Goal: Communication & Community: Answer question/provide support

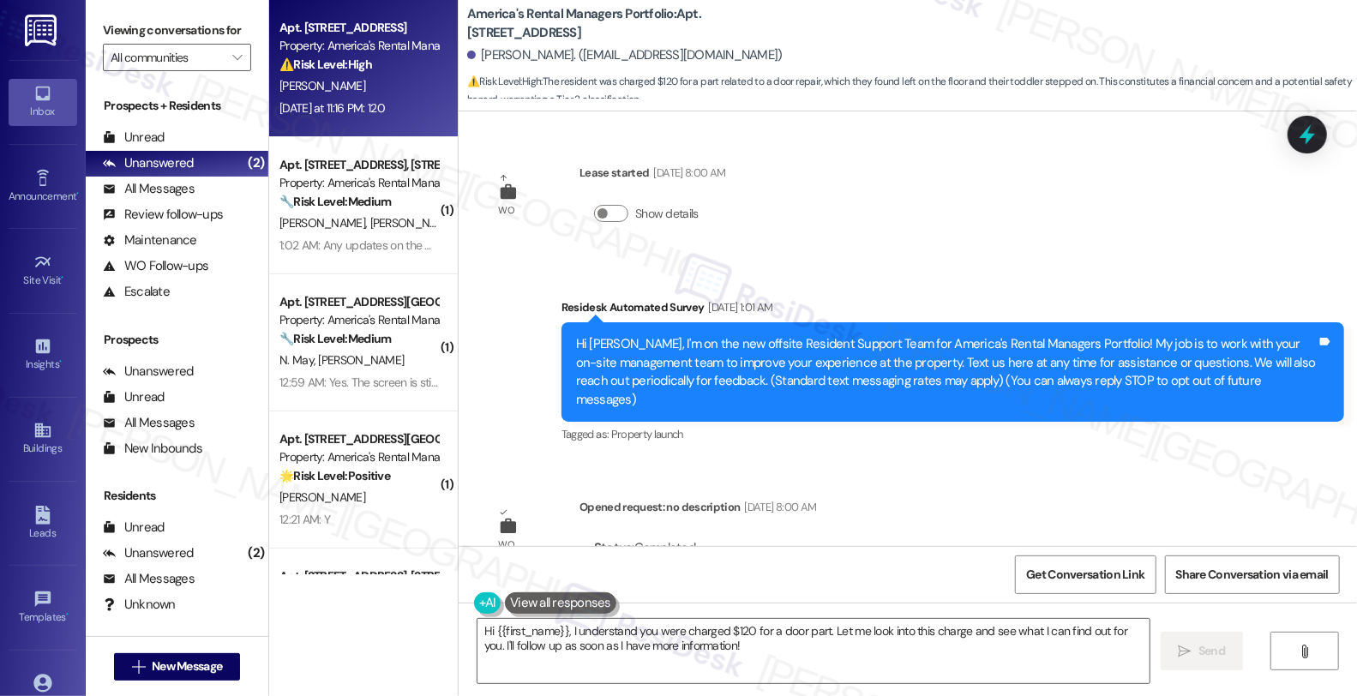
scroll to position [1738, 0]
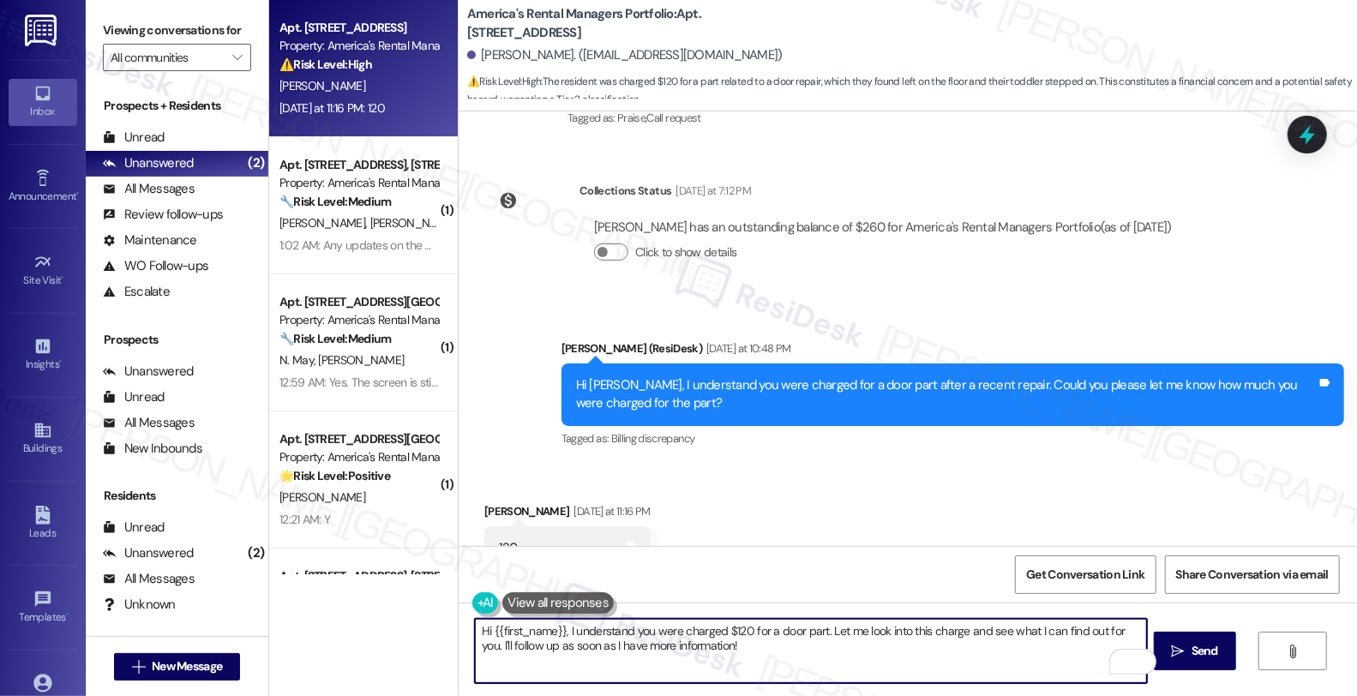
drag, startPoint x: 469, startPoint y: 632, endPoint x: 559, endPoint y: 630, distance: 90.0
click at [559, 630] on textarea "Hi {{first_name}}, I understand you were charged $120 for a door part. Let me l…" at bounding box center [811, 651] width 672 height 64
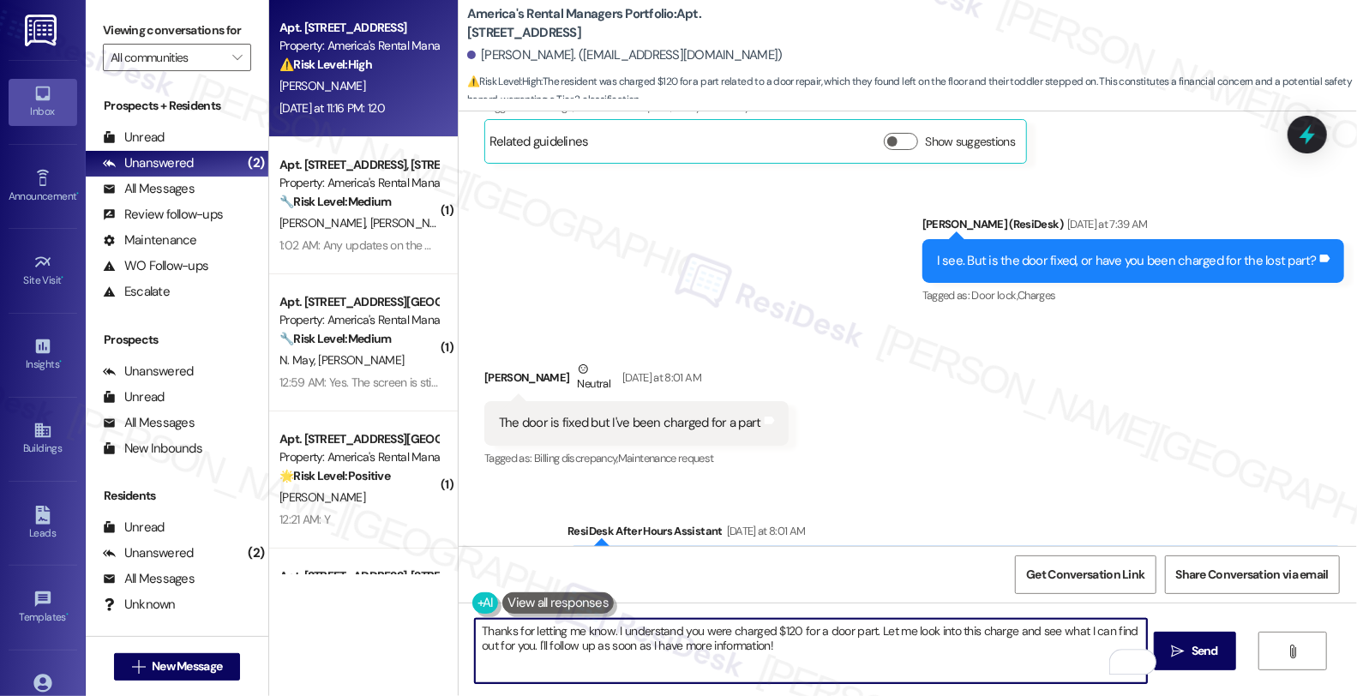
scroll to position [1072, 0]
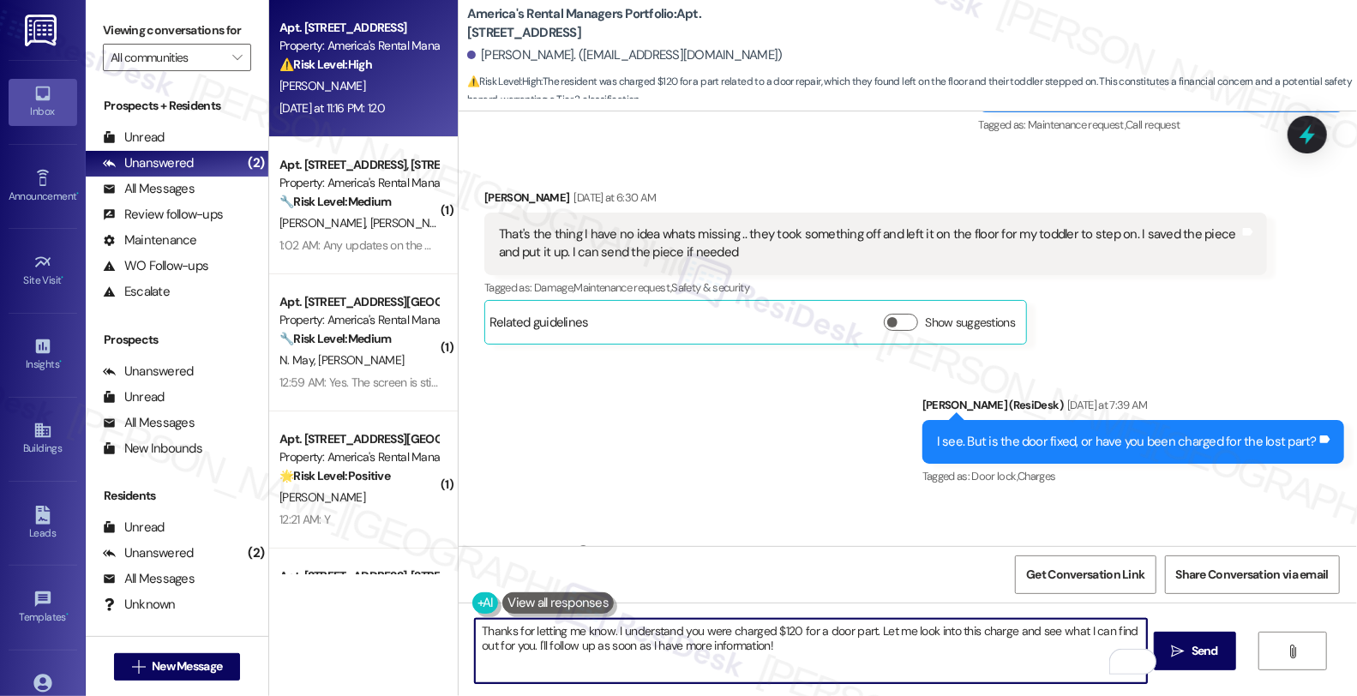
click at [756, 649] on textarea "Thanks for letting me know. I understand you were charged $120 for a door part.…" at bounding box center [811, 651] width 672 height 64
click at [790, 643] on textarea "Thanks for letting me know. I understand you were charged $120 for a door part.…" at bounding box center [811, 651] width 672 height 64
click at [813, 648] on textarea "Thanks for letting me know. I understand you were charged $120 for a door part.…" at bounding box center [811, 651] width 672 height 64
drag, startPoint x: 802, startPoint y: 643, endPoint x: 826, endPoint y: 643, distance: 24.9
click at [802, 643] on textarea "Thanks for letting me know. I understand you were charged $120 for a door part.…" at bounding box center [811, 651] width 672 height 64
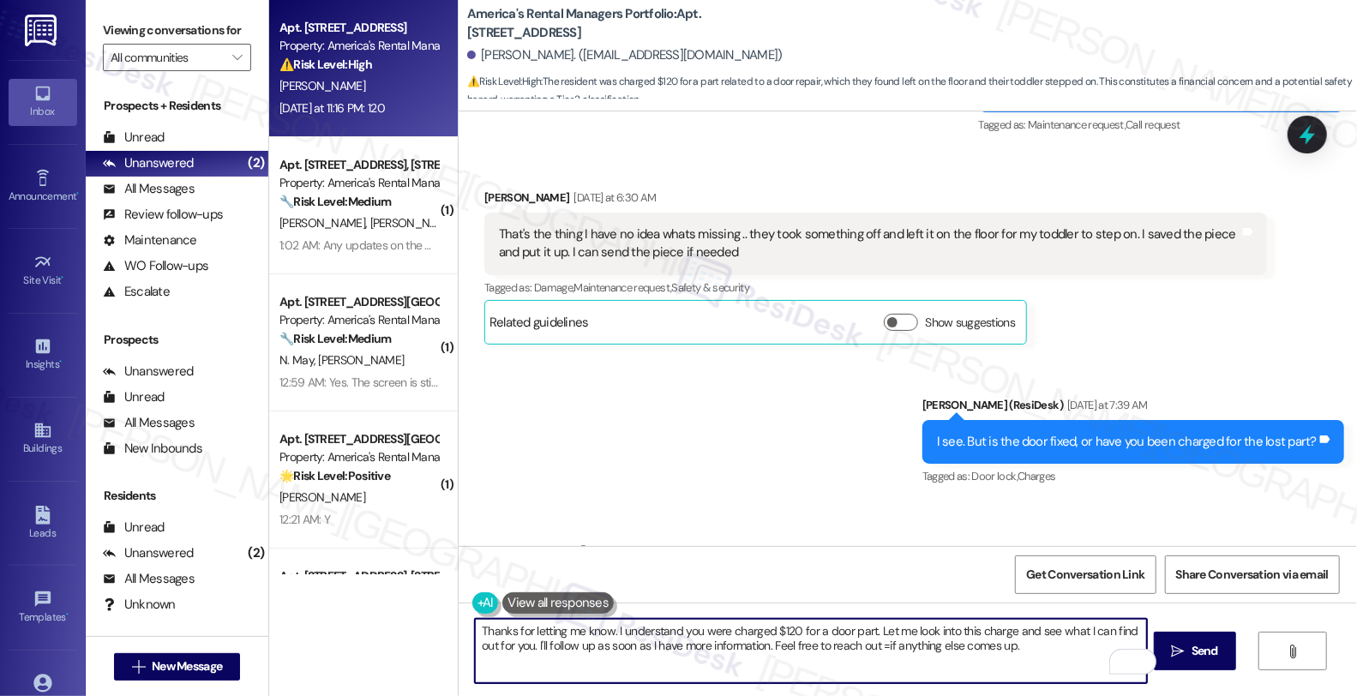
click at [861, 645] on textarea "Thanks for letting me know. I understand you were charged $120 for a door part.…" at bounding box center [811, 651] width 672 height 64
type textarea "Thanks for letting me know. I understand you were charged $120 for a door part.…"
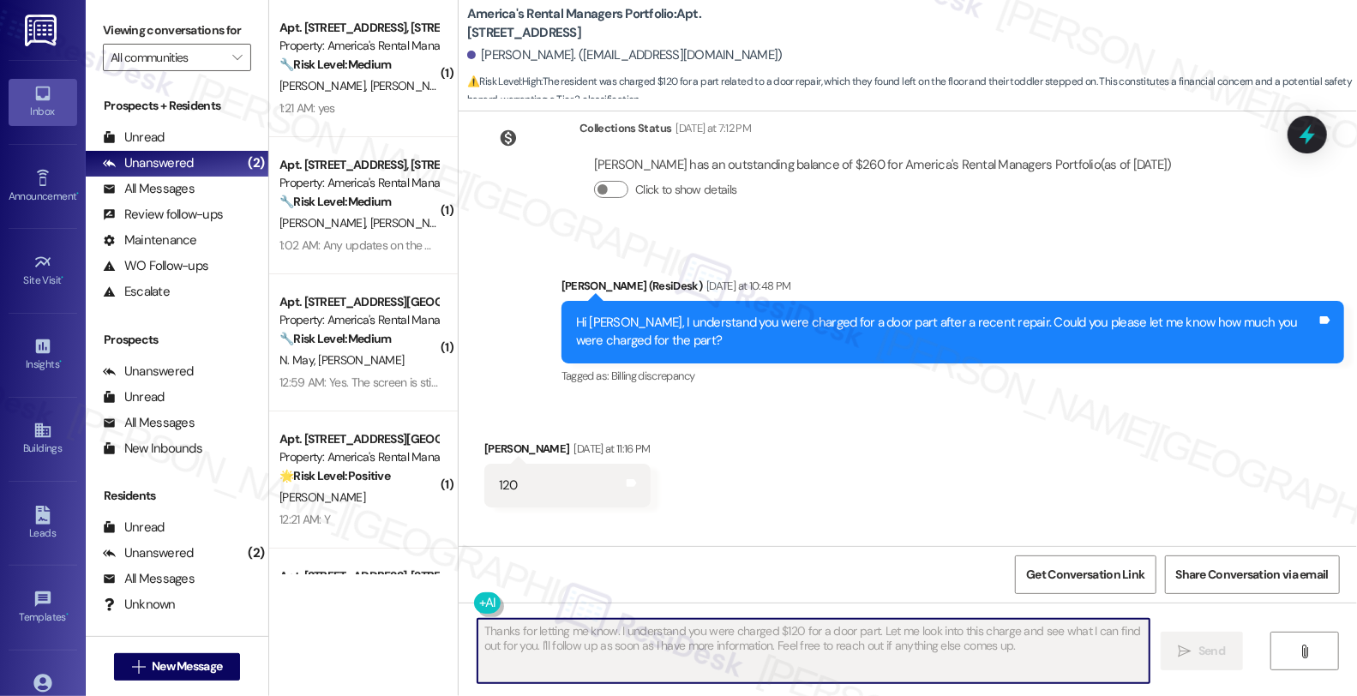
scroll to position [1876, 0]
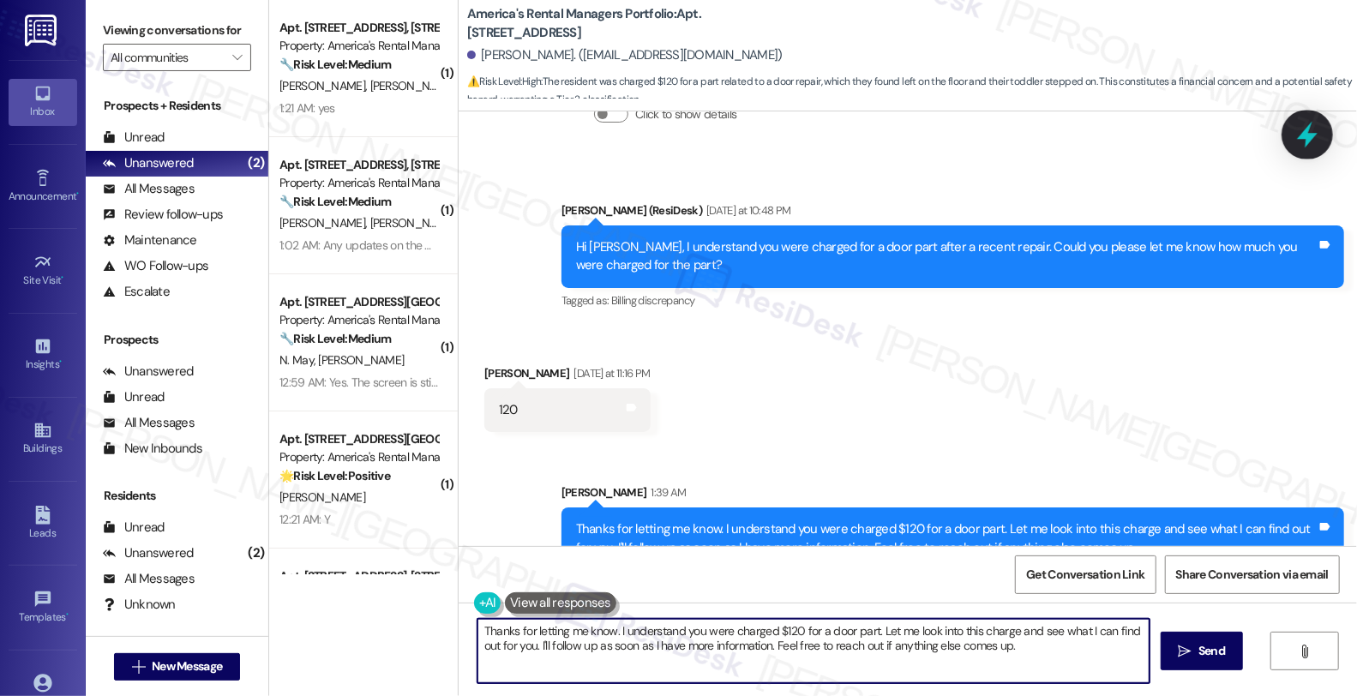
click at [1304, 134] on icon at bounding box center [1307, 135] width 21 height 27
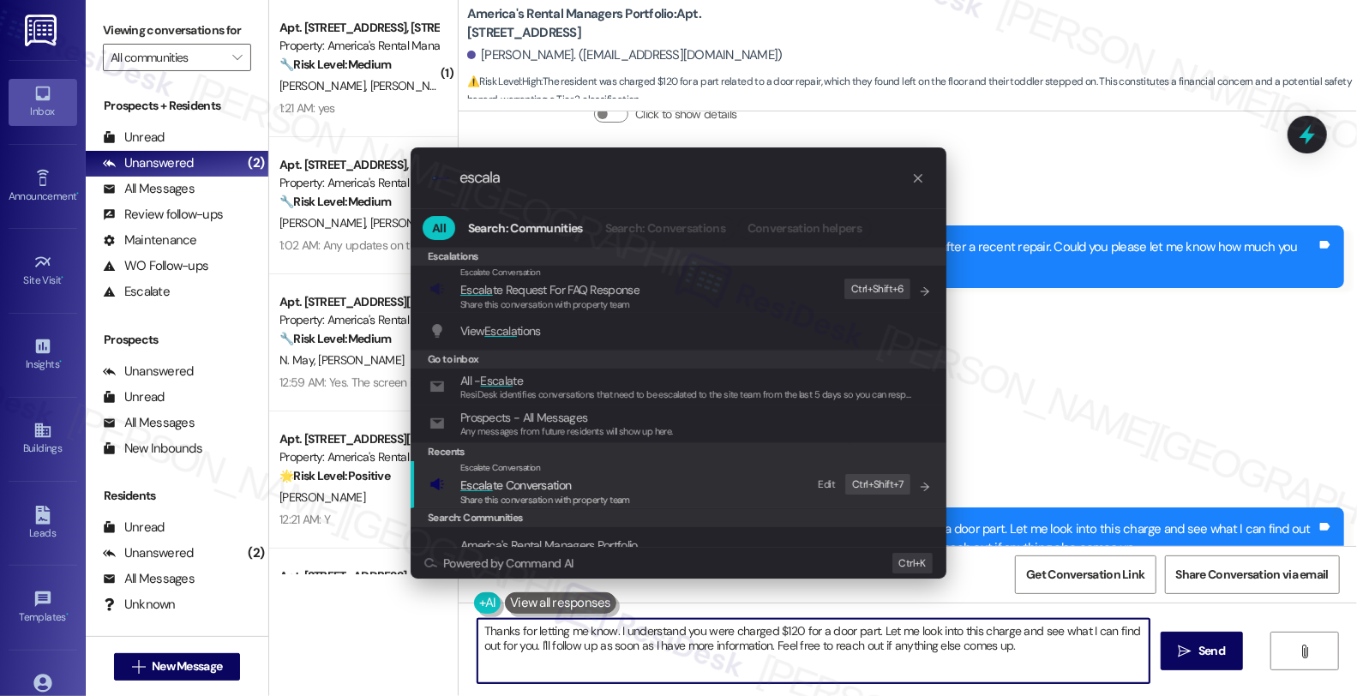
type input "escala"
click at [592, 477] on span "Escala te Conversation" at bounding box center [545, 485] width 170 height 19
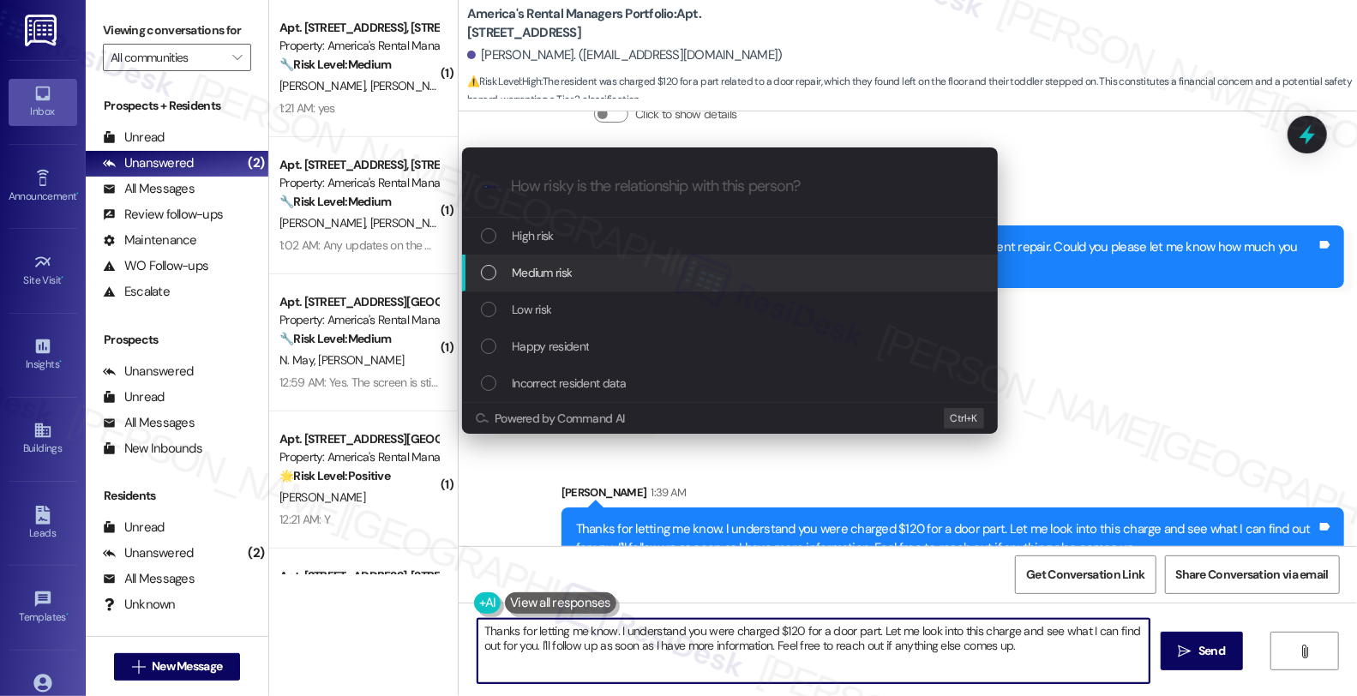
click at [550, 271] on span "Medium risk" at bounding box center [542, 272] width 60 height 19
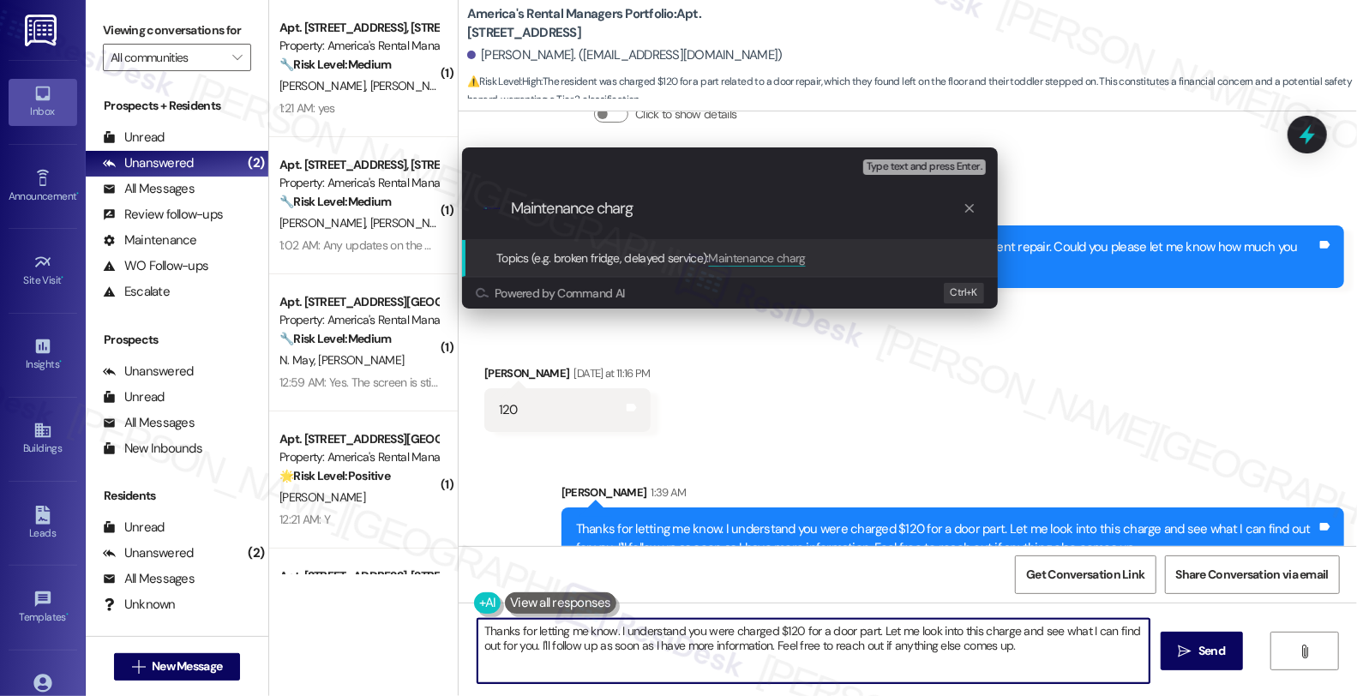
type input "Maintenance charge"
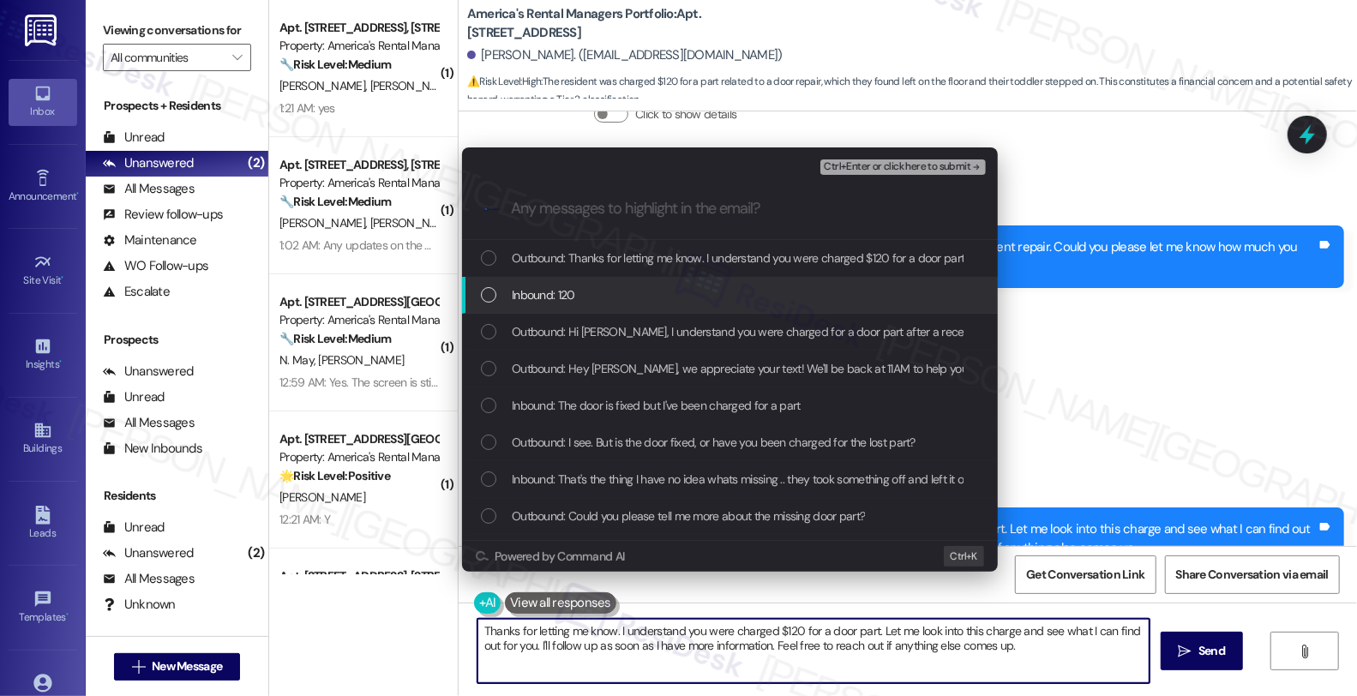
click at [550, 296] on span "Inbound: 120" at bounding box center [543, 294] width 63 height 19
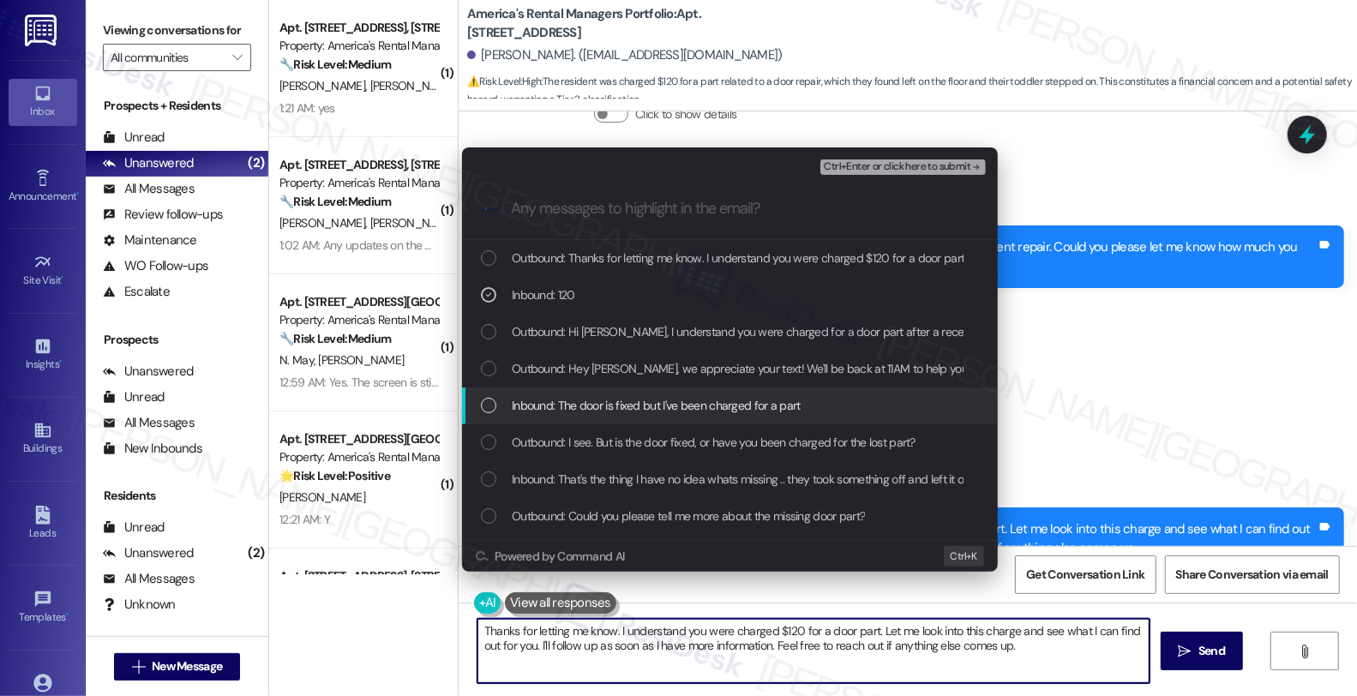
click at [566, 415] on span "Inbound: The door is fixed but I've been charged for a part" at bounding box center [656, 405] width 289 height 19
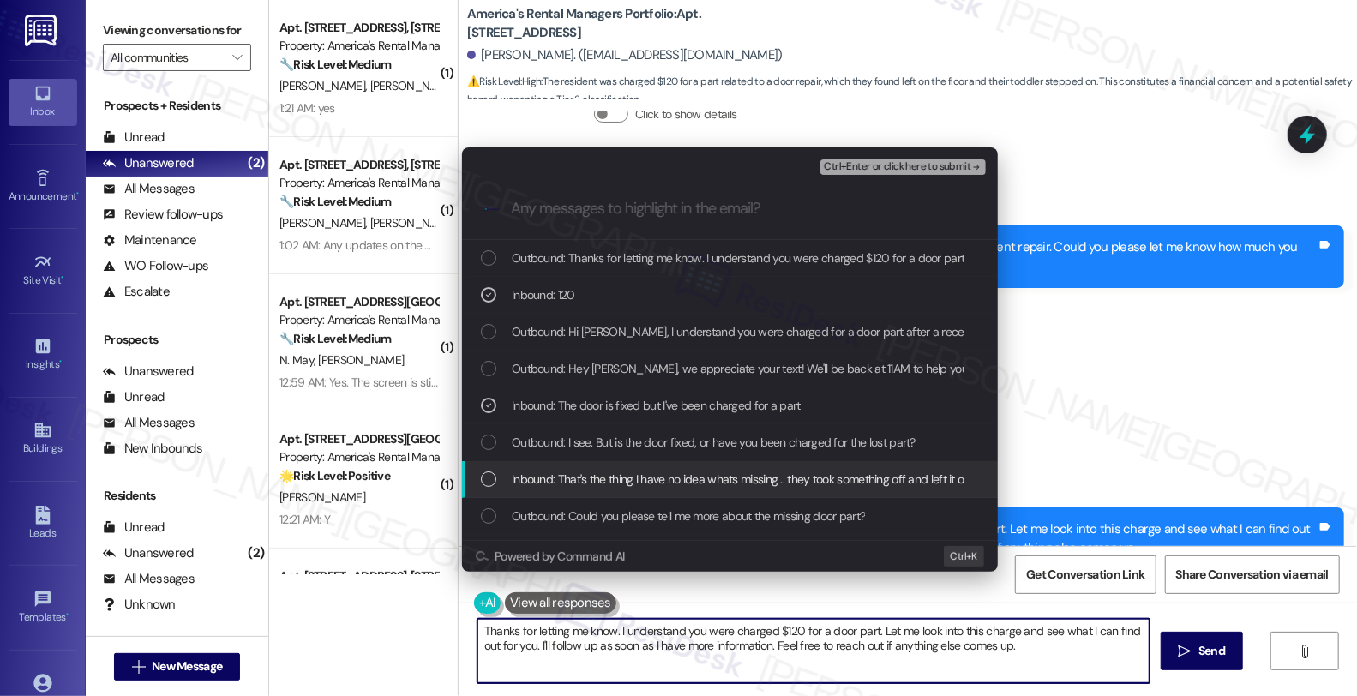
click at [572, 475] on span "Inbound: That's the thing I have no idea whats missing .. they took something o…" at bounding box center [983, 479] width 943 height 19
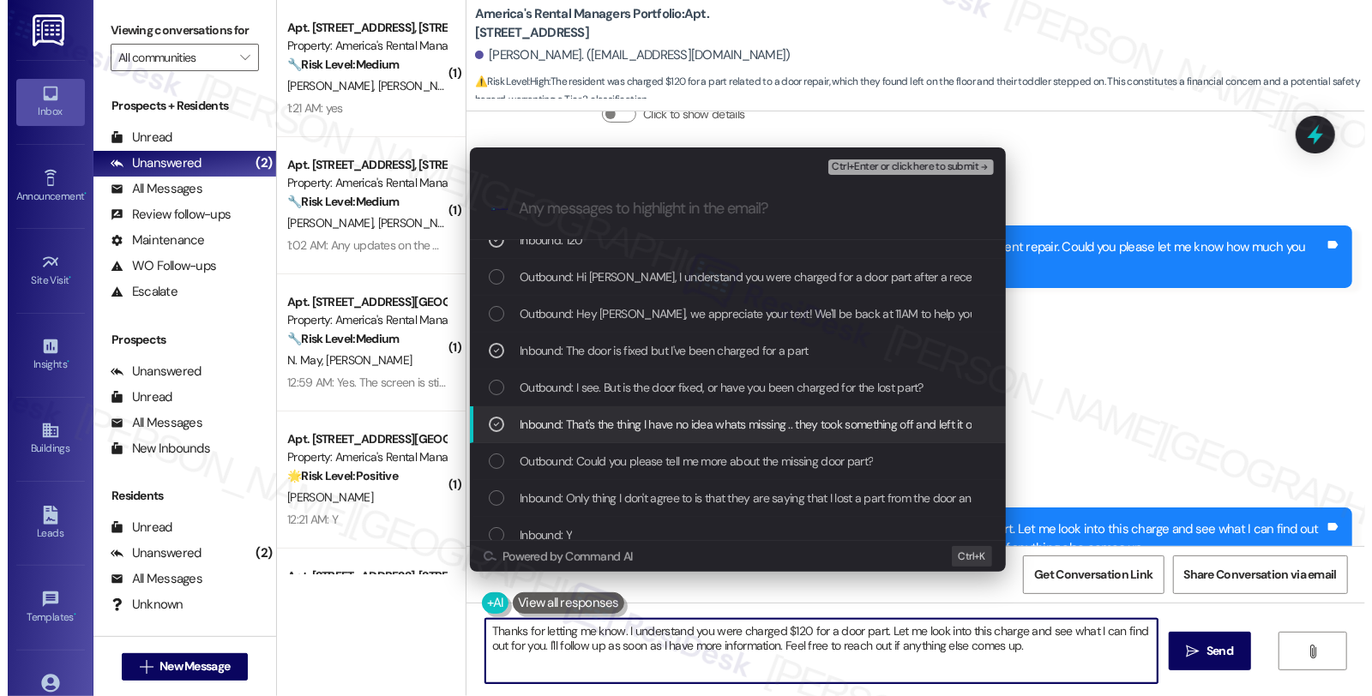
scroll to position [95, 0]
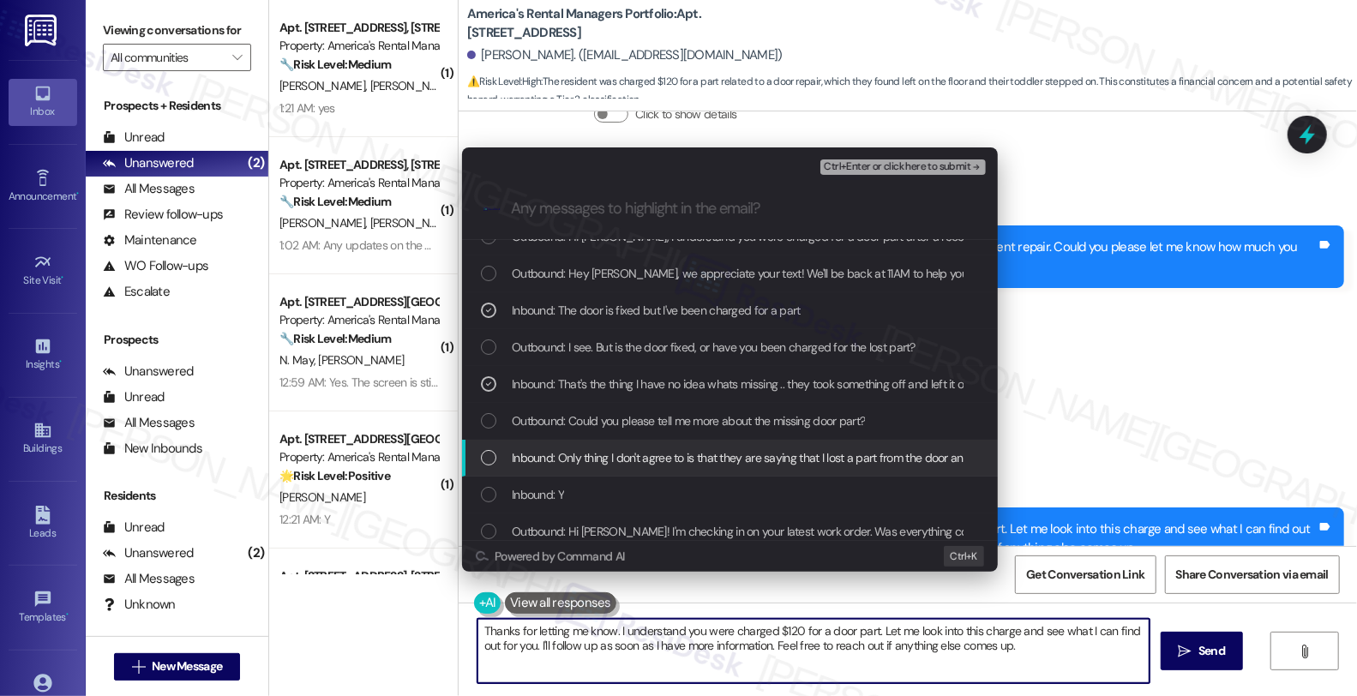
click at [583, 453] on span "Inbound: Only thing I don't agree to is that they are saying that I lost a part…" at bounding box center [760, 457] width 497 height 19
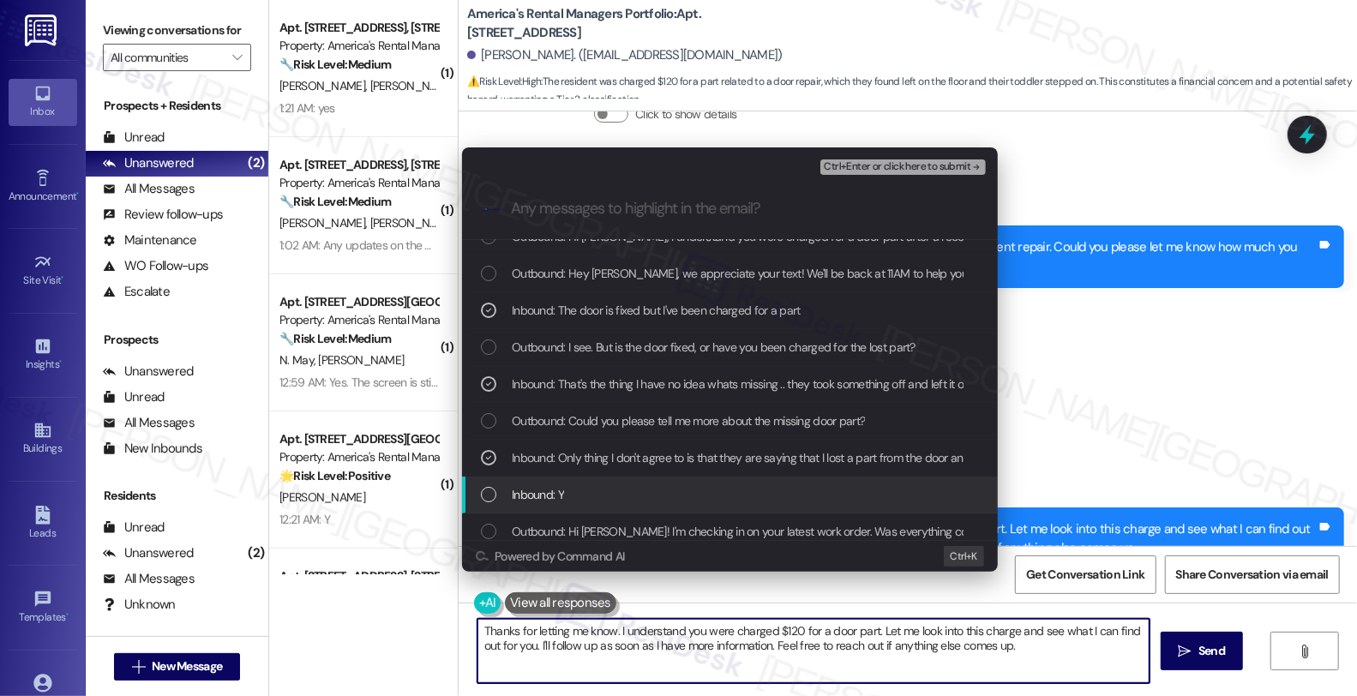
click at [578, 490] on div "Inbound: Y" at bounding box center [732, 494] width 502 height 19
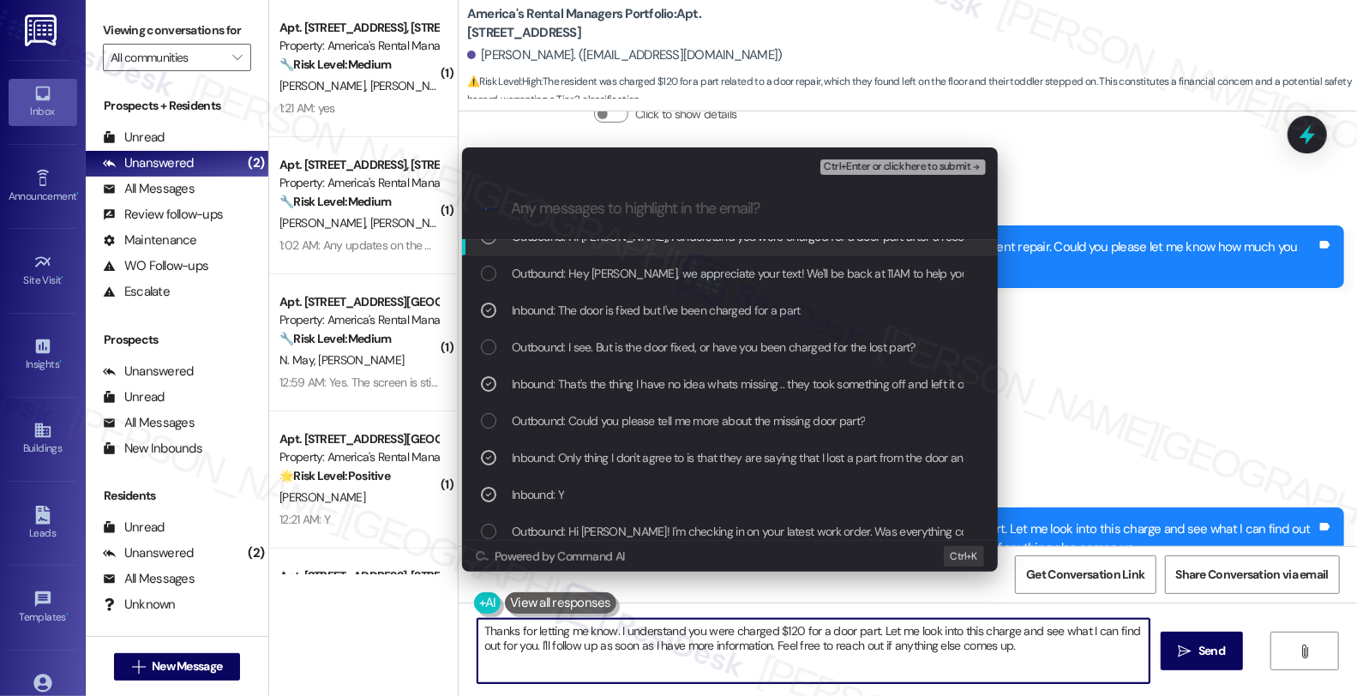
click at [922, 166] on span "Ctrl+Enter or click here to submit" at bounding box center [897, 167] width 147 height 12
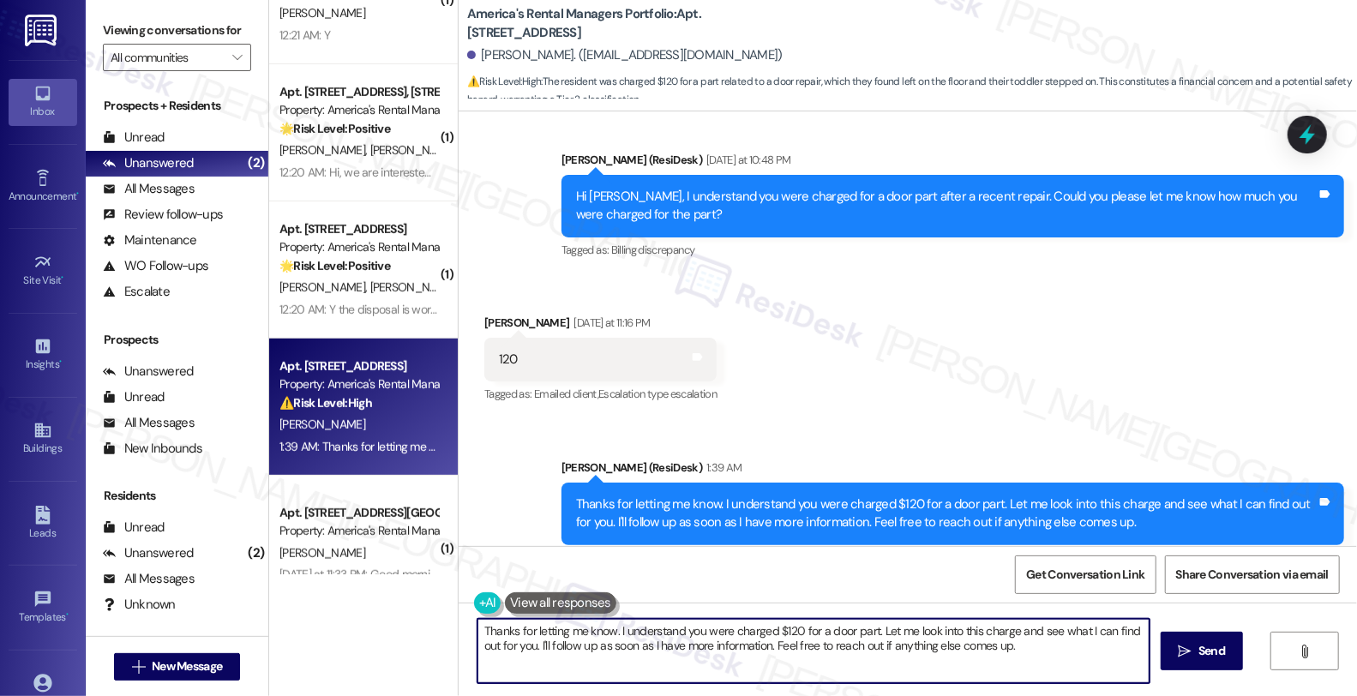
scroll to position [523, 0]
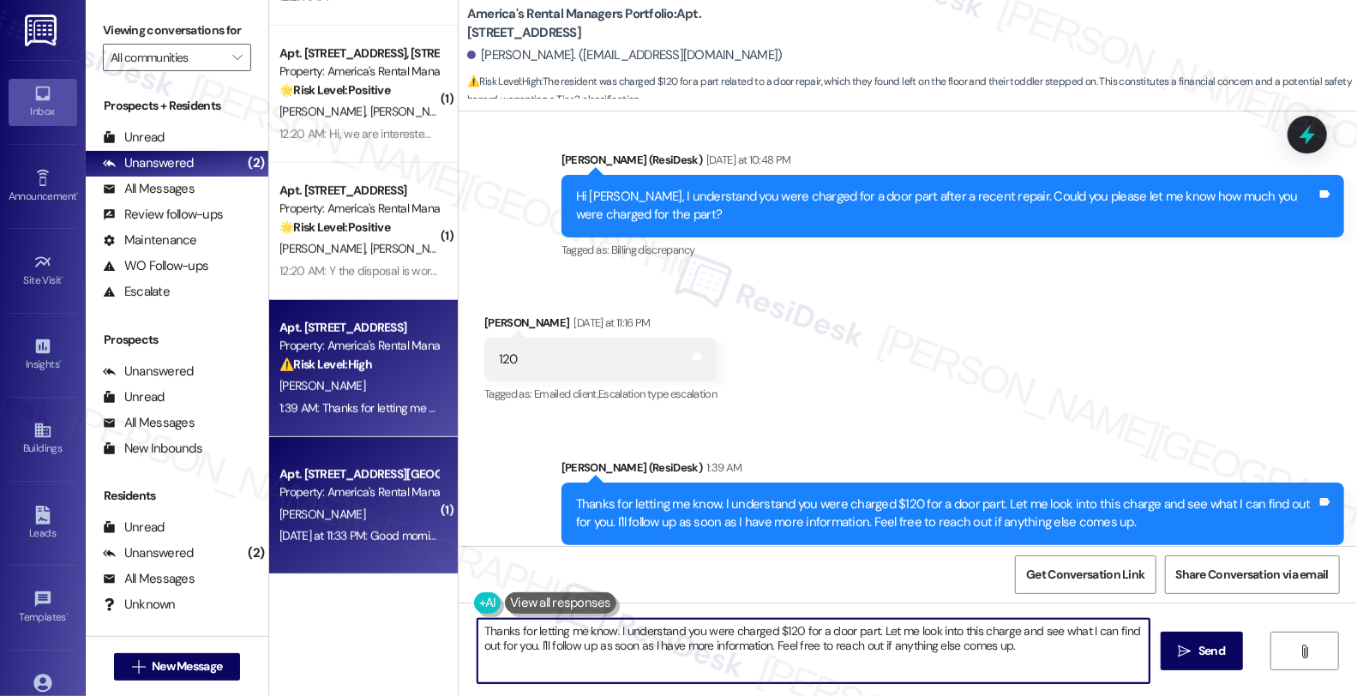
click at [400, 508] on div "[PERSON_NAME]" at bounding box center [359, 514] width 162 height 21
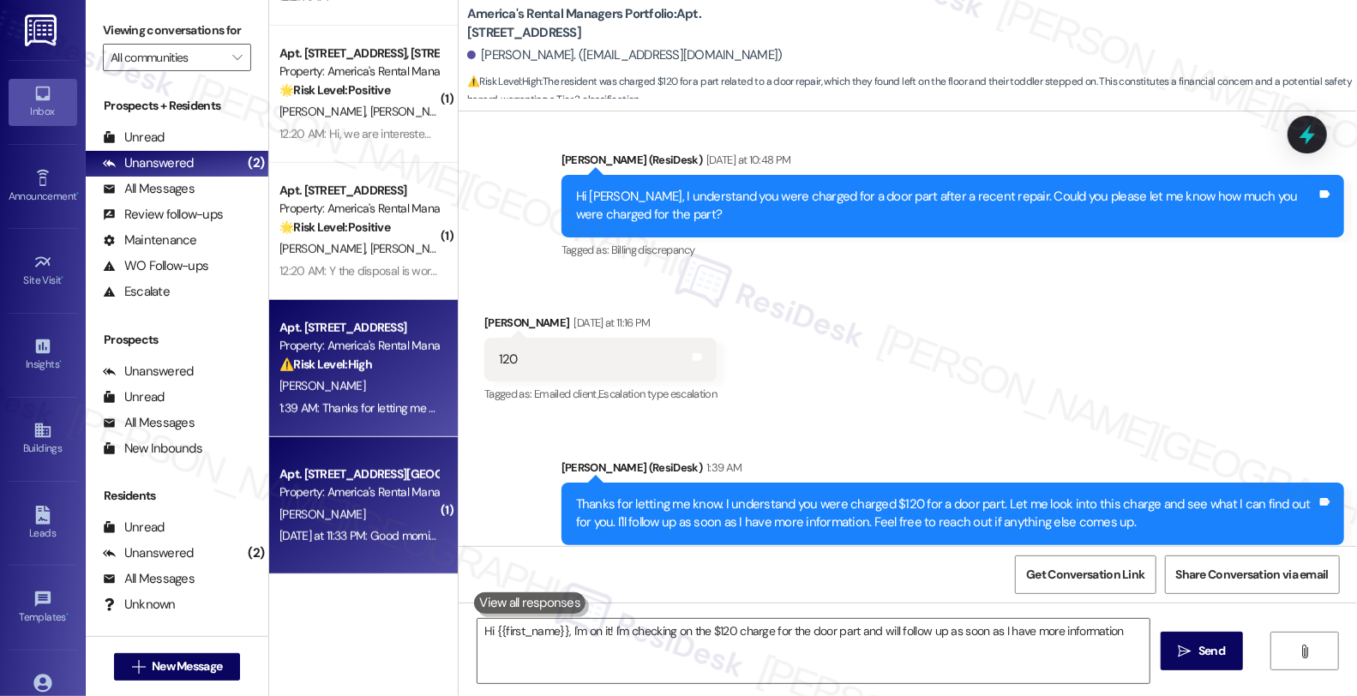
scroll to position [0, 0]
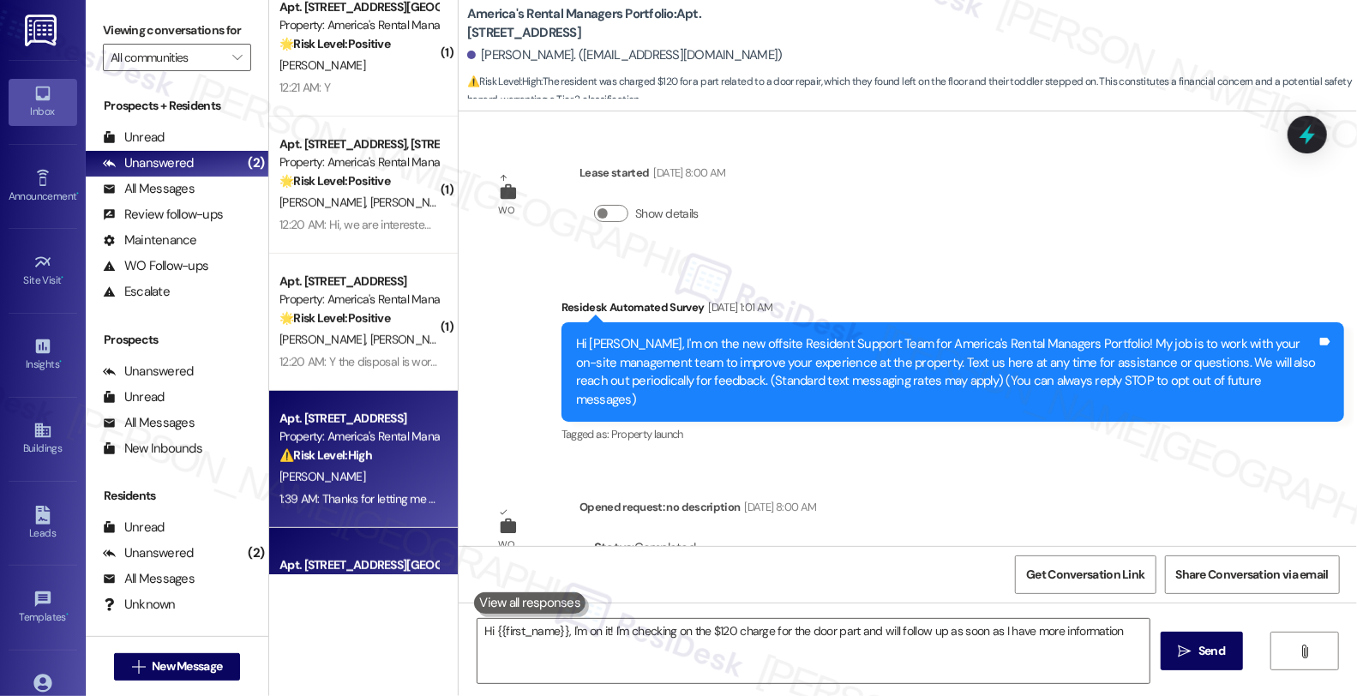
type textarea "Hi {{first_name}}, I'm on it! I'm checking on the $120 charge for the door part…"
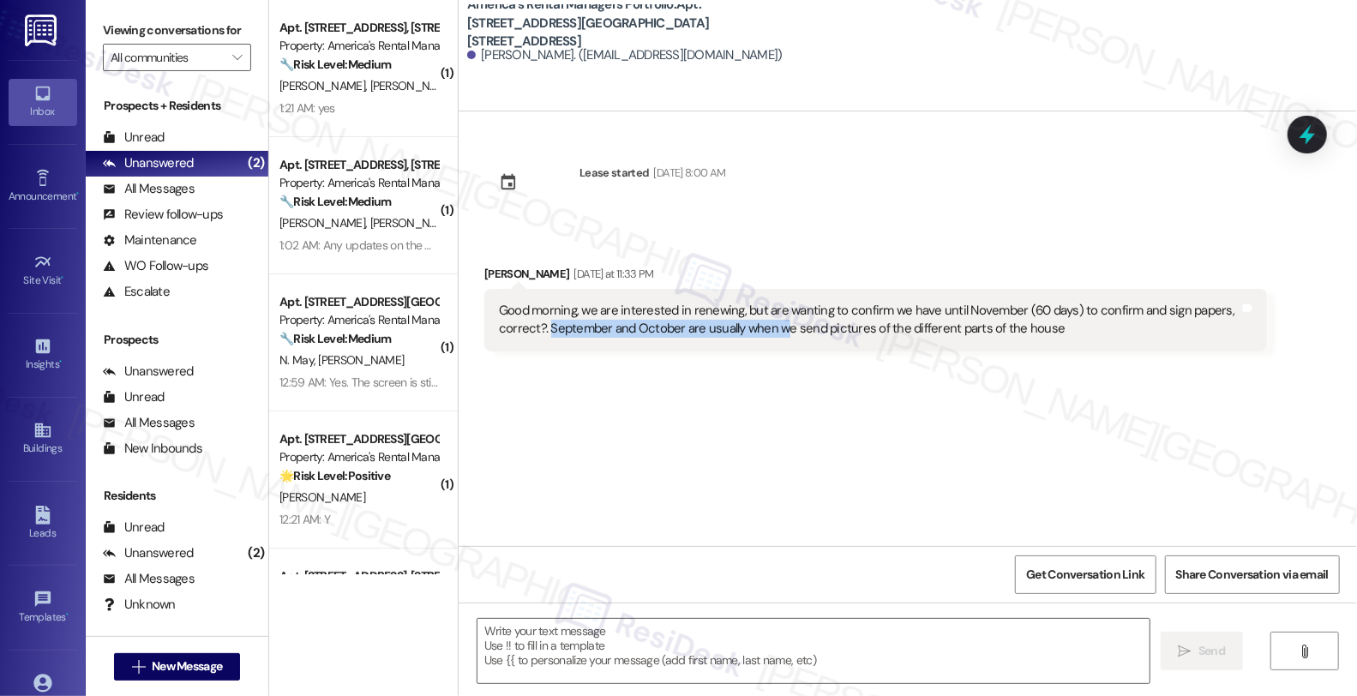
drag, startPoint x: 538, startPoint y: 330, endPoint x: 766, endPoint y: 333, distance: 228.9
click at [766, 333] on div "Good morning, we are interested in renewing, but are wanting to confirm we have…" at bounding box center [869, 320] width 741 height 37
click at [610, 643] on textarea at bounding box center [814, 651] width 672 height 64
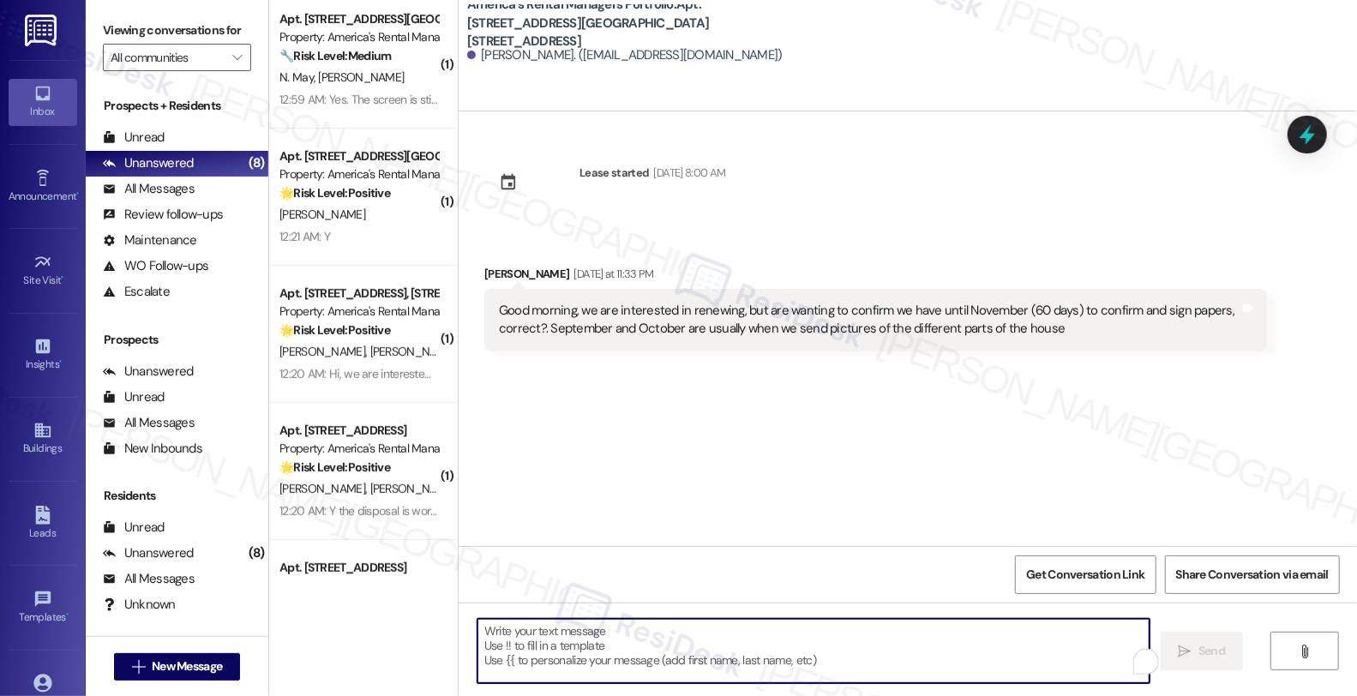
scroll to position [523, 0]
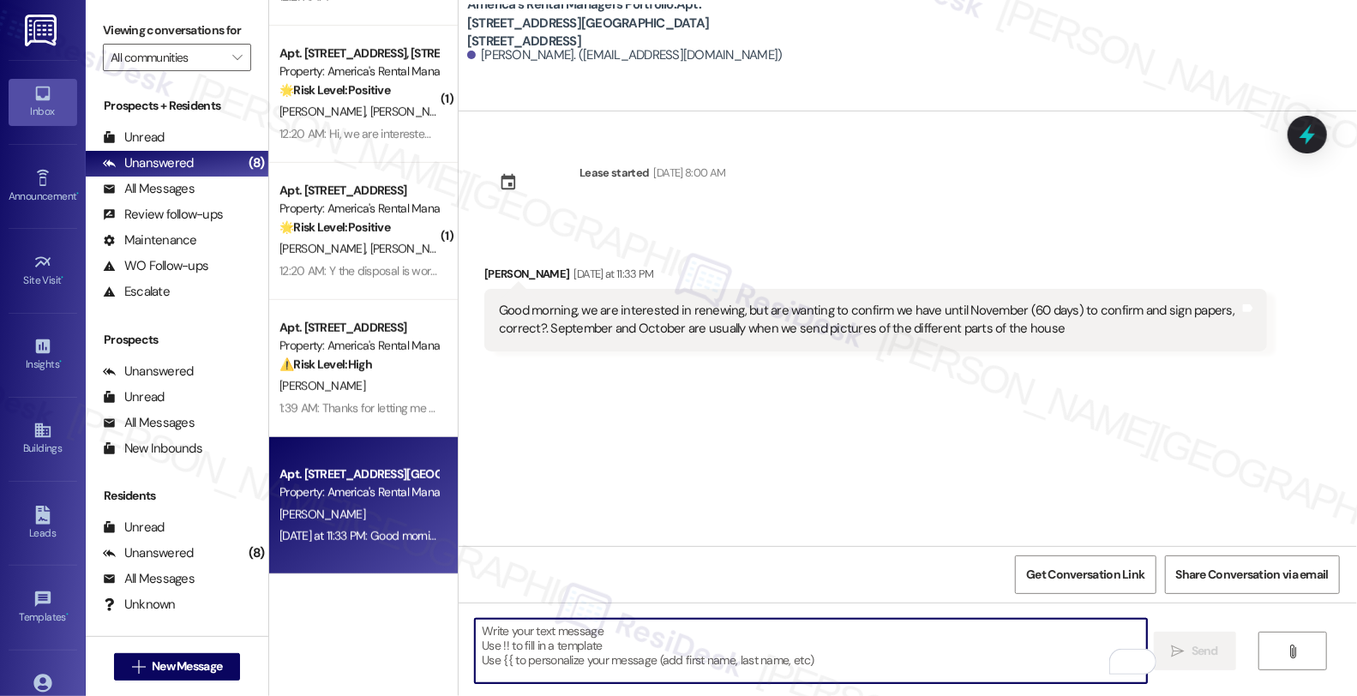
click at [587, 648] on textarea "To enrich screen reader interactions, please activate Accessibility in Grammarl…" at bounding box center [811, 651] width 672 height 64
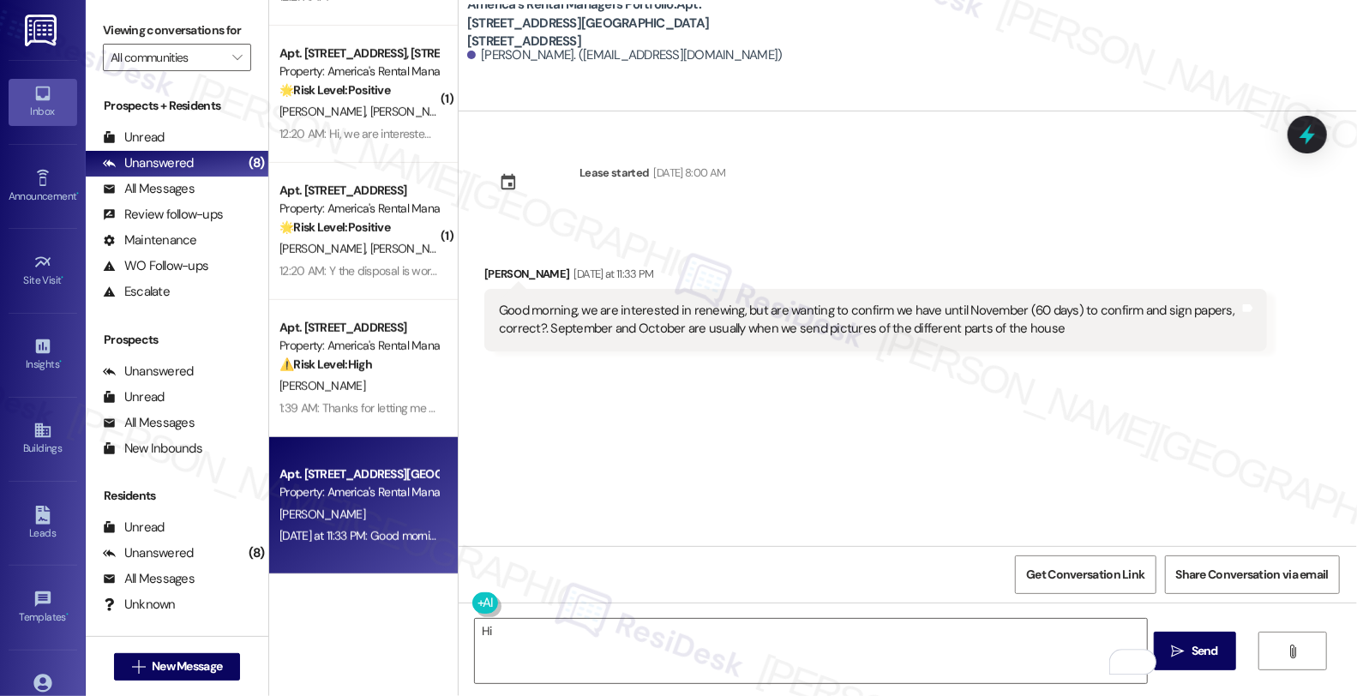
click at [487, 269] on div "Christine Kays Yesterday at 11:33 PM" at bounding box center [875, 277] width 783 height 24
copy div "Christine"
click at [521, 626] on textarea "Hi" at bounding box center [811, 651] width 672 height 64
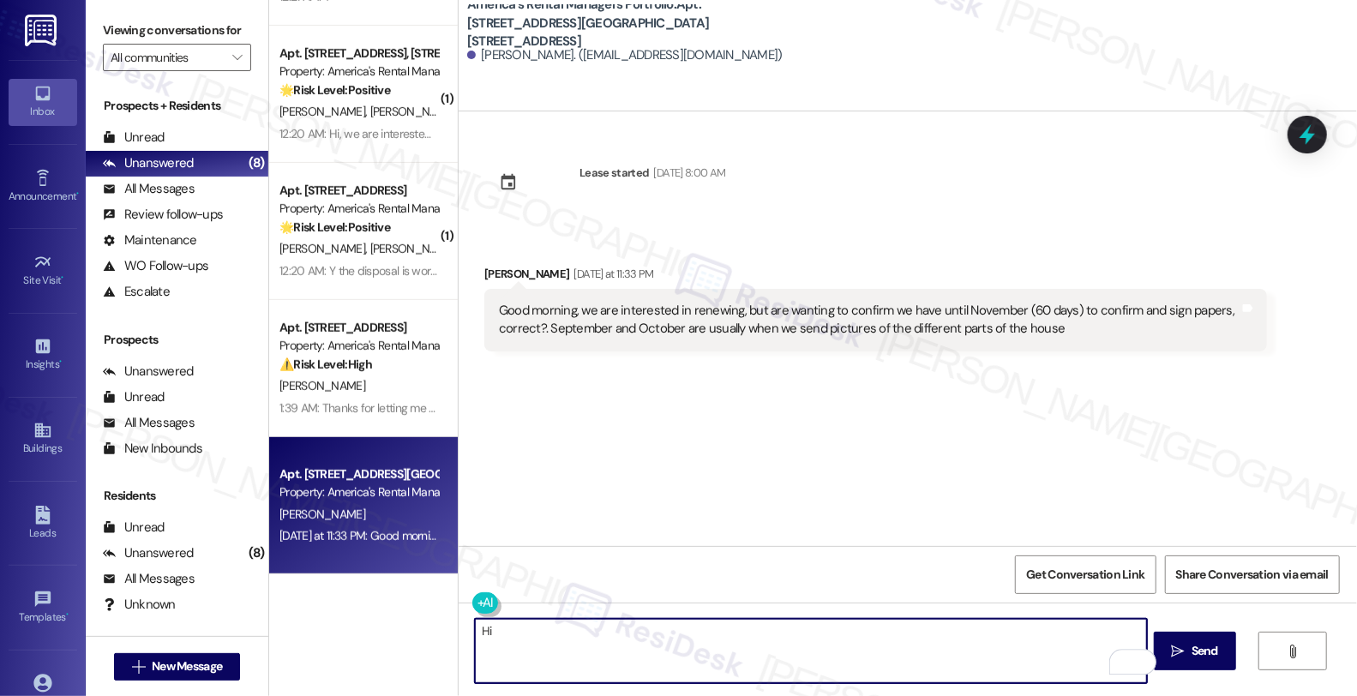
paste textarea "Christine"
click at [697, 631] on textarea "Hi Christine, thanks for reaching out." at bounding box center [811, 651] width 672 height 64
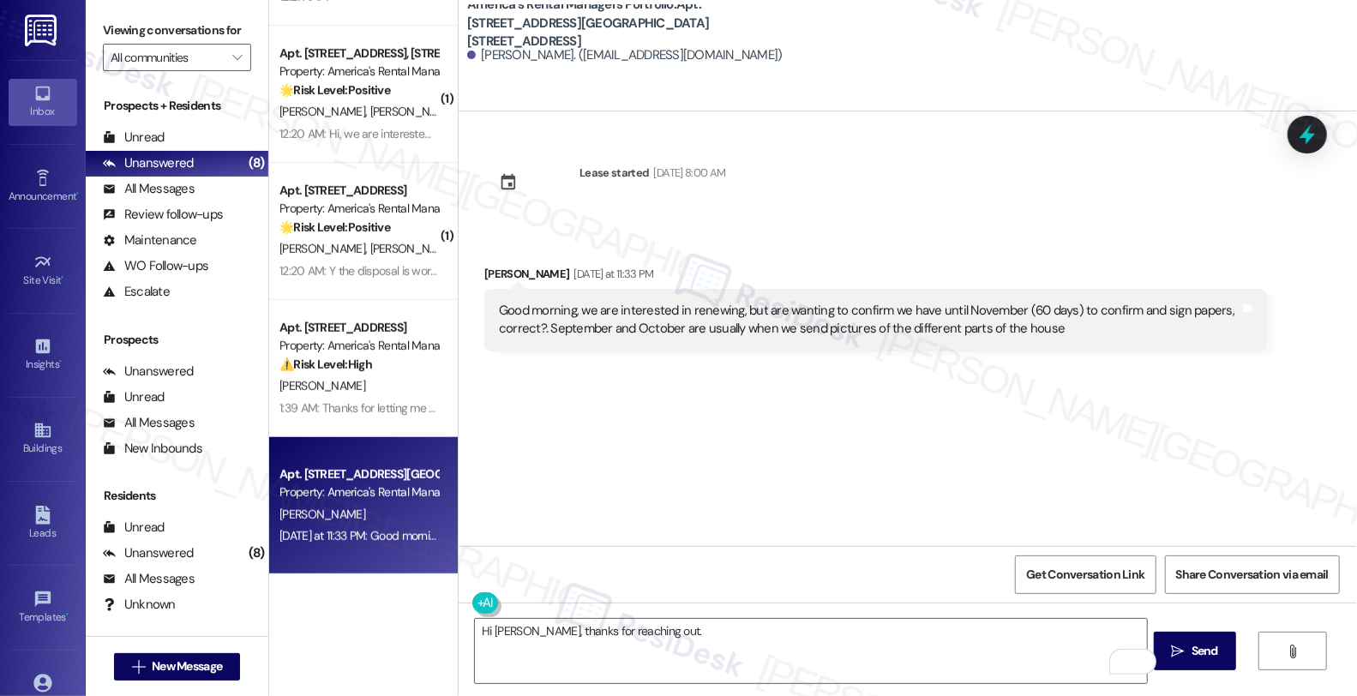
click at [1307, 371] on div "Lease started Dec 18, 2021 at 8:00 AM Received via SMS Christine Kays Yesterday…" at bounding box center [908, 328] width 898 height 435
click at [1084, 366] on div "Lease started Dec 18, 2021 at 8:00 AM Received via SMS Christine Kays Yesterday…" at bounding box center [908, 328] width 898 height 435
click at [776, 630] on textarea "Hi Christine, thanks for reaching out." at bounding box center [811, 651] width 672 height 64
click at [1094, 394] on div "Lease started Dec 18, 2021 at 8:00 AM Received via SMS Christine Kays Yesterday…" at bounding box center [908, 328] width 898 height 435
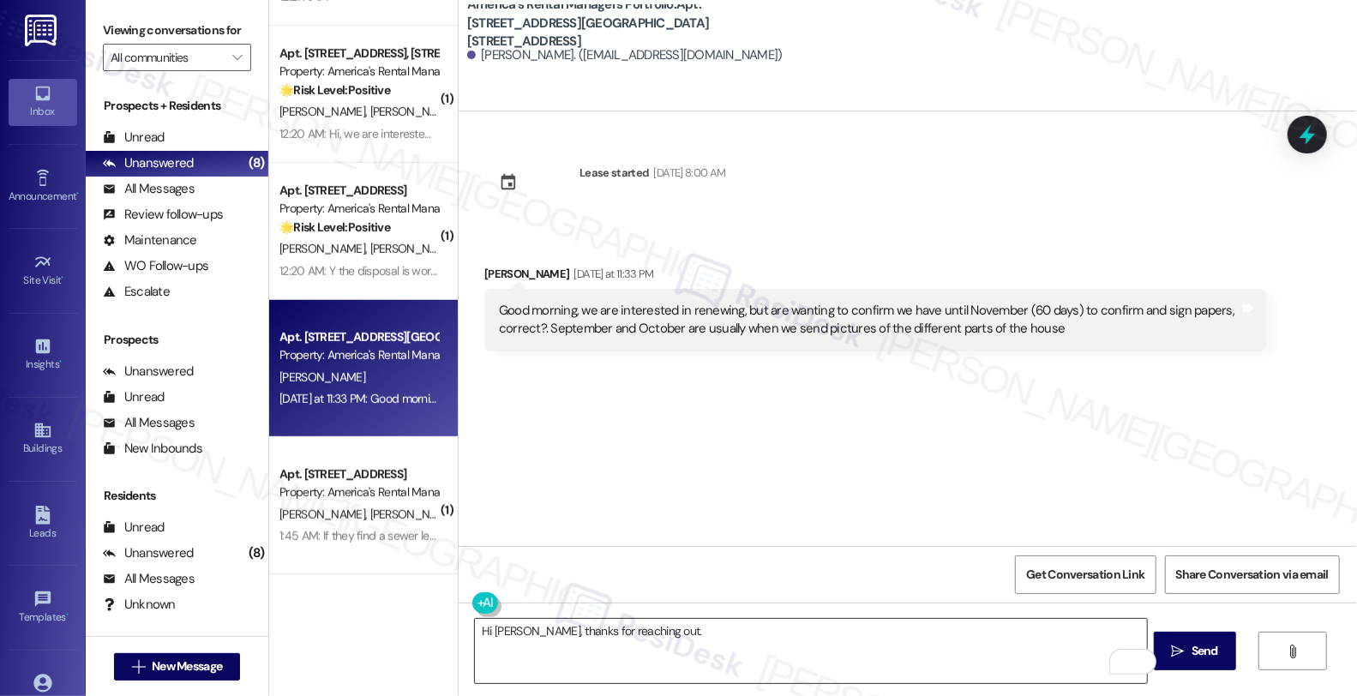
click at [732, 644] on textarea "Hi Christine, thanks for reaching out." at bounding box center [811, 651] width 672 height 64
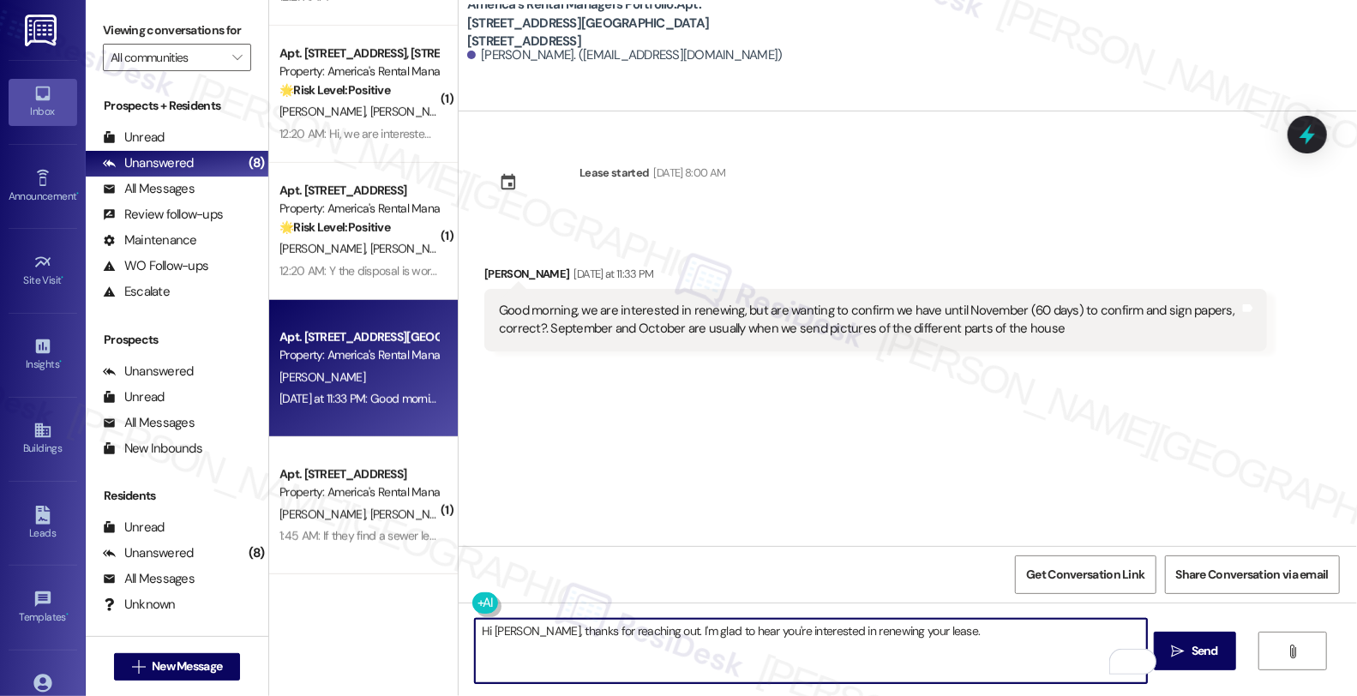
click at [961, 634] on textarea "Hi Christine, thanks for reaching out. I'm glad to hear you're interested in re…" at bounding box center [811, 651] width 672 height 64
paste textarea "Leases are renewed at the discretion of the homeowner"
paste textarea "ARM then relays the renewal offer or notice to vacate to the resident roughly 4…"
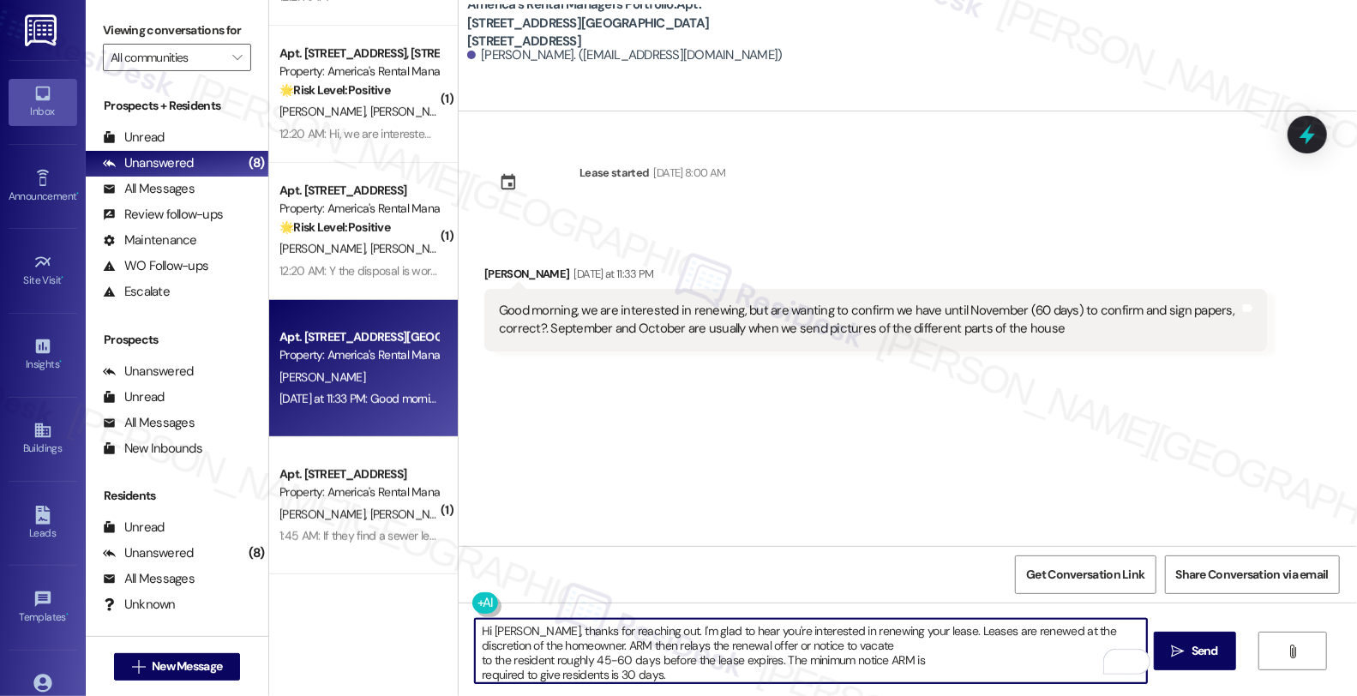
drag, startPoint x: 536, startPoint y: 643, endPoint x: 775, endPoint y: 644, distance: 239.2
click at [537, 643] on textarea "Hi Christine, thanks for reaching out. I'm glad to hear you're interested in re…" at bounding box center [811, 651] width 672 height 64
click at [614, 647] on textarea "Hi Christine, thanks for reaching out. I'm glad to hear you're interested in re…" at bounding box center [811, 651] width 672 height 64
click at [744, 646] on textarea "Hi Christine, thanks for reaching out. I'm glad to hear you're interested in re…" at bounding box center [811, 651] width 672 height 64
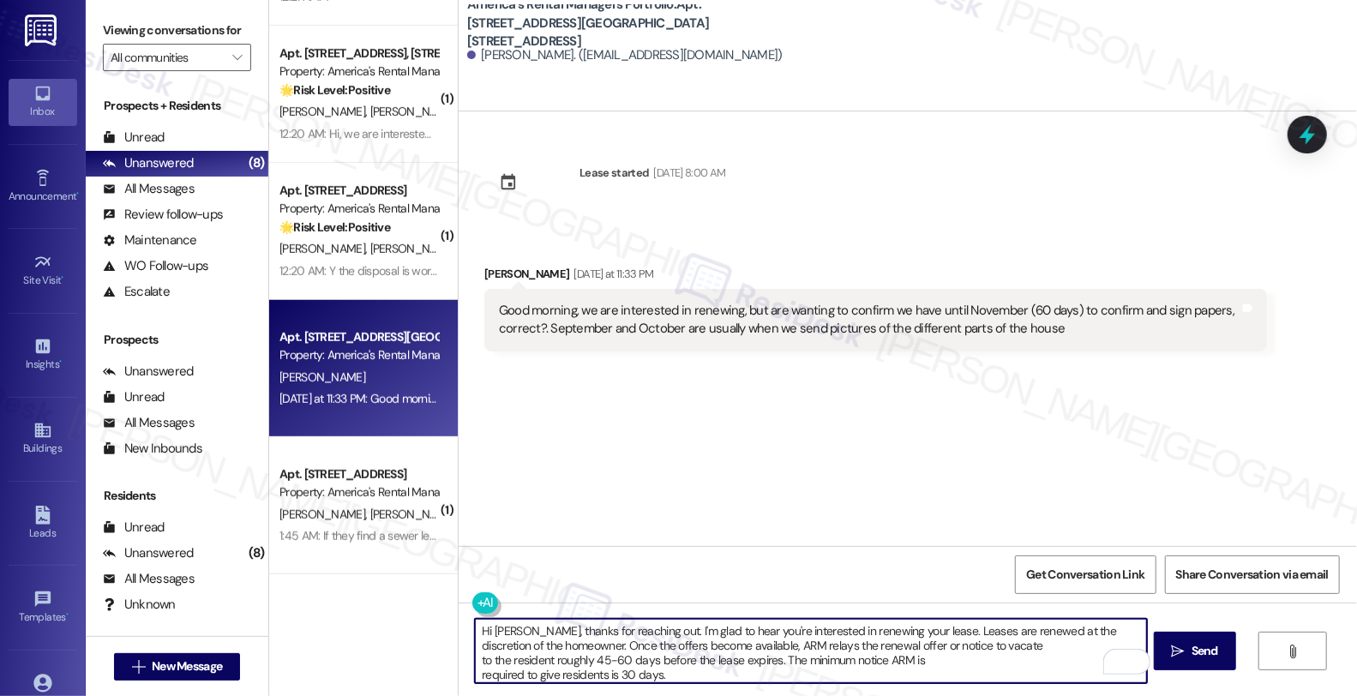
click at [708, 645] on textarea "Hi Christine, thanks for reaching out. I'm glad to hear you're interested in re…" at bounding box center [811, 651] width 672 height 64
click at [549, 656] on textarea "Hi Christine, thanks for reaching out. I'm glad to hear you're interested in re…" at bounding box center [811, 651] width 672 height 64
click at [534, 658] on textarea "Hi Christine, thanks for reaching out. I'm glad to hear you're interested in re…" at bounding box center [811, 651] width 672 height 64
click at [684, 658] on textarea "Hi Christine, thanks for reaching out. I'm glad to hear you're interested in re…" at bounding box center [811, 651] width 672 height 64
click at [783, 671] on textarea "Hi Christine, thanks for reaching out. I'm glad to hear you're interested in re…" at bounding box center [811, 651] width 672 height 64
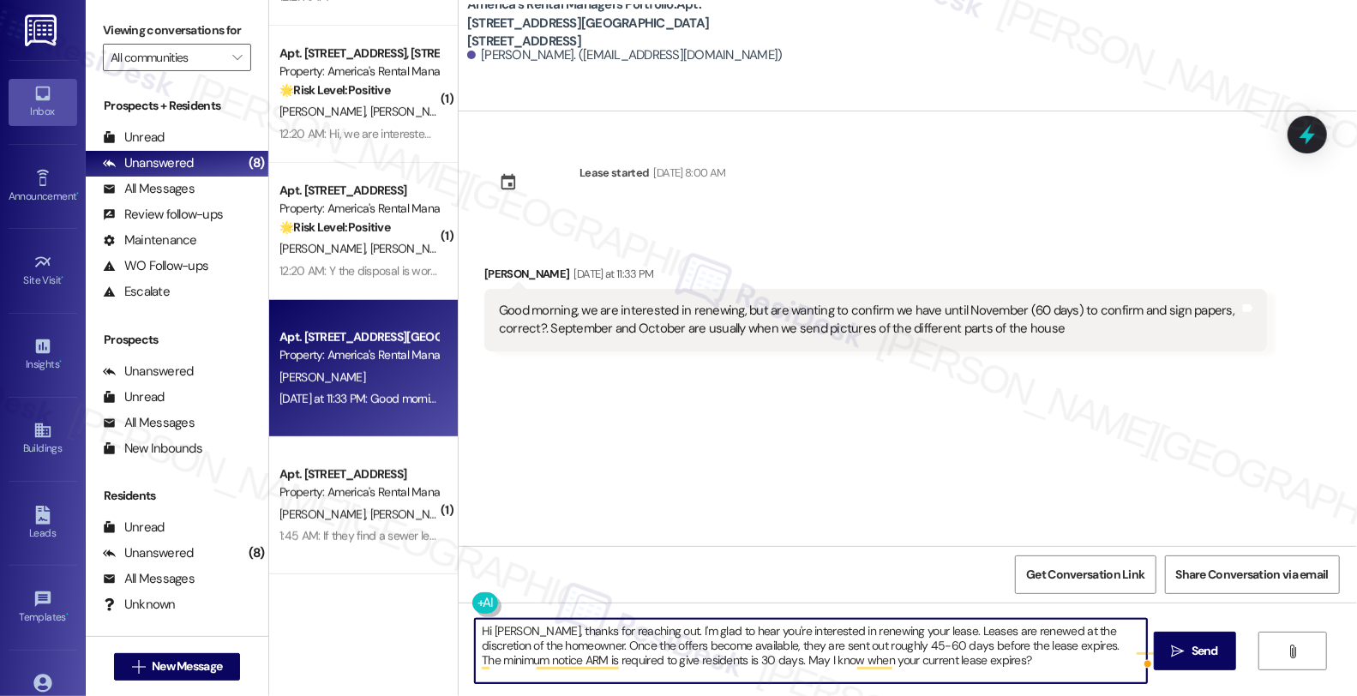
click at [922, 665] on textarea "Hi [PERSON_NAME], thanks for reaching out. I'm glad to hear you're interested i…" at bounding box center [811, 651] width 672 height 64
type textarea "Hi [PERSON_NAME], thanks for reaching out. I'm glad to hear you're interested i…"
click at [1170, 652] on button " Send" at bounding box center [1195, 651] width 83 height 39
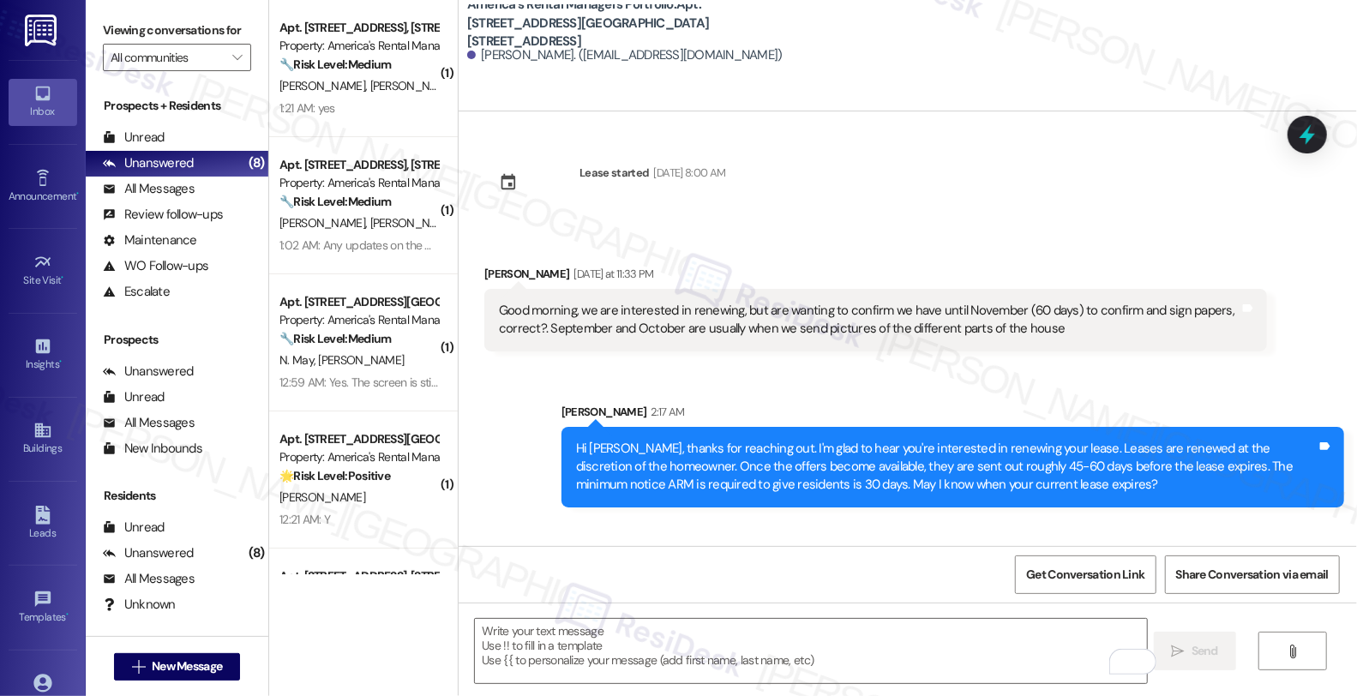
scroll to position [0, 0]
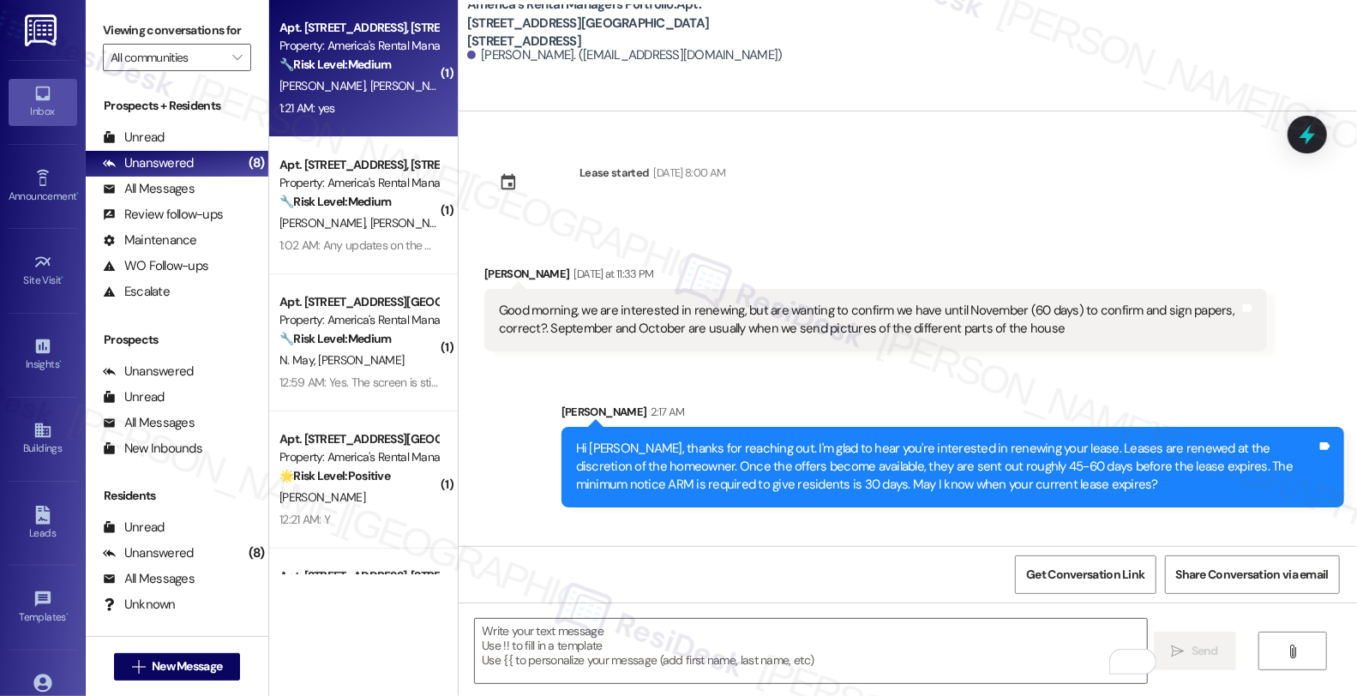
click at [370, 80] on span "[PERSON_NAME]" at bounding box center [415, 85] width 91 height 15
type textarea "Fetching suggested responses. Please feel free to read through the conversation…"
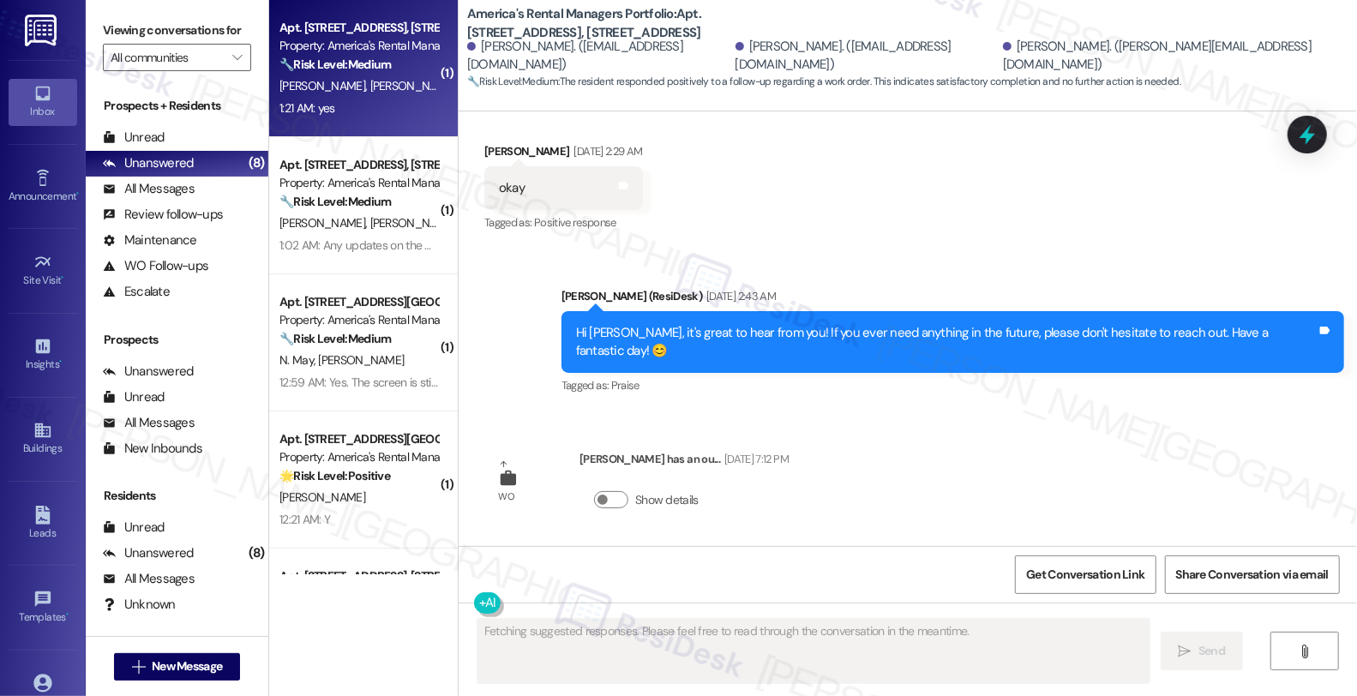
scroll to position [593, 0]
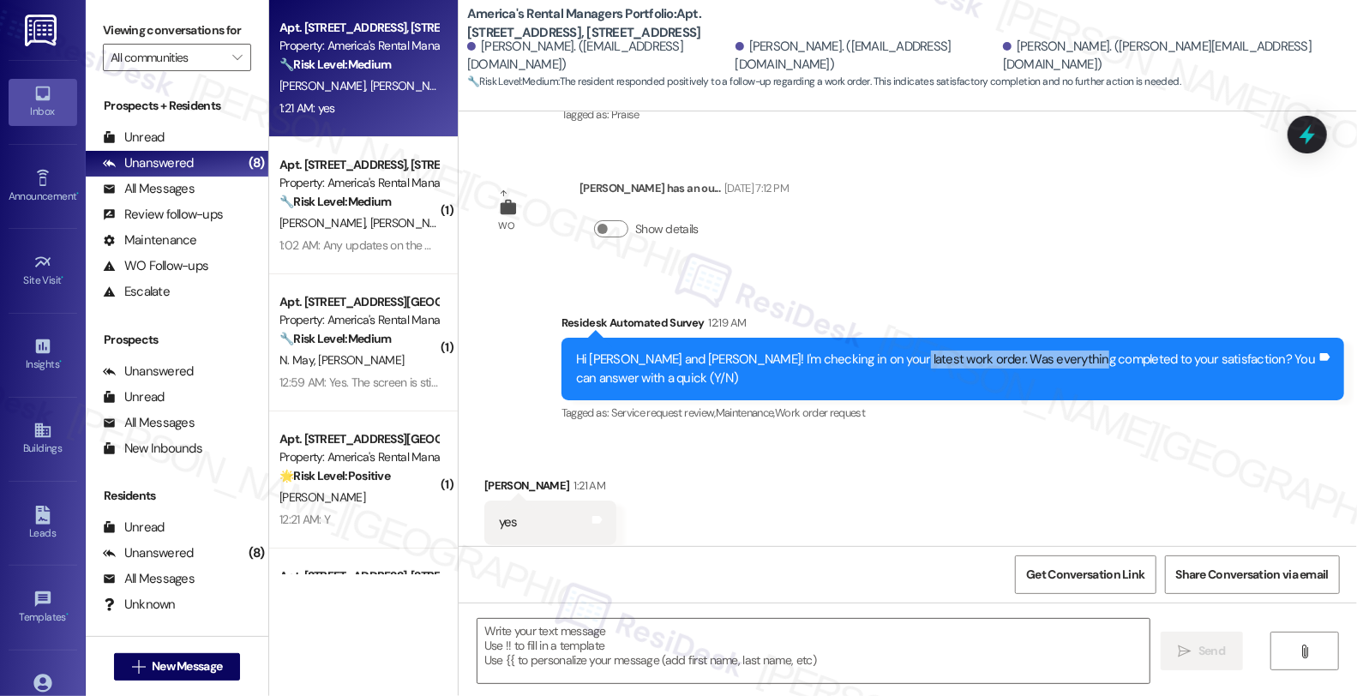
drag, startPoint x: 874, startPoint y: 313, endPoint x: 1053, endPoint y: 313, distance: 178.3
click at [1054, 351] on div "Hi Perpetua, Ronald and Aubrey! I'm checking in on your latest work order. Was …" at bounding box center [946, 369] width 741 height 37
click at [562, 631] on textarea at bounding box center [814, 651] width 672 height 64
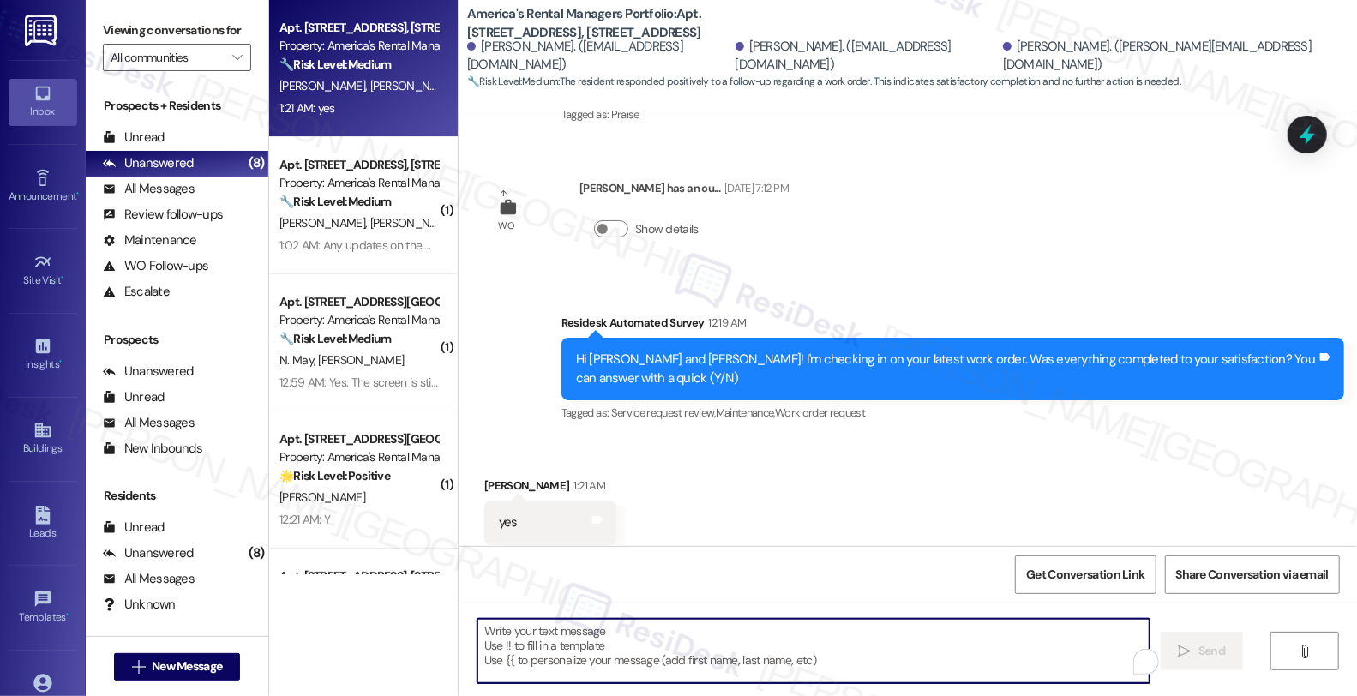
click at [490, 477] on div "Perpetua Williams 1:21 AM" at bounding box center [550, 489] width 132 height 24
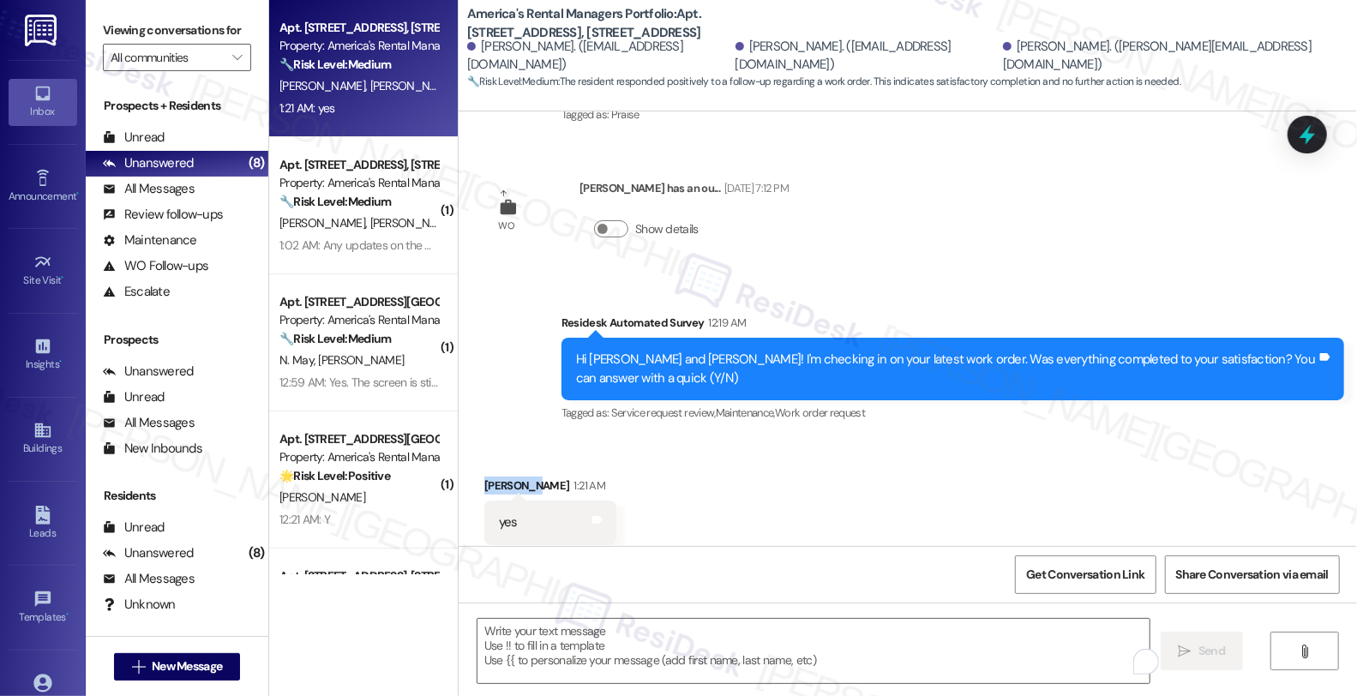
click at [490, 477] on div "Perpetua Williams 1:21 AM" at bounding box center [550, 489] width 132 height 24
copy div "Perpetua"
click at [562, 631] on textarea "To enrich screen reader interactions, please activate Accessibility in Grammarl…" at bounding box center [811, 651] width 672 height 64
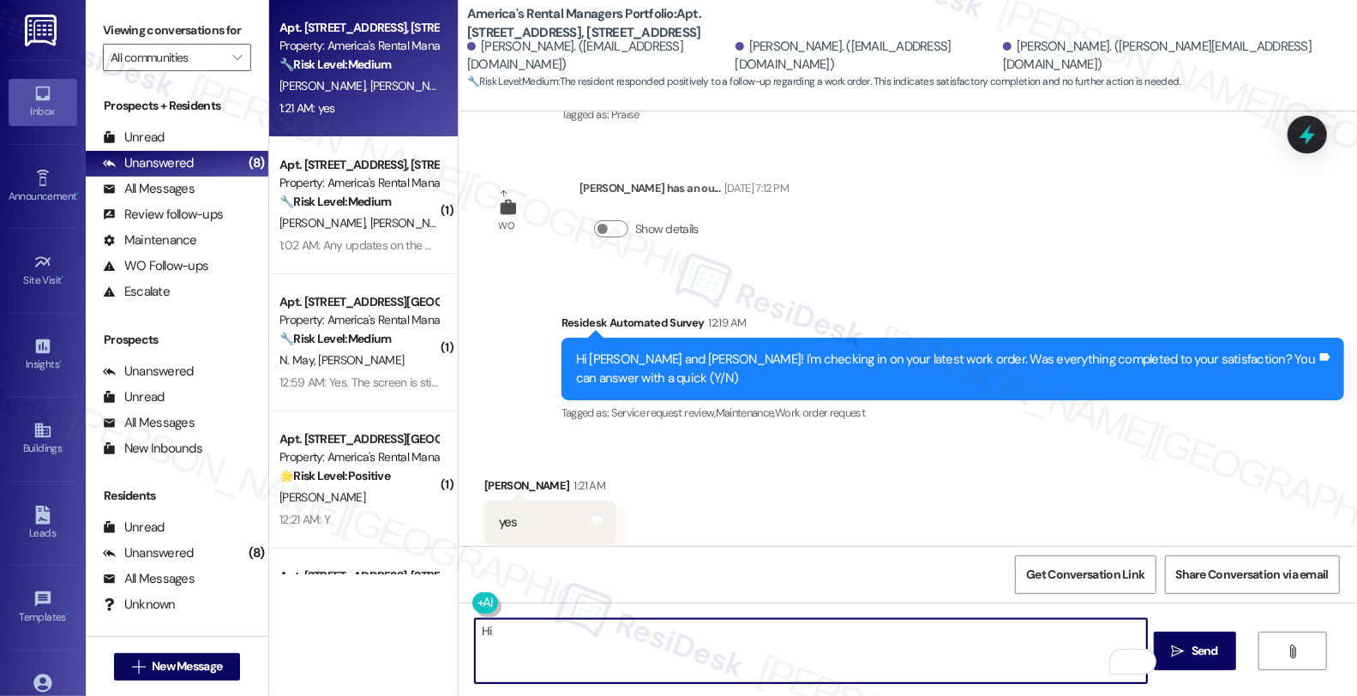
paste textarea "Perpetua"
type textarea "Hi Perpetua,"
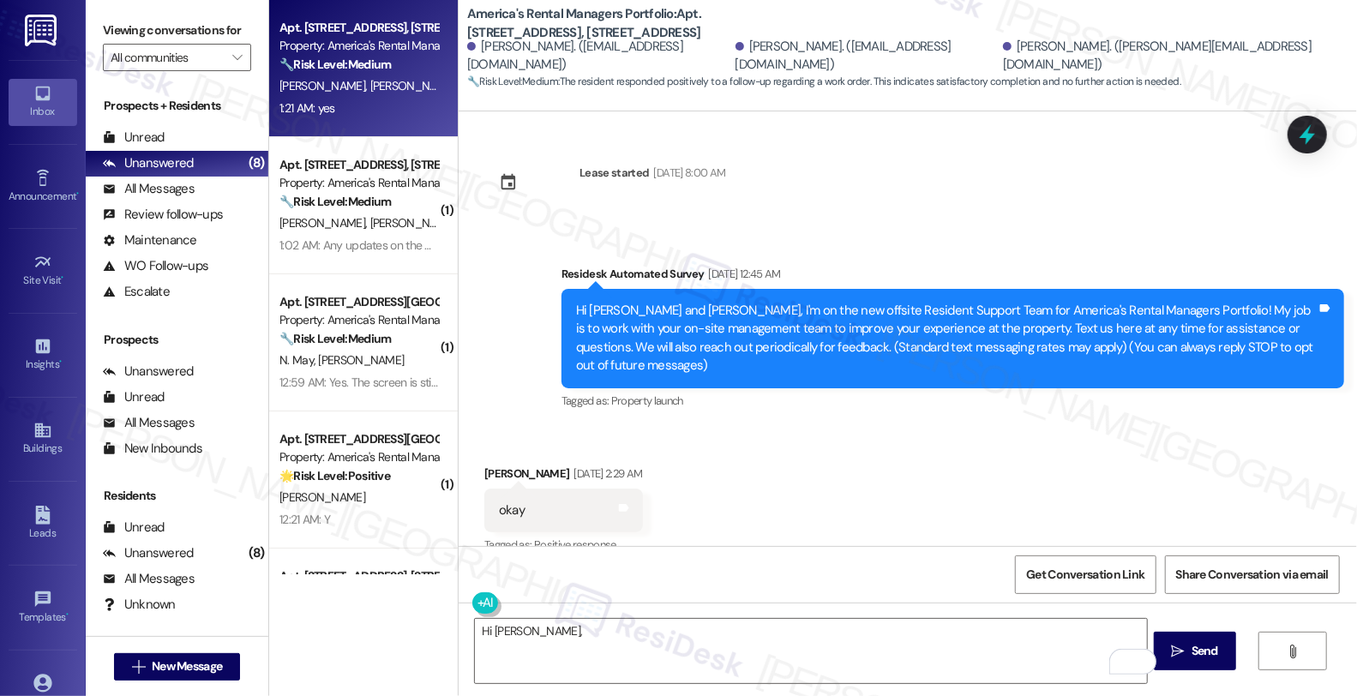
scroll to position [593, 0]
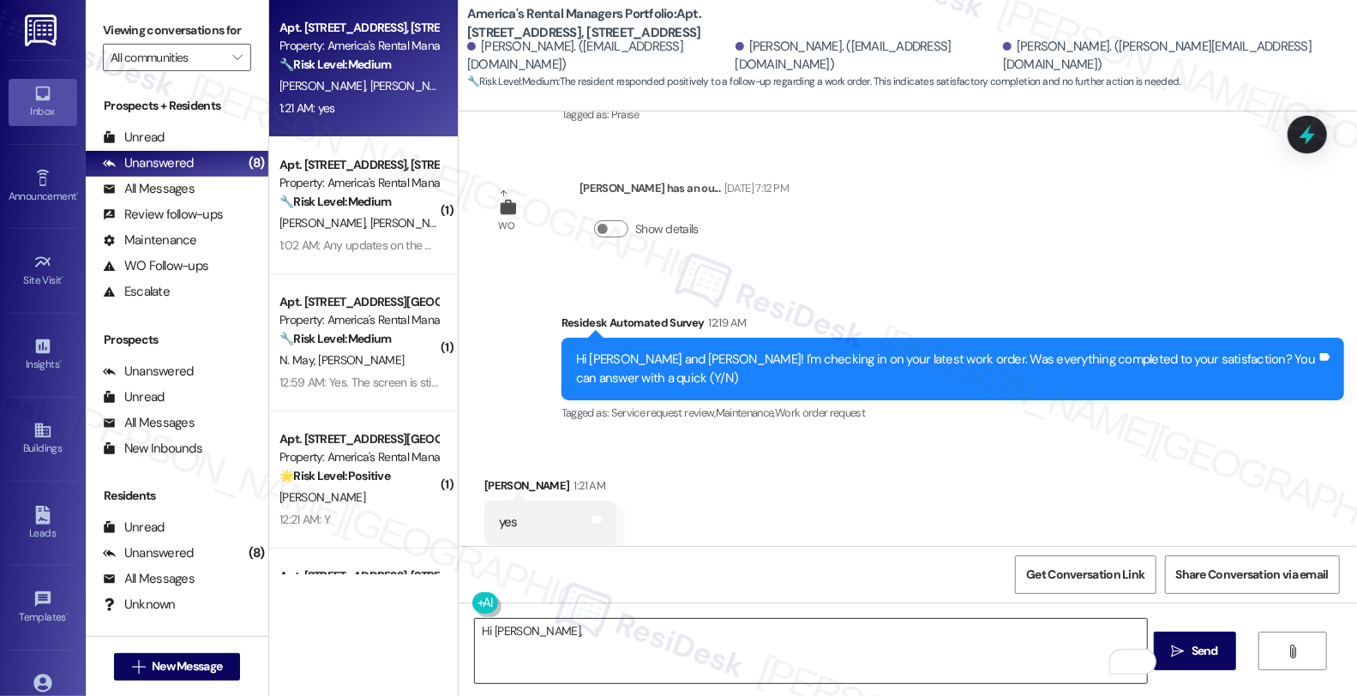
click at [811, 658] on textarea "Hi Perpetua," at bounding box center [811, 651] width 672 height 64
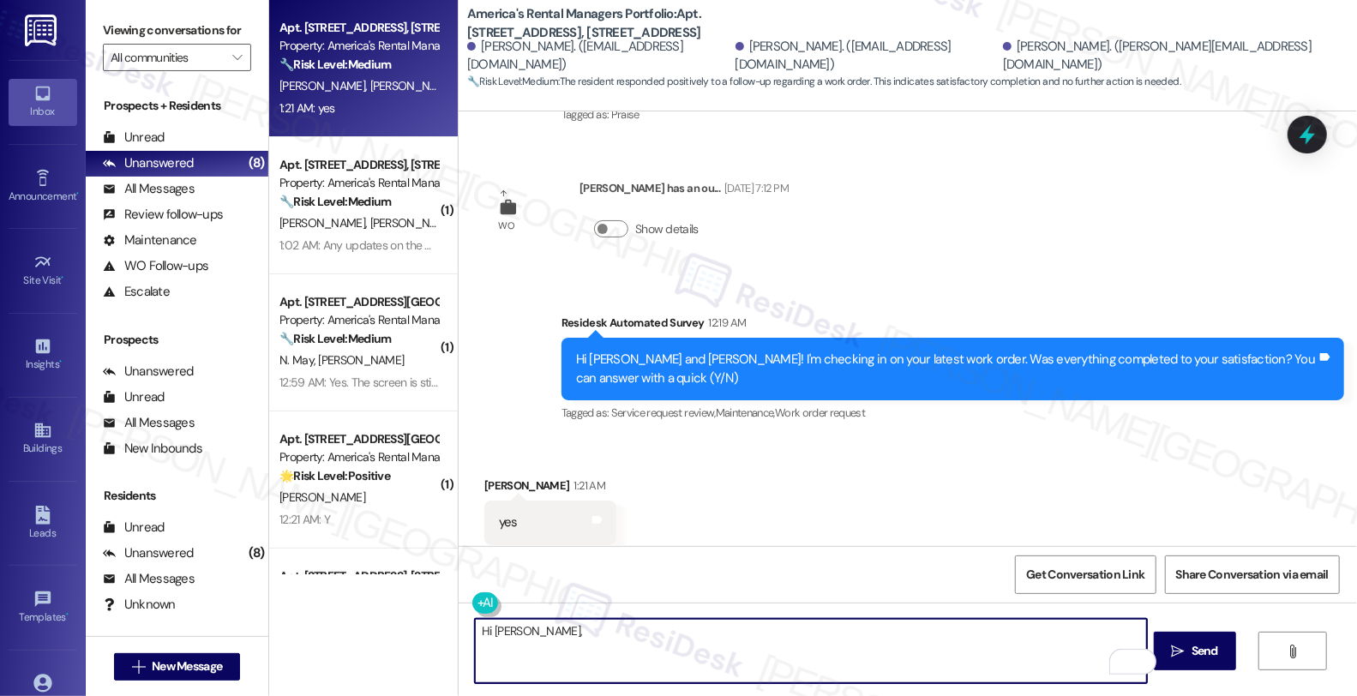
paste textarea "I’m glad your latest work order has been completed to your satisfaction. If I m…"
type textarea "Hi Perpetua, I’m glad your latest work order has been completed to your satisfa…"
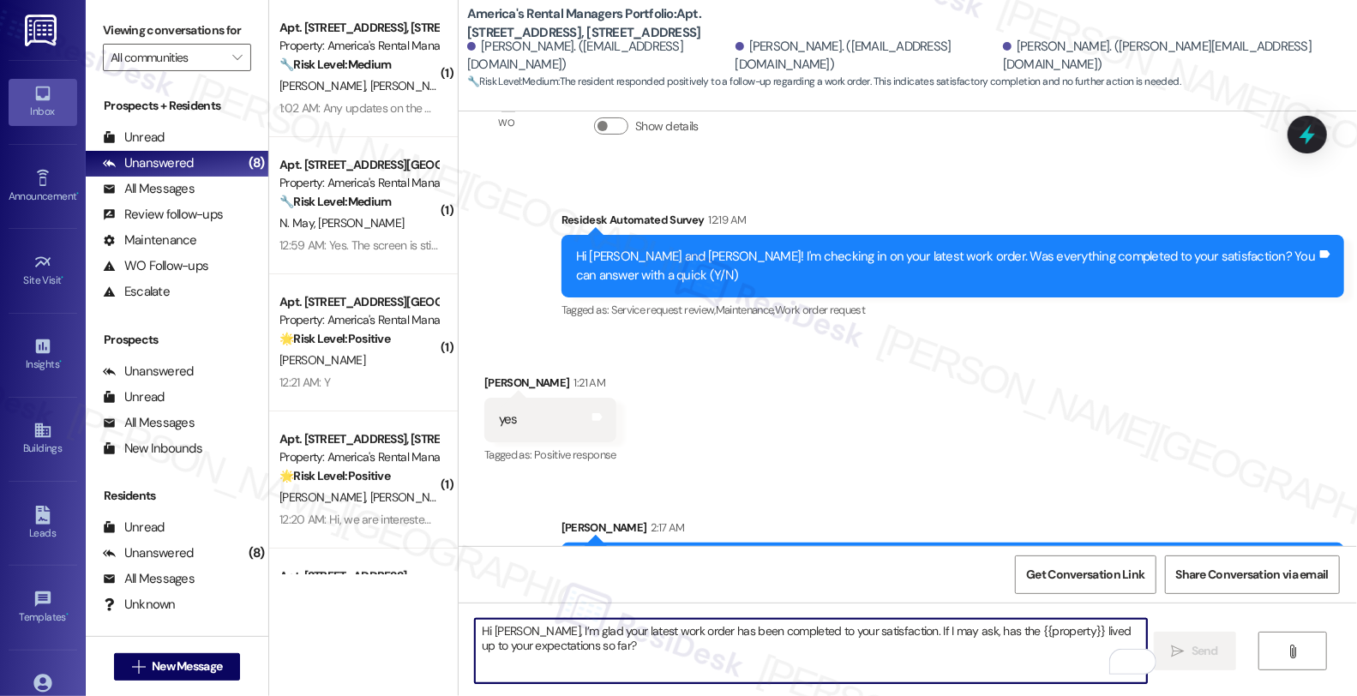
scroll to position [731, 0]
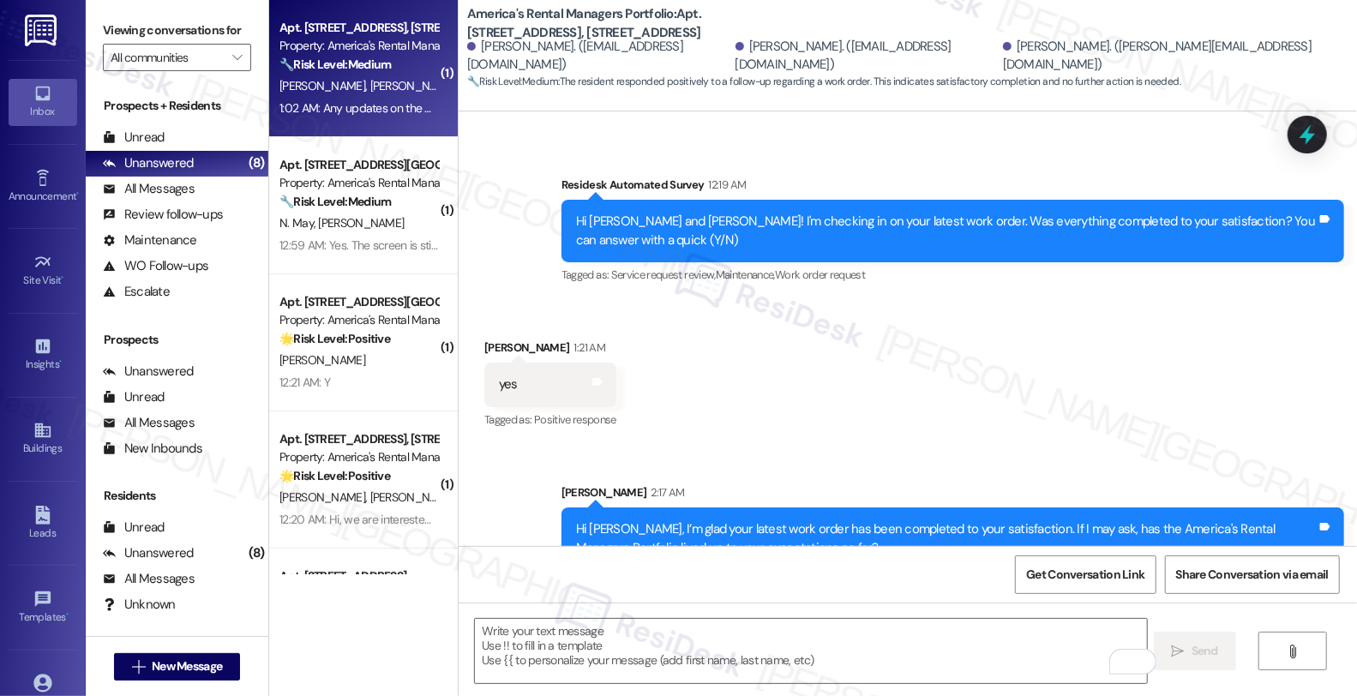
click at [382, 78] on div "T. Ray A. Harden" at bounding box center [359, 85] width 162 height 21
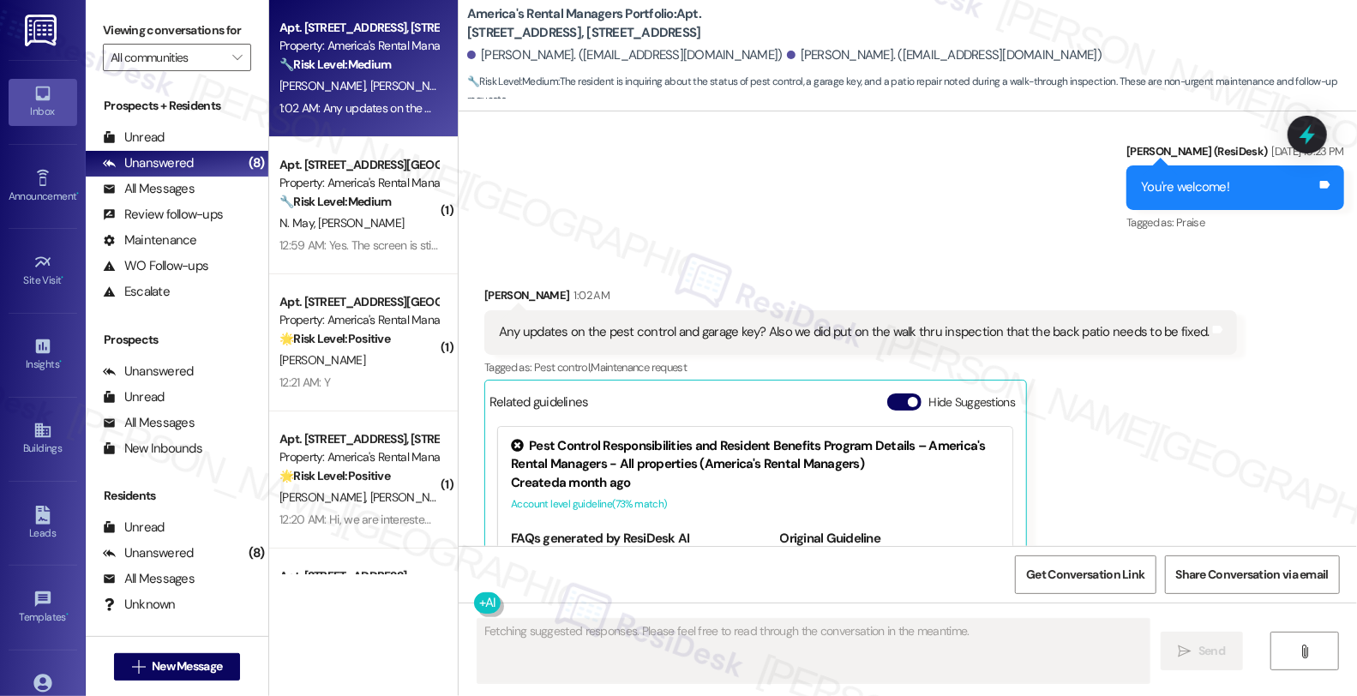
scroll to position [2623, 0]
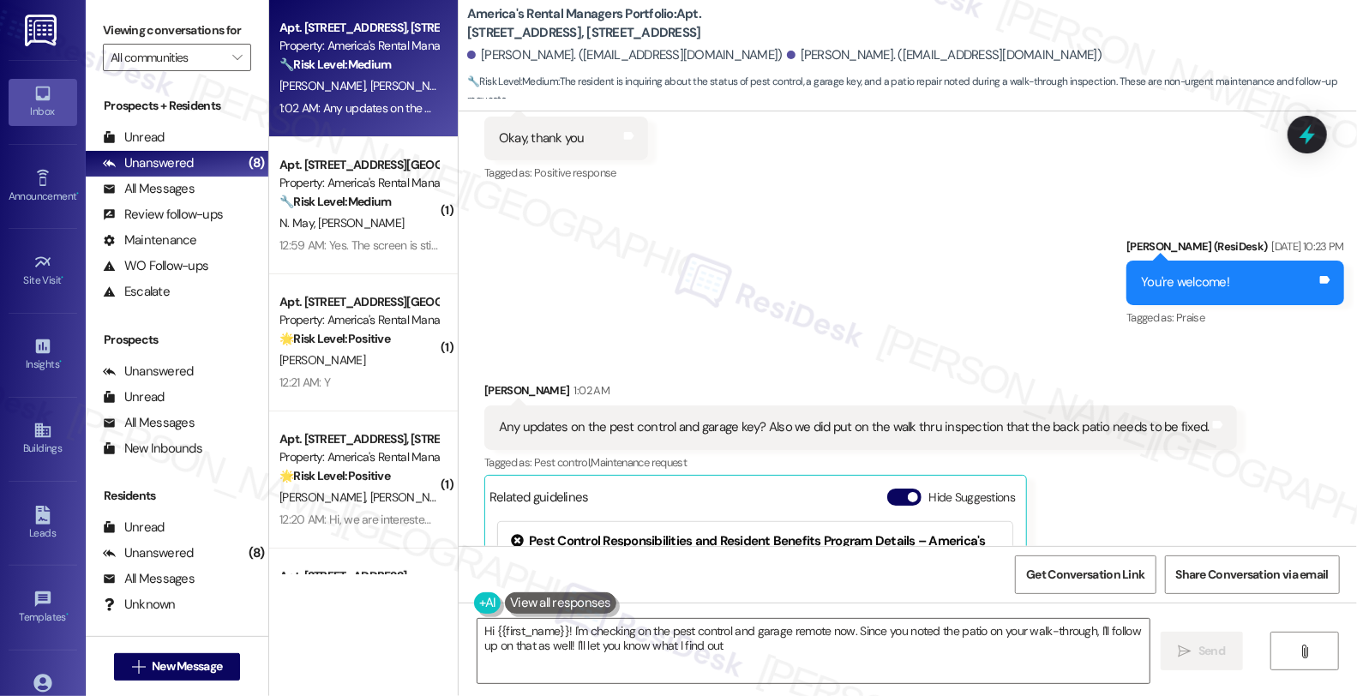
type textarea "Hi {{first_name}}! I'm checking on the pest control and garage remote now. Sinc…"
drag, startPoint x: 534, startPoint y: 318, endPoint x: 460, endPoint y: 321, distance: 74.7
click at [472, 369] on div "Received via SMS Alex Harden 1:02 AM Any updates on the pest control and garage…" at bounding box center [861, 590] width 778 height 442
copy div "[PERSON_NAME]"
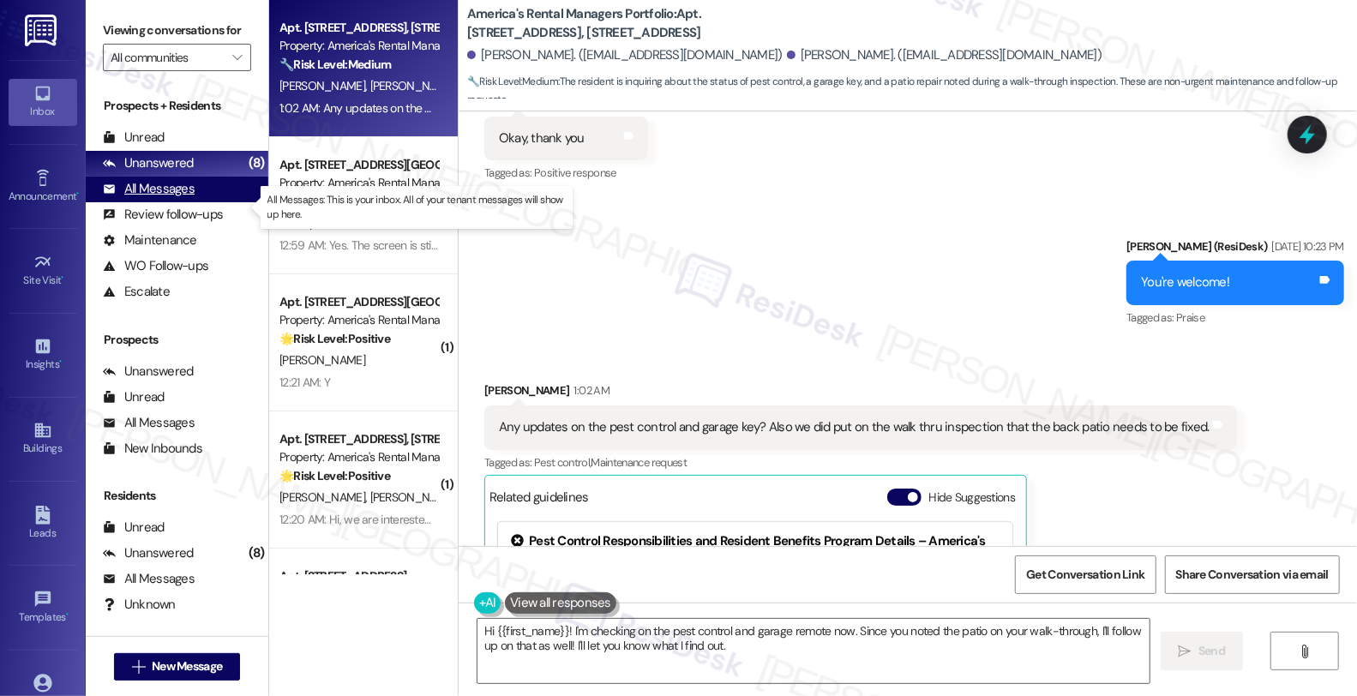
click at [177, 198] on div "All Messages" at bounding box center [149, 189] width 92 height 18
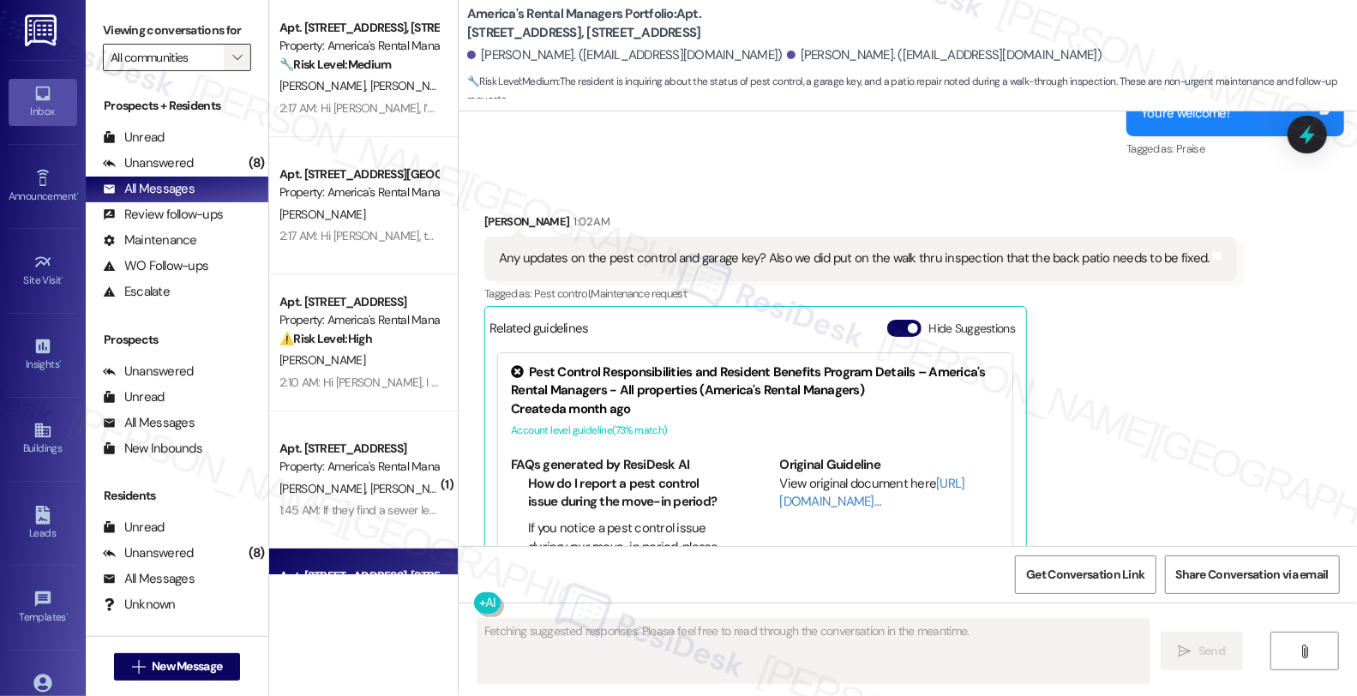
scroll to position [2814, 0]
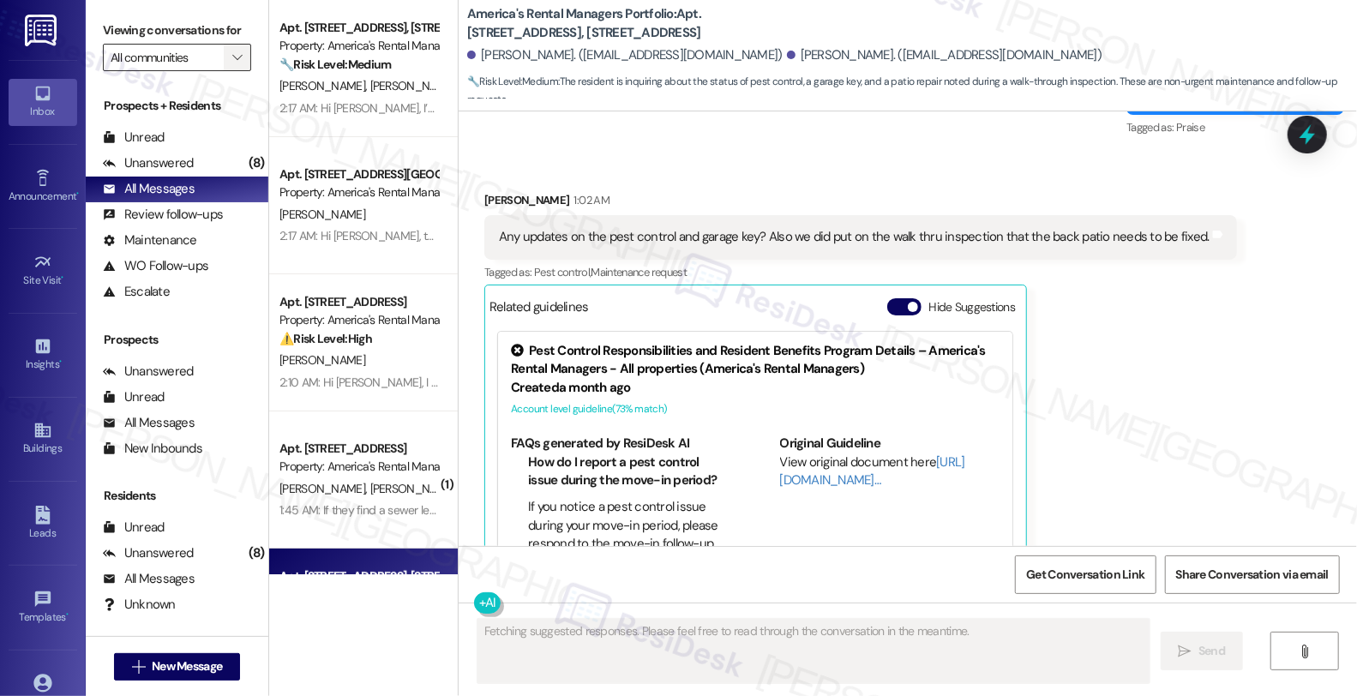
click at [232, 64] on icon "" at bounding box center [236, 58] width 9 height 14
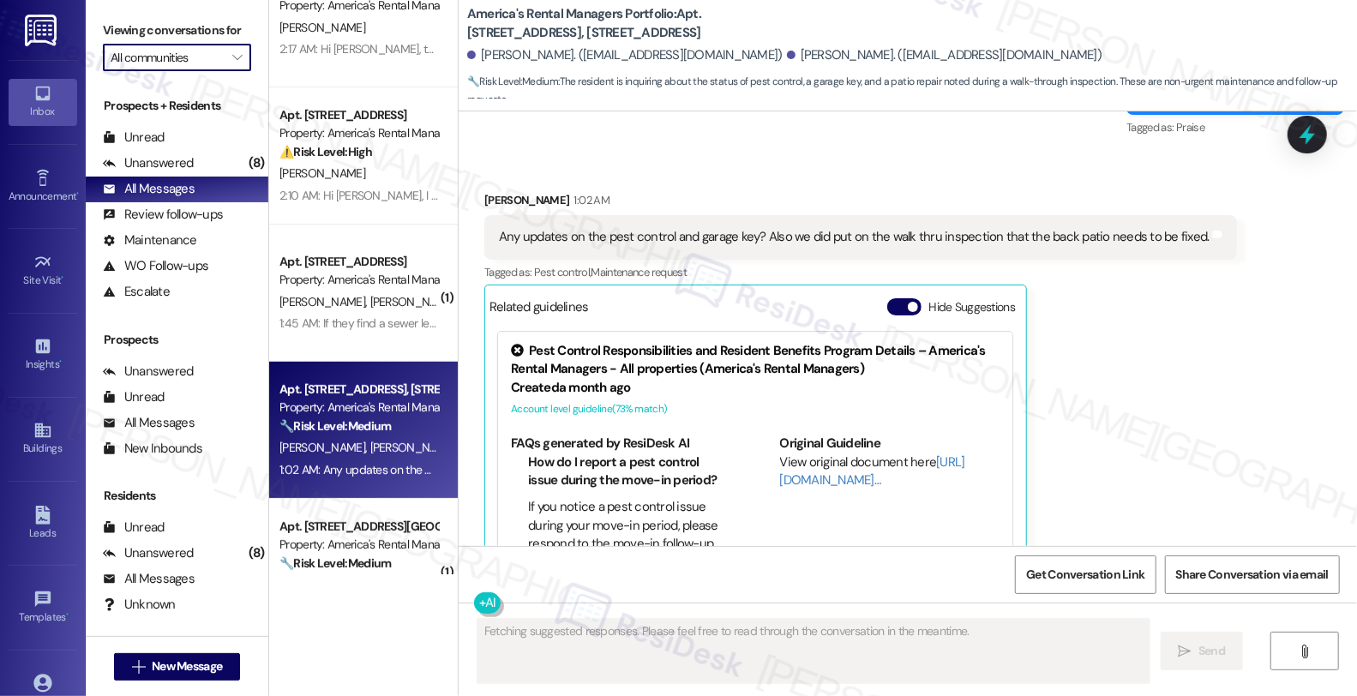
scroll to position [190, 0]
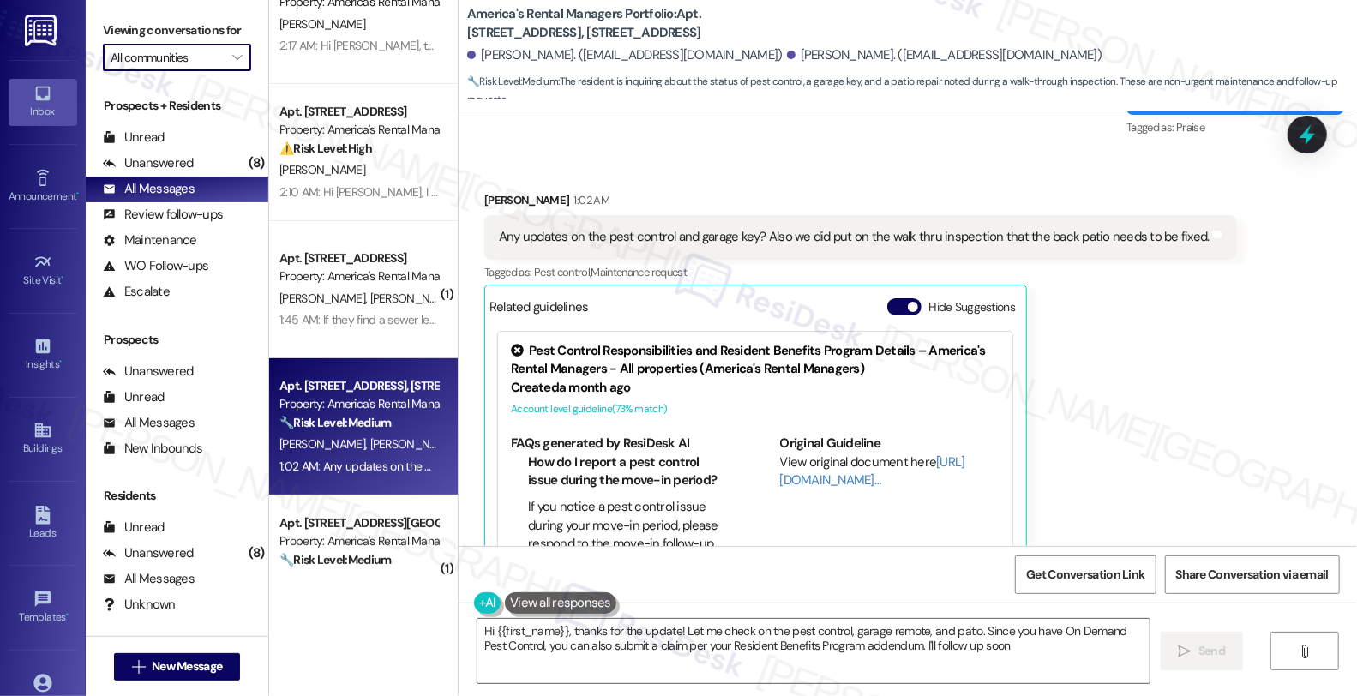
type textarea "Hi {{first_name}}, thanks for the update! Let me check on the pest control, gar…"
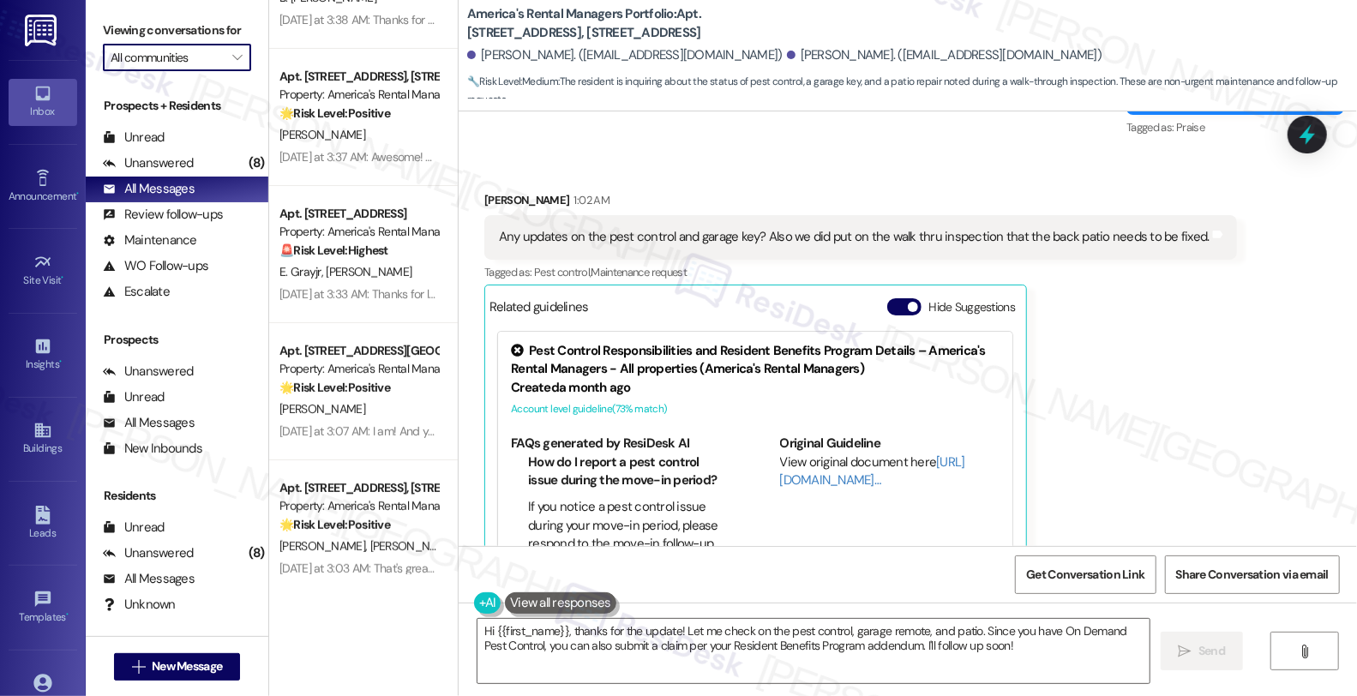
scroll to position [4287, 0]
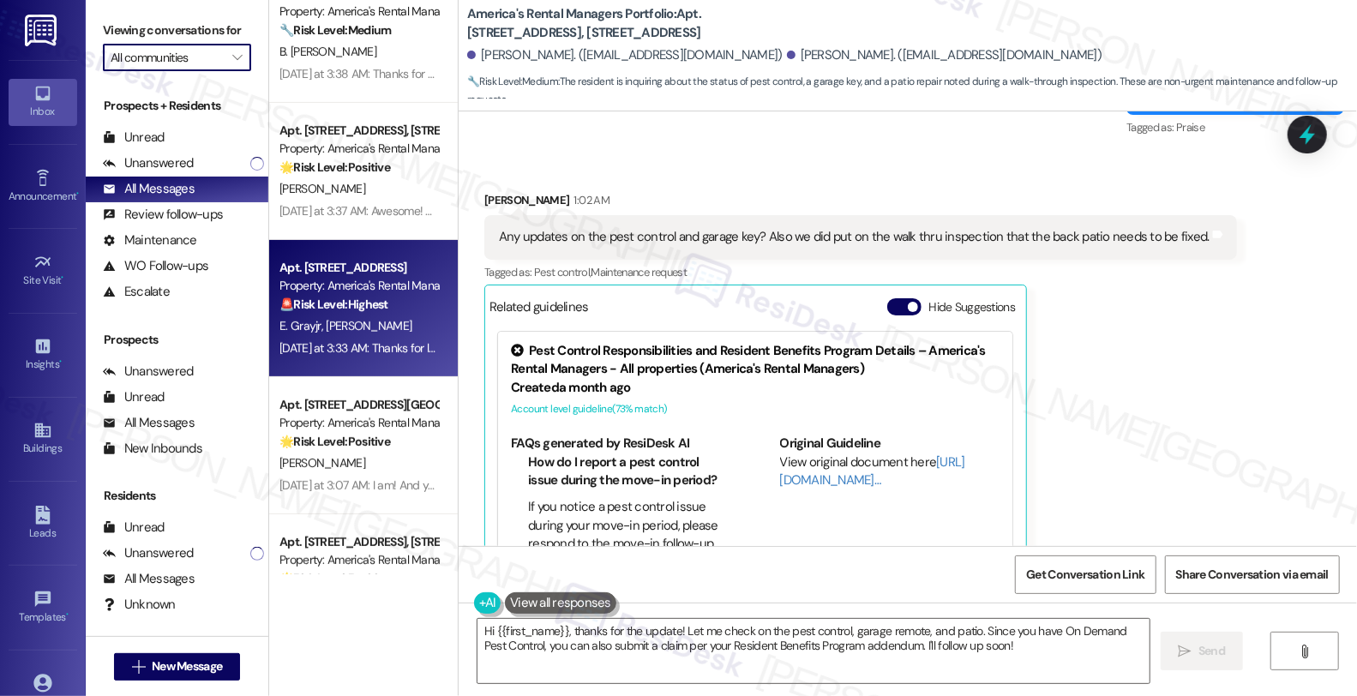
click at [367, 345] on div "Yesterday at 3:33 AM: Thanks for letting me know. I'll follow up on this and wi…" at bounding box center [668, 347] width 779 height 15
type textarea "Fetching suggested responses. Please feel free to read through the conversation…"
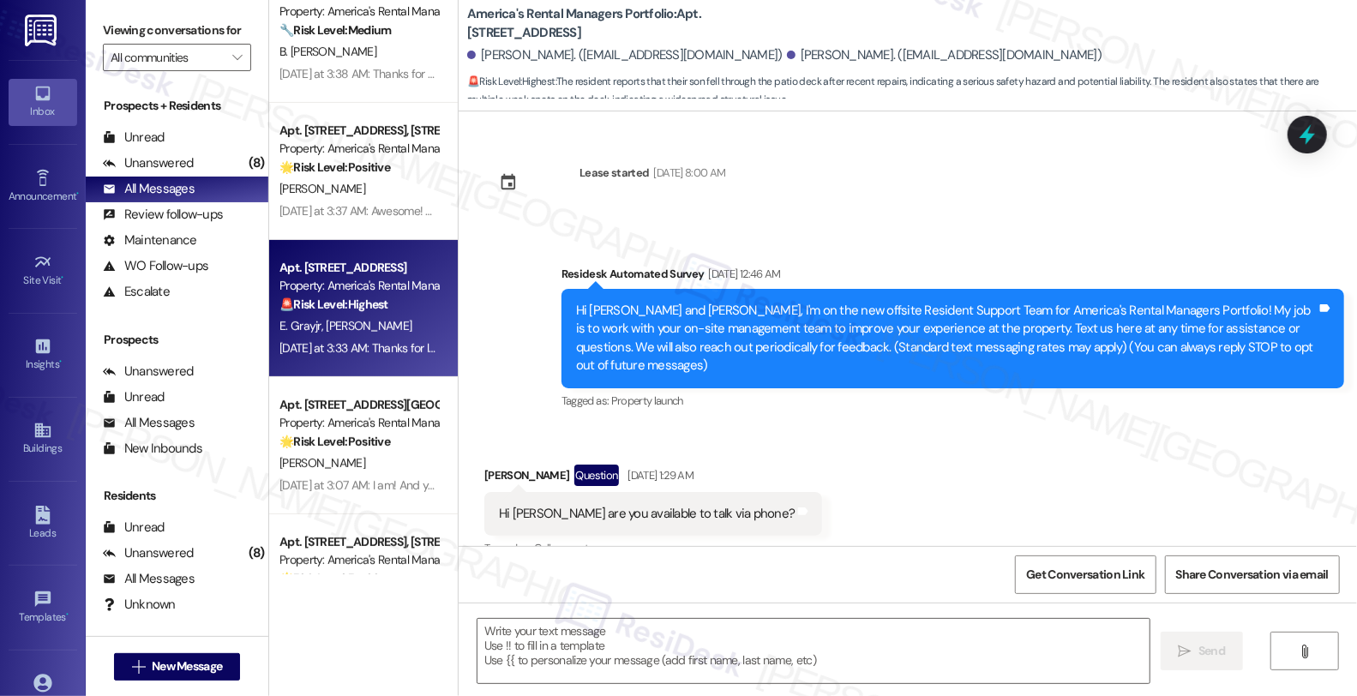
scroll to position [6351, 0]
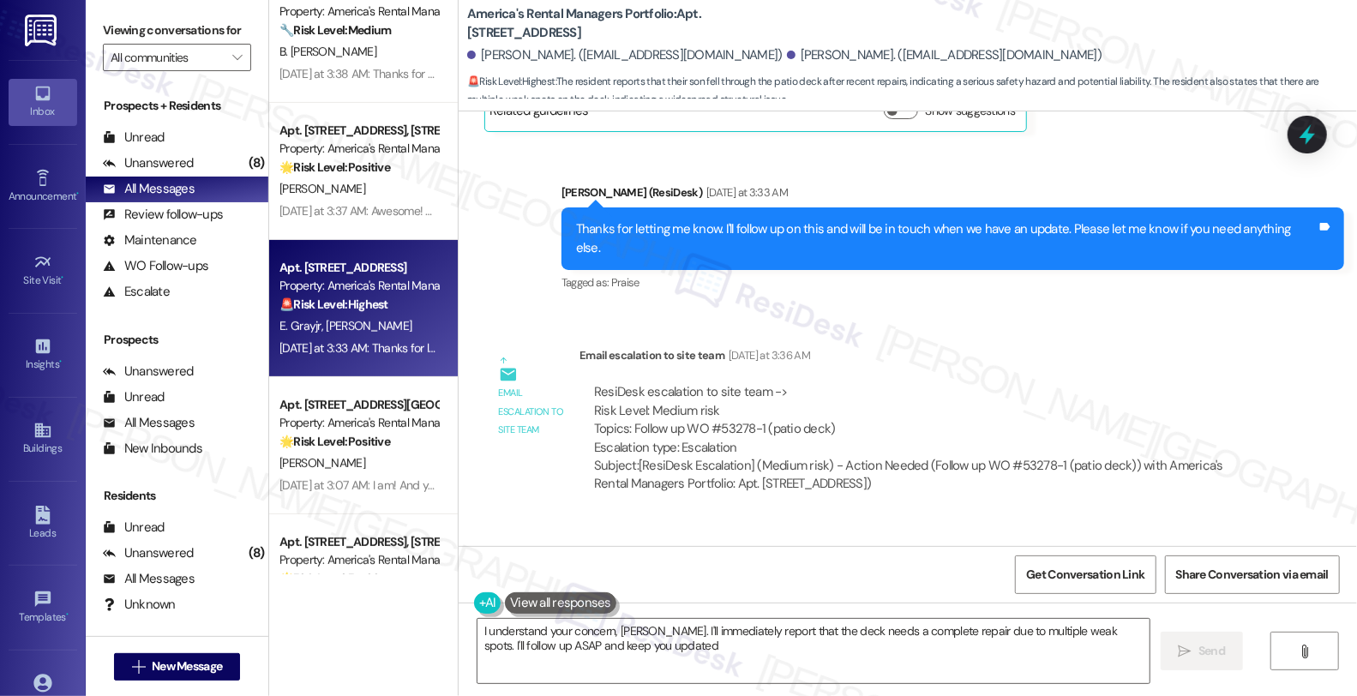
type textarea "I understand your concern, Brianna. I'll immediately report that the deck needs…"
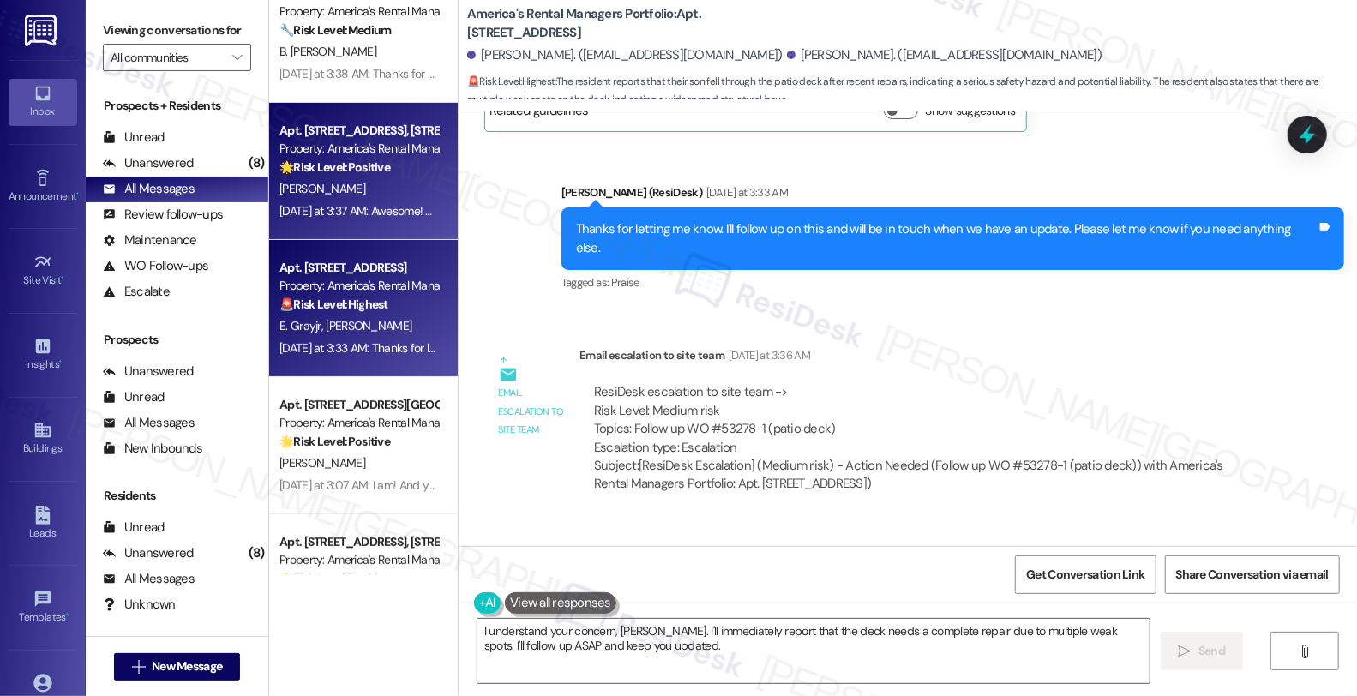
click at [374, 209] on div "Yesterday at 3:37 AM: Awesome! We strive to make your experience here as smooth…" at bounding box center [1009, 210] width 1461 height 15
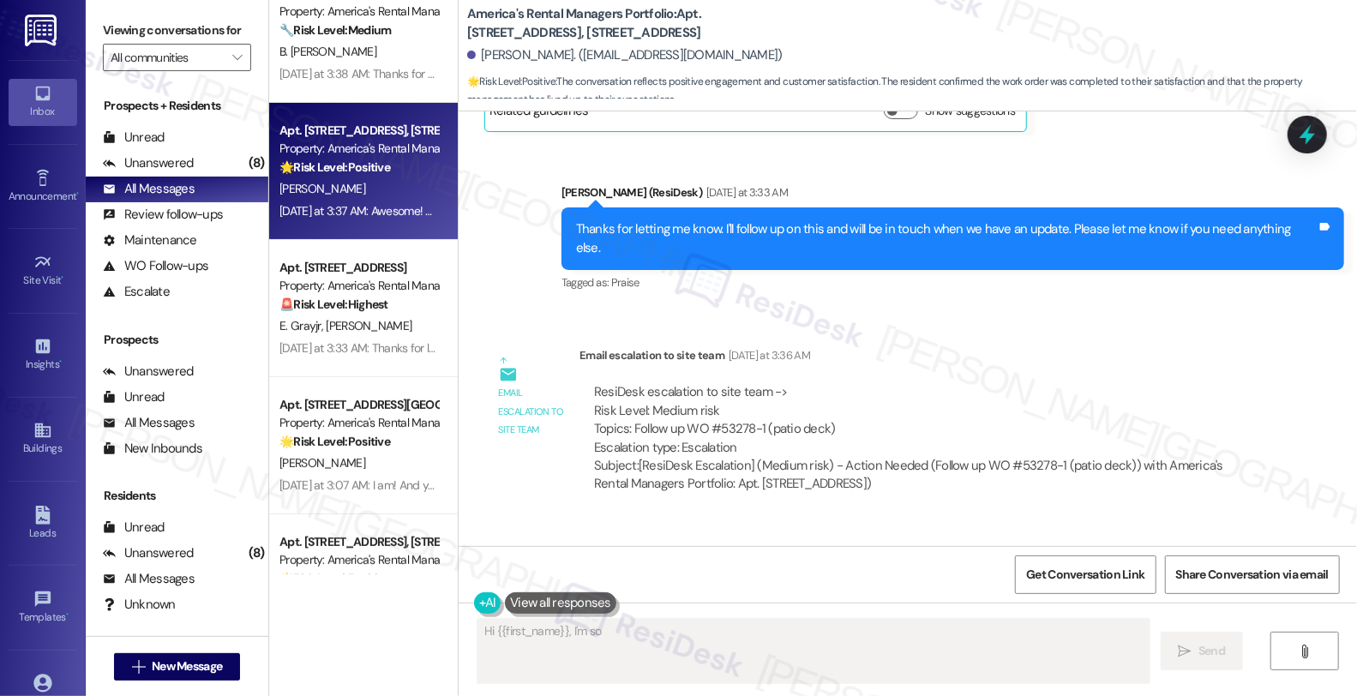
scroll to position [1005, 0]
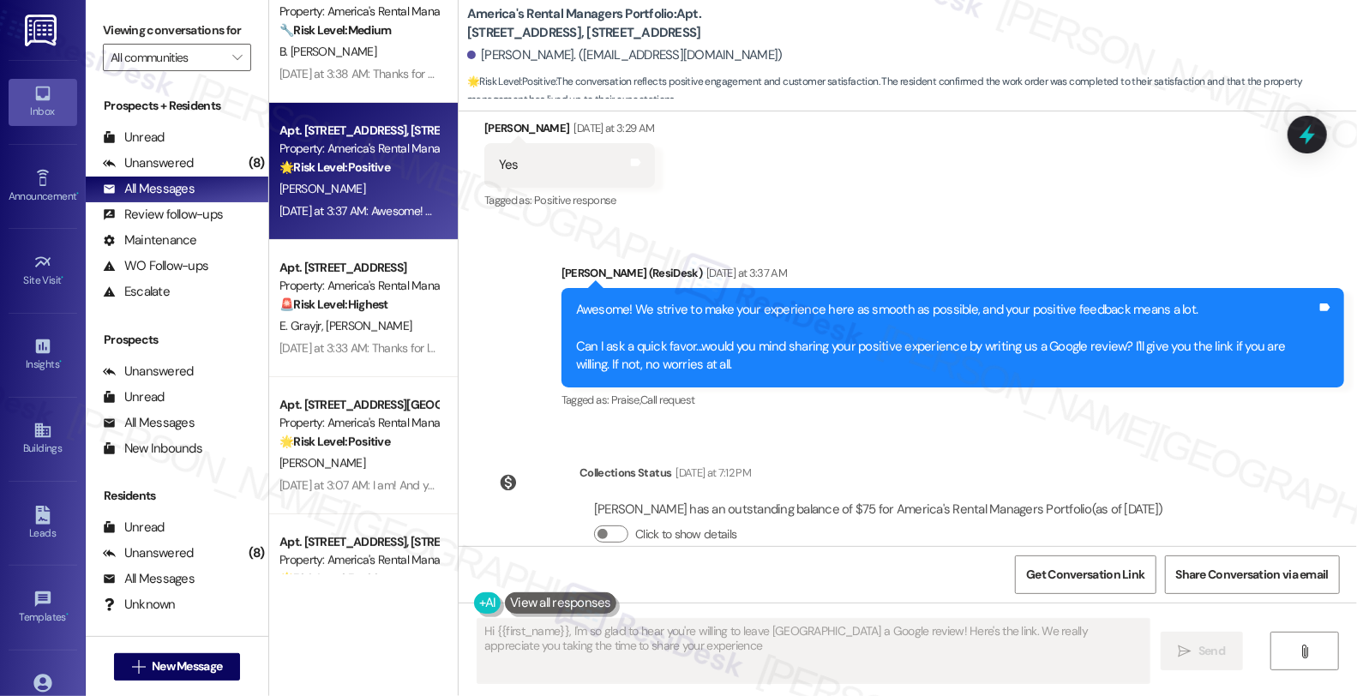
type textarea "Hi {{first_name}}, I'm so glad to hear you're willing to leave us a Google revi…"
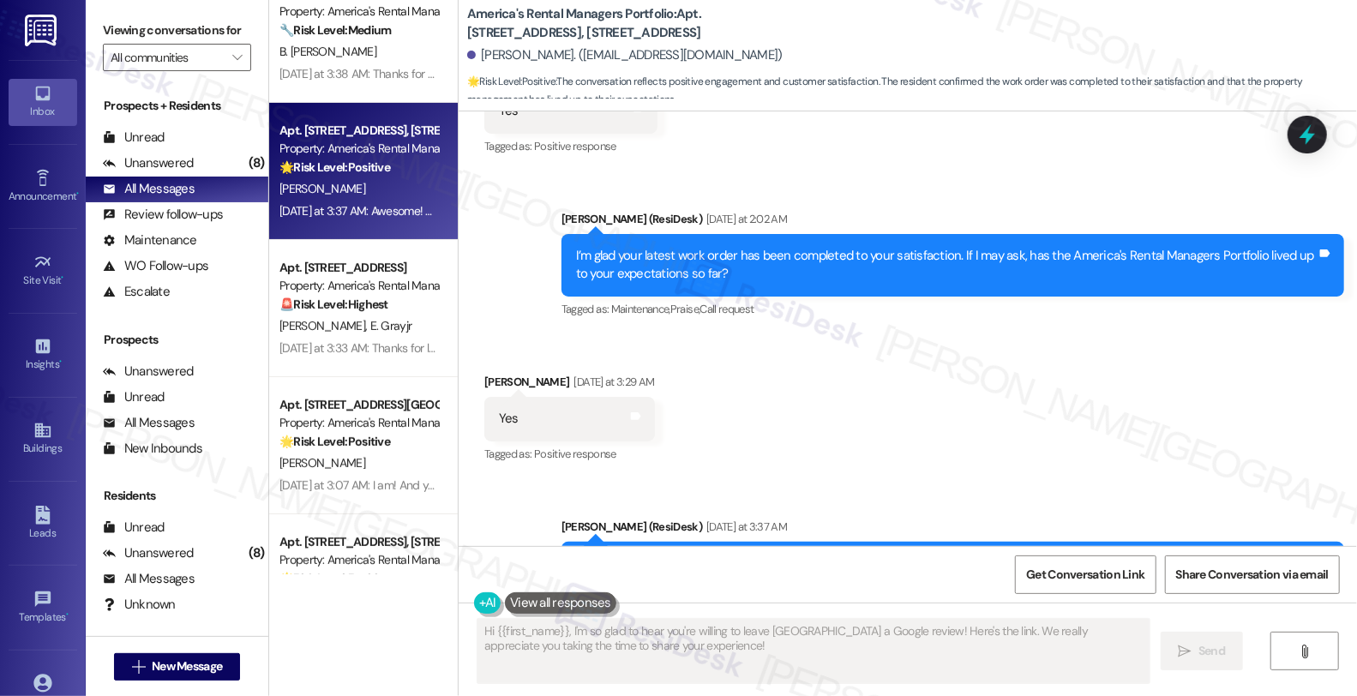
scroll to position [528, 0]
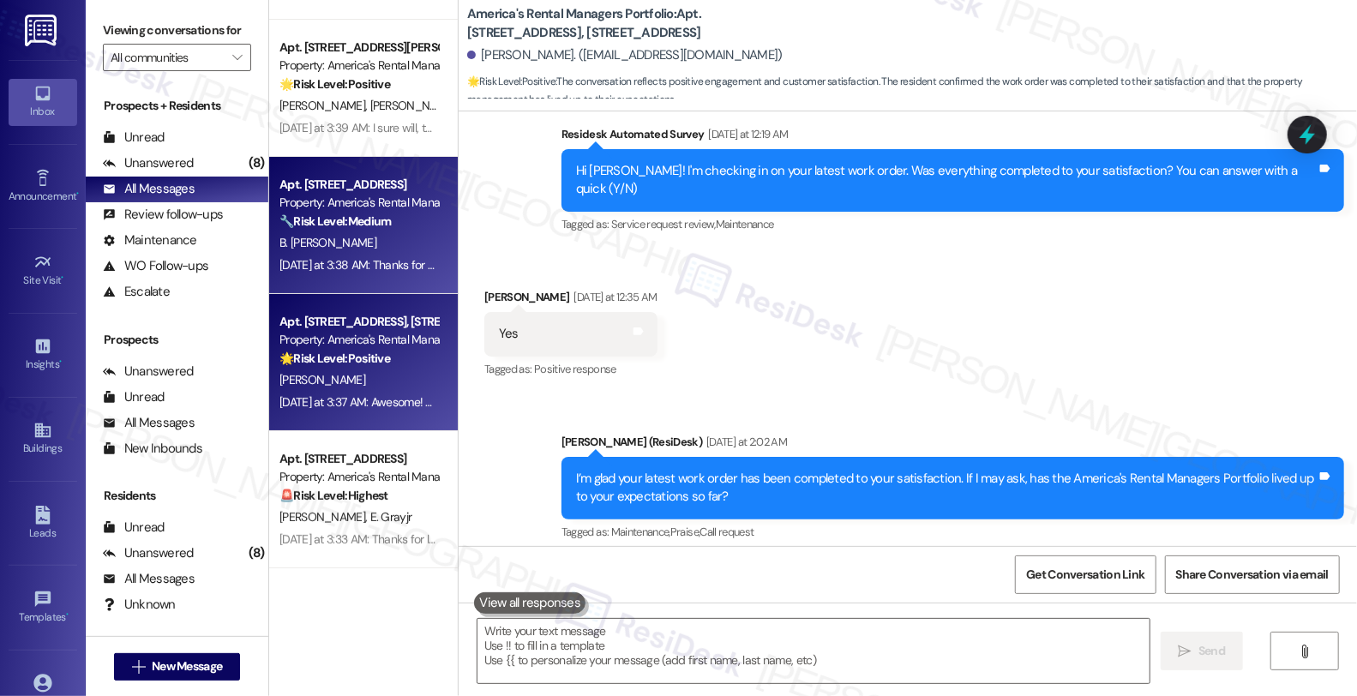
click at [353, 197] on div "Property: America's Rental Managers Portfolio" at bounding box center [358, 203] width 159 height 18
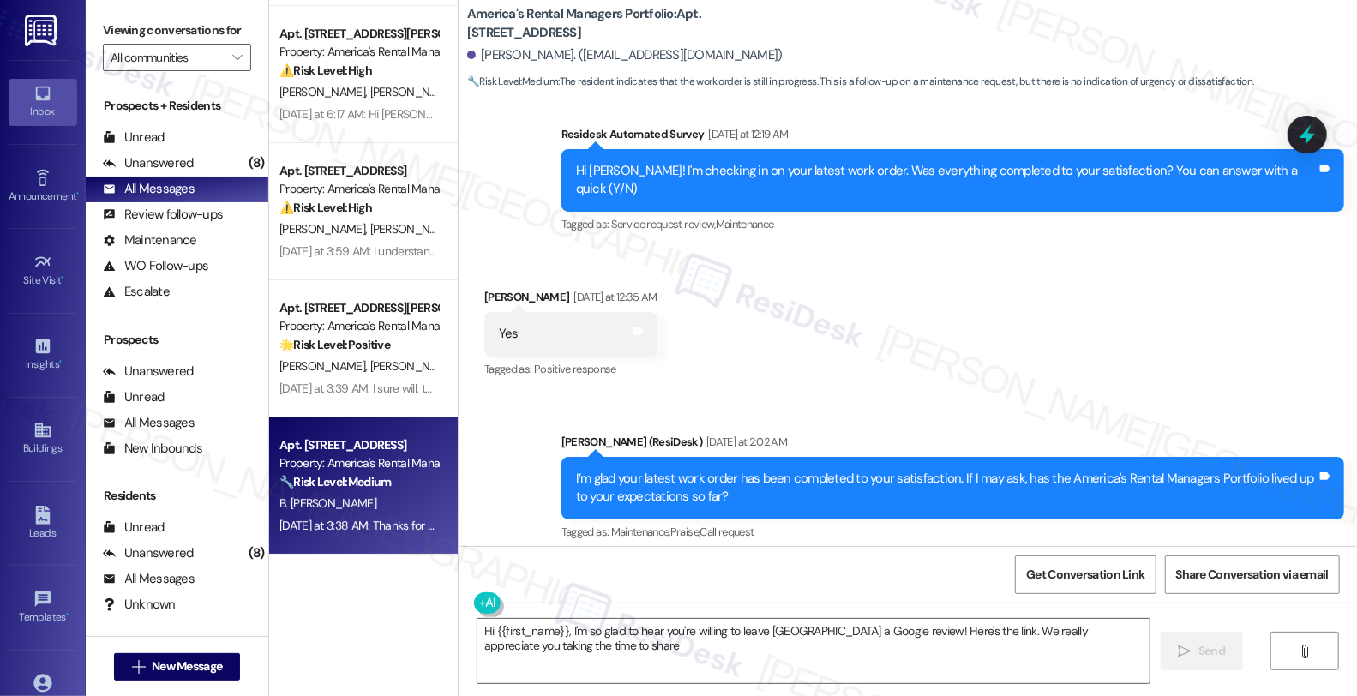
scroll to position [603, 0]
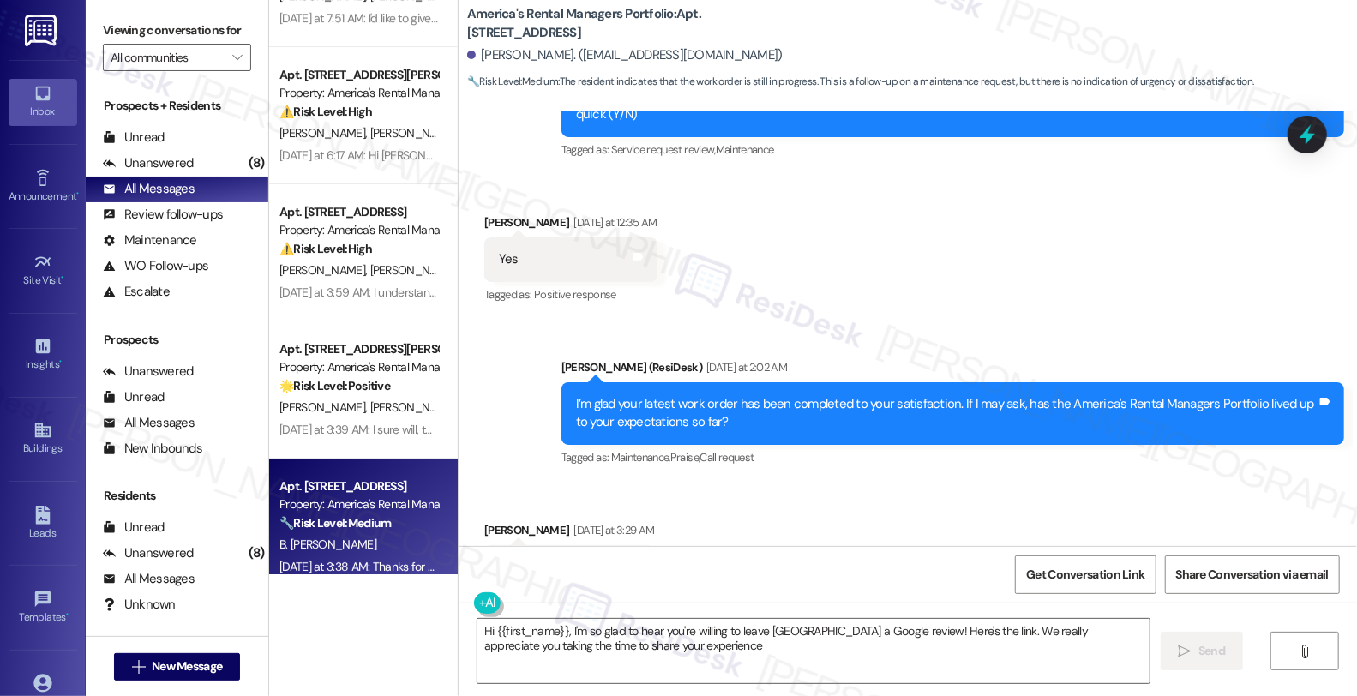
type textarea "Hi {{first_name}}, I'm so glad to hear you're willing to leave us a Google revi…"
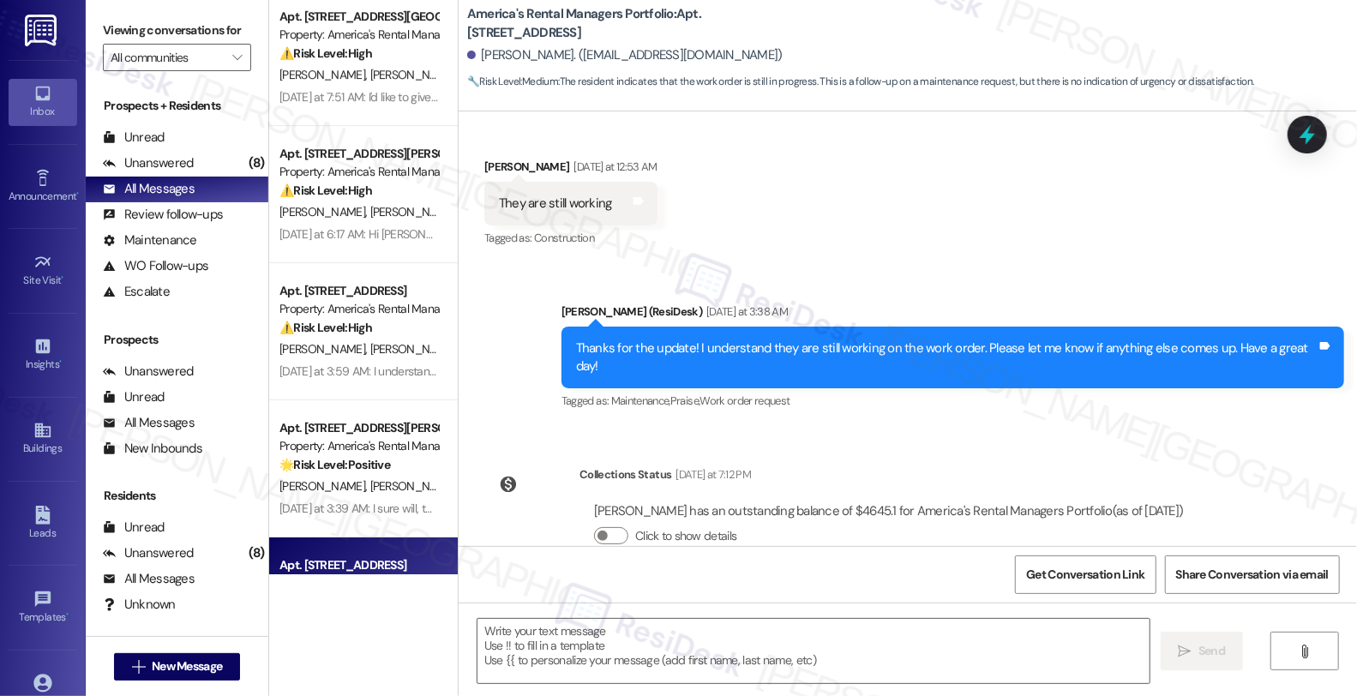
scroll to position [657, 0]
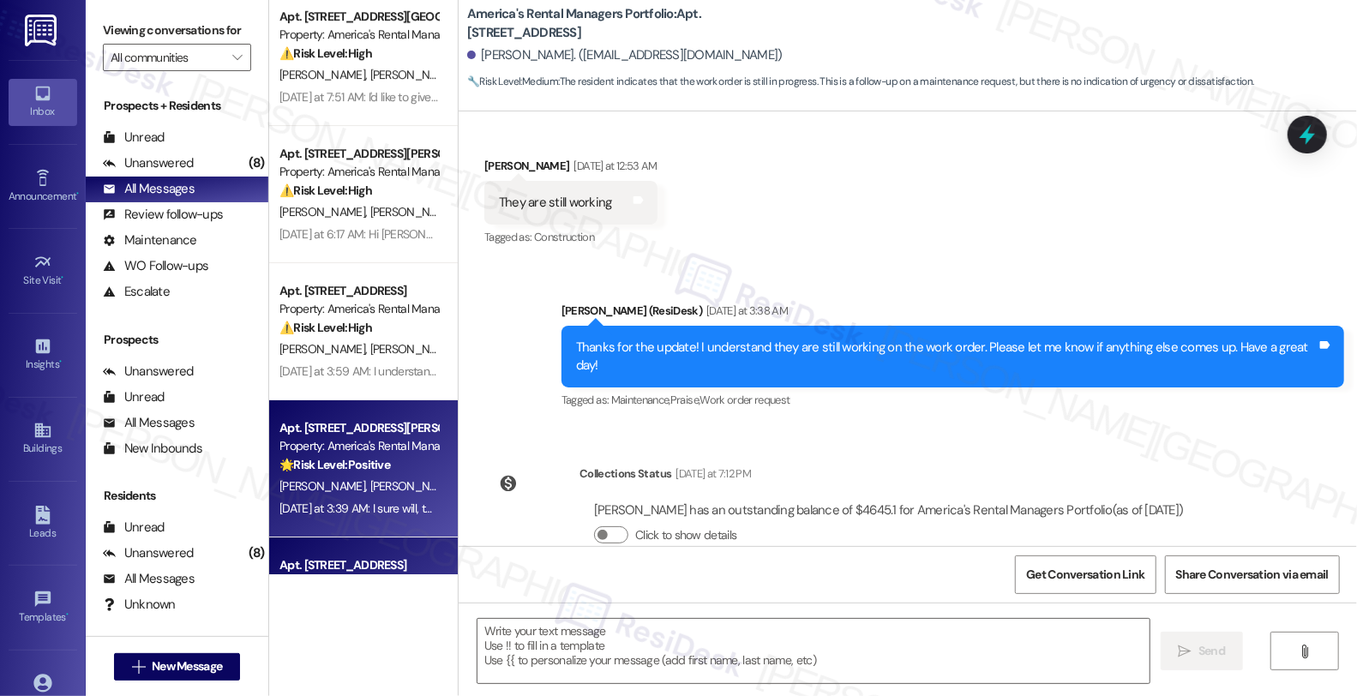
click at [360, 451] on div "Property: America's Rental Managers Portfolio" at bounding box center [358, 446] width 159 height 18
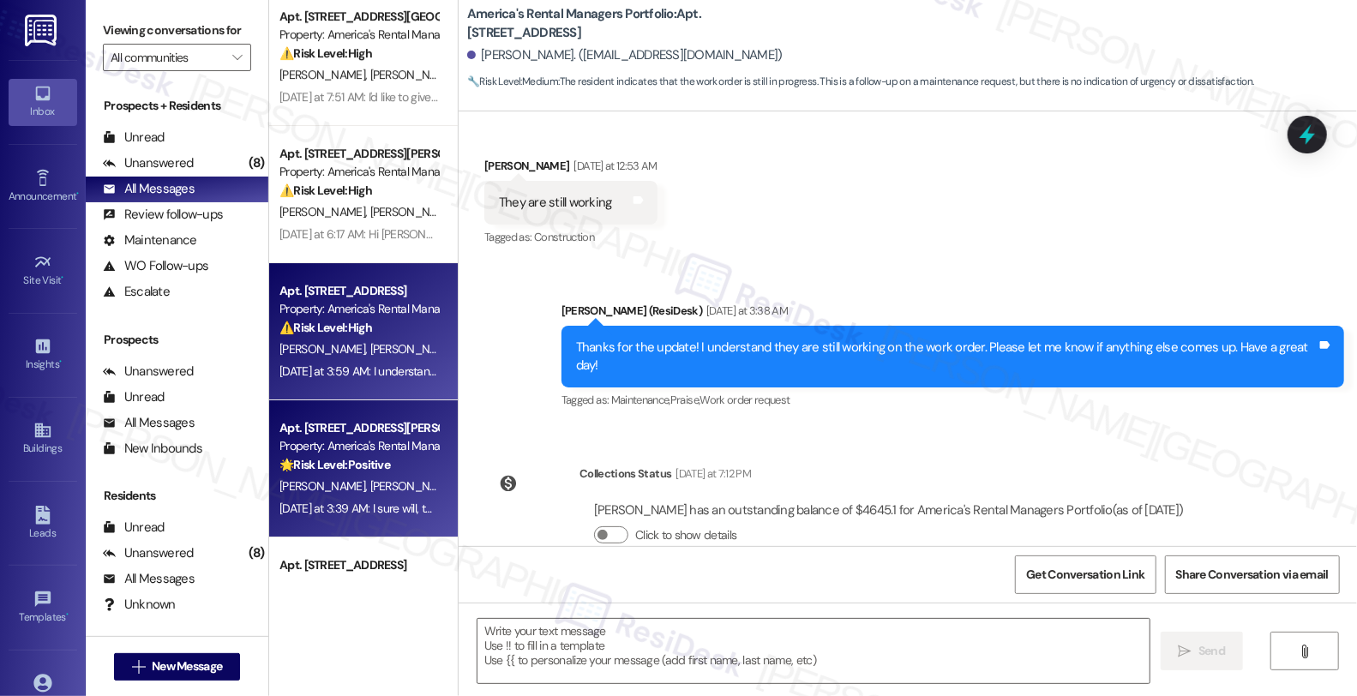
type textarea "Fetching suggested responses. Please feel free to read through the conversation…"
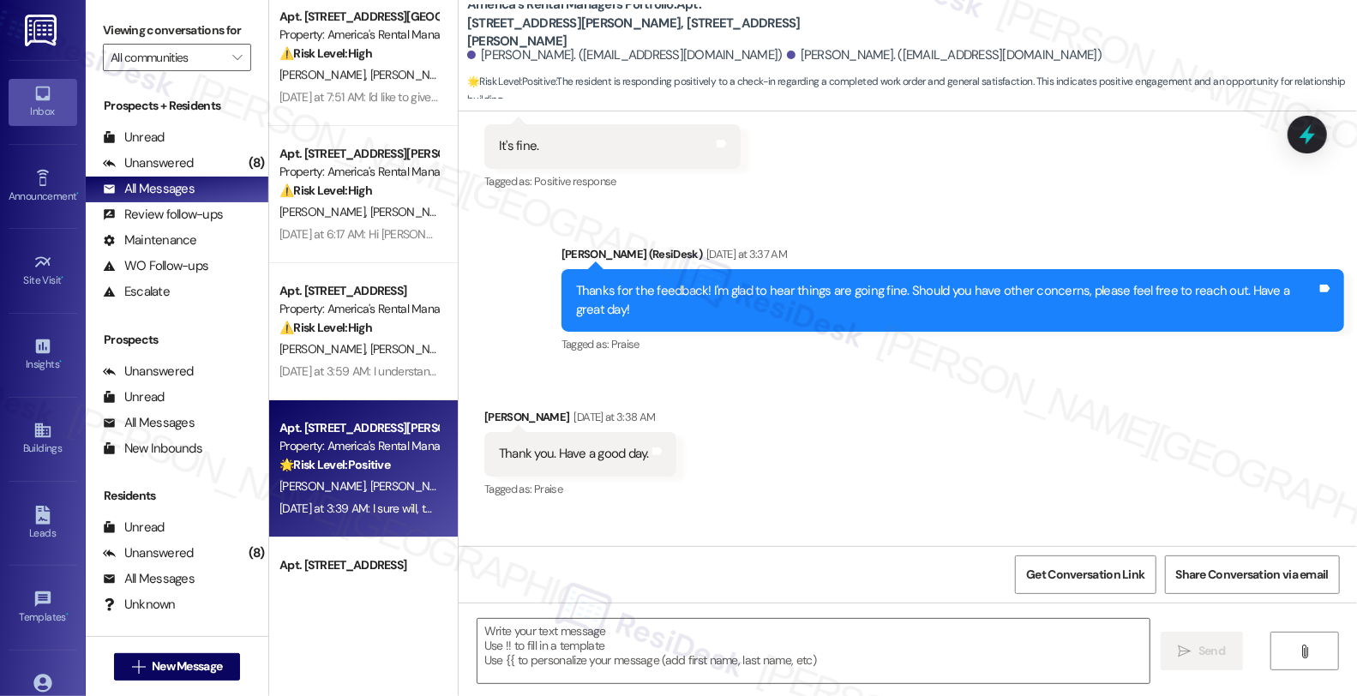
scroll to position [1064, 0]
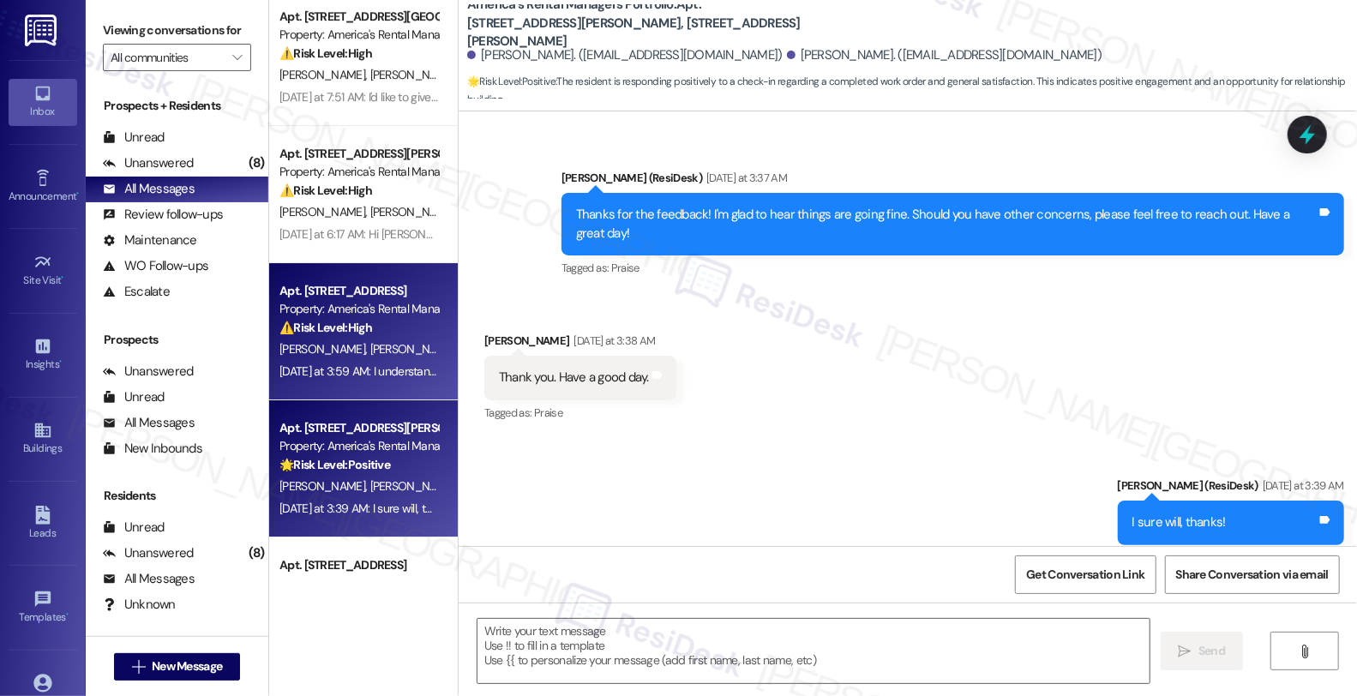
click at [347, 312] on div "Property: America's Rental Managers Portfolio" at bounding box center [358, 309] width 159 height 18
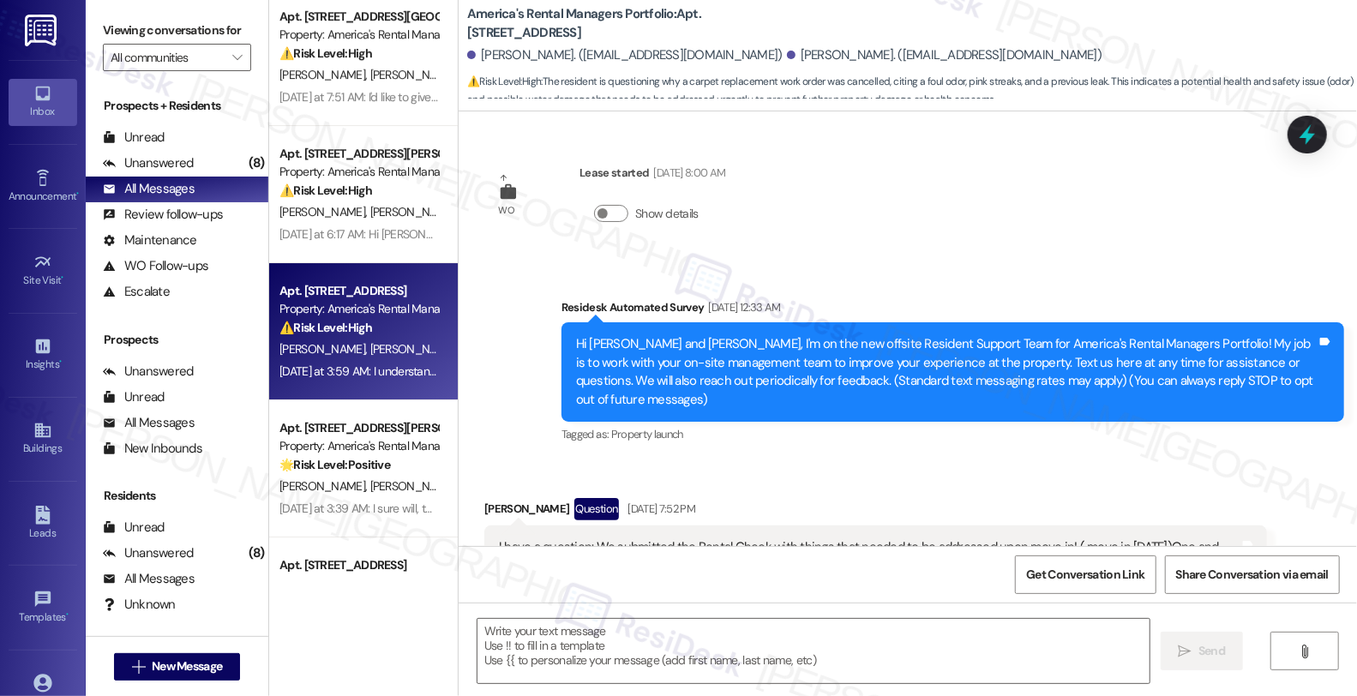
scroll to position [5873, 0]
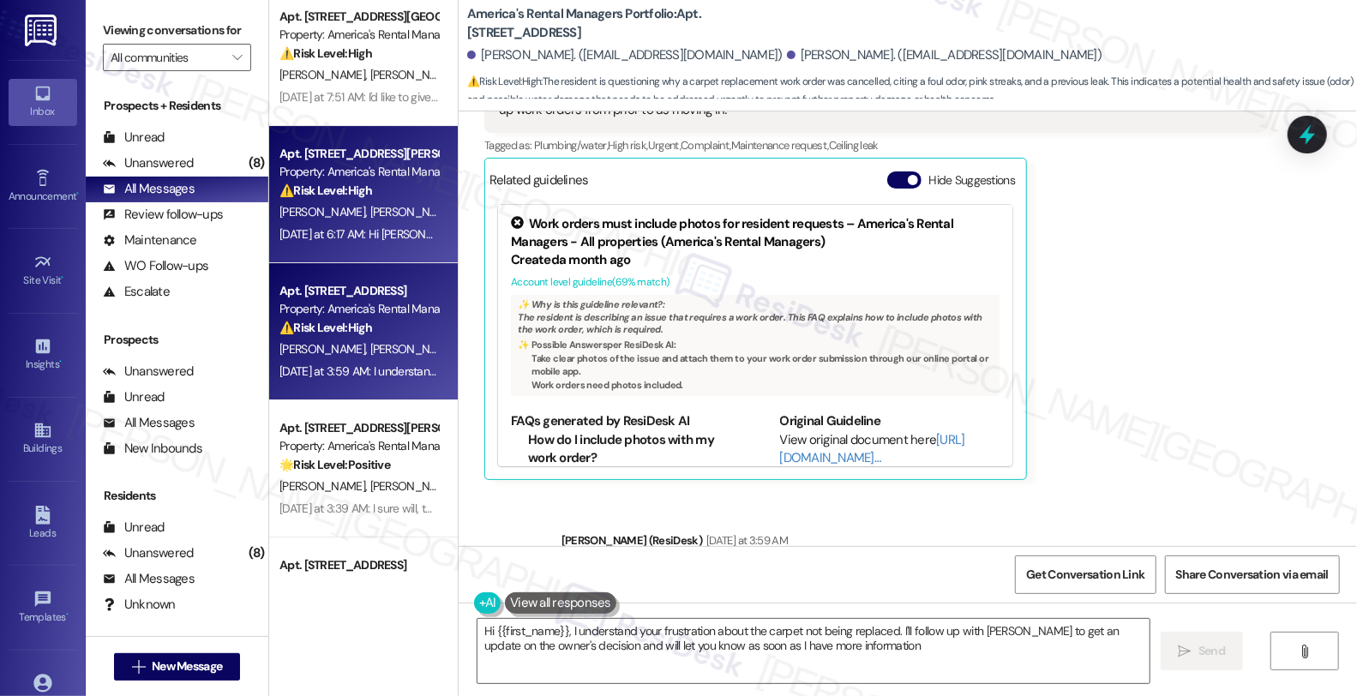
type textarea "Hi {{first_name}}, I understand your frustration about the carpet not being rep…"
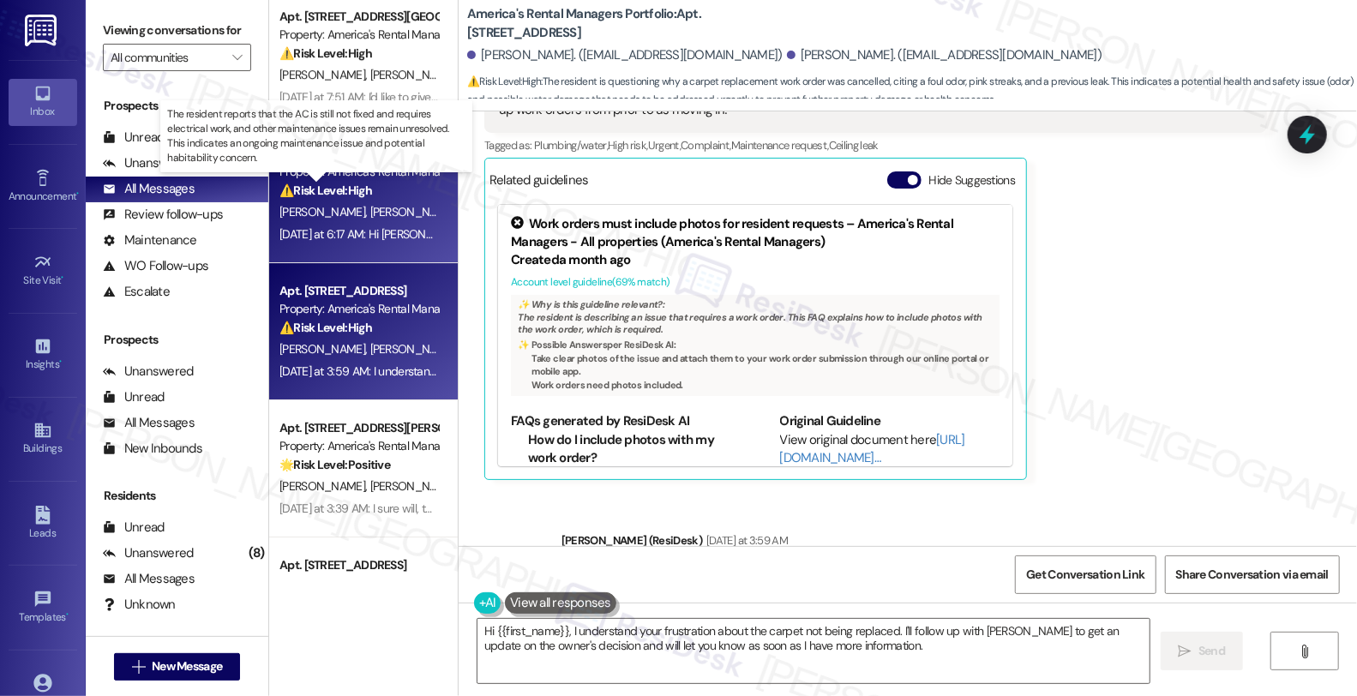
click at [353, 190] on strong "⚠️ Risk Level: High" at bounding box center [325, 190] width 93 height 15
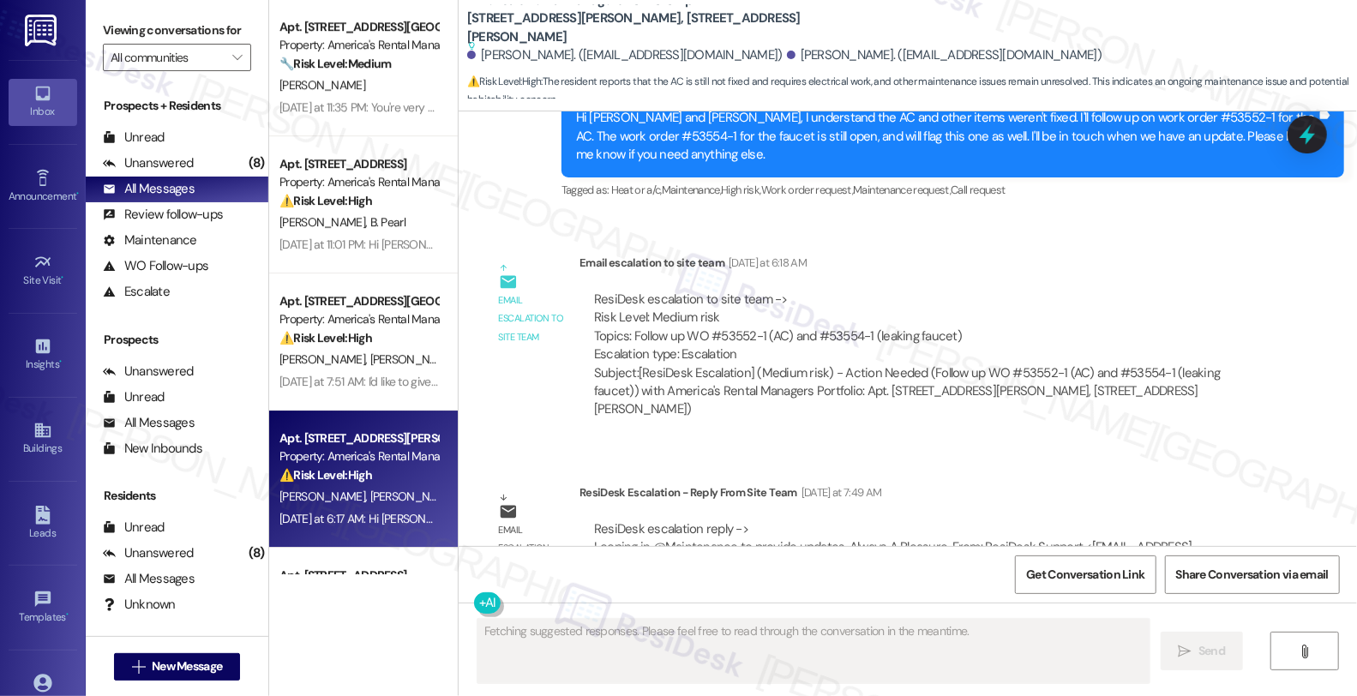
scroll to position [3429, 0]
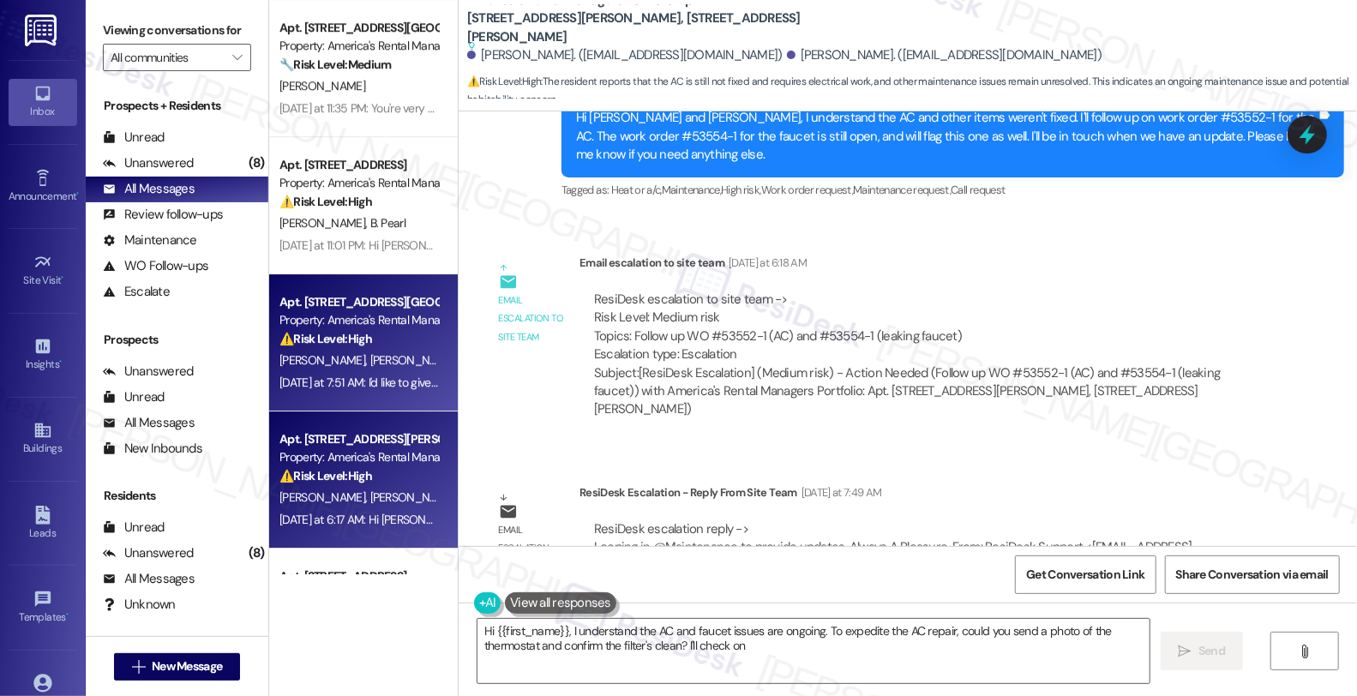
type textarea "Hi {{first_name}}, I understand the AC and faucet issues are ongoing. To expedi…"
click at [388, 379] on div "Yesterday at 7:51 AM: I'd like to give you an update. Upon checking, it appears…" at bounding box center [773, 382] width 988 height 15
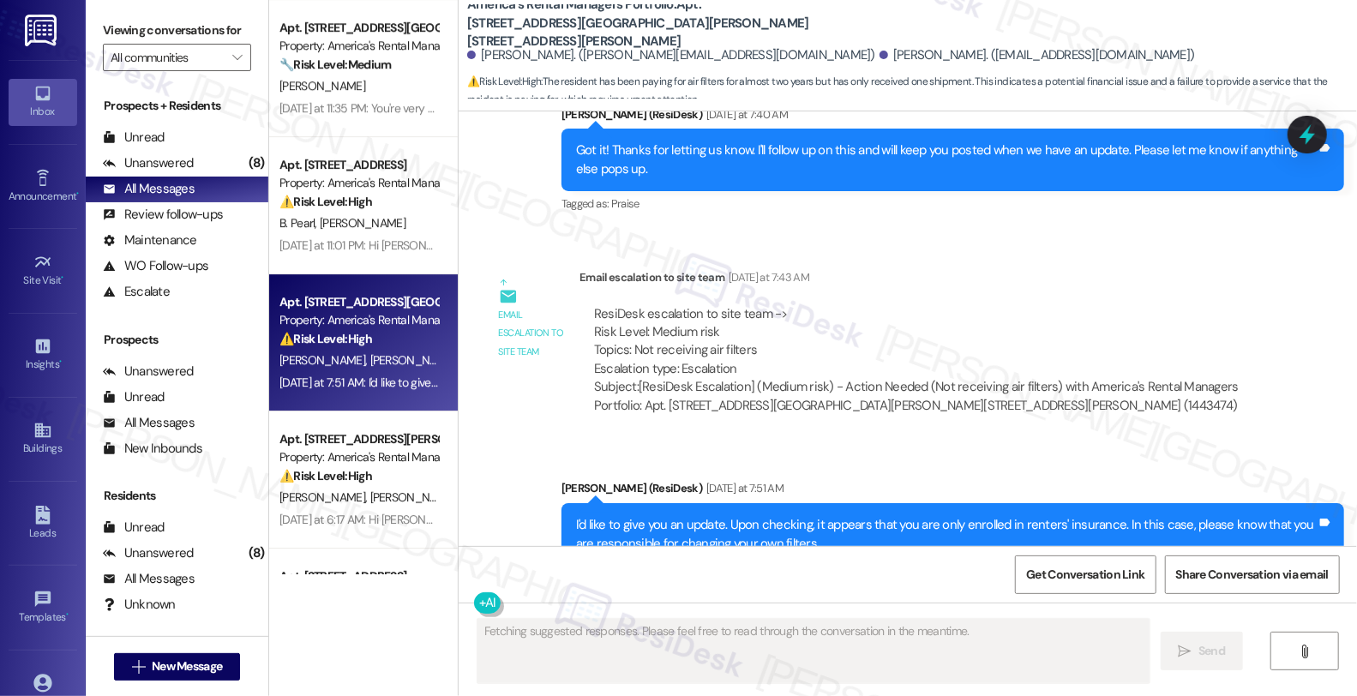
scroll to position [2315, 0]
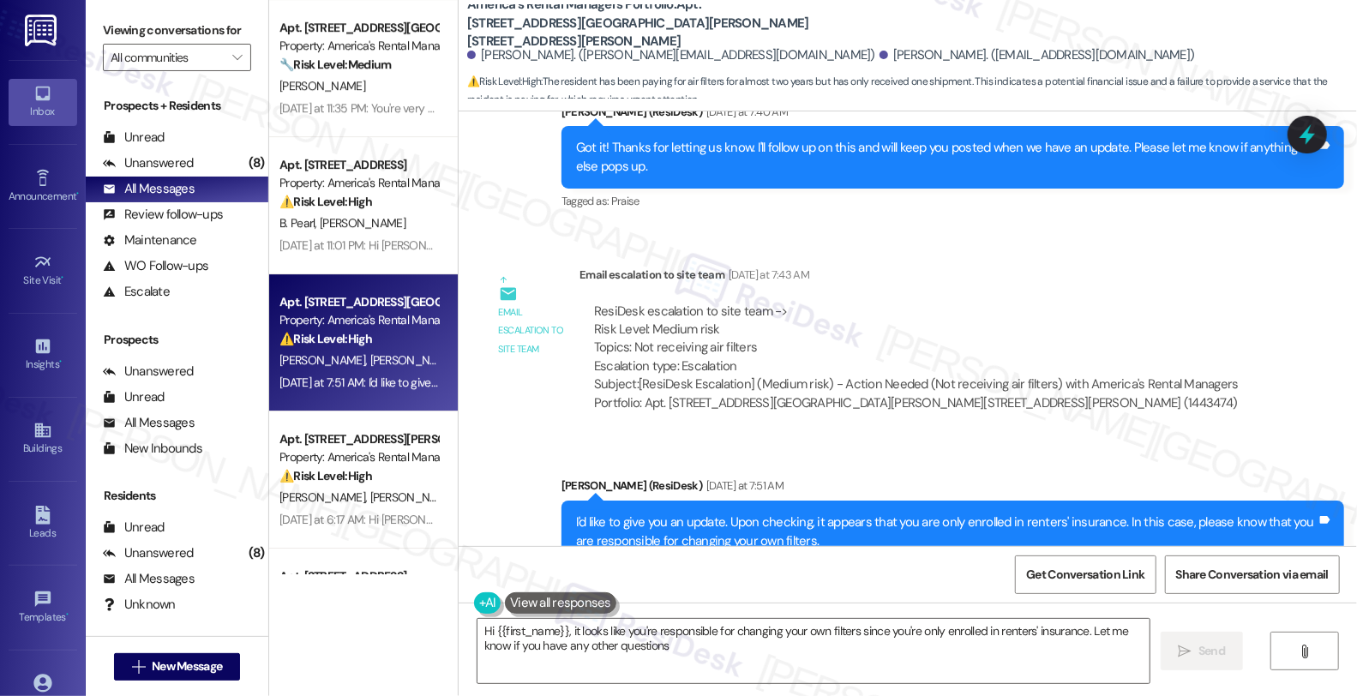
type textarea "Hi {{first_name}}, it looks like you're responsible for changing your own filte…"
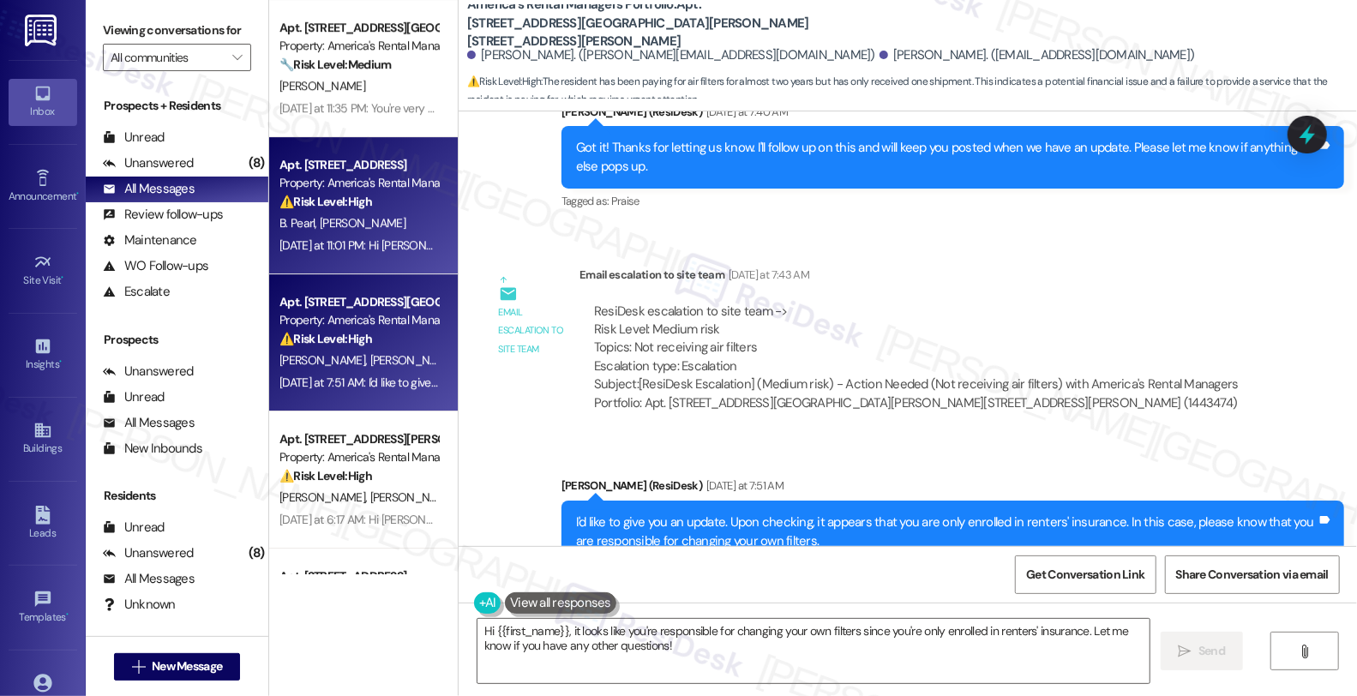
click at [345, 198] on strong "⚠️ Risk Level: High" at bounding box center [325, 201] width 93 height 15
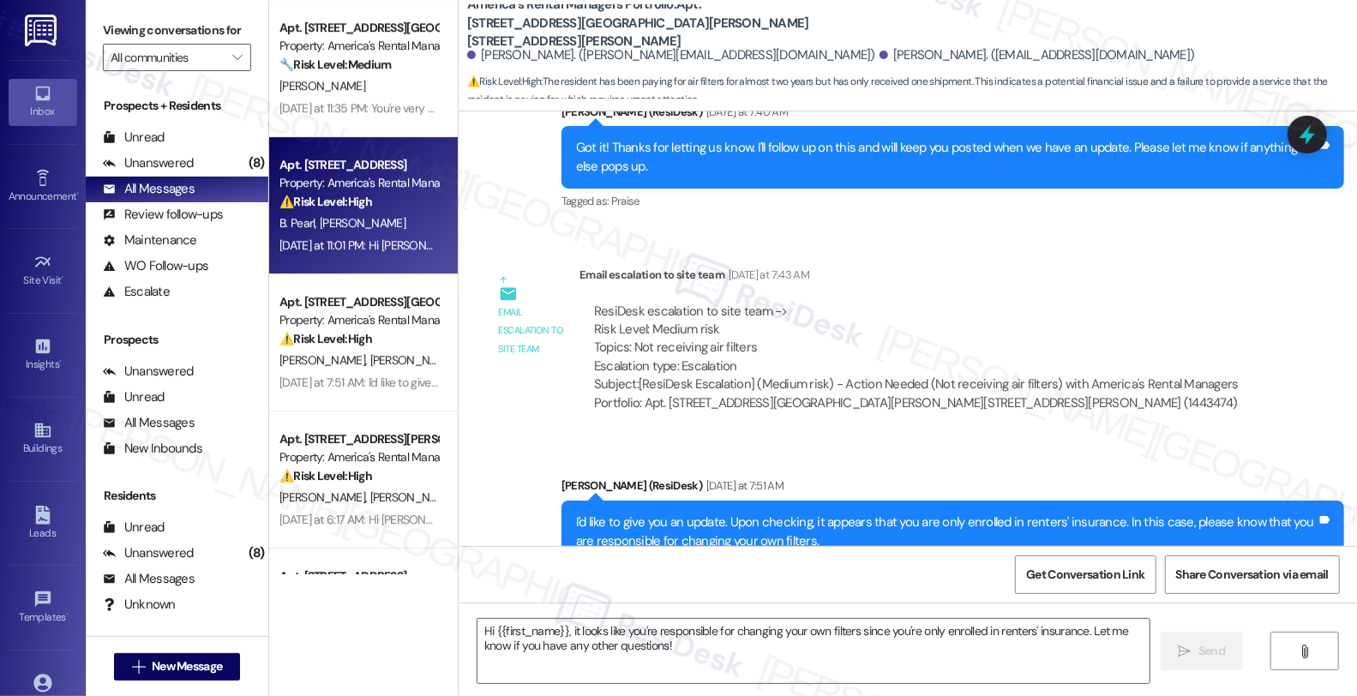
type textarea "Fetching suggested responses. Please feel free to read through the conversation…"
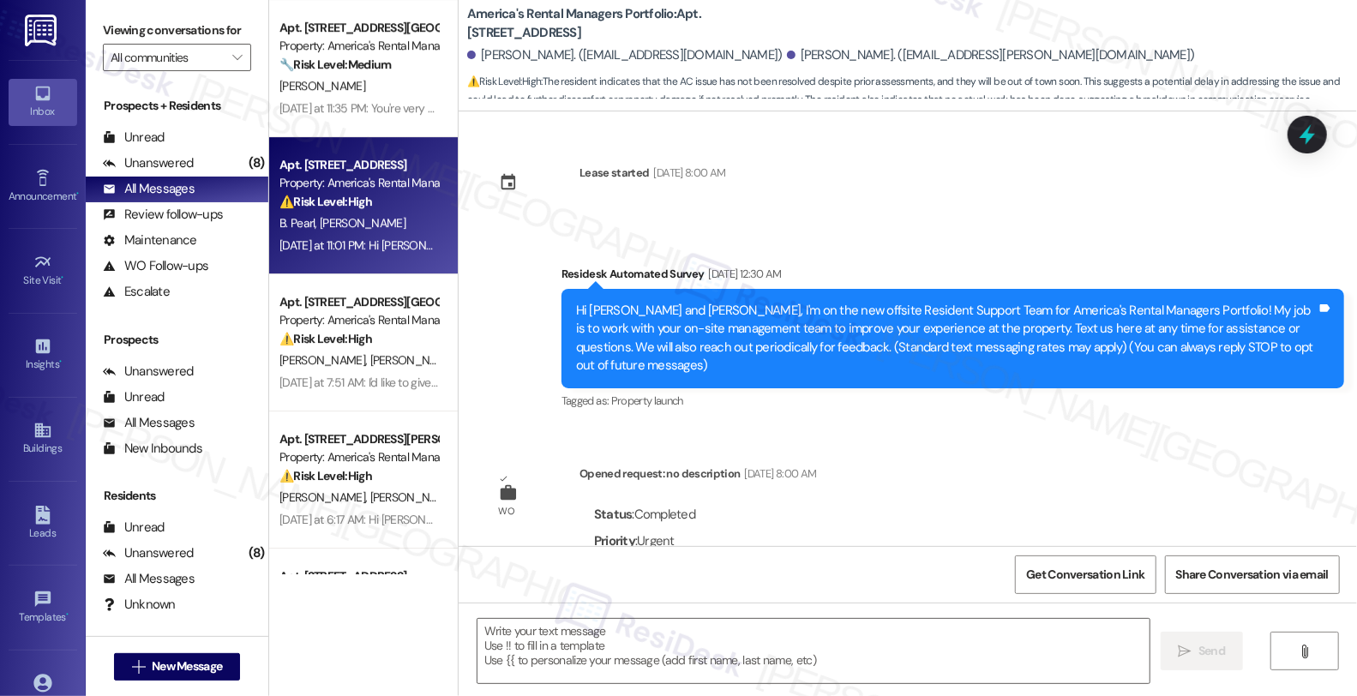
scroll to position [4922, 0]
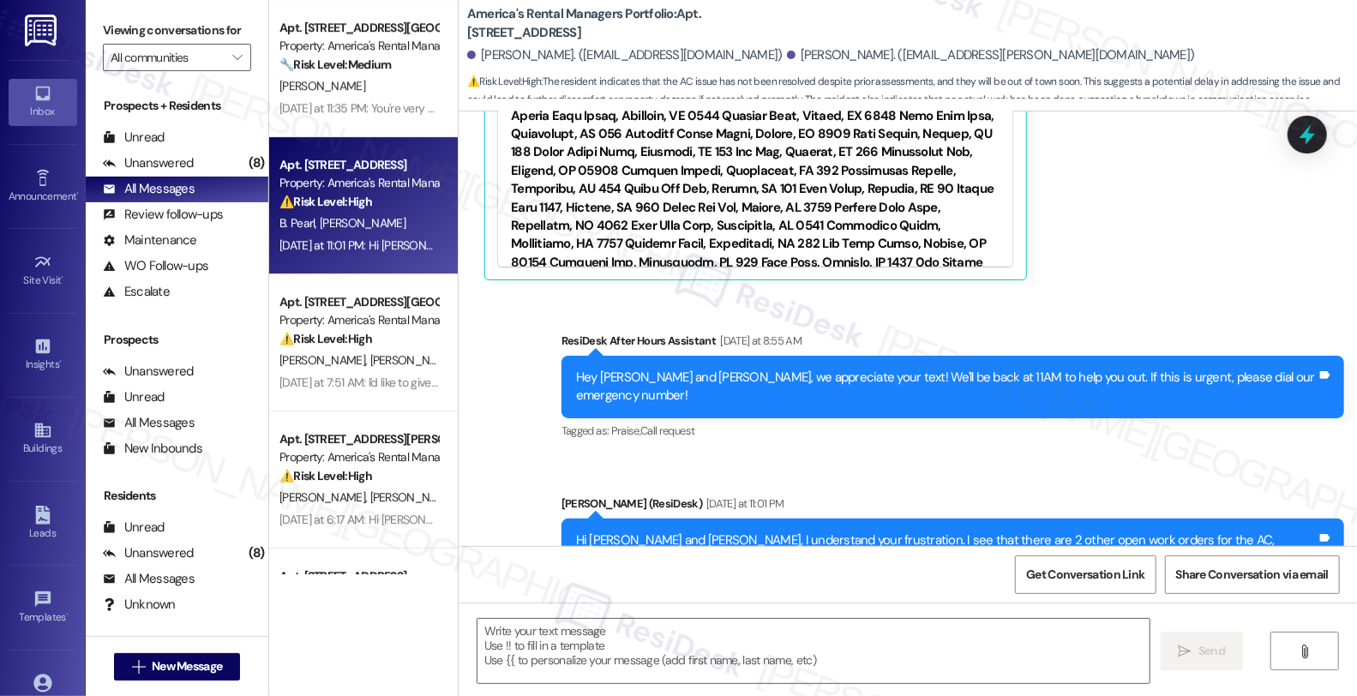
type textarea "Fetching suggested responses. Please feel free to read through the conversation…"
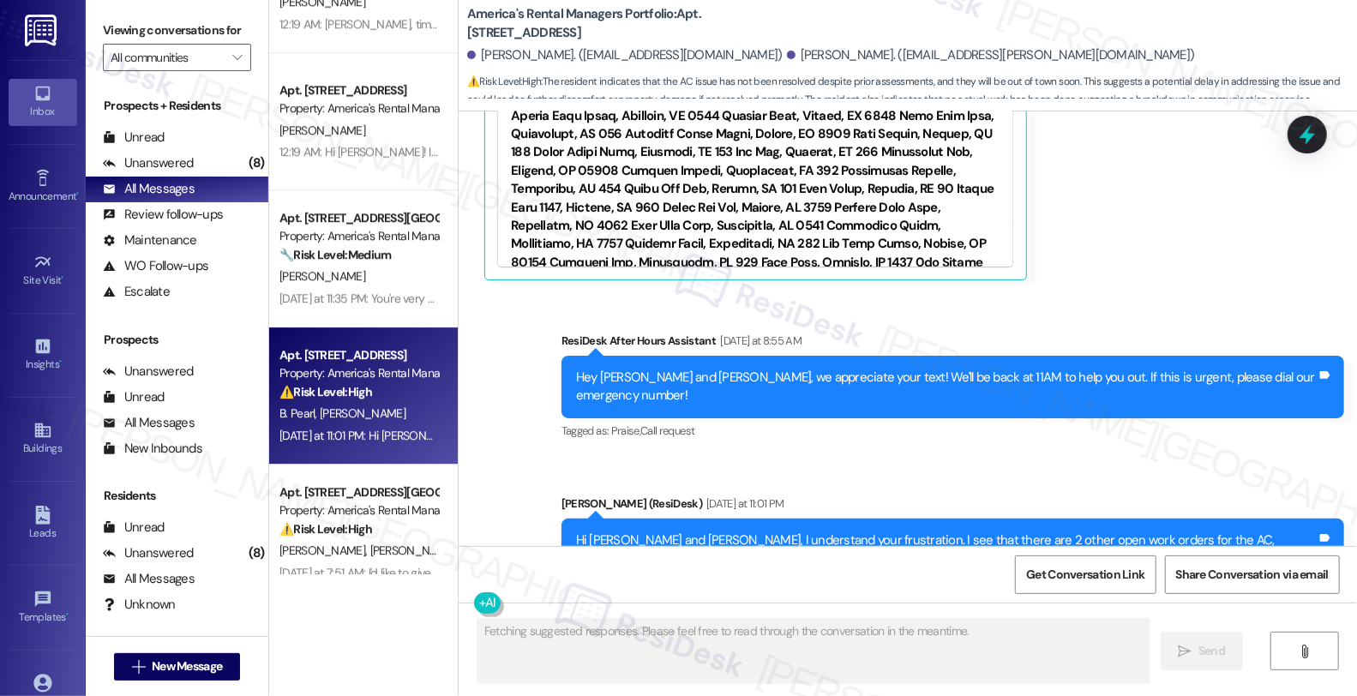
scroll to position [3238, 0]
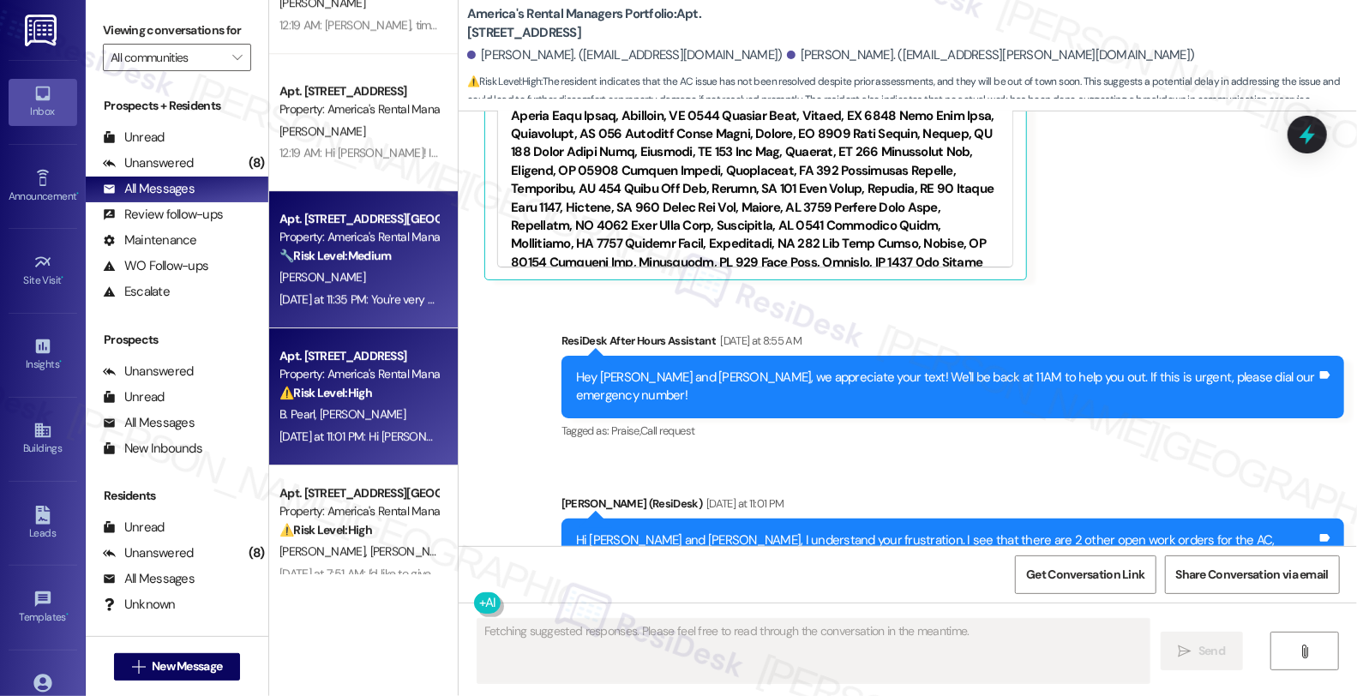
click at [373, 279] on div "C. Green" at bounding box center [359, 277] width 162 height 21
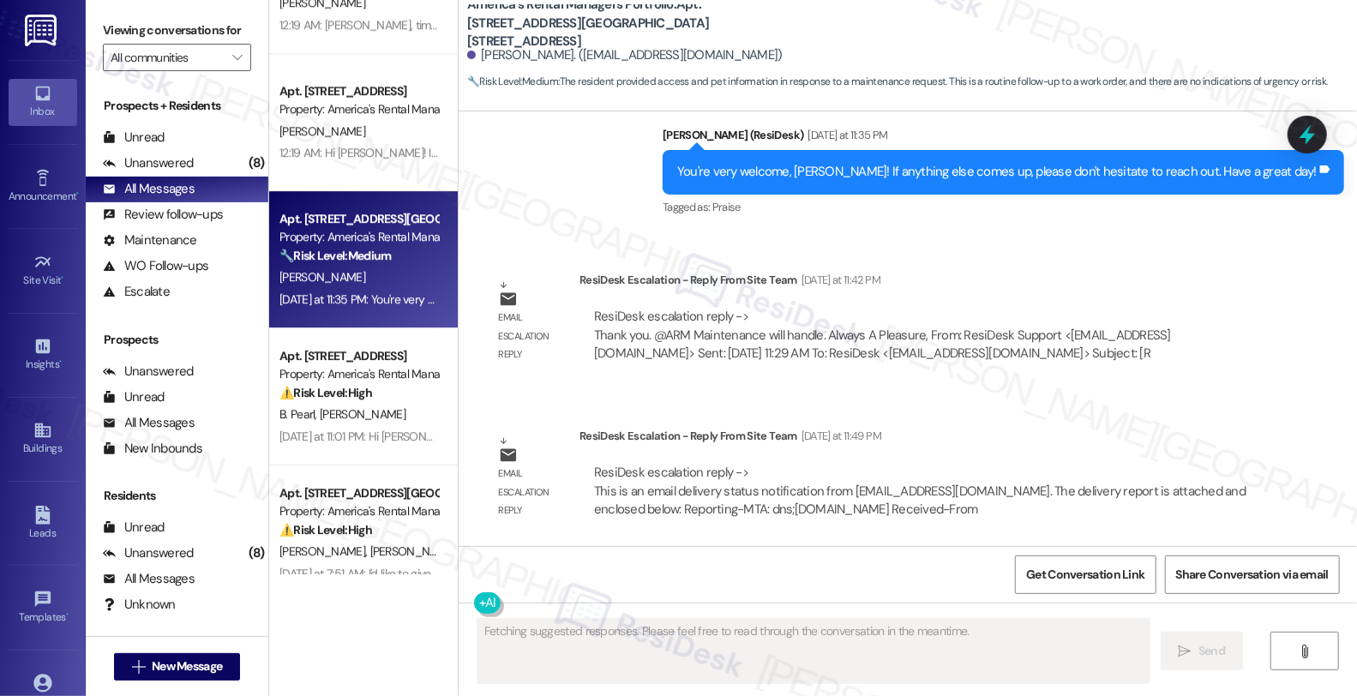
scroll to position [2722, 0]
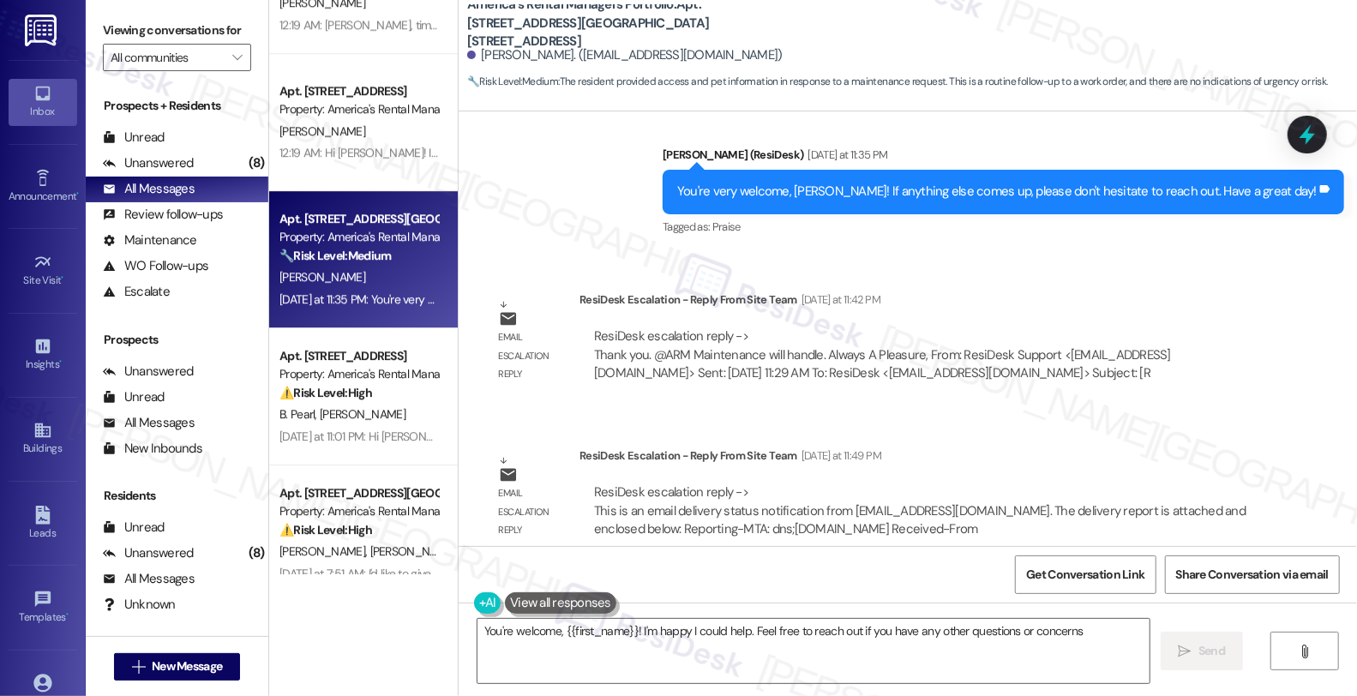
type textarea "You're welcome, {{first_name}}! I'm happy I could help. Feel free to reach out …"
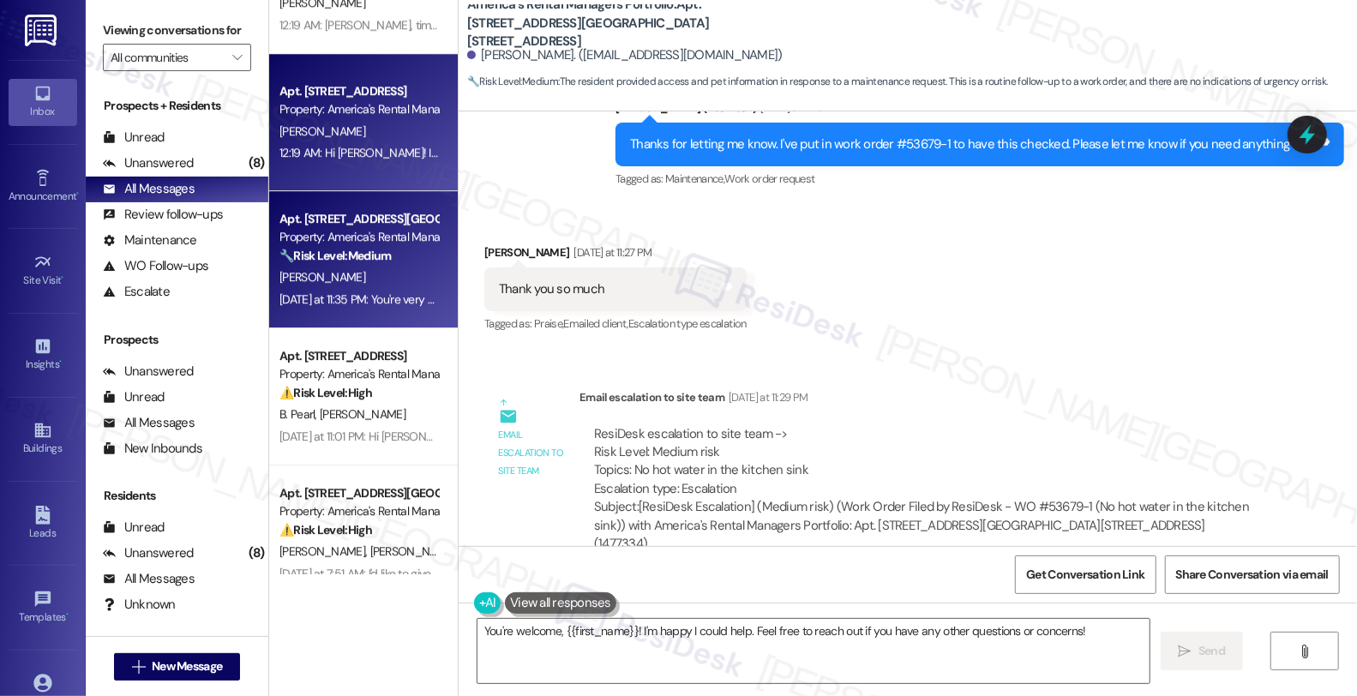
scroll to position [2246, 0]
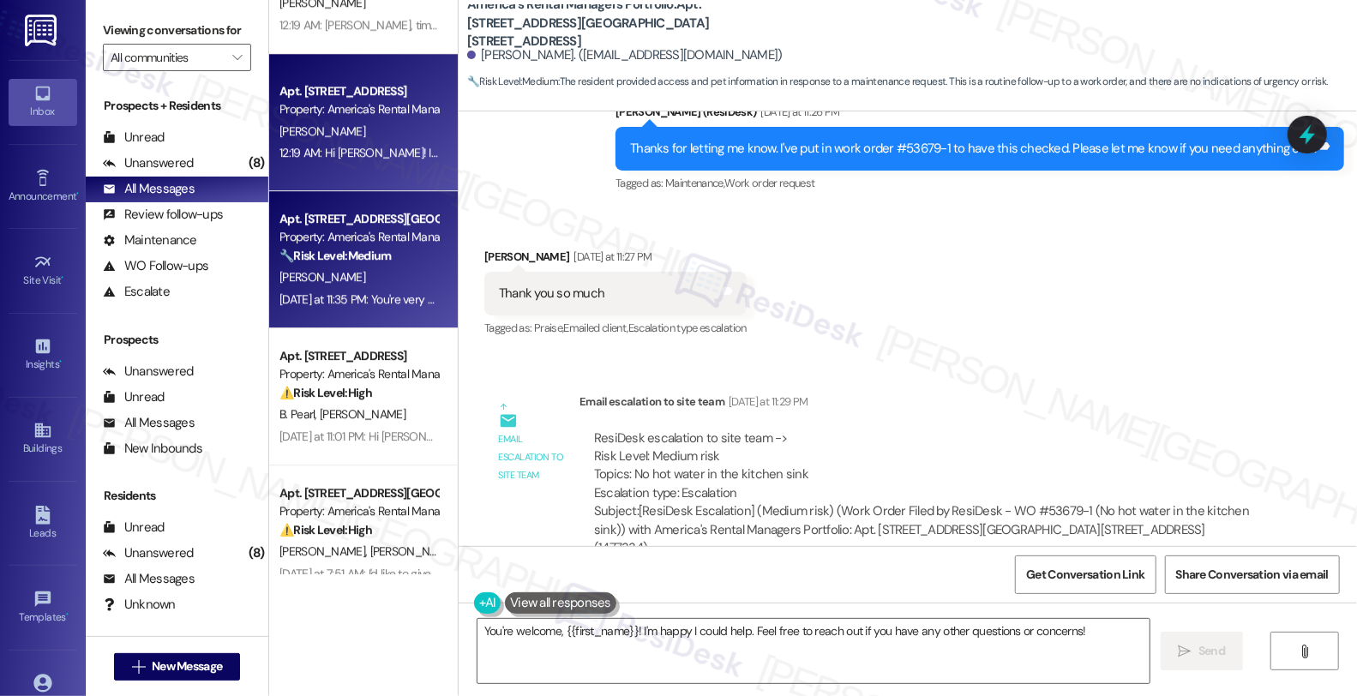
click at [311, 123] on span "D. Mccloud" at bounding box center [322, 130] width 86 height 15
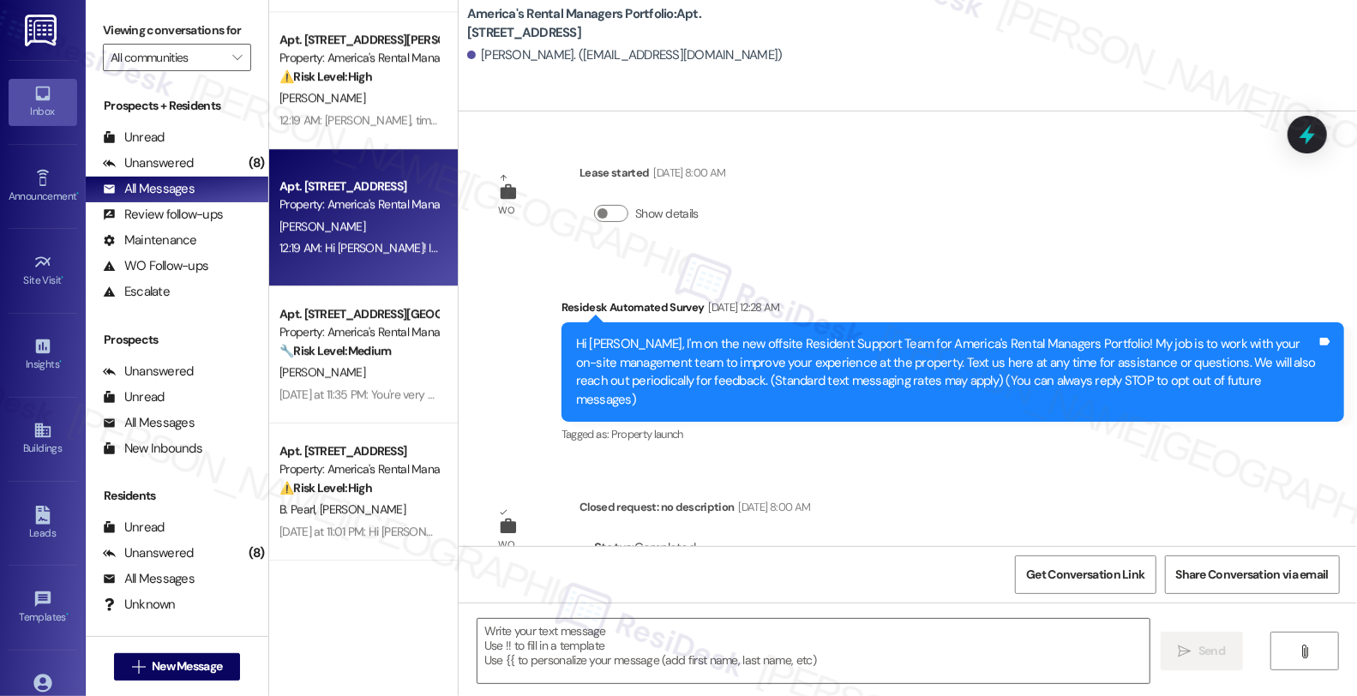
type textarea "Fetching suggested responses. Please feel free to read through the conversation…"
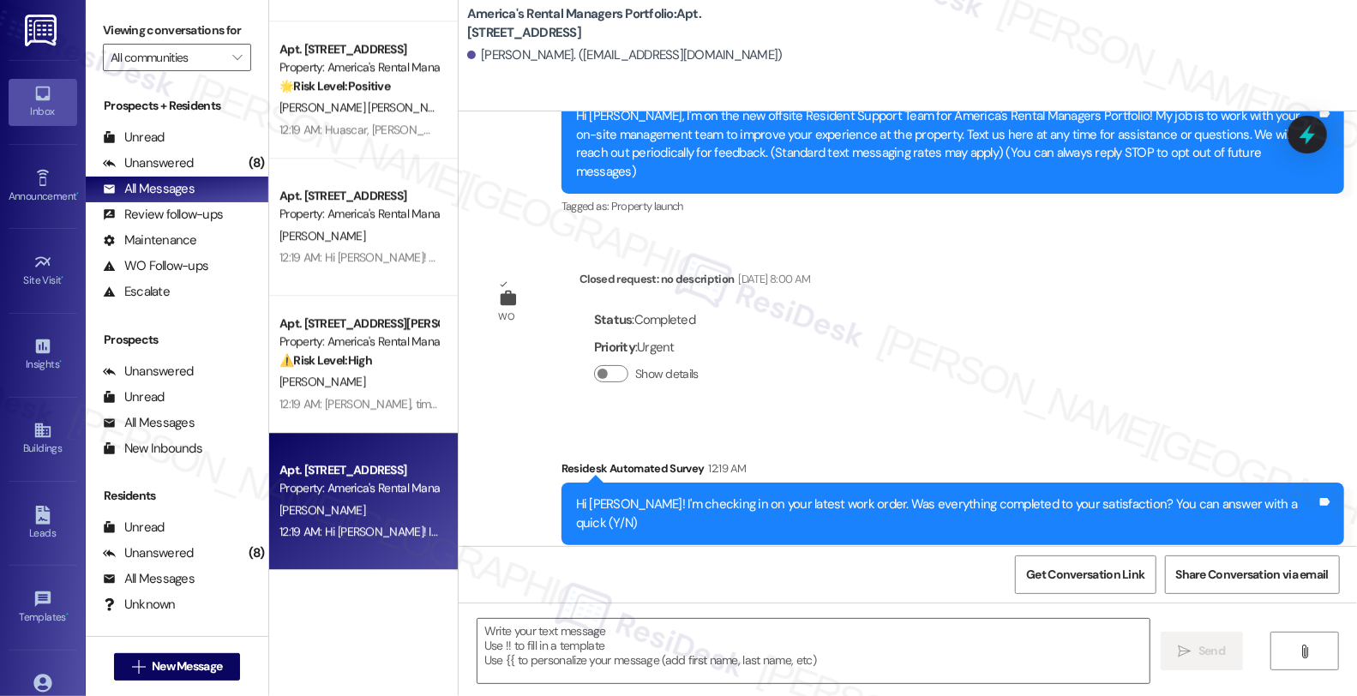
scroll to position [2857, 0]
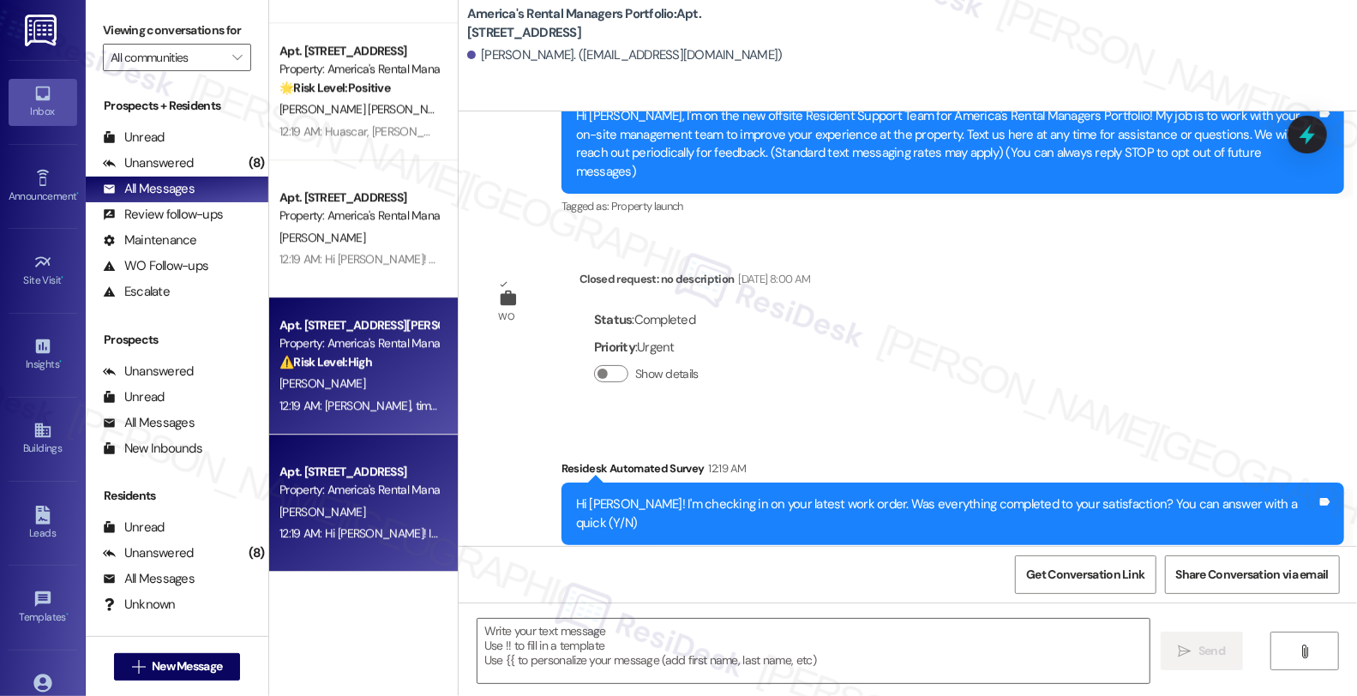
click at [384, 369] on div "⚠️ Risk Level: High The resident is indicating they may not renew due to a bala…" at bounding box center [358, 362] width 159 height 18
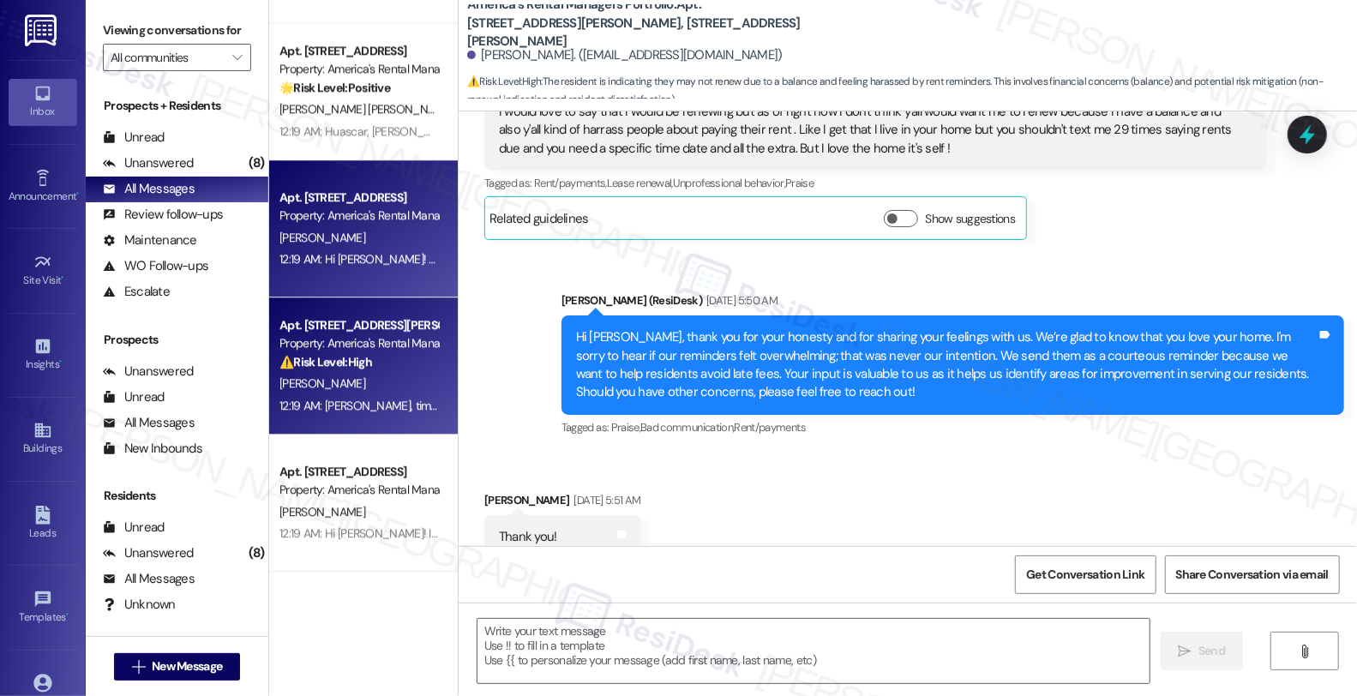
type textarea "Fetching suggested responses. Please feel free to read through the conversation…"
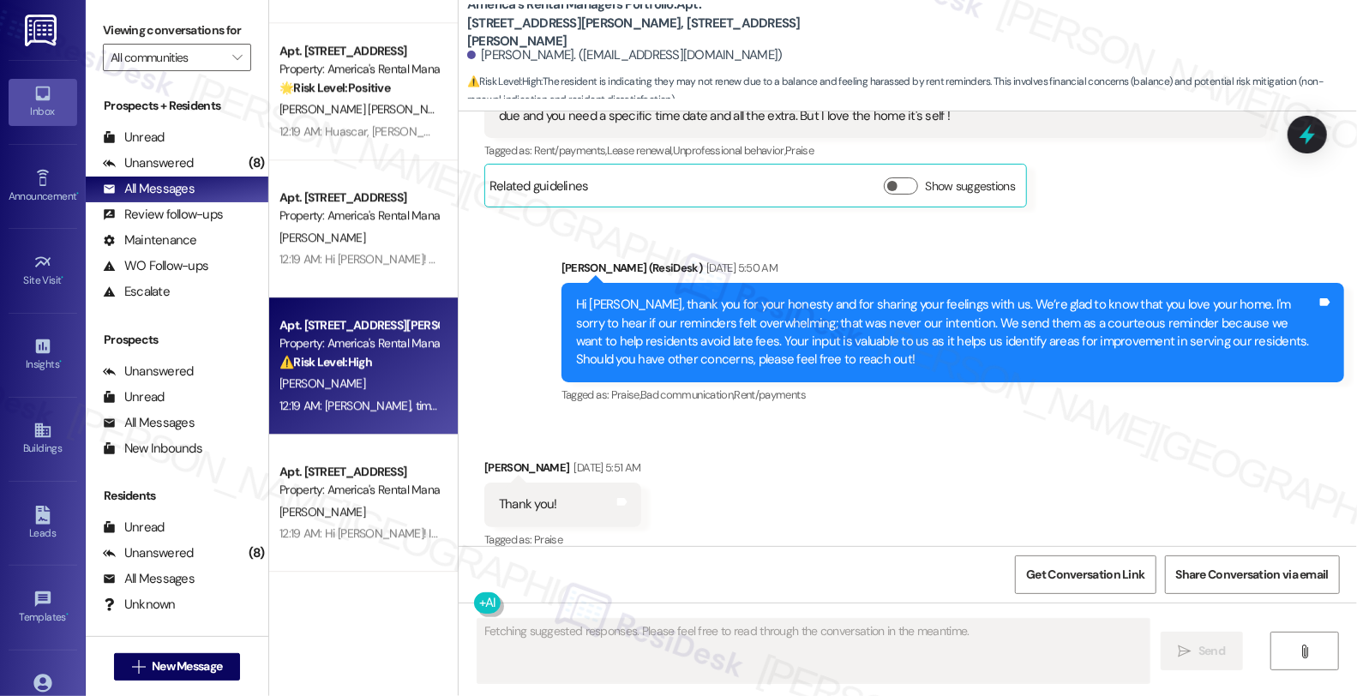
scroll to position [1078, 0]
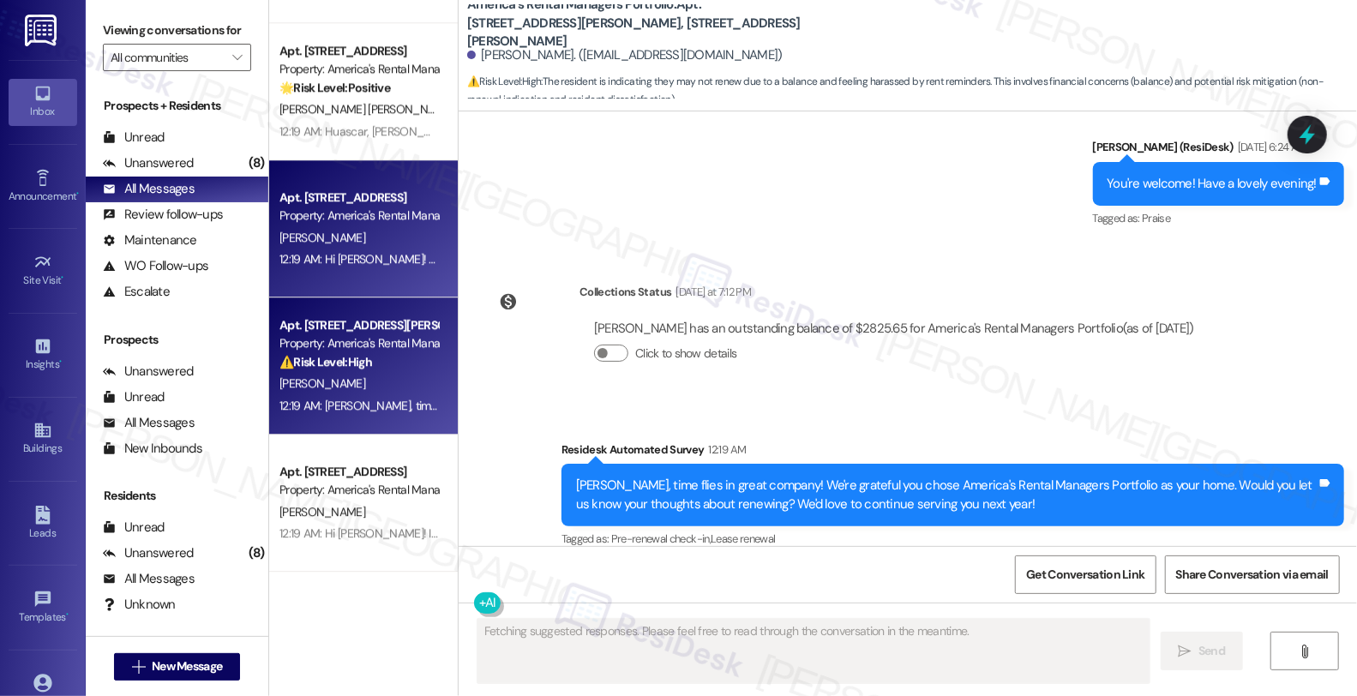
click at [360, 213] on div "Property: America's Rental Managers Portfolio" at bounding box center [358, 216] width 159 height 18
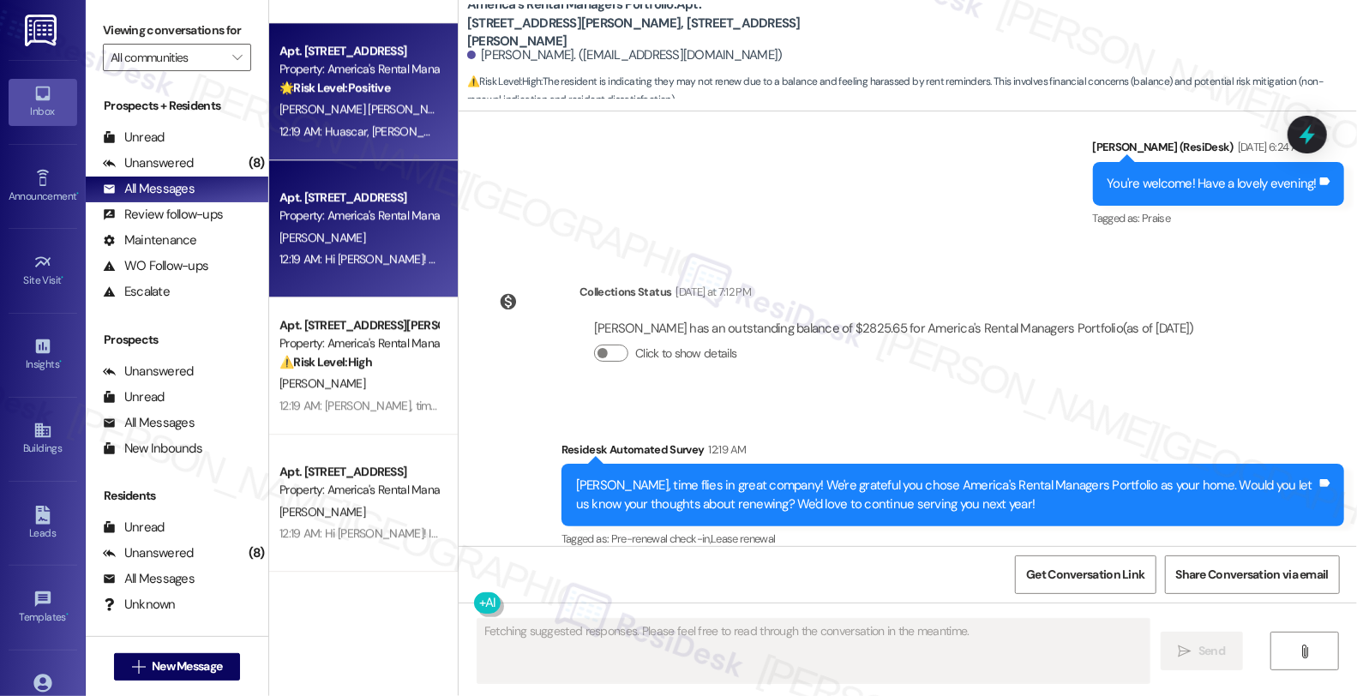
scroll to position [0, 0]
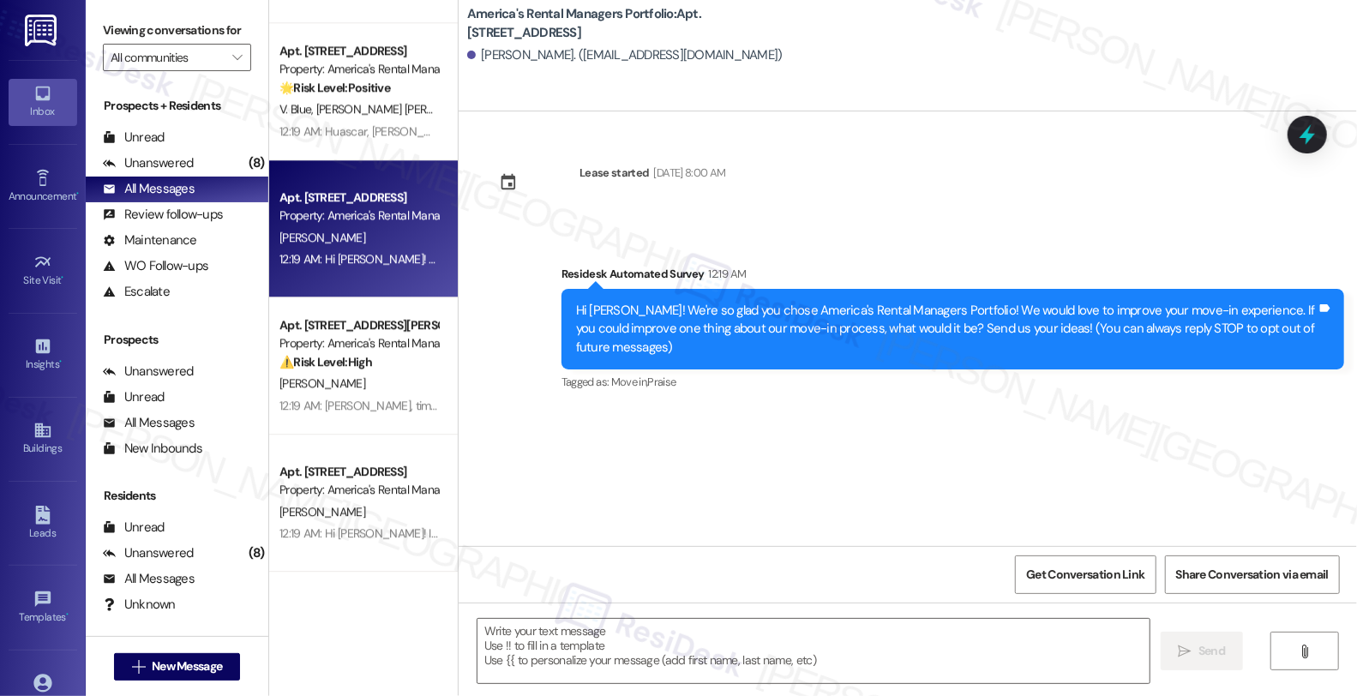
click at [343, 91] on strong "🌟 Risk Level: Positive" at bounding box center [334, 87] width 111 height 15
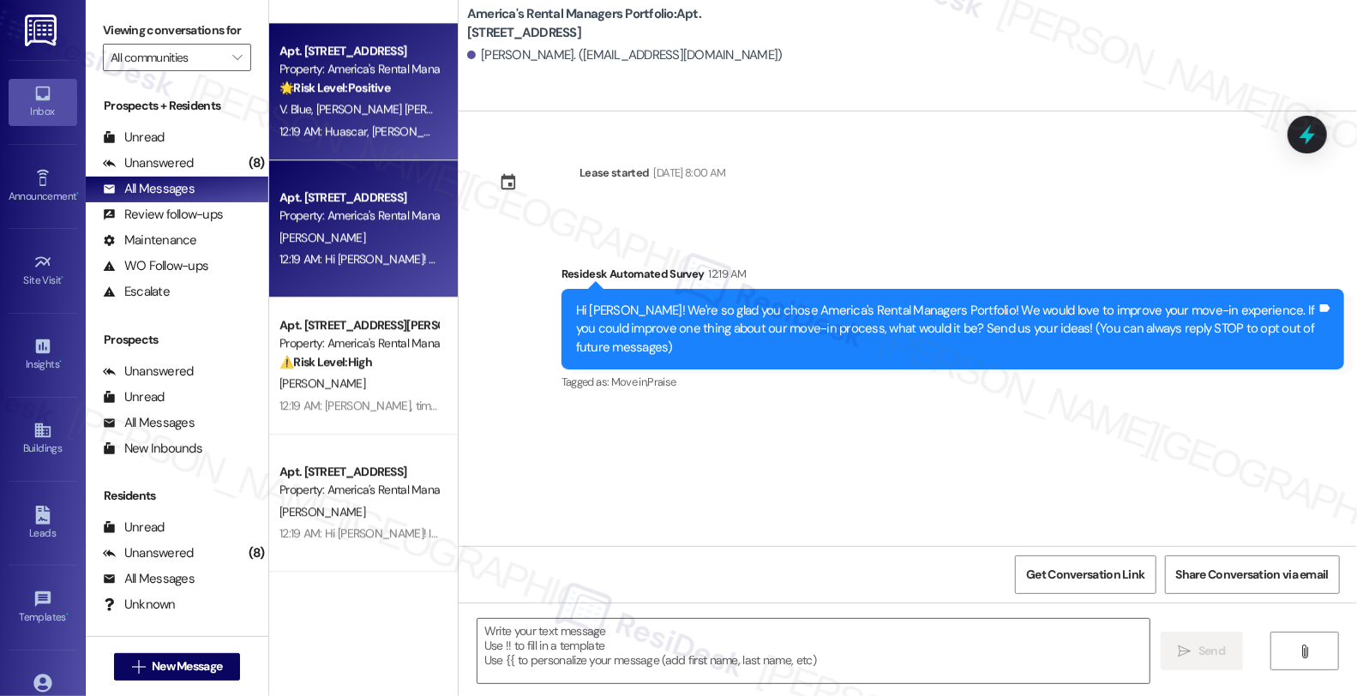
type textarea "Fetching suggested responses. Please feel free to read through the conversation…"
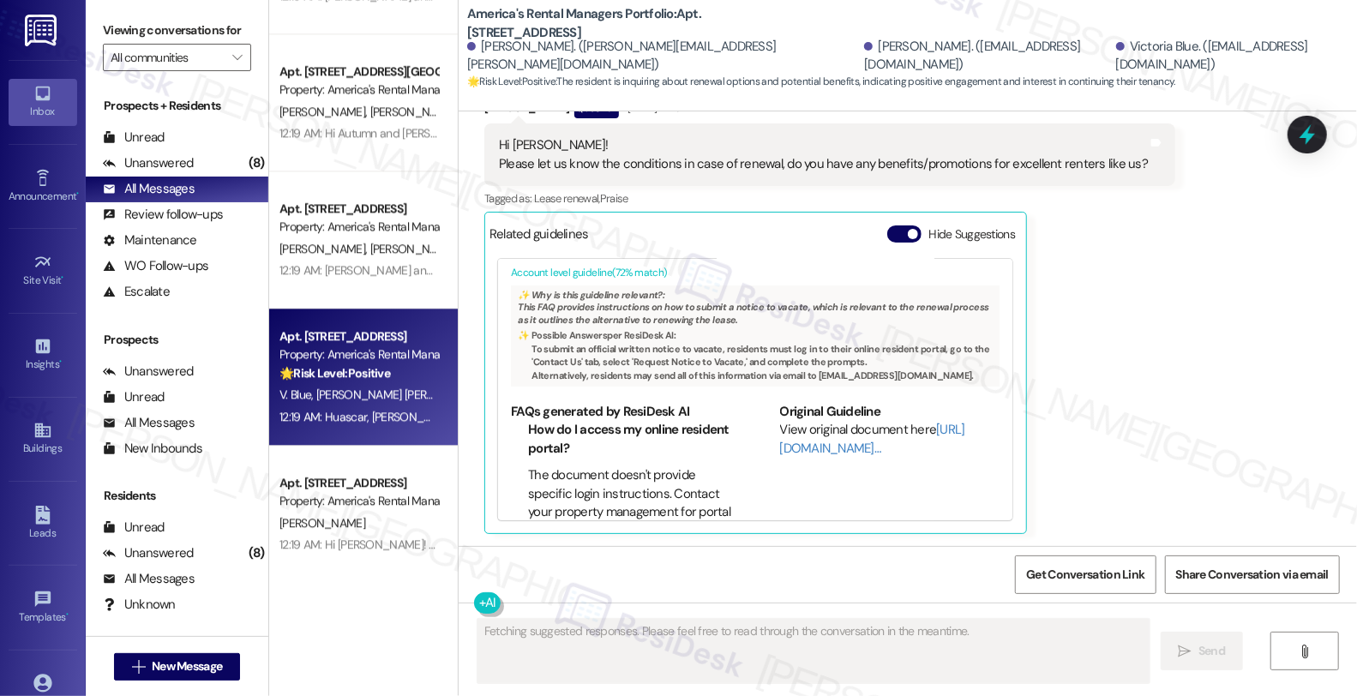
scroll to position [104, 0]
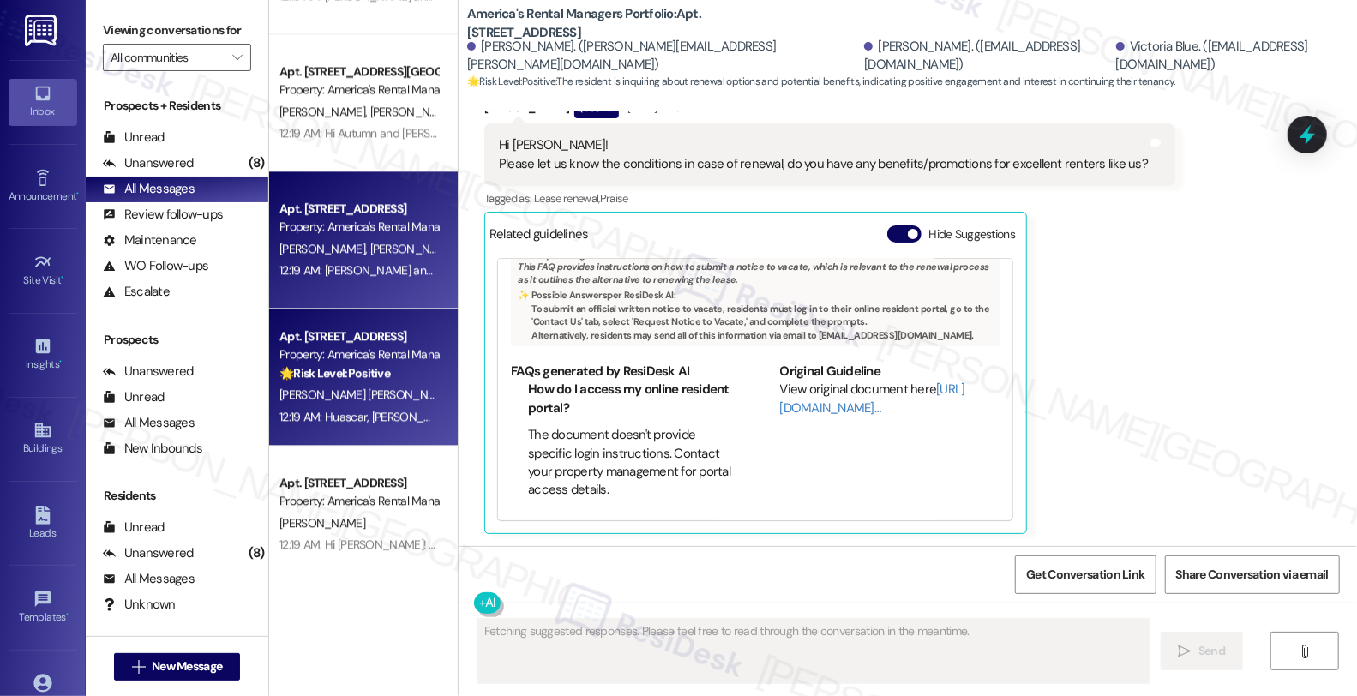
click at [343, 255] on div "A. Mcwilliams Z. Mcwilliams" at bounding box center [359, 248] width 162 height 21
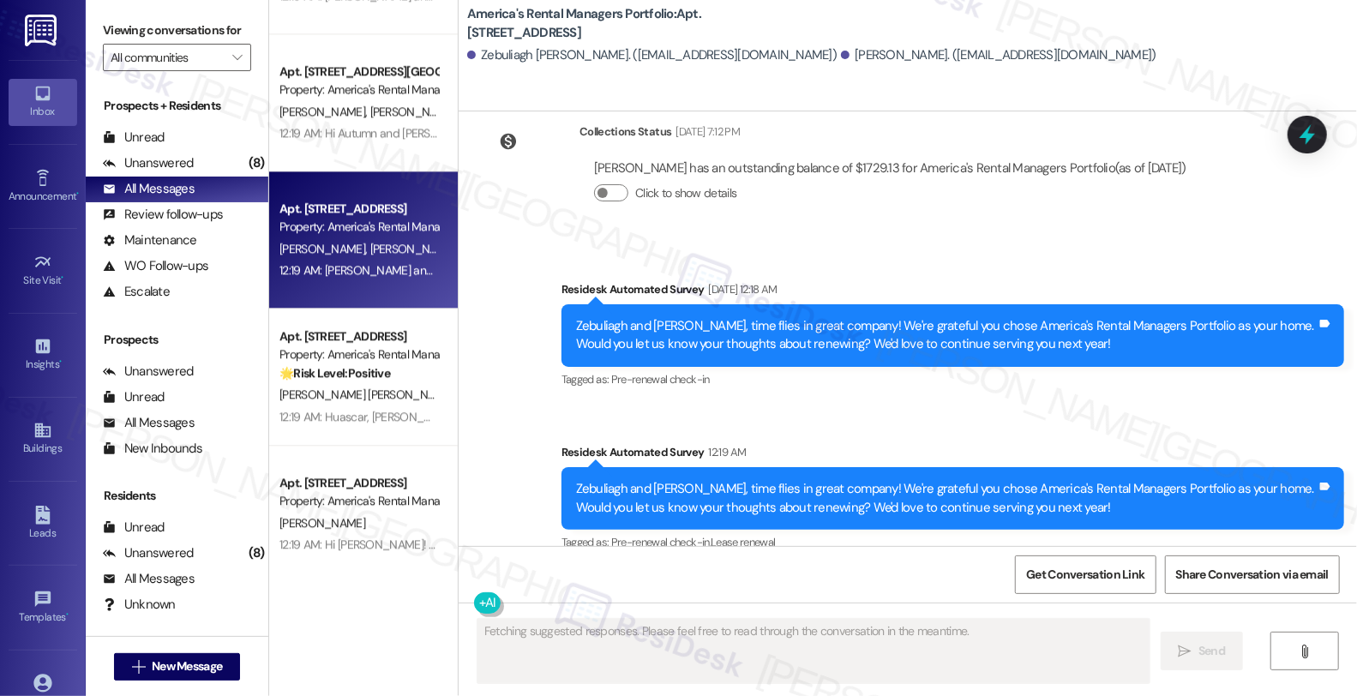
scroll to position [379, 0]
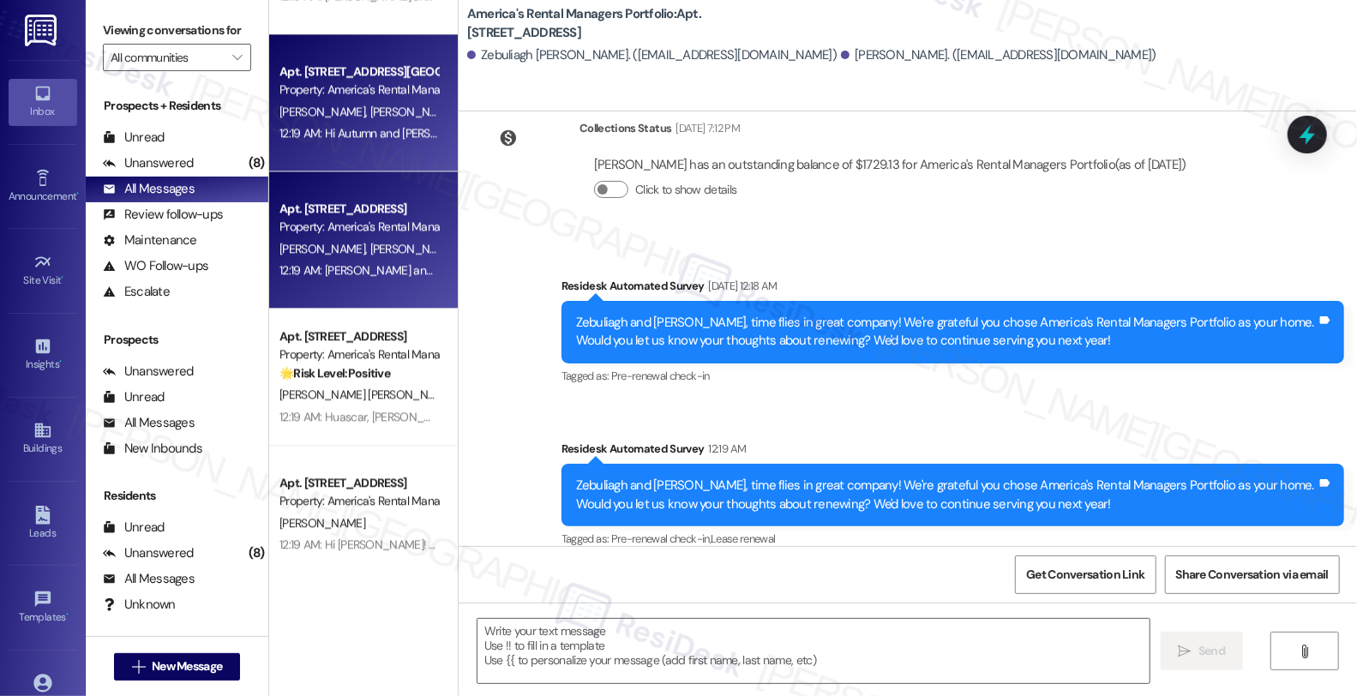
click at [364, 123] on div "12:19 AM: Hi Autumn and Michael! I'm checking in on your latest work order. Was…" at bounding box center [359, 133] width 162 height 21
type textarea "Fetching suggested responses. Please feel free to read through the conversation…"
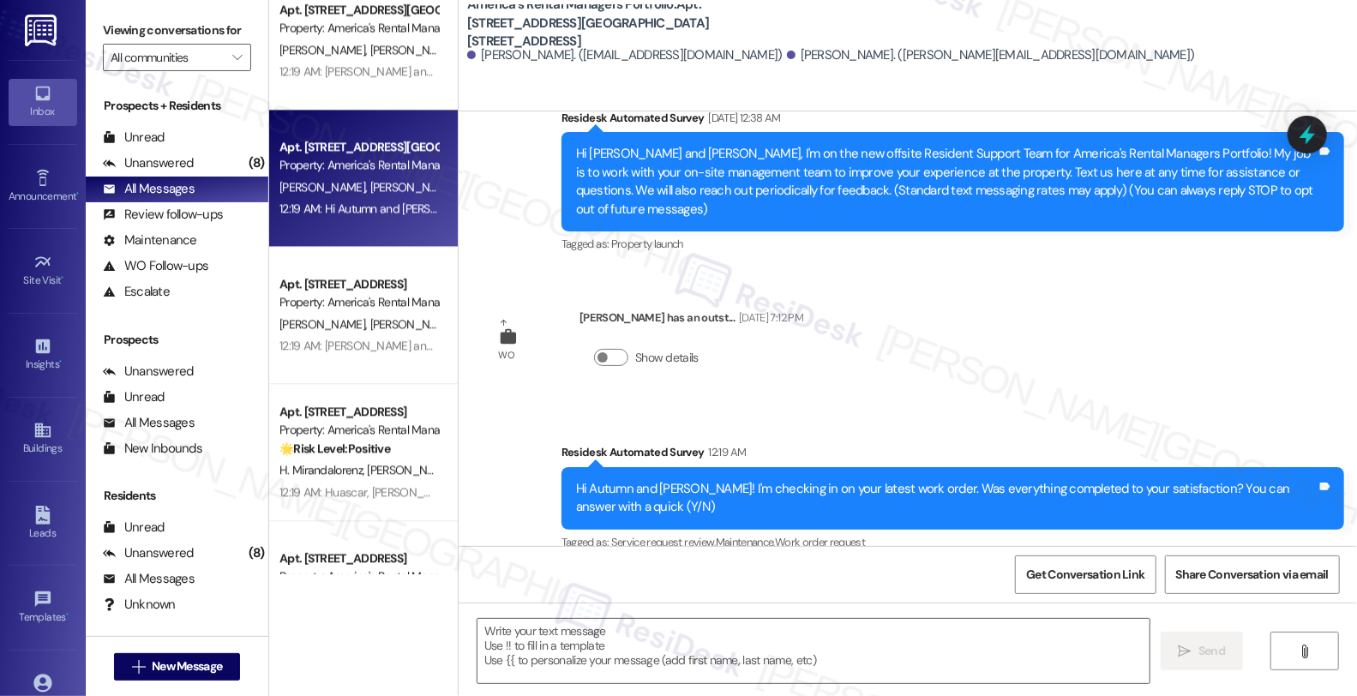
scroll to position [2286, 0]
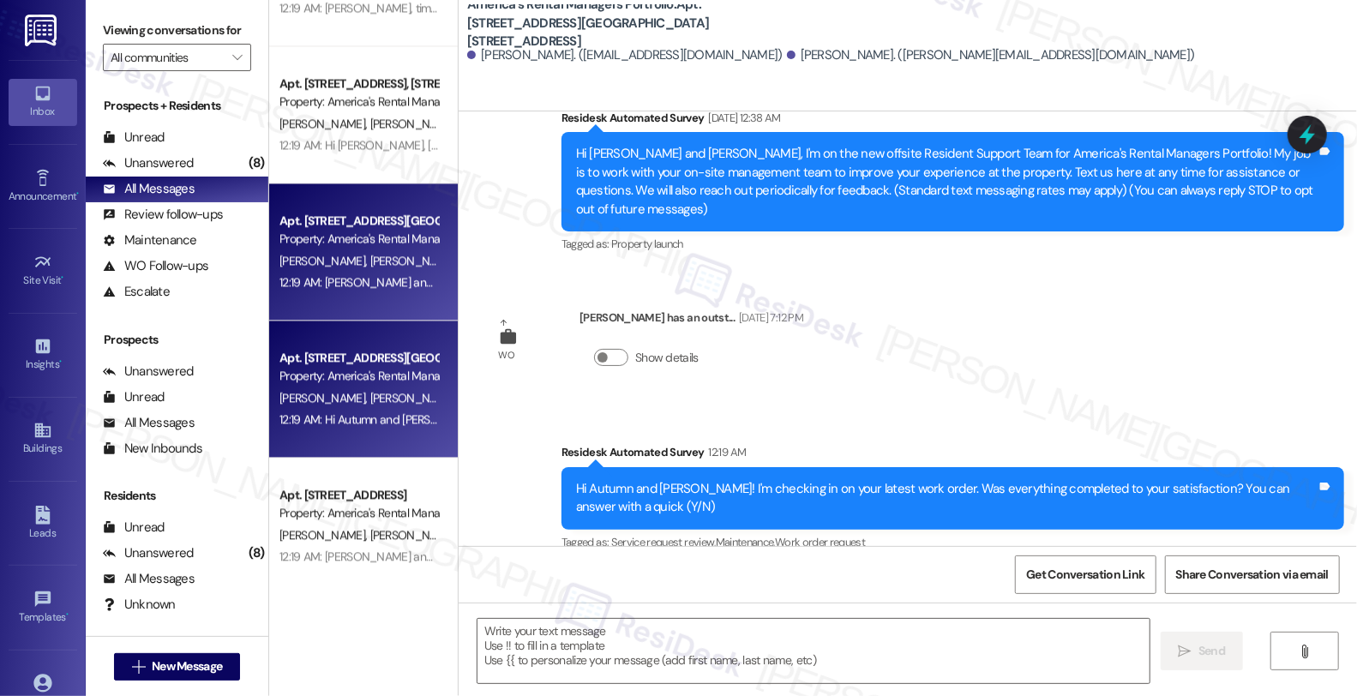
click at [369, 272] on div "12:19 AM: Catie and Naquan, time flies in great company! We're grateful you cho…" at bounding box center [359, 282] width 162 height 21
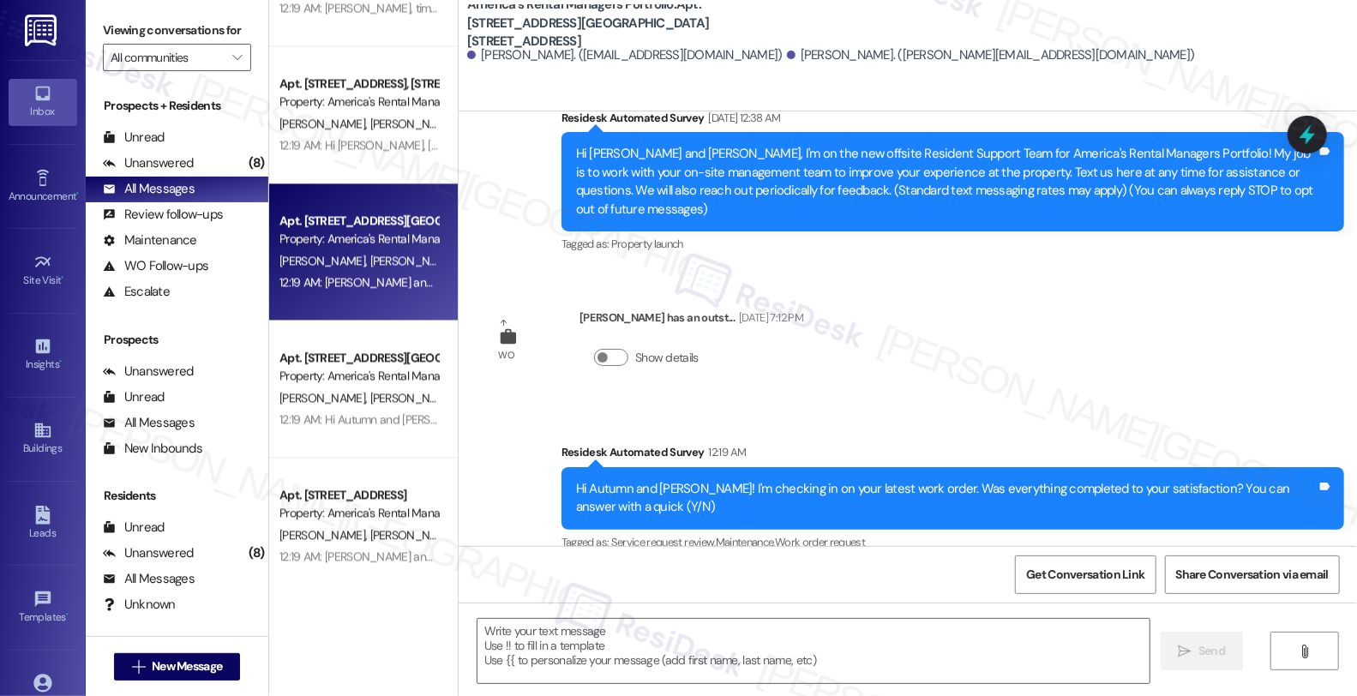
type textarea "Fetching suggested responses. Please feel free to read through the conversation…"
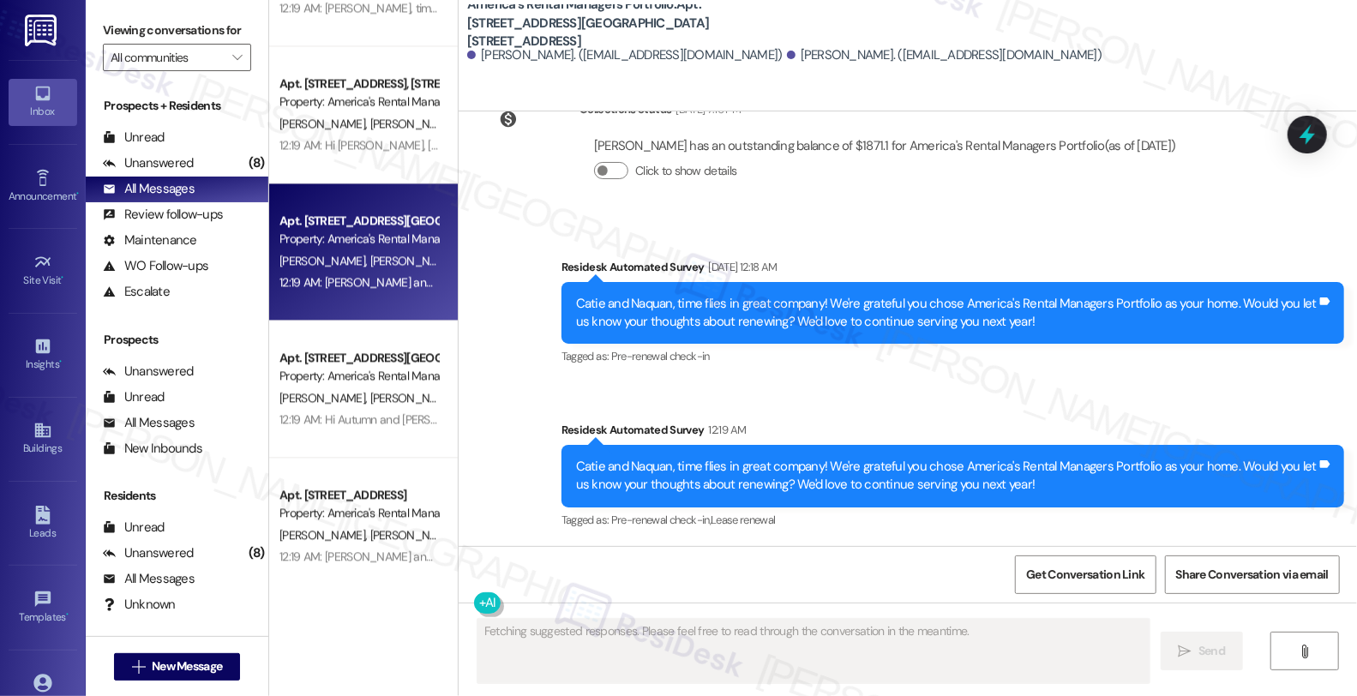
scroll to position [345, 0]
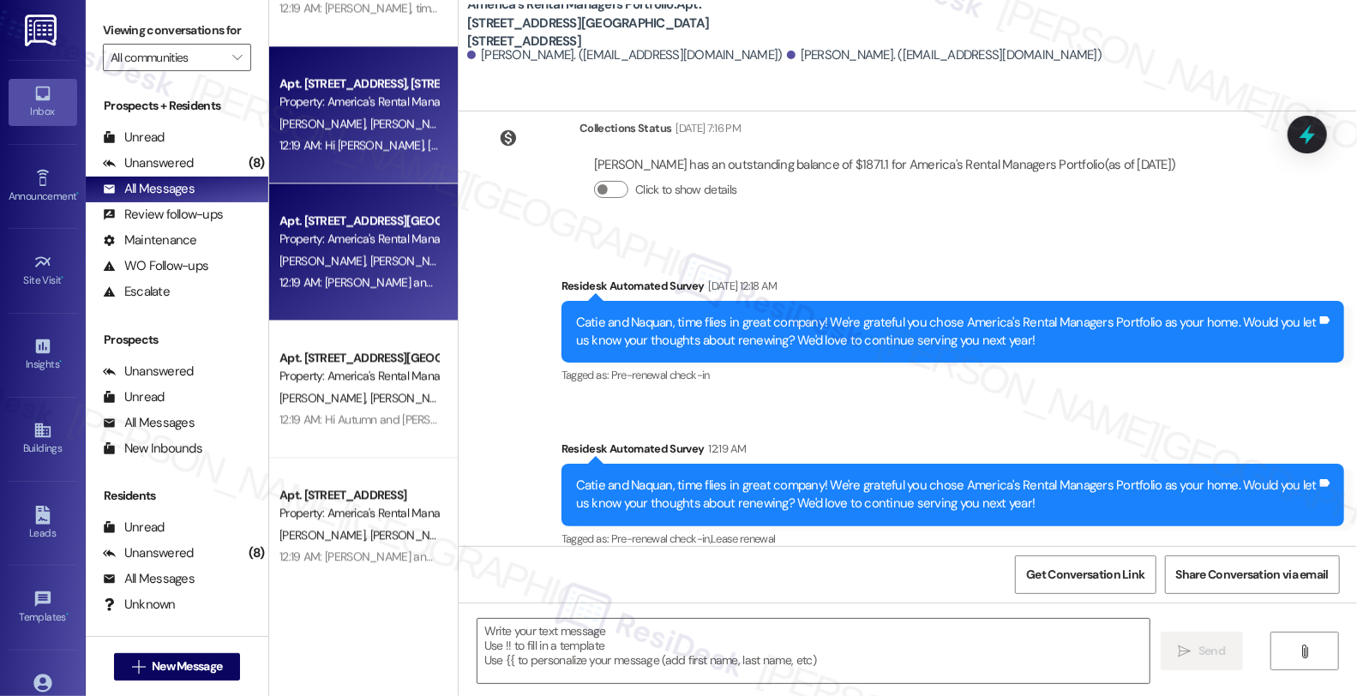
click at [386, 129] on span "O. Zimmerman" at bounding box center [415, 123] width 91 height 15
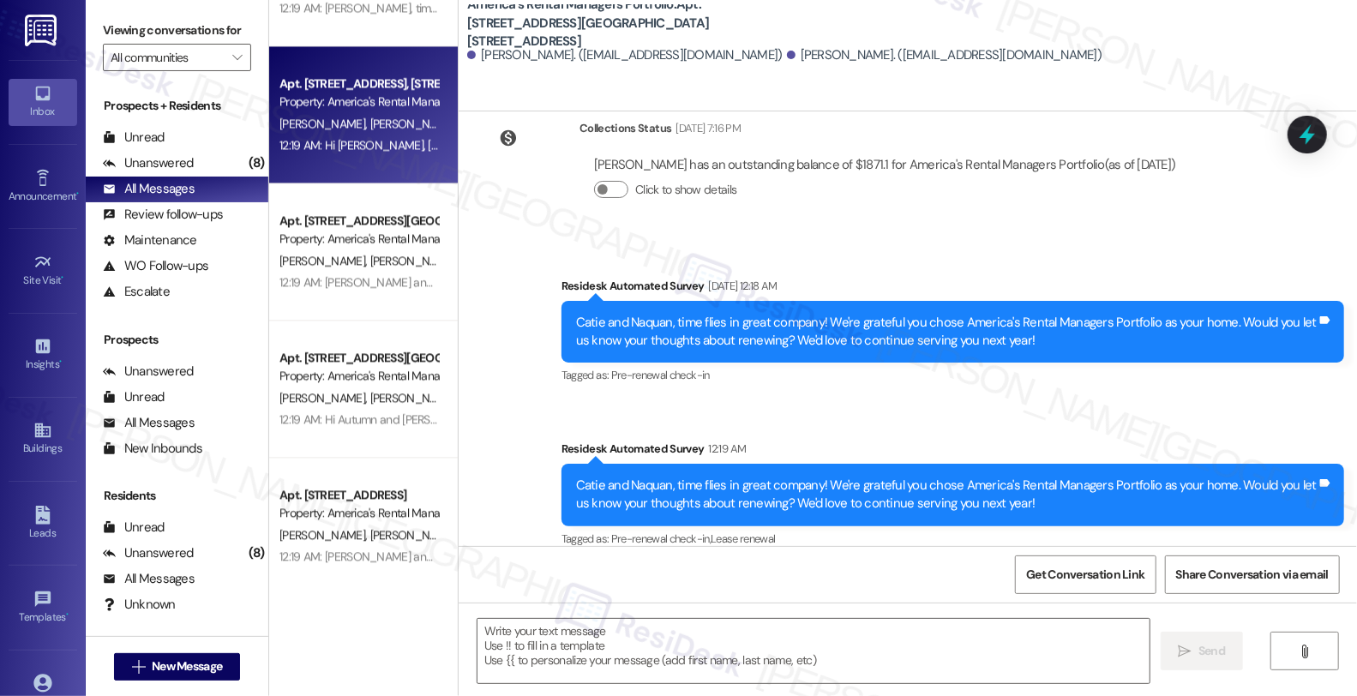
type textarea "Fetching suggested responses. Please feel free to read through the conversation…"
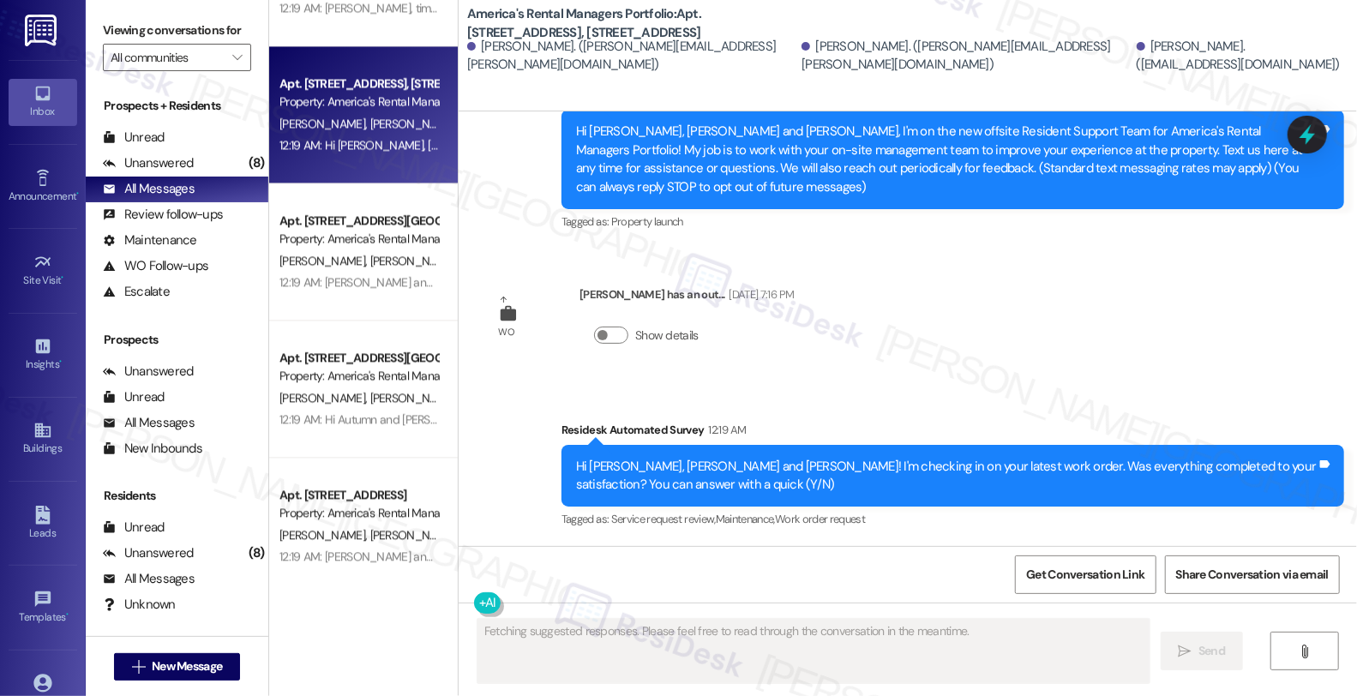
scroll to position [0, 0]
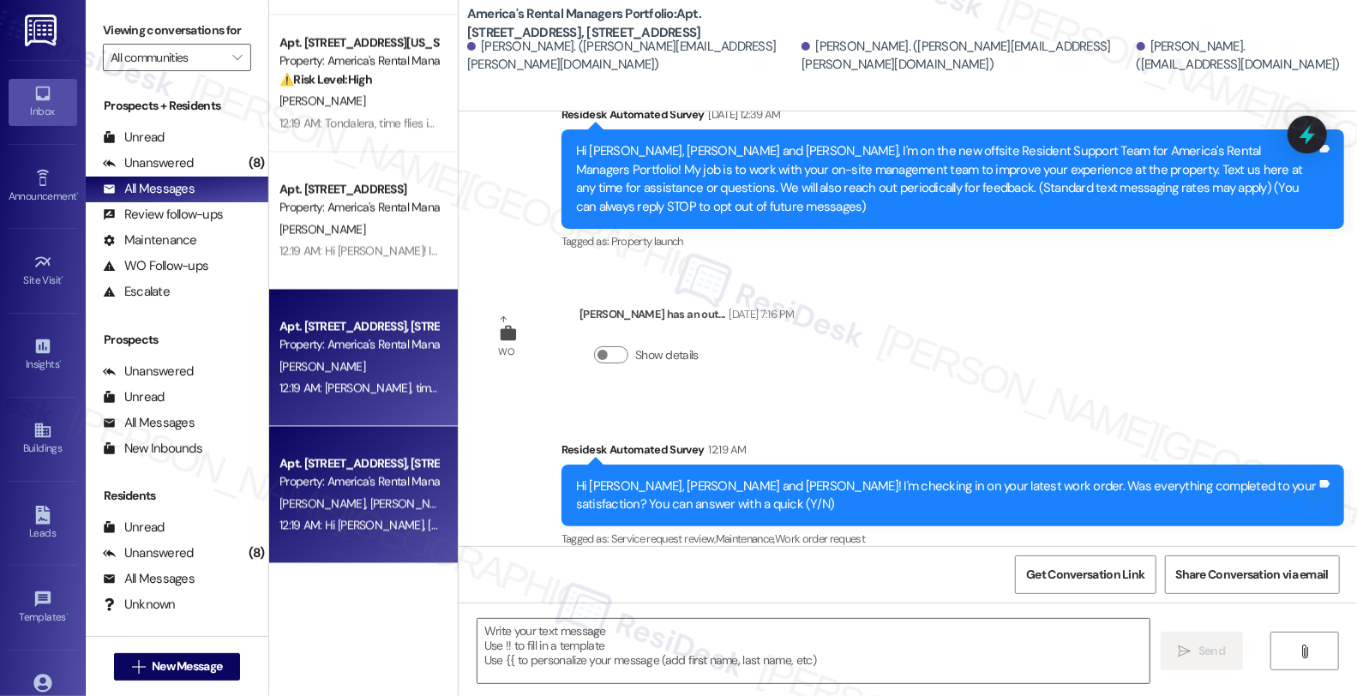
click at [363, 364] on div "B. Crockett" at bounding box center [359, 367] width 162 height 21
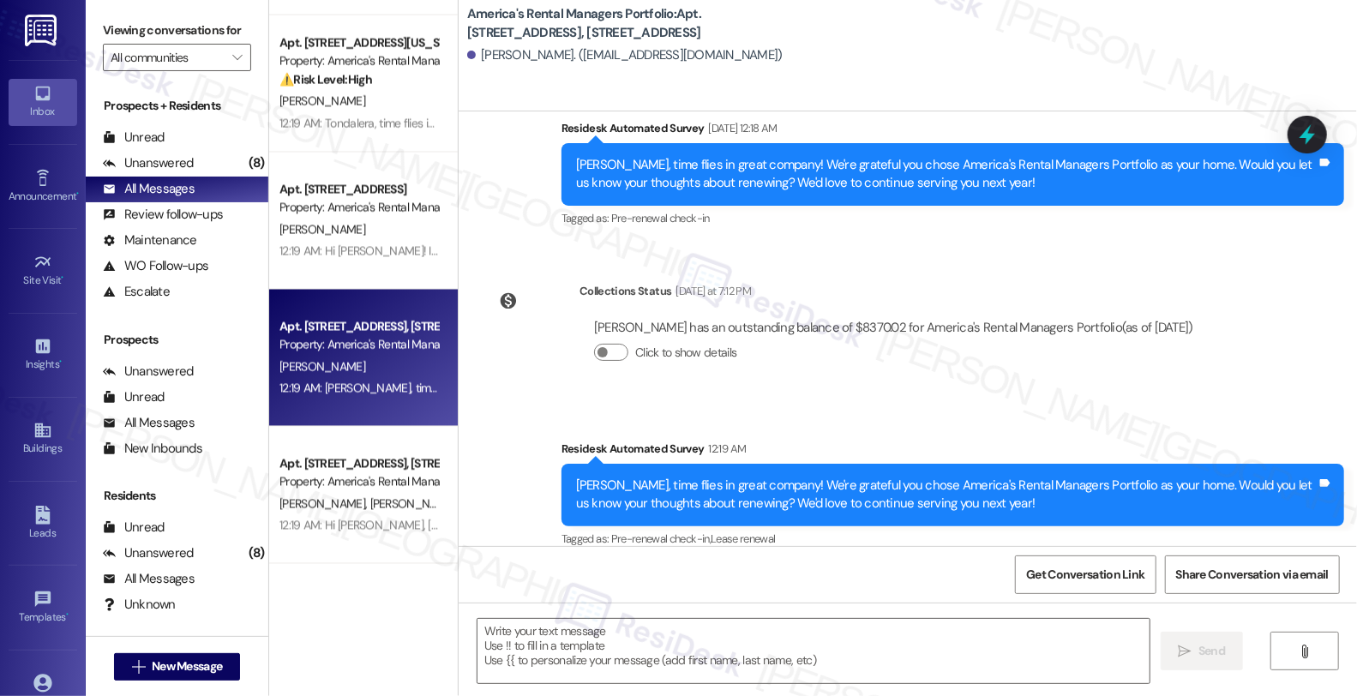
type textarea "Fetching suggested responses. Please feel free to read through the conversation…"
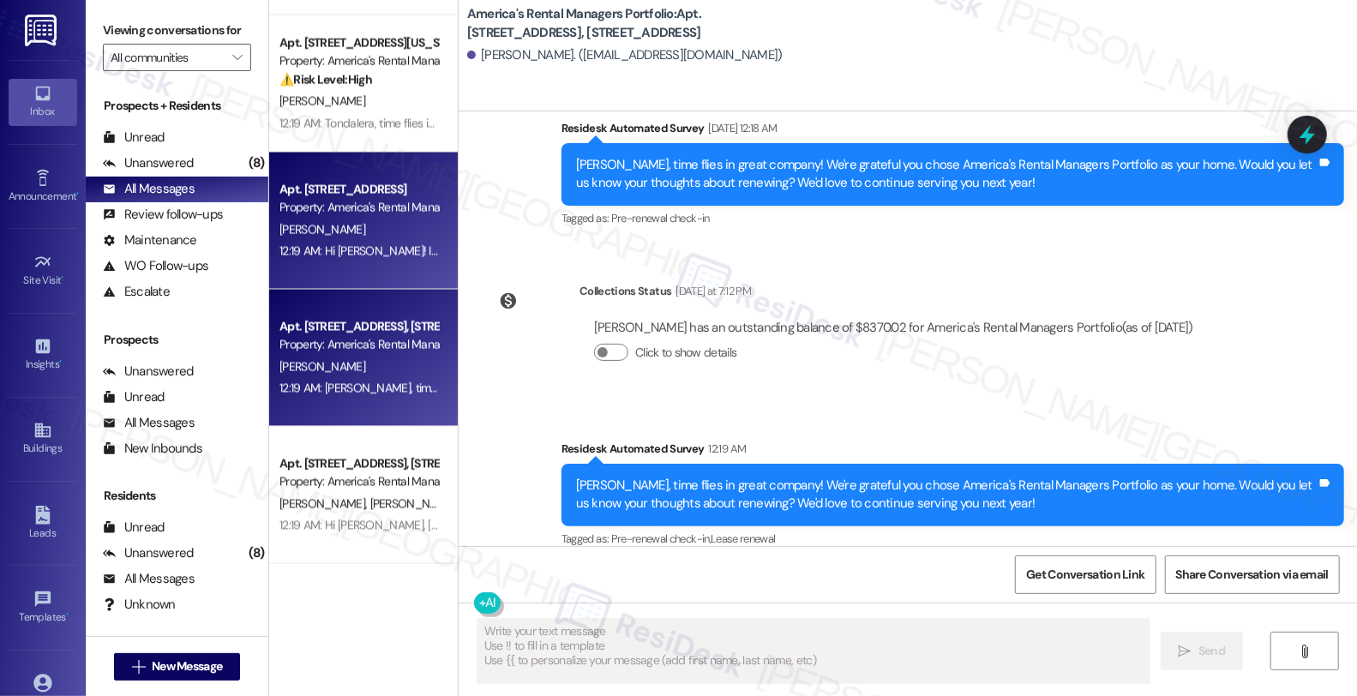
click at [369, 210] on div "Property: America's Rental Managers Portfolio" at bounding box center [358, 208] width 159 height 18
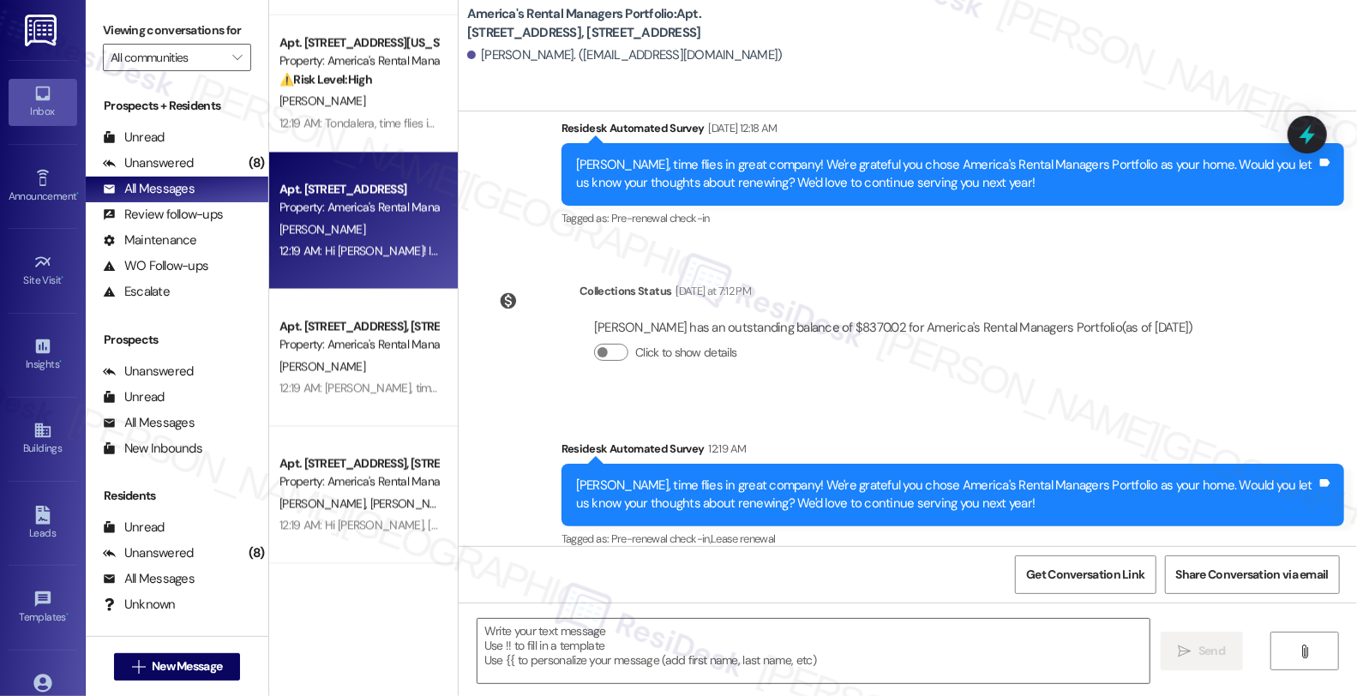
type textarea "Fetching suggested responses. Please feel free to read through the conversation…"
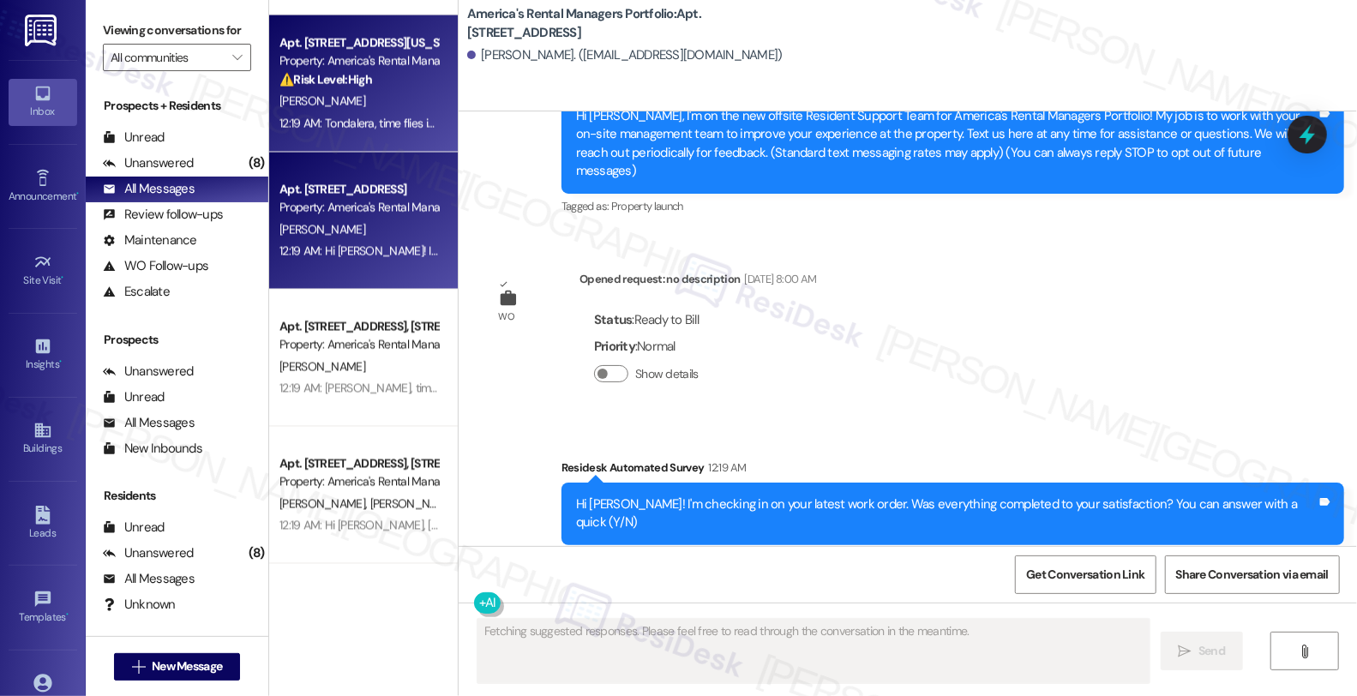
click at [363, 92] on div "T. Amerson" at bounding box center [359, 101] width 162 height 21
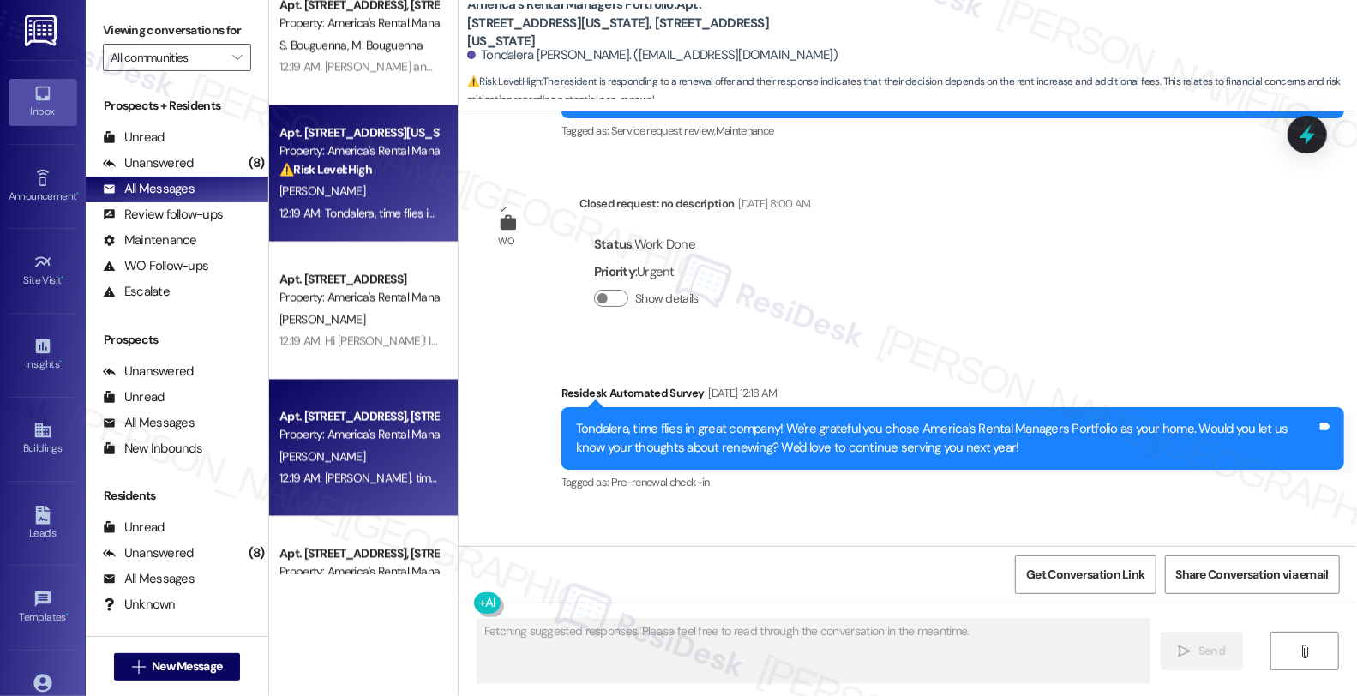
scroll to position [861, 0]
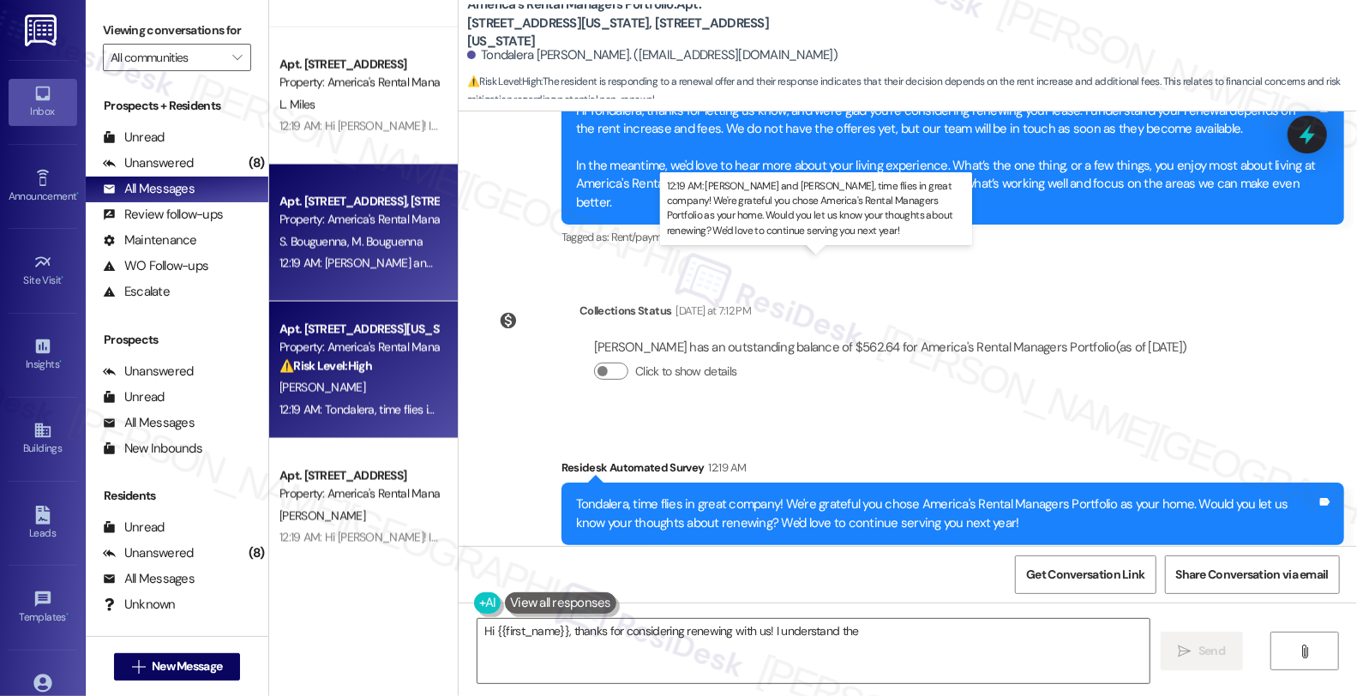
type textarea "Hi {{first_name}}, thanks for considering renewing with us! I understand the re…"
click at [389, 259] on div "12:19 AM: Shantina and Marcel, time flies in great company! We're grateful you …" at bounding box center [905, 262] width 1252 height 15
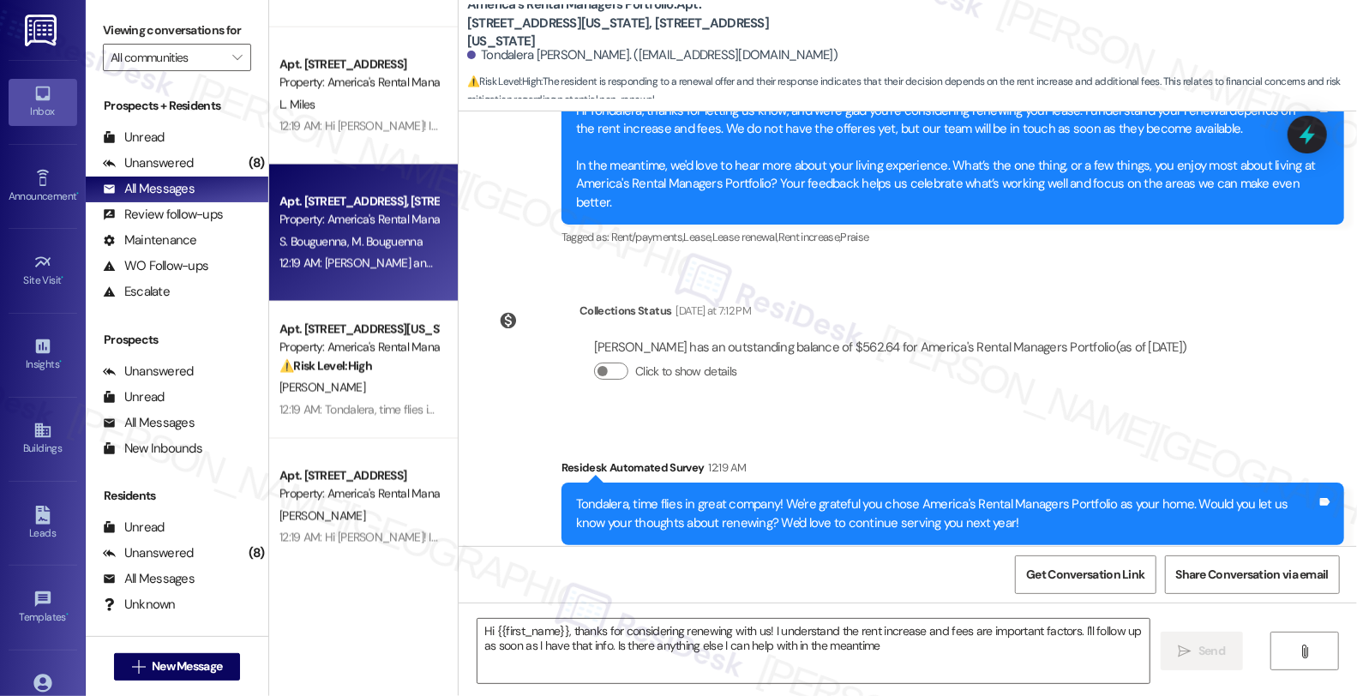
type textarea "Hi {{first_name}}, thanks for considering renewing with us! I understand the re…"
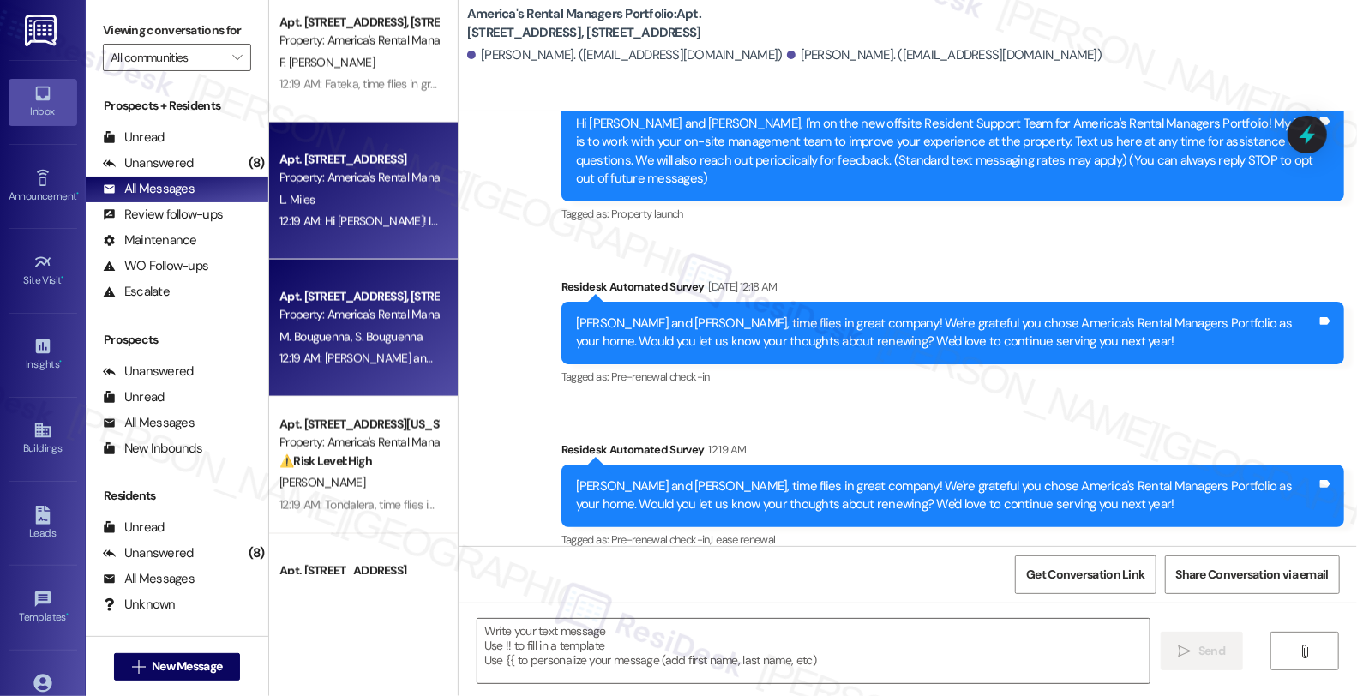
click at [377, 200] on div "L. Miles" at bounding box center [359, 199] width 162 height 21
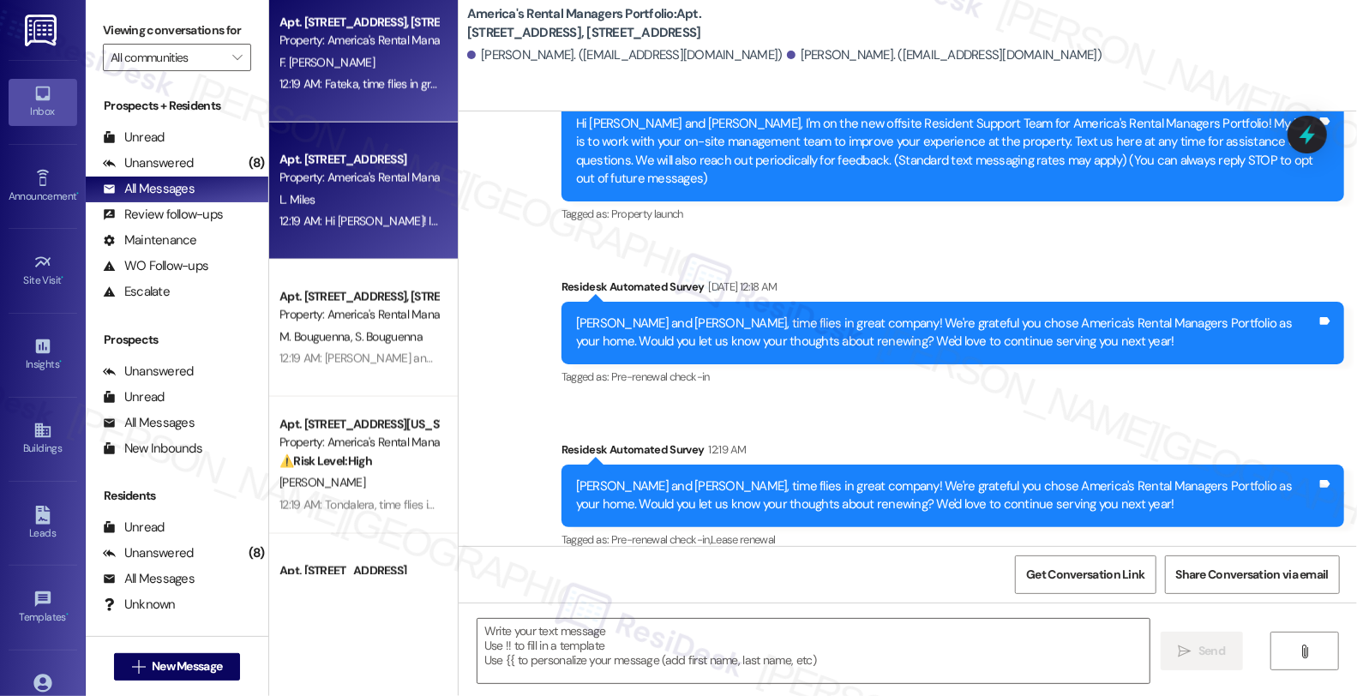
type textarea "Fetching suggested responses. Please feel free to read through the conversation…"
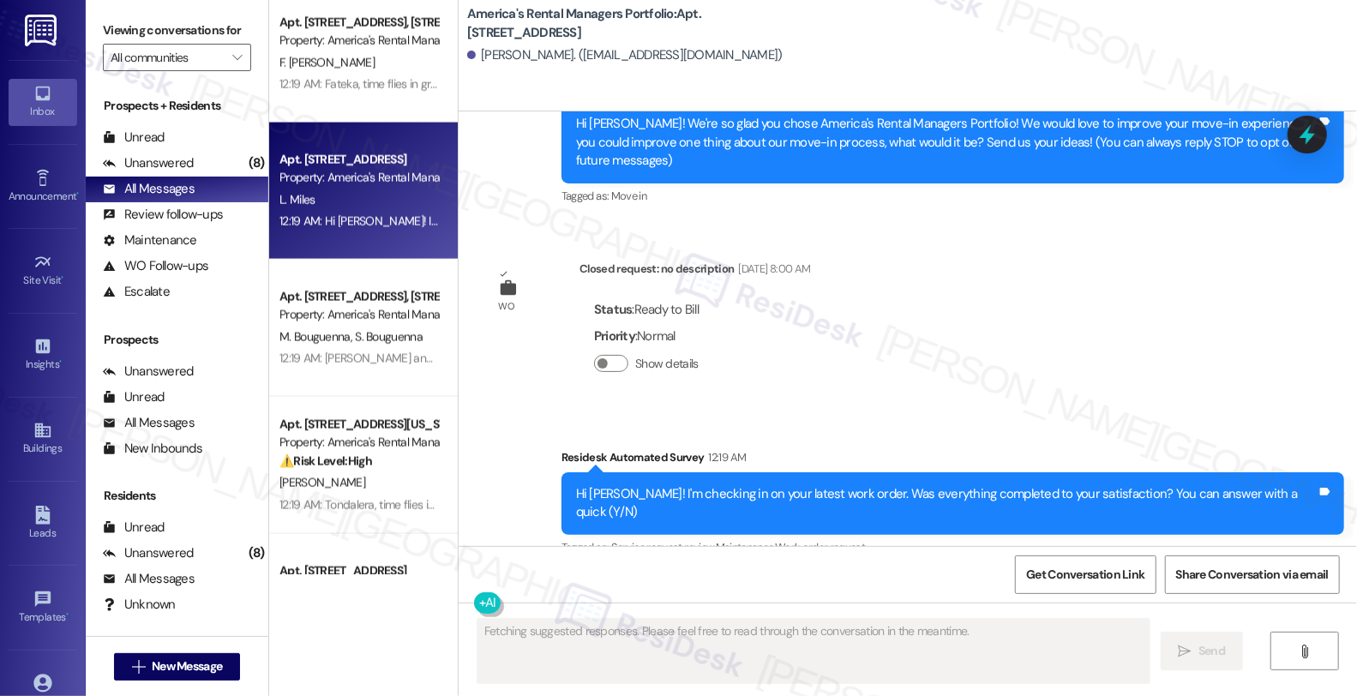
click at [384, 78] on div "12:19 AM: Fateka, time flies in great company! We're grateful you chose America…" at bounding box center [823, 83] width 1088 height 15
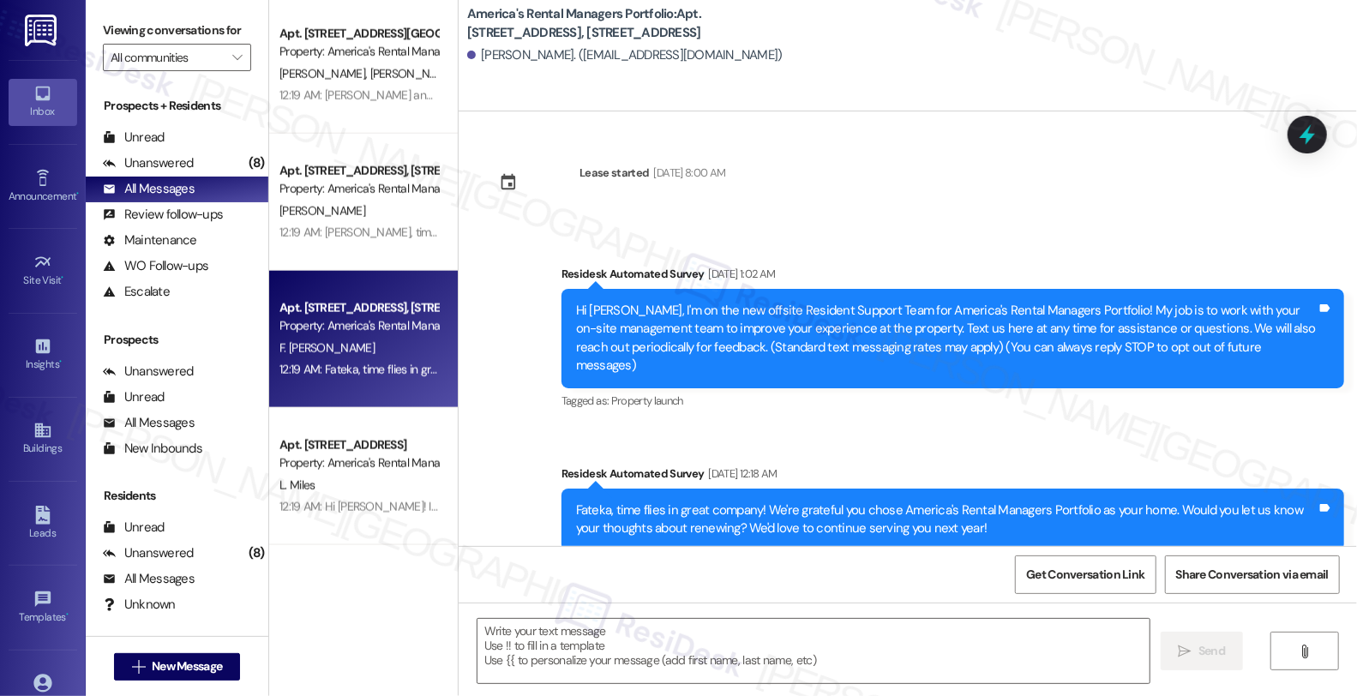
type textarea "Fetching suggested responses. Please feel free to read through the conversation…"
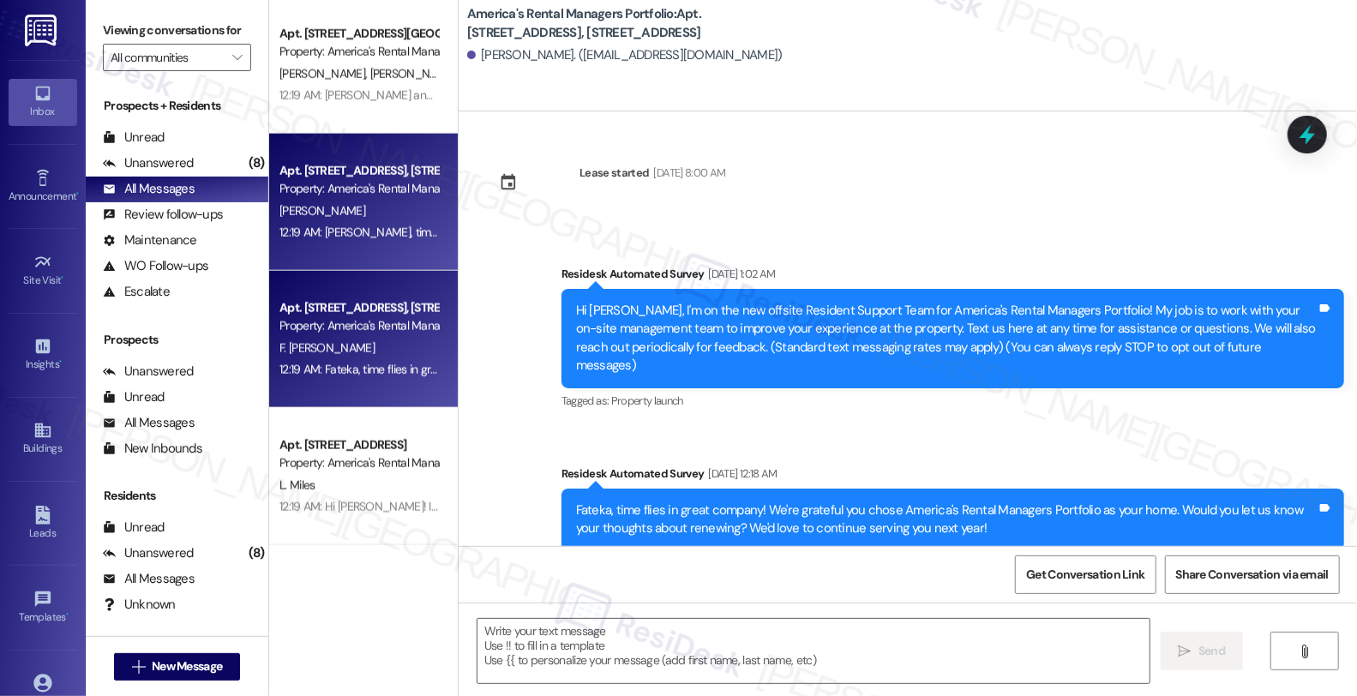
click at [337, 215] on div "M. Baer" at bounding box center [359, 211] width 162 height 21
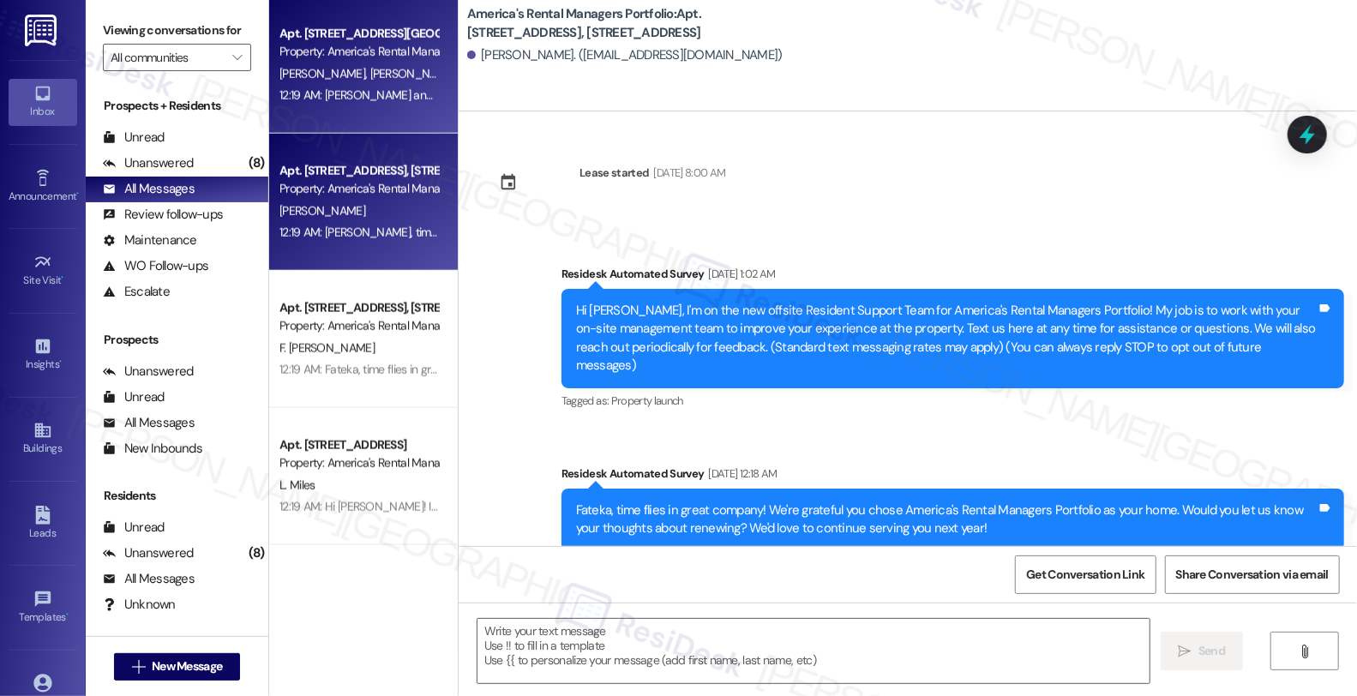
type textarea "Fetching suggested responses. Please feel free to read through the conversation…"
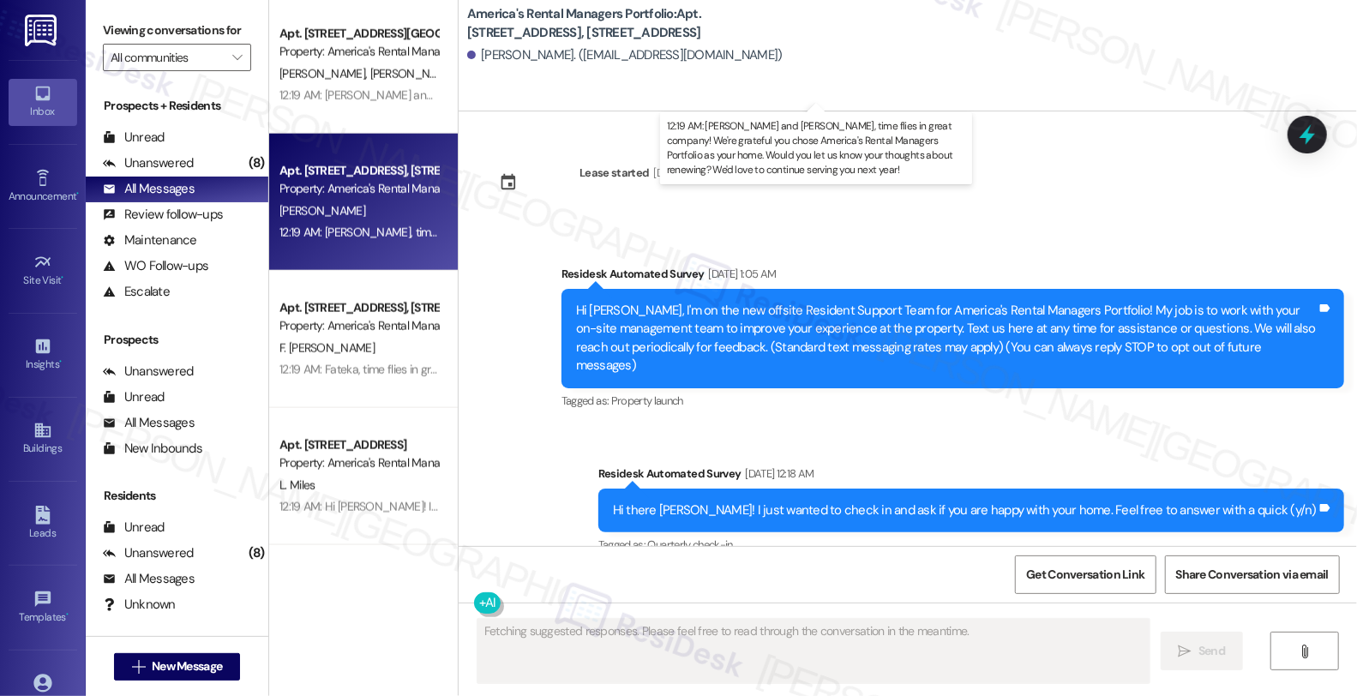
click at [354, 97] on div "12:19 AM: Robert and Tiffany, time flies in great company! We're grateful you c…" at bounding box center [905, 94] width 1252 height 15
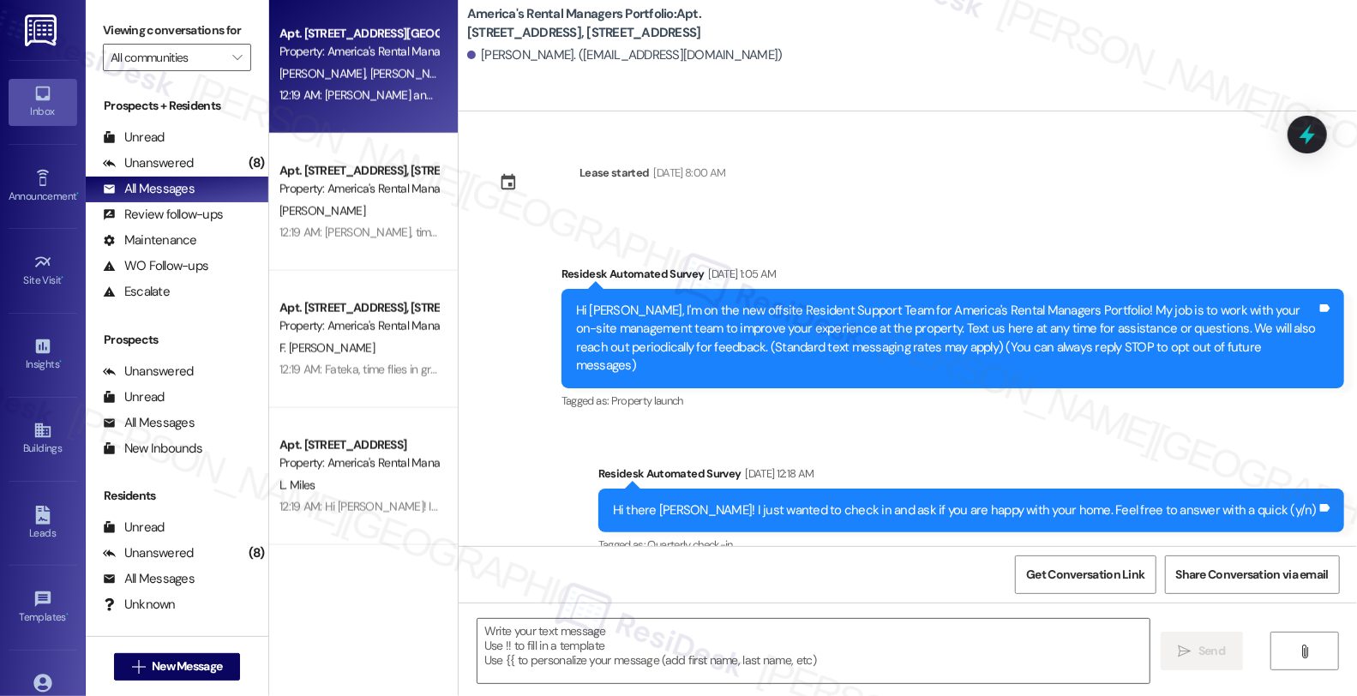
type textarea "Fetching suggested responses. Please feel free to read through the conversation…"
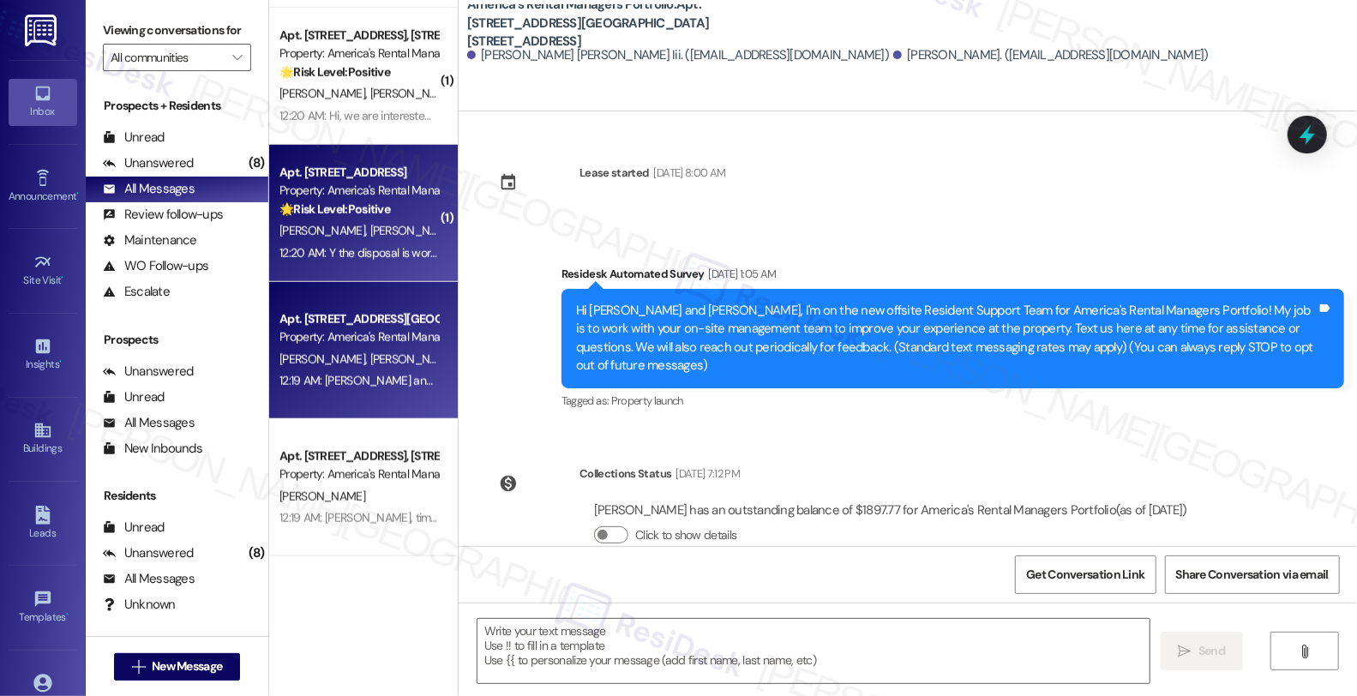
click at [370, 223] on span "R. Grosze Ii" at bounding box center [413, 230] width 86 height 15
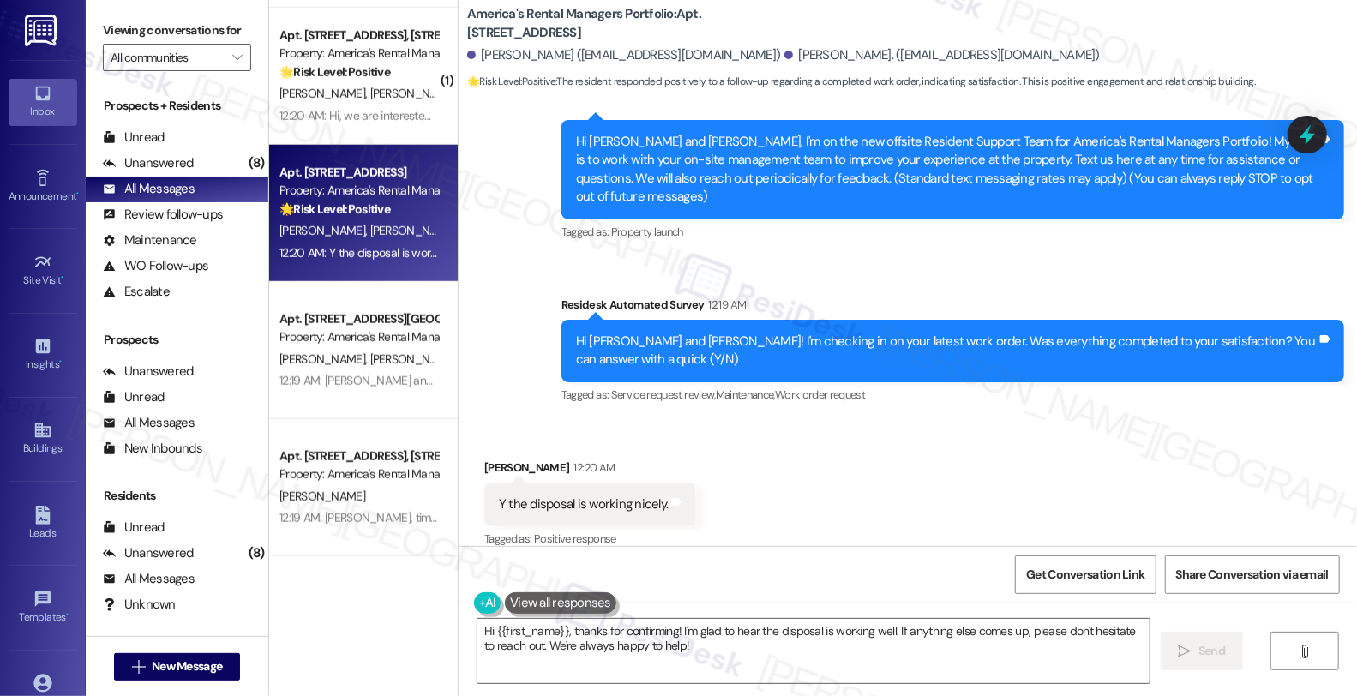
click at [484, 459] on div "Kristie Mashburn 12:20 AM" at bounding box center [589, 471] width 211 height 24
copy div "Kristie"
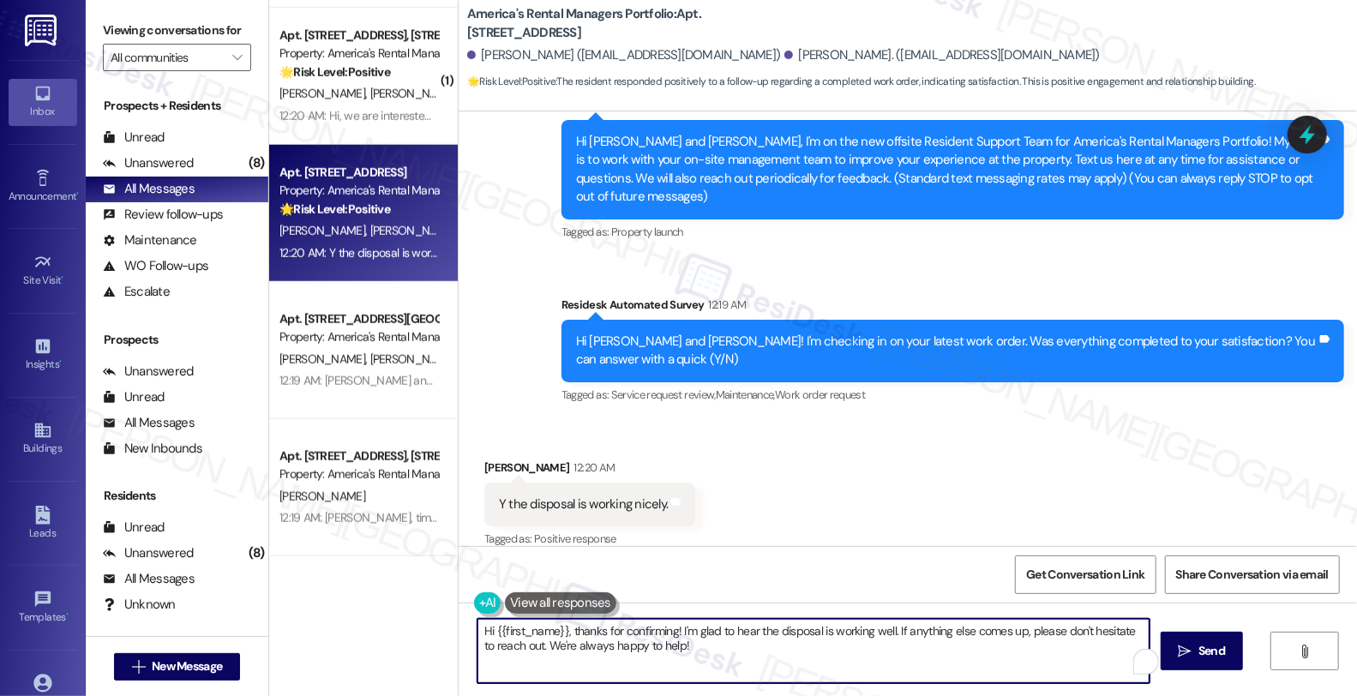
drag, startPoint x: 490, startPoint y: 632, endPoint x: 558, endPoint y: 632, distance: 67.7
click at [558, 632] on textarea "Hi {{first_name}}, thanks for confirming! I'm glad to hear the disposal is work…" at bounding box center [814, 651] width 672 height 64
paste textarea "Kristie"
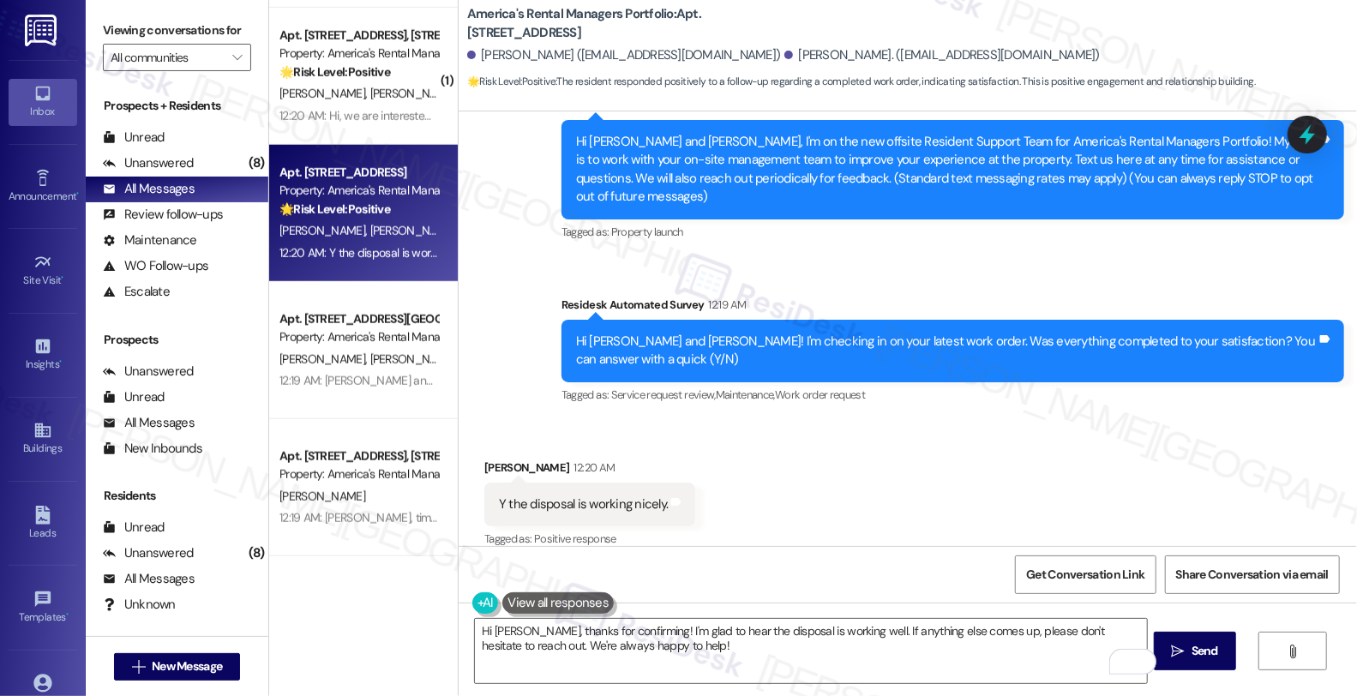
click at [904, 492] on div "Received via SMS Kristie Mashburn 12:20 AM Y the disposal is working nicely. Ta…" at bounding box center [908, 492] width 898 height 145
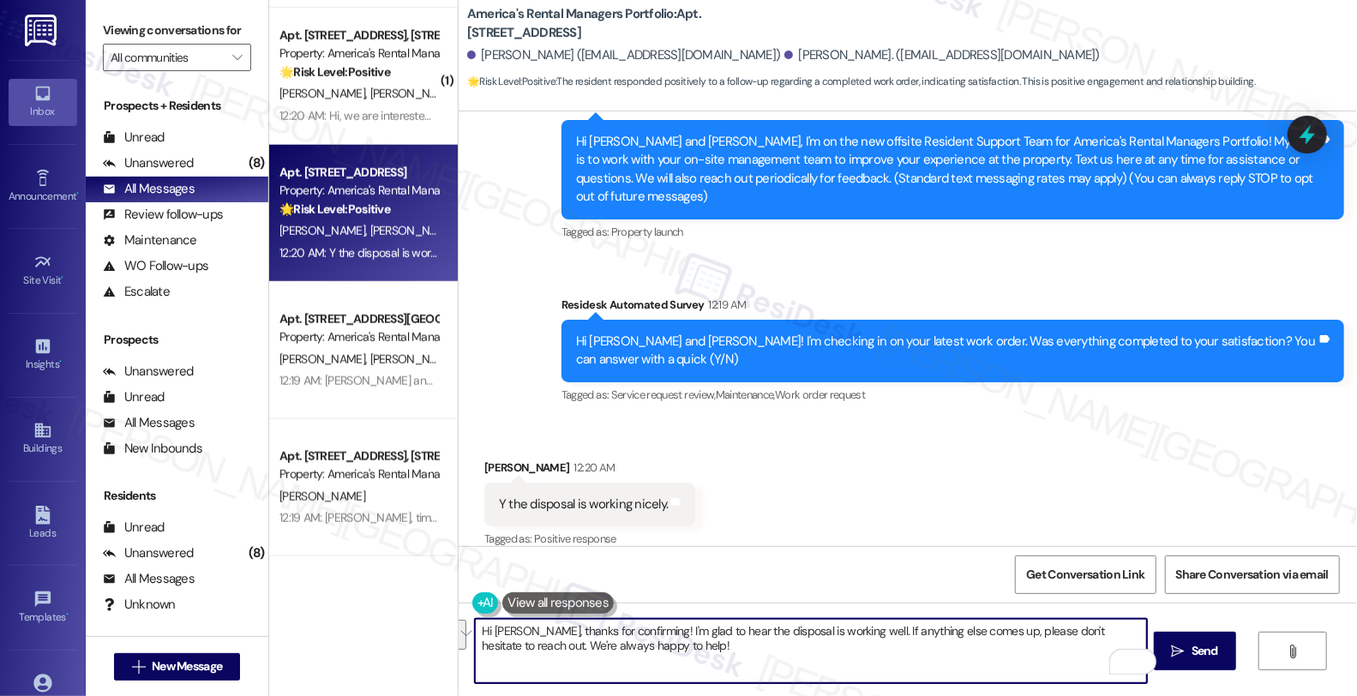
drag, startPoint x: 844, startPoint y: 631, endPoint x: 957, endPoint y: 672, distance: 119.6
click at [957, 672] on textarea "Hi Kristie, thanks for confirming! I'm glad to hear the disposal is working wel…" at bounding box center [811, 651] width 672 height 64
paste textarea "I may ask, has the {{property}} lived up to your expectations so far?"
type textarea "Hi Kristie, thanks for confirming! I'm glad to hear the disposal is working wel…"
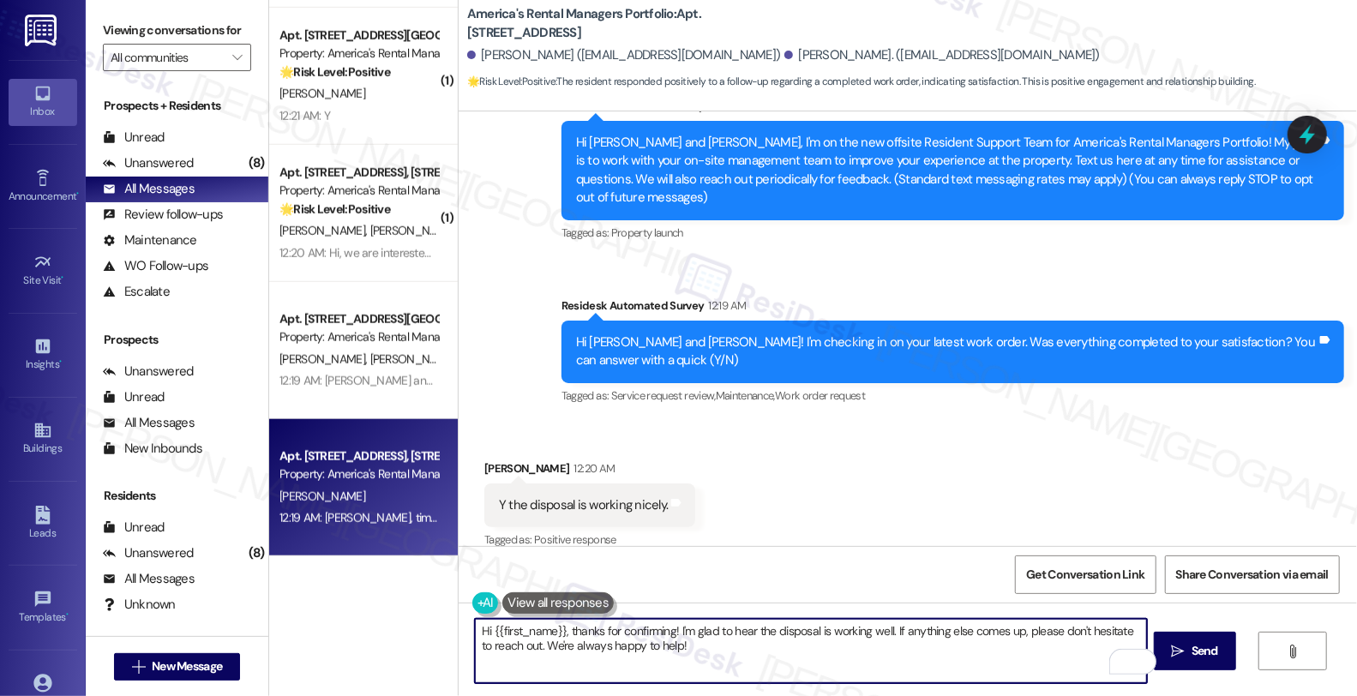
type textarea "Hi {{first_name}}, thanks for confirming! I'm glad to hear the disposal is work…"
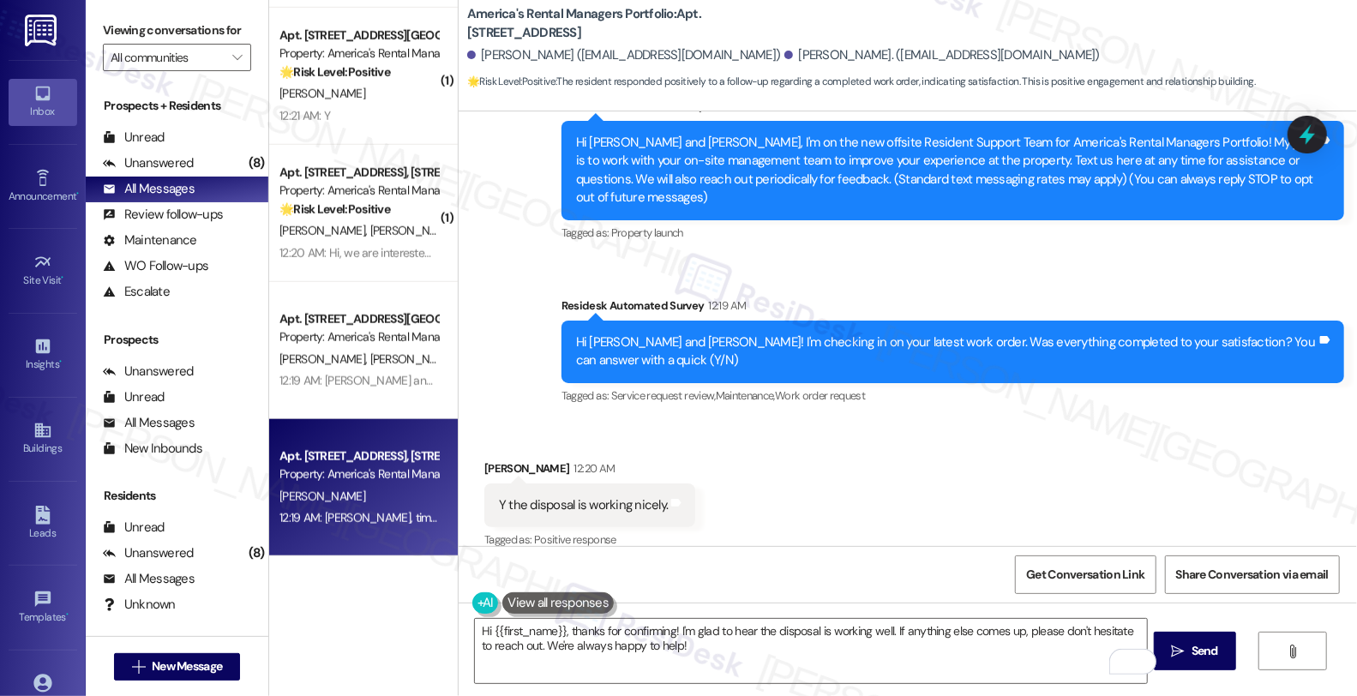
click at [350, 486] on div "M. Baer" at bounding box center [359, 496] width 162 height 21
type textarea "Fetching suggested responses. Please feel free to read through the conversation…"
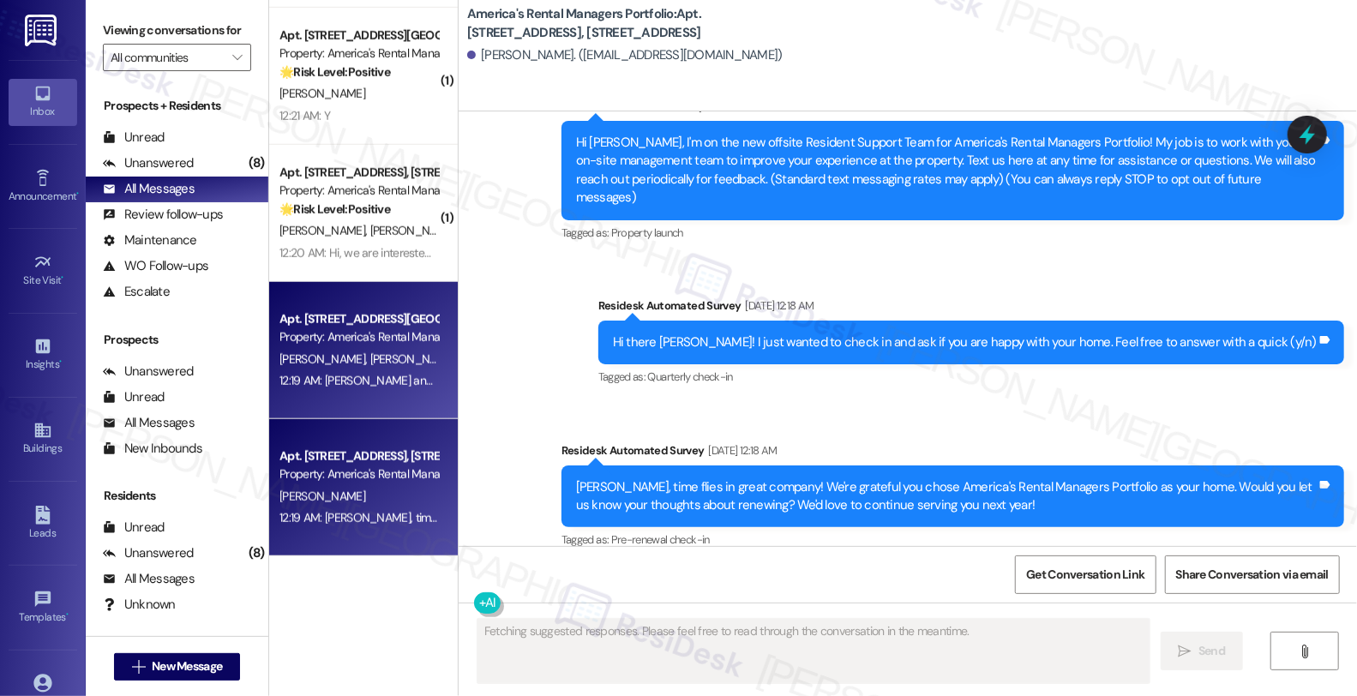
click at [388, 357] on div "R. Lee Iii T. Lee" at bounding box center [359, 359] width 162 height 21
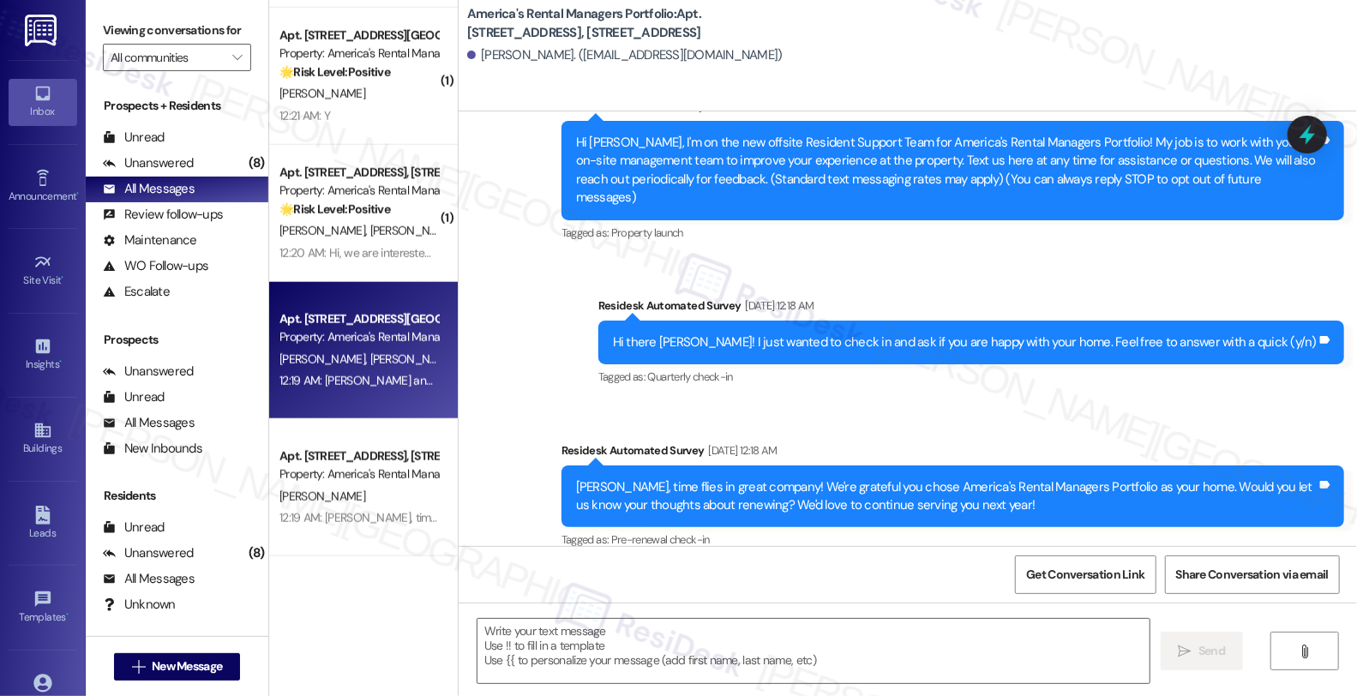
type textarea "Fetching suggested responses. Please feel free to read through the conversation…"
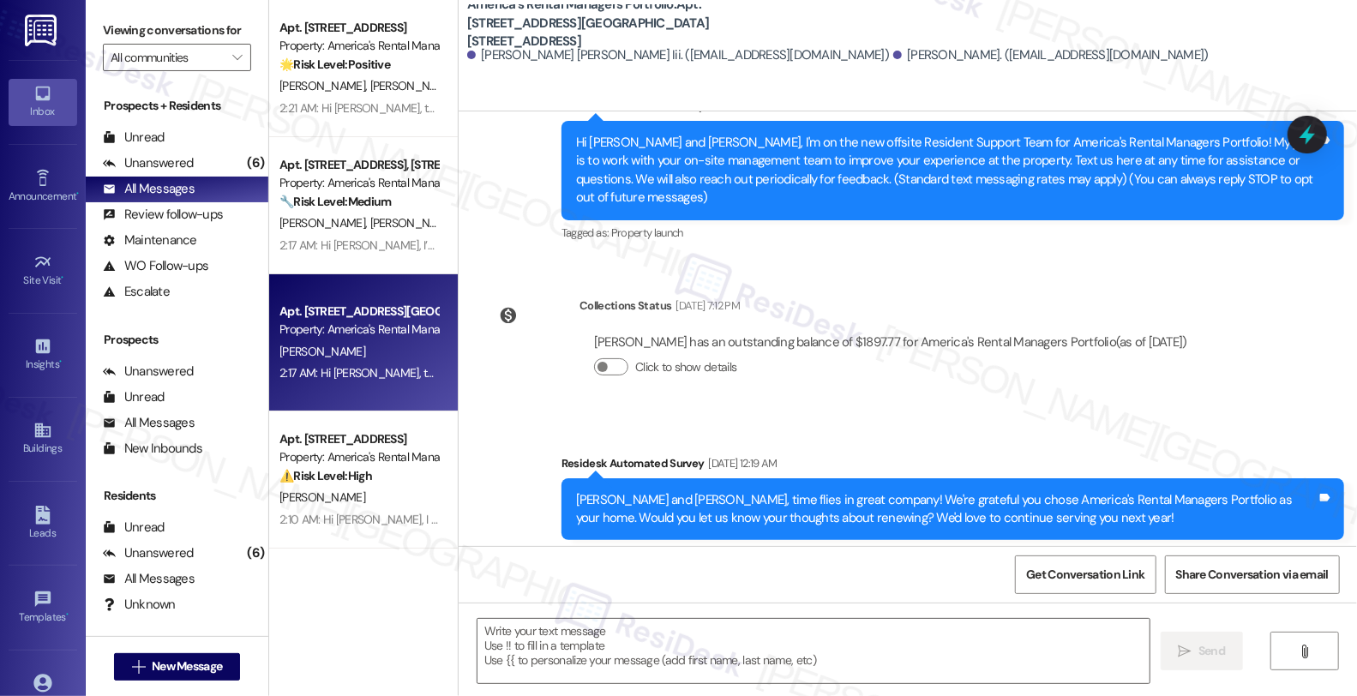
scroll to position [0, 0]
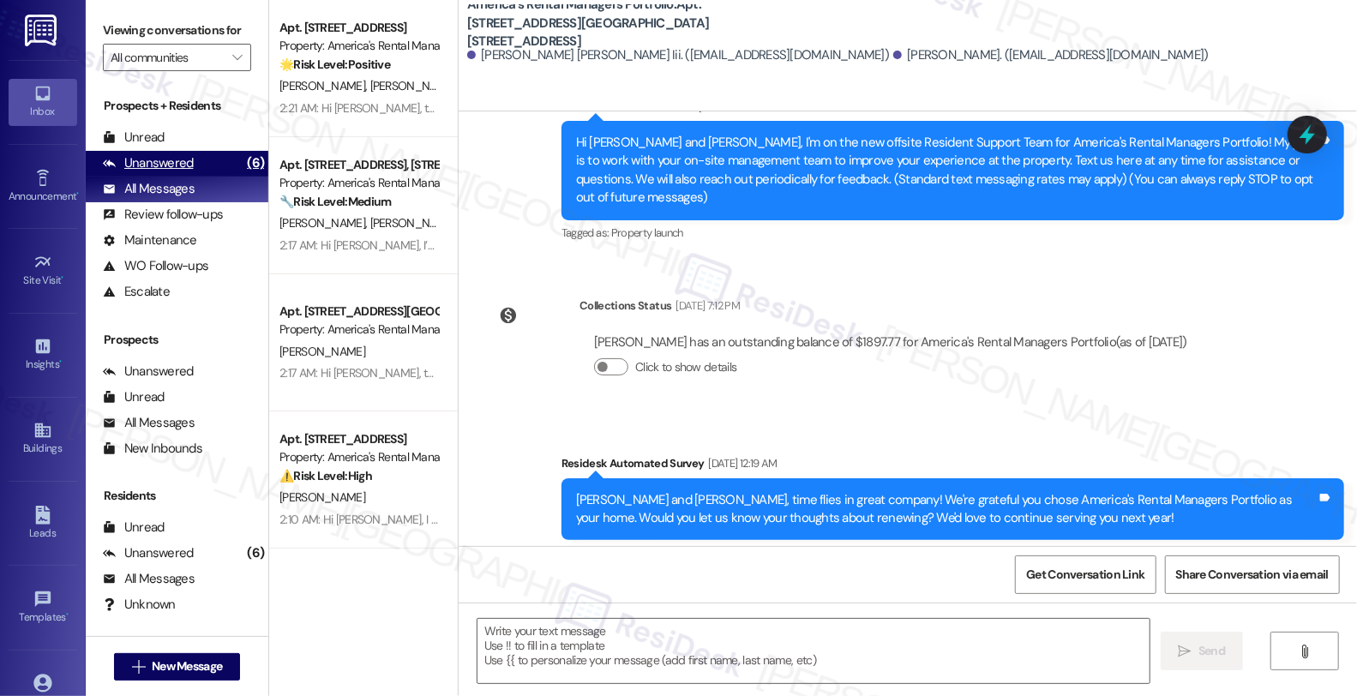
click at [189, 172] on div "Unanswered" at bounding box center [148, 163] width 91 height 18
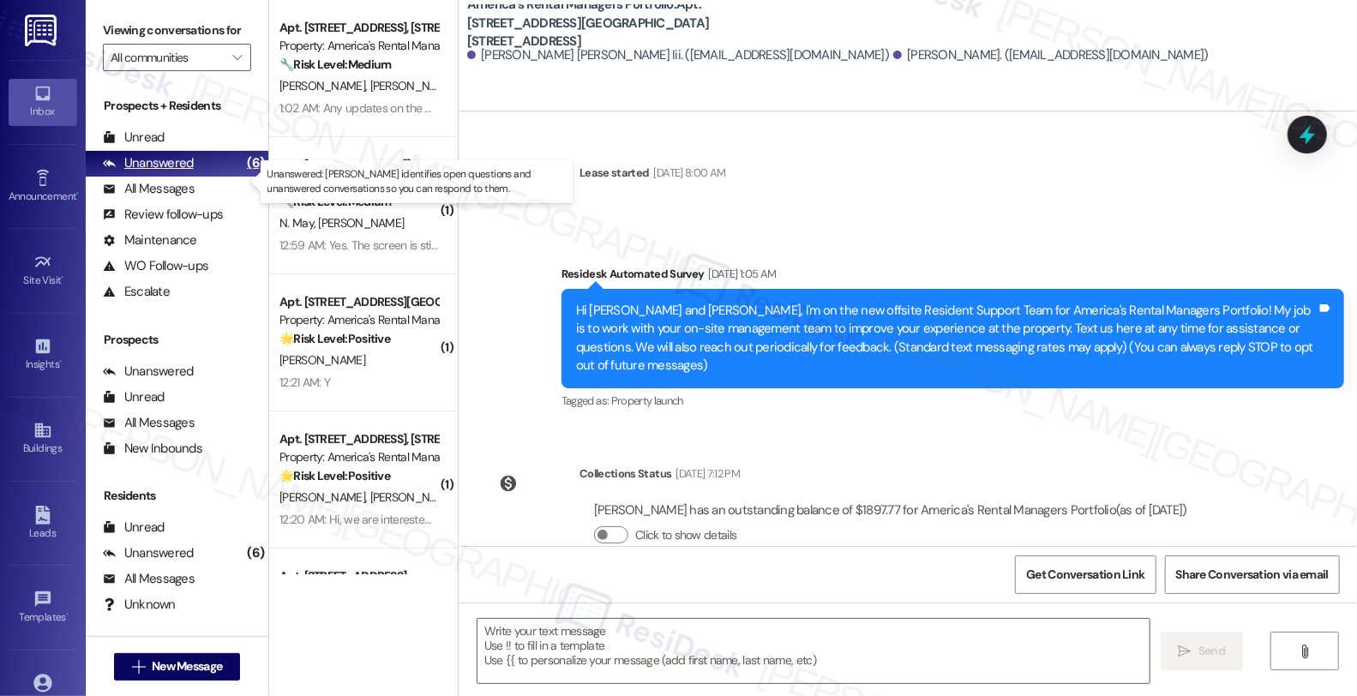
type textarea "Fetching suggested responses. Please feel free to read through the conversation…"
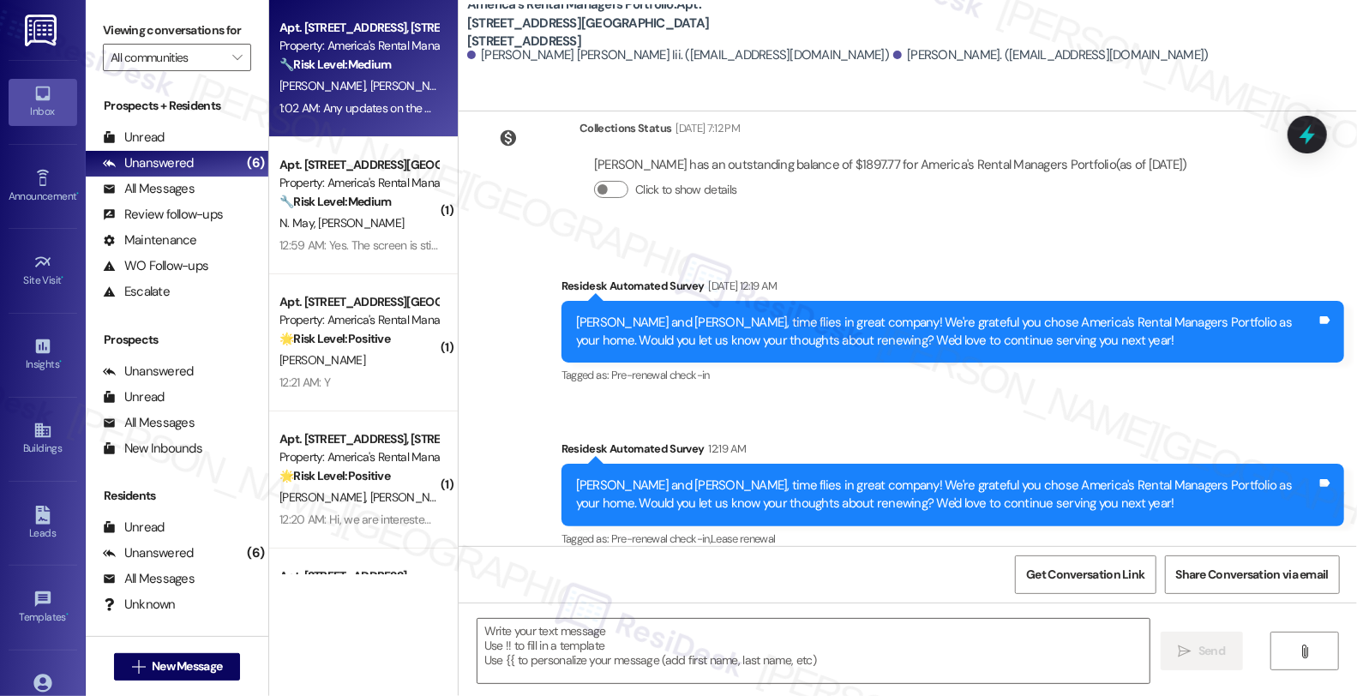
click at [393, 63] on div "🔧 Risk Level: Medium The resident is inquiring about the status of pest control…" at bounding box center [358, 65] width 159 height 18
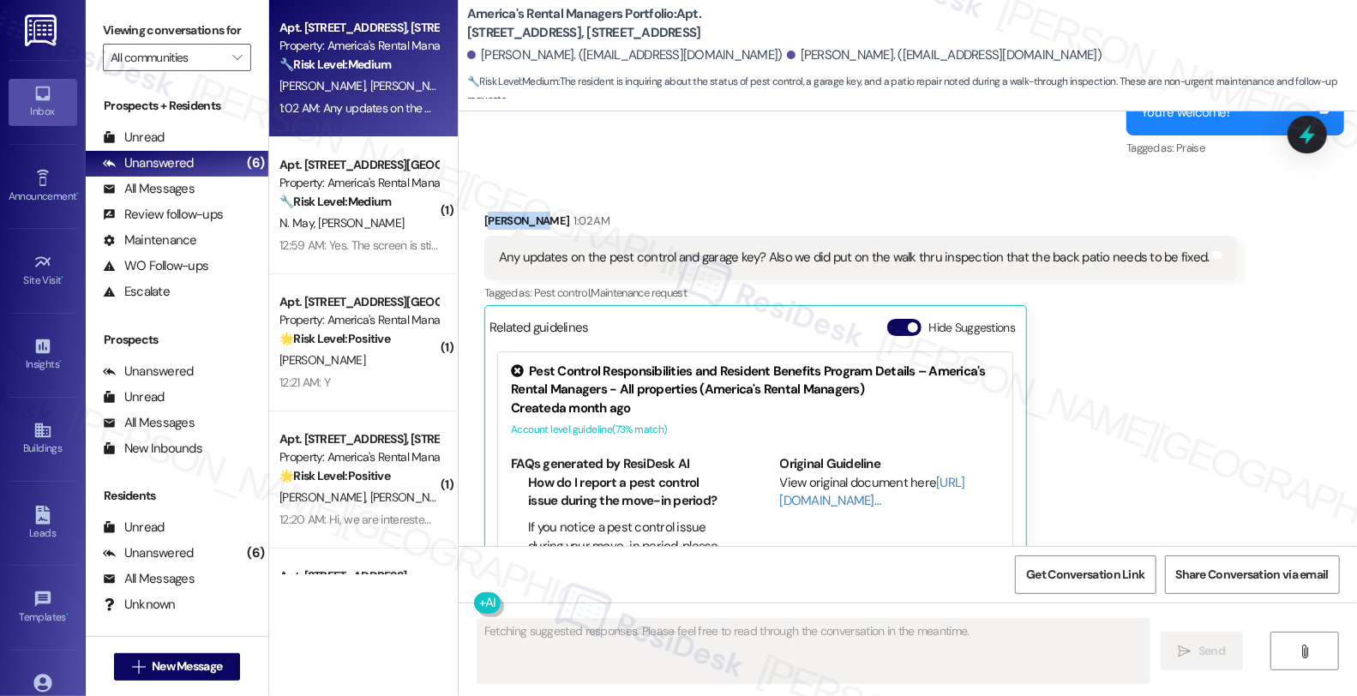
scroll to position [2781, 0]
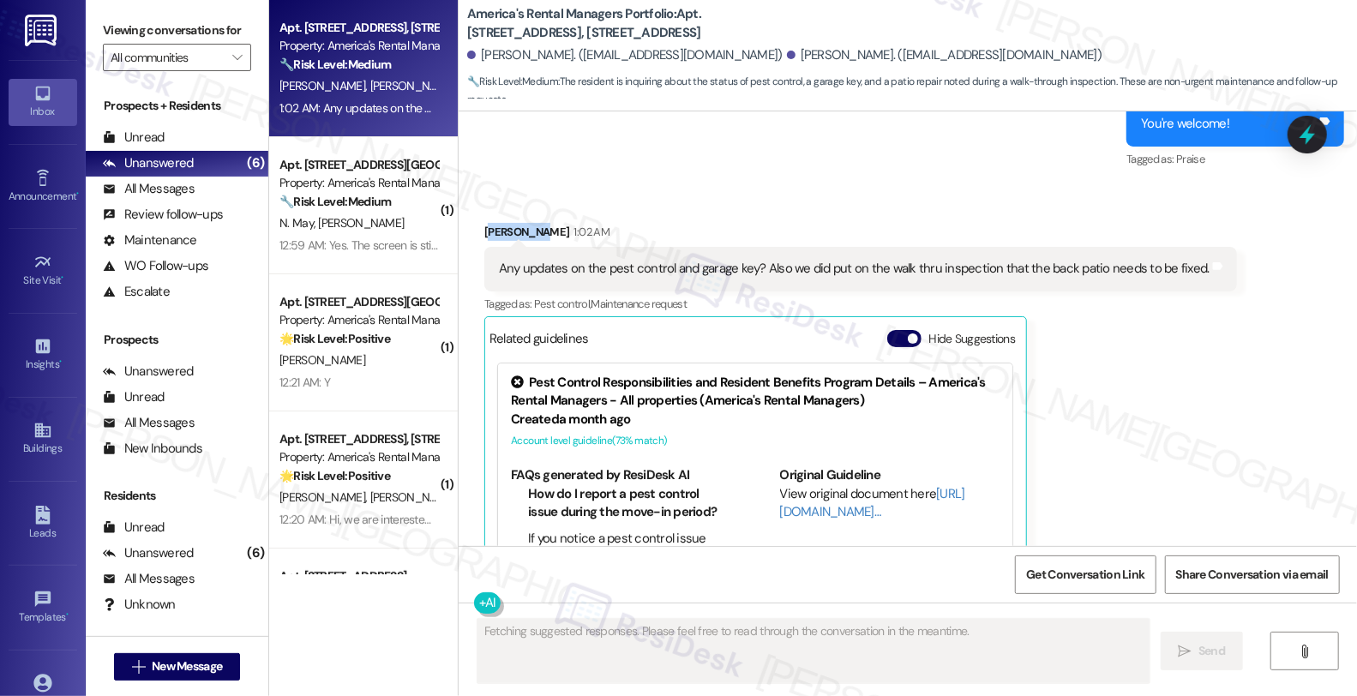
drag, startPoint x: 526, startPoint y: 129, endPoint x: 477, endPoint y: 129, distance: 49.7
click at [477, 185] on div "Received via SMS Alex Harden 1:02 AM Any updates on the pest control and garage…" at bounding box center [908, 418] width 898 height 467
click at [484, 224] on div "Alex Harden 1:02 AM" at bounding box center [860, 236] width 753 height 24
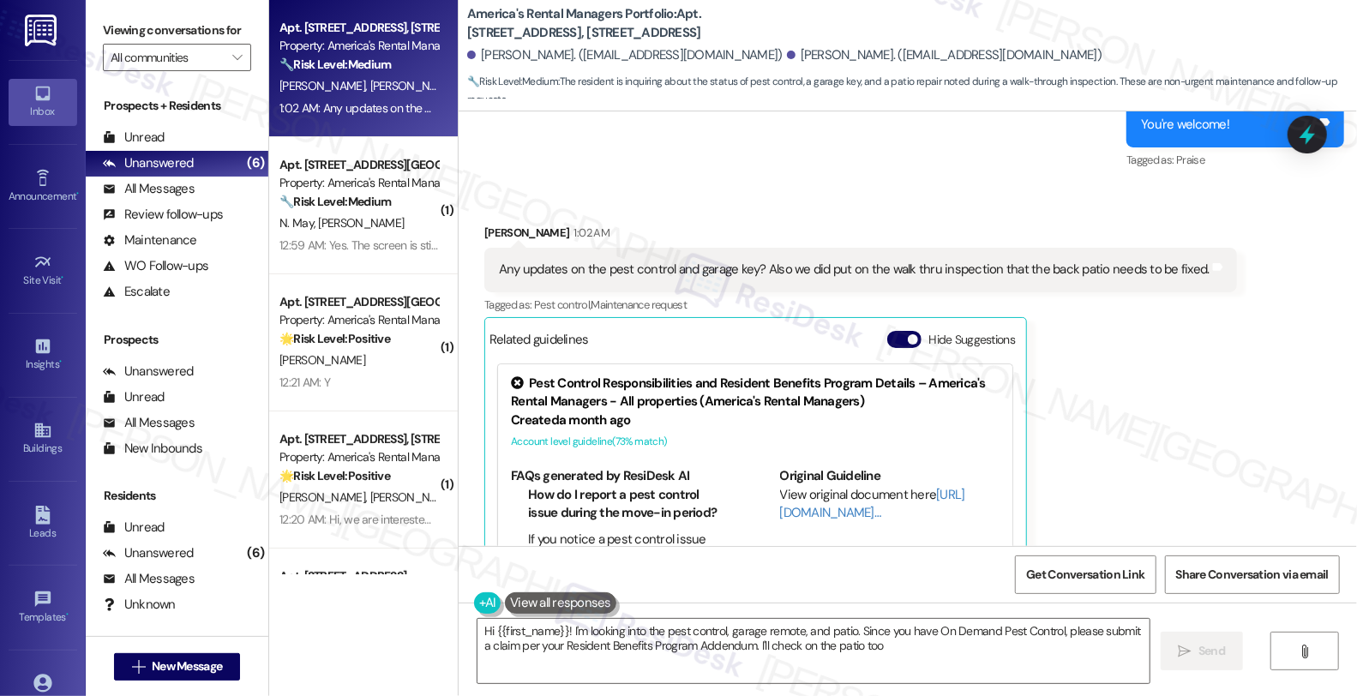
type textarea "Hi {{first_name}}! I'm looking into the pest control, garage remote, and patio.…"
drag, startPoint x: 476, startPoint y: 157, endPoint x: 537, endPoint y: 151, distance: 61.2
click at [537, 224] on div "Alex Harden 1:02 AM" at bounding box center [860, 236] width 753 height 24
click at [508, 248] on div "Any updates on the pest control and garage key? Also we did put on the walk thr…" at bounding box center [860, 270] width 753 height 44
drag, startPoint x: 468, startPoint y: 156, endPoint x: 536, endPoint y: 160, distance: 67.9
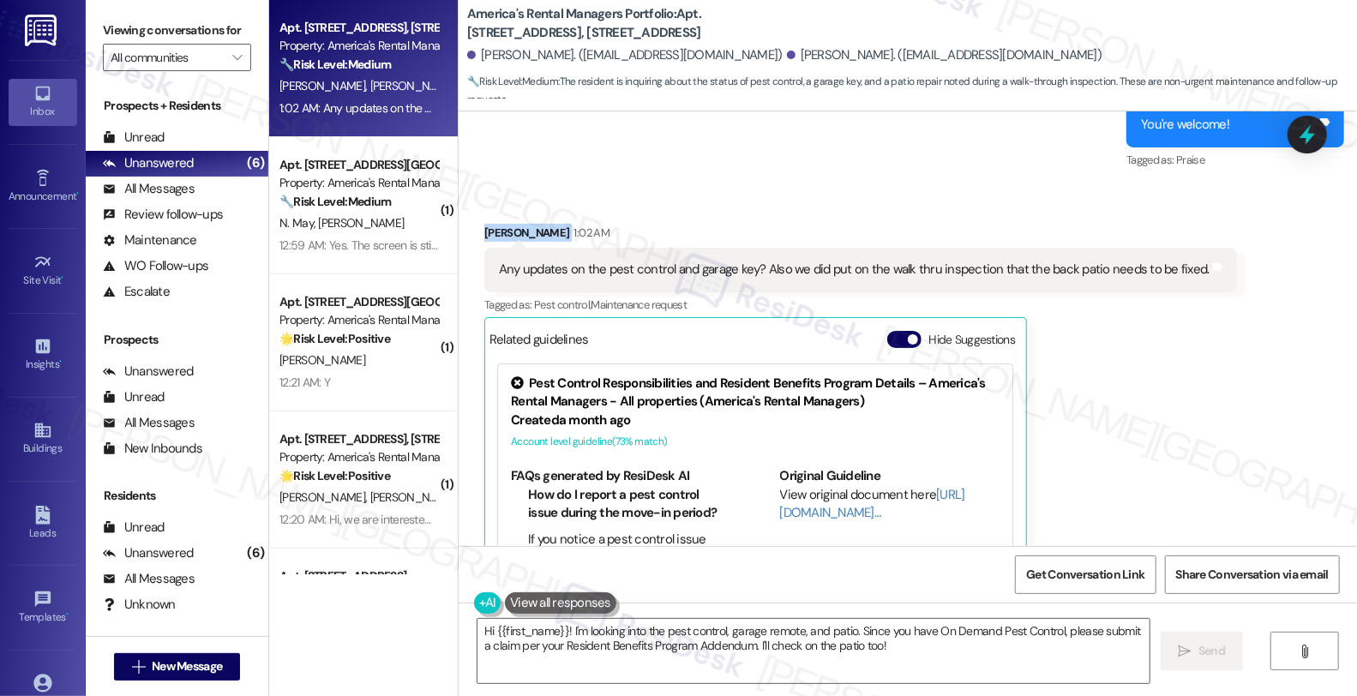
click at [536, 211] on div "Received via SMS Alex Harden 1:02 AM Any updates on the pest control and garage…" at bounding box center [861, 432] width 778 height 442
copy div "[PERSON_NAME]"
click at [46, 435] on icon at bounding box center [41, 431] width 15 height 15
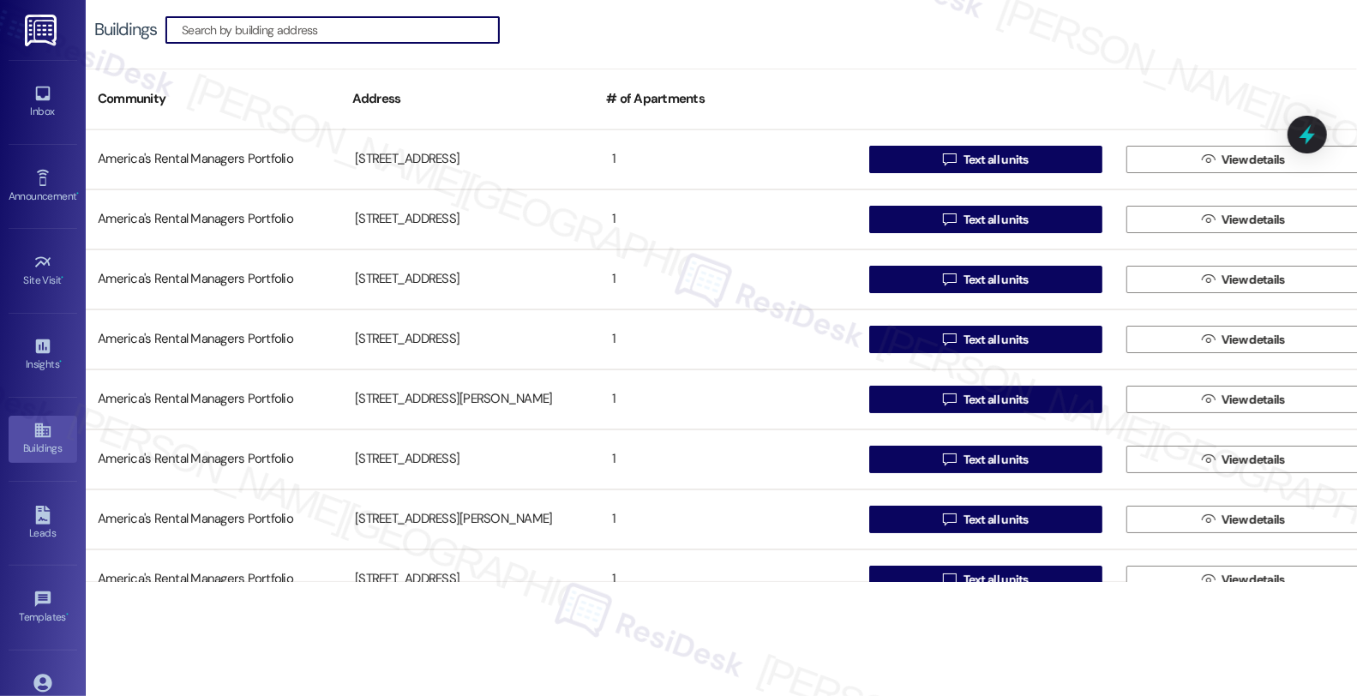
click at [382, 27] on input at bounding box center [340, 30] width 317 height 24
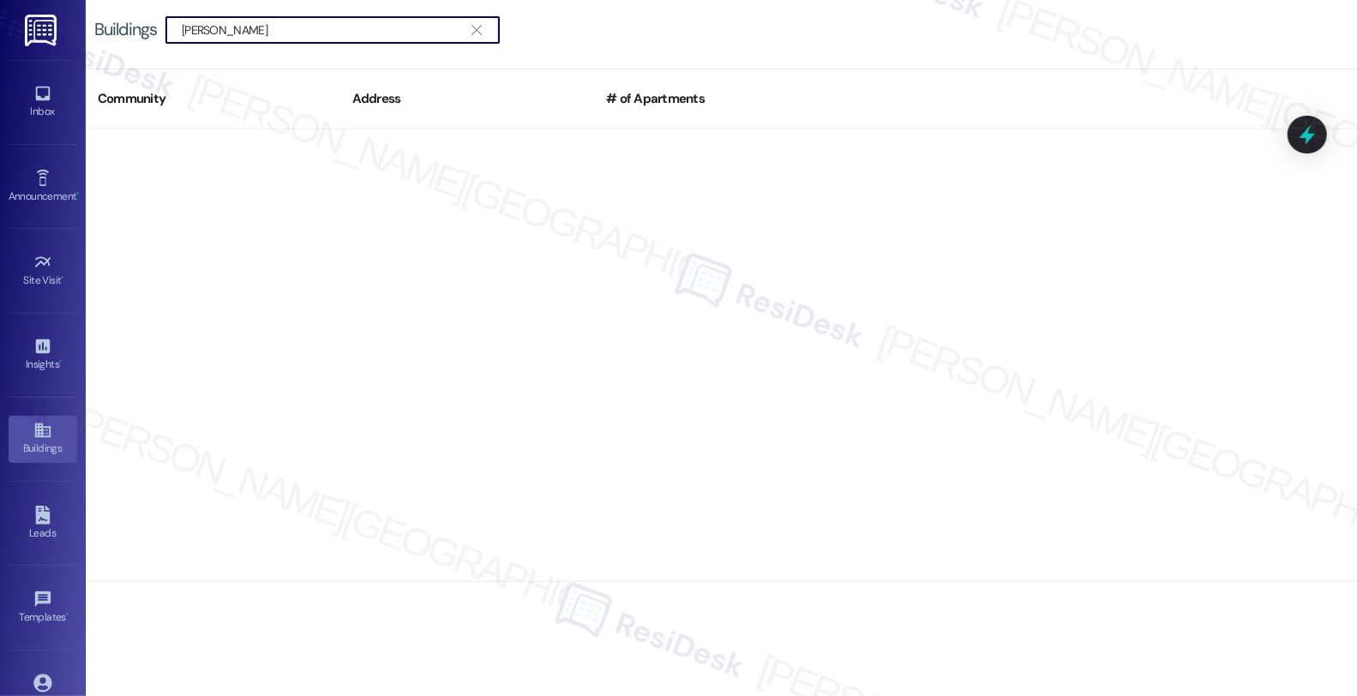
drag, startPoint x: 330, startPoint y: 21, endPoint x: 135, endPoint y: 22, distance: 195.5
click at [135, 22] on div "Buildings  Billy R. Pearl " at bounding box center [305, 29] width 423 height 27
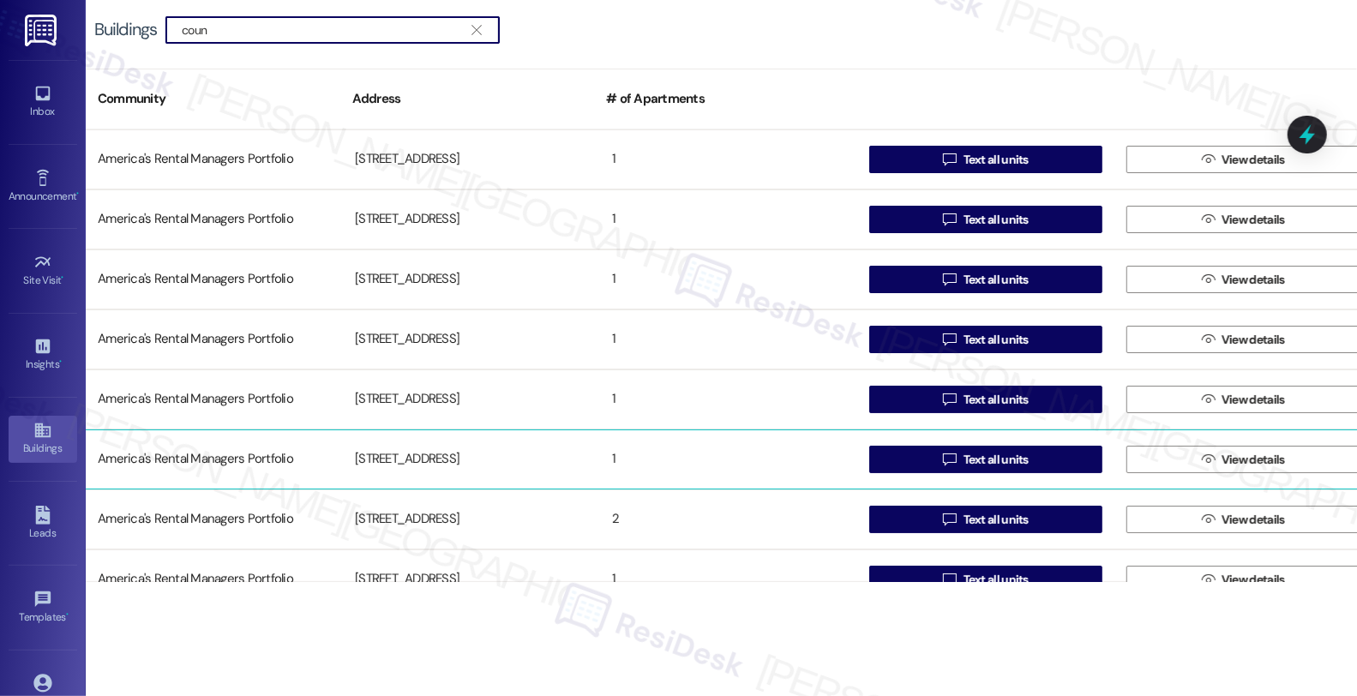
type input "coun"
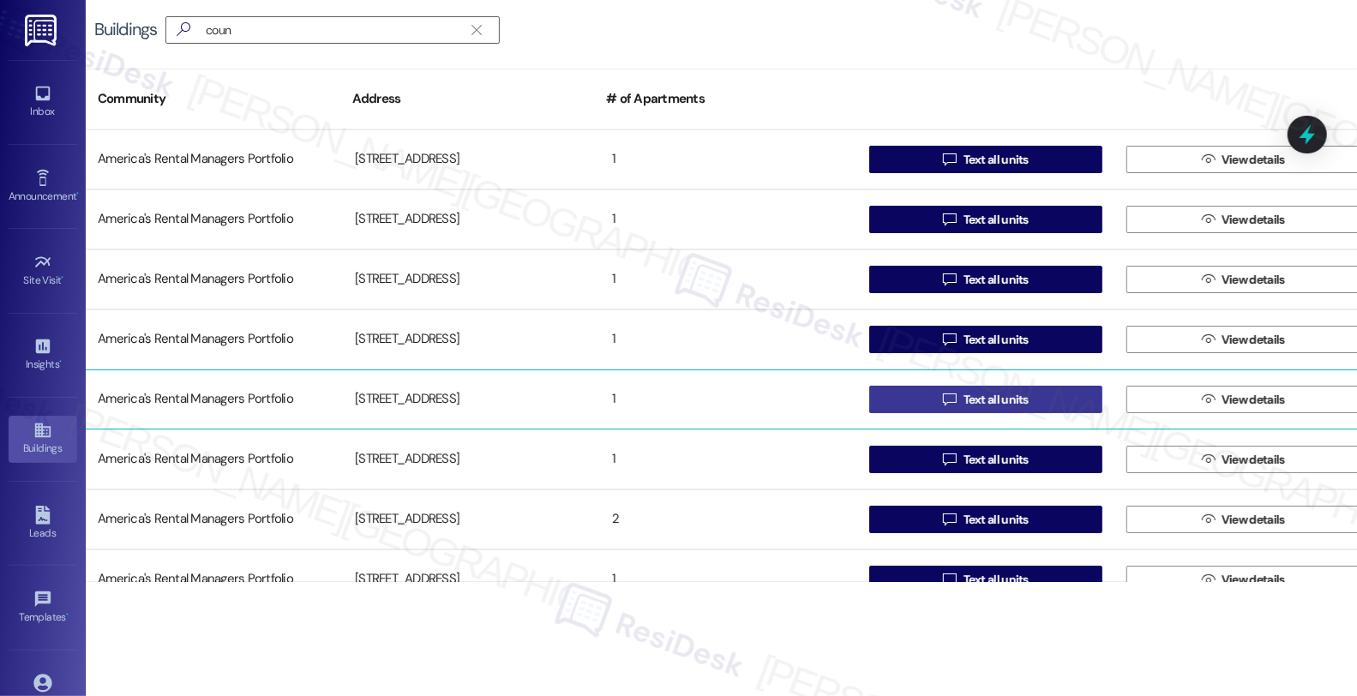
click at [877, 403] on button " Text all units" at bounding box center [985, 399] width 233 height 27
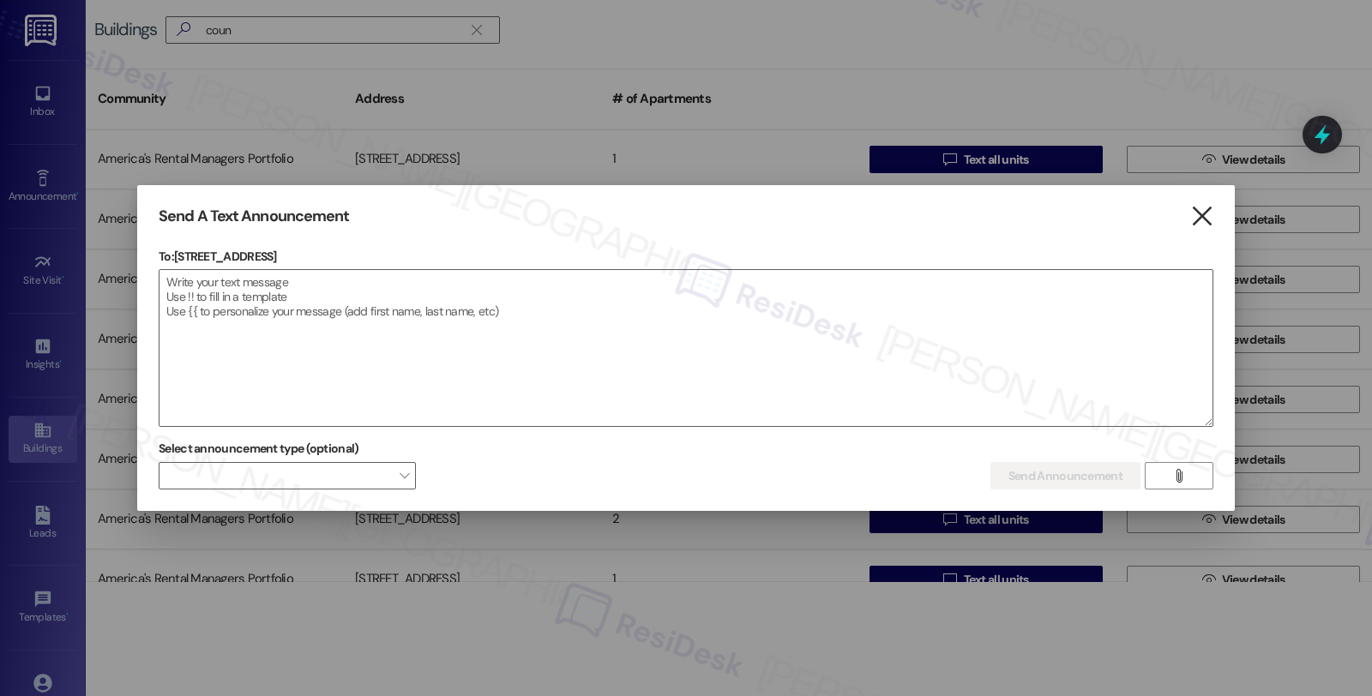
click at [1201, 220] on icon "" at bounding box center [1201, 216] width 23 height 18
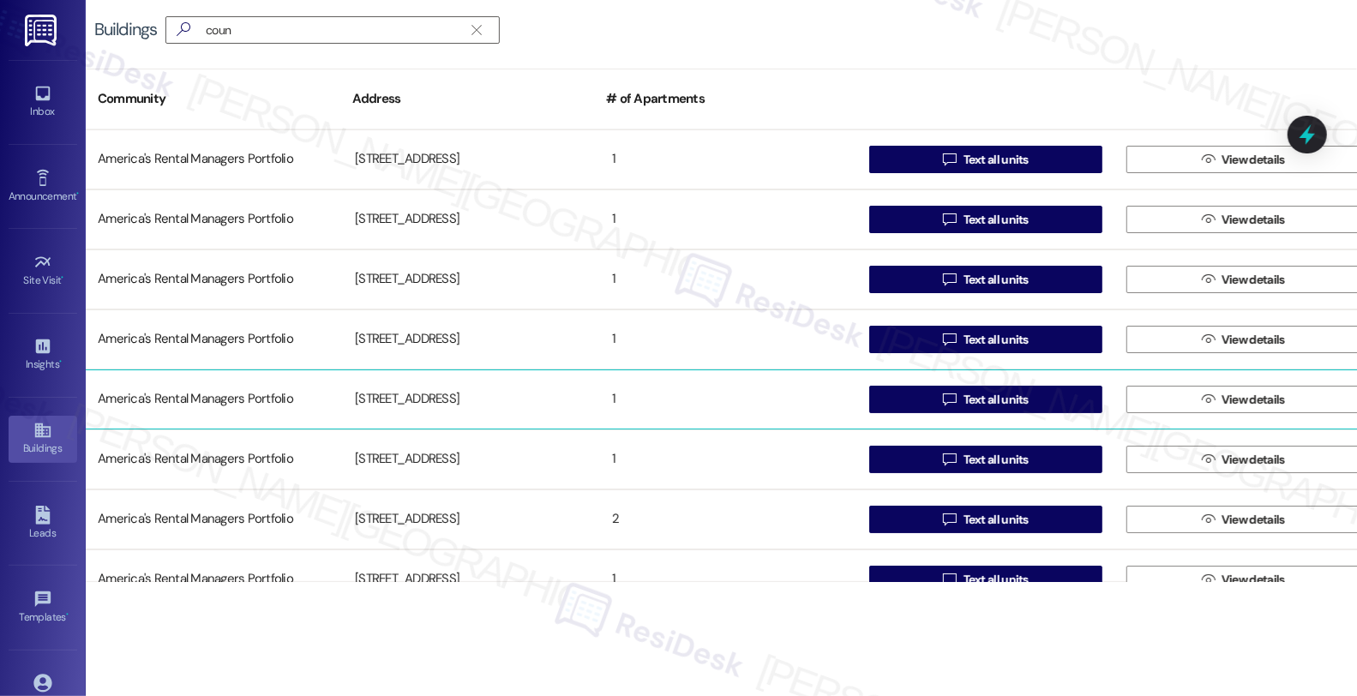
click at [191, 400] on div "America's Rental Managers Portfolio" at bounding box center [214, 399] width 257 height 34
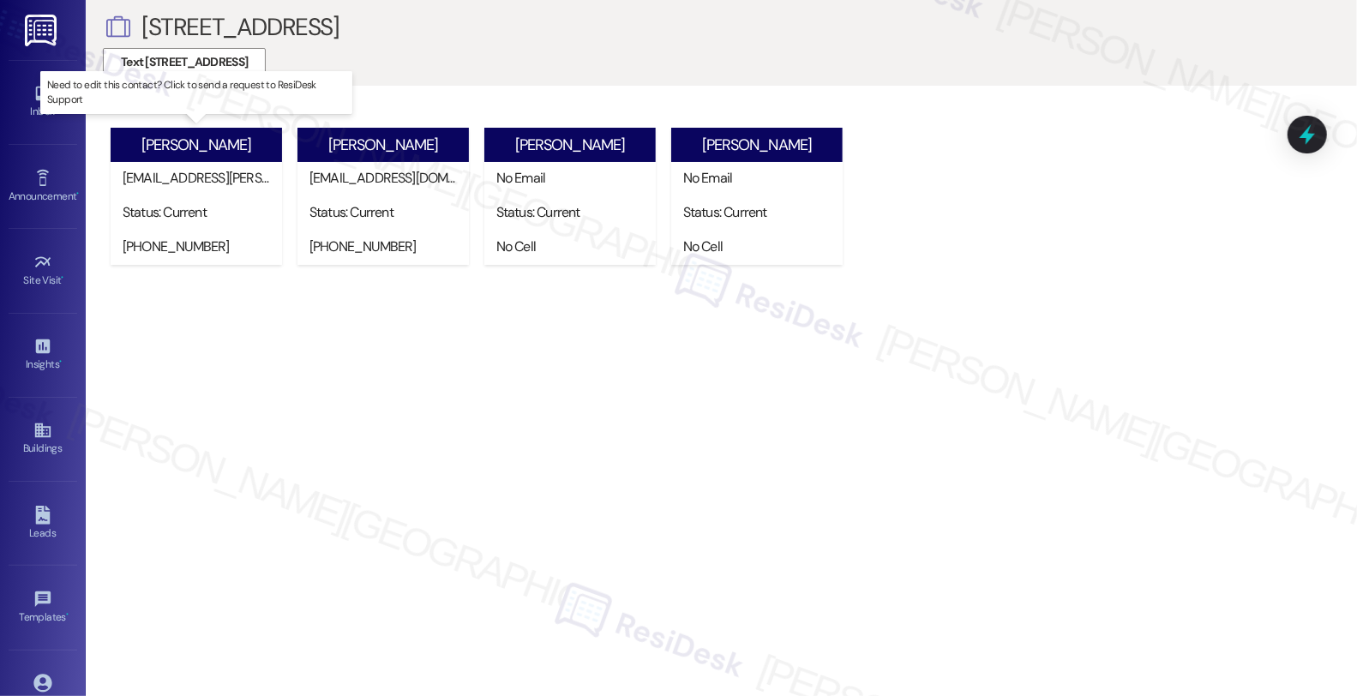
click at [229, 141] on div "Billy Pearl" at bounding box center [196, 145] width 171 height 34
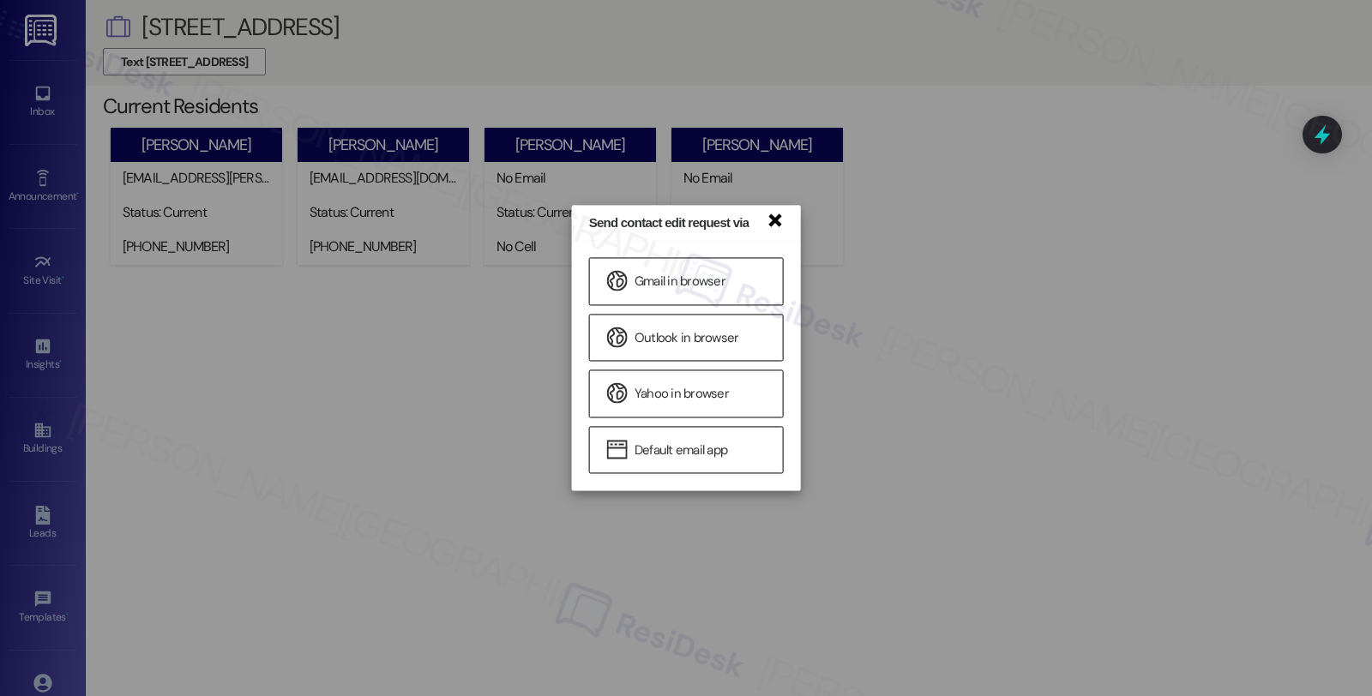
click at [777, 228] on link "×" at bounding box center [774, 219] width 17 height 18
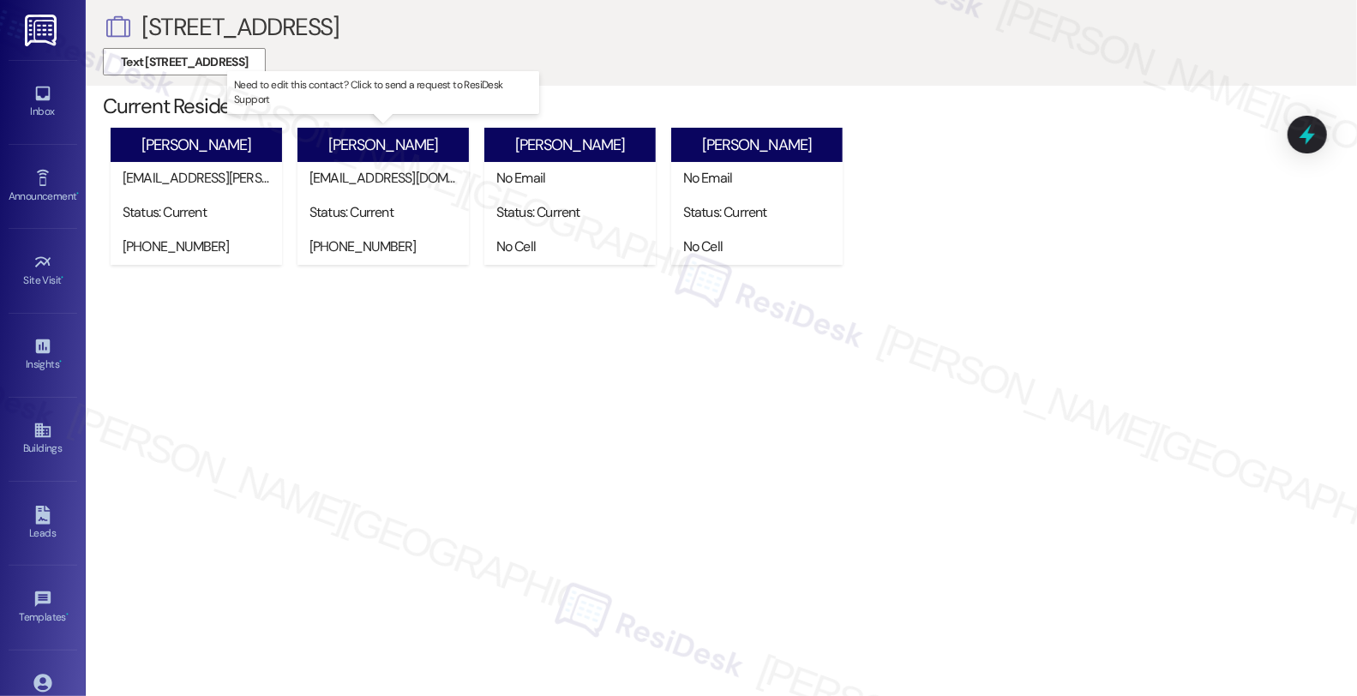
click at [398, 183] on div "angelriggs25@gmail.com" at bounding box center [386, 178] width 155 height 18
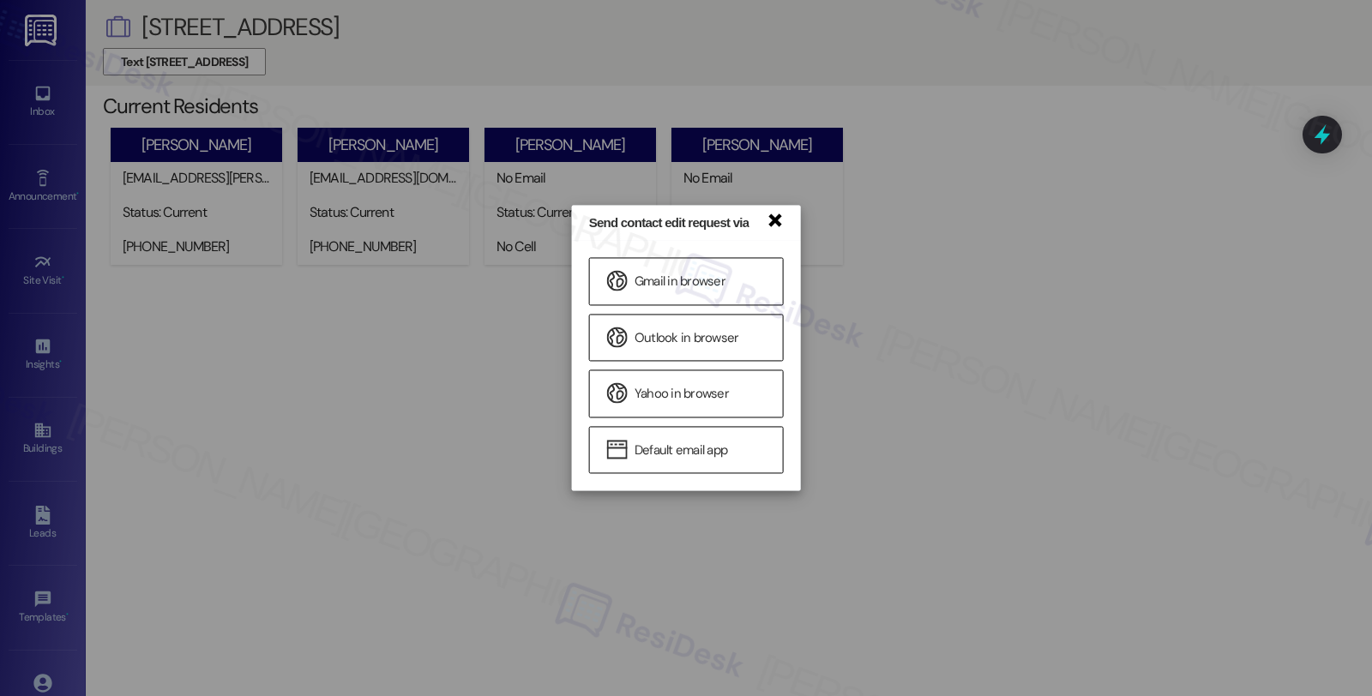
click at [766, 227] on link "×" at bounding box center [774, 219] width 17 height 18
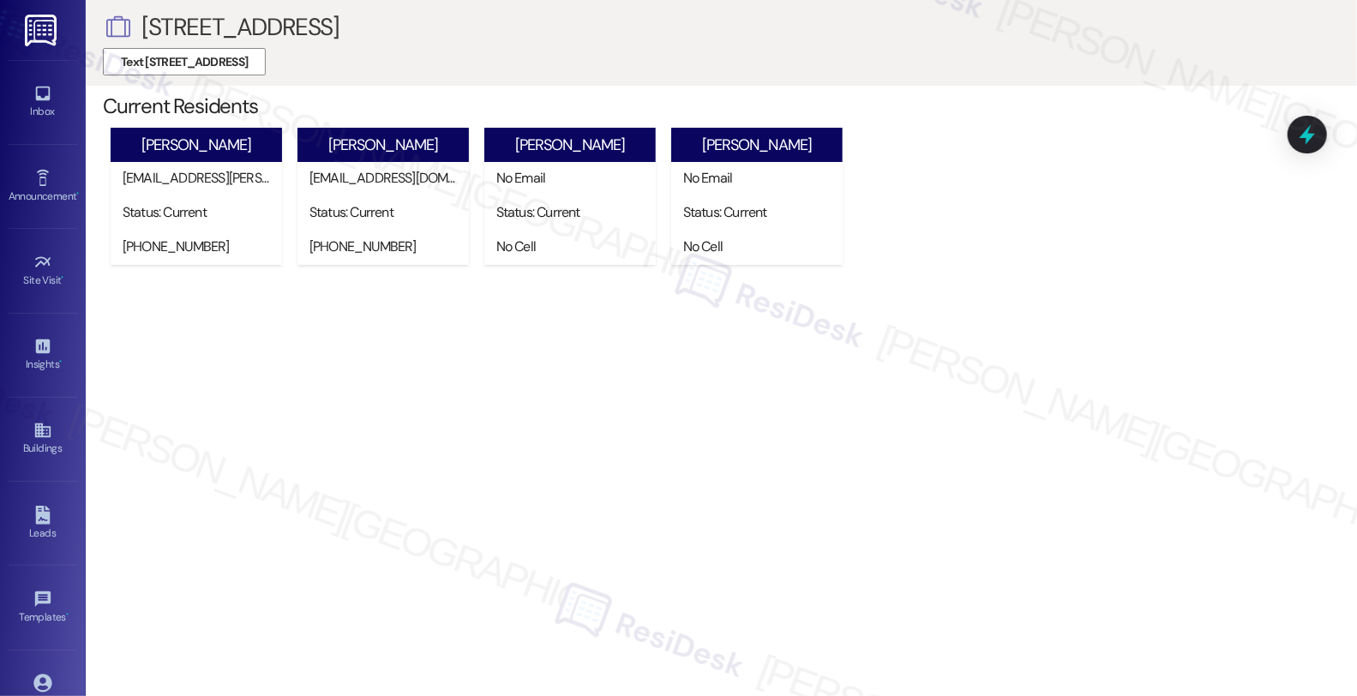
drag, startPoint x: 146, startPoint y: 27, endPoint x: 372, endPoint y: 29, distance: 226.3
click at [372, 29] on div " 121 County Road 1702" at bounding box center [721, 27] width 1237 height 34
click at [181, 58] on span "Text 121 County Road 1702" at bounding box center [184, 62] width 127 height 18
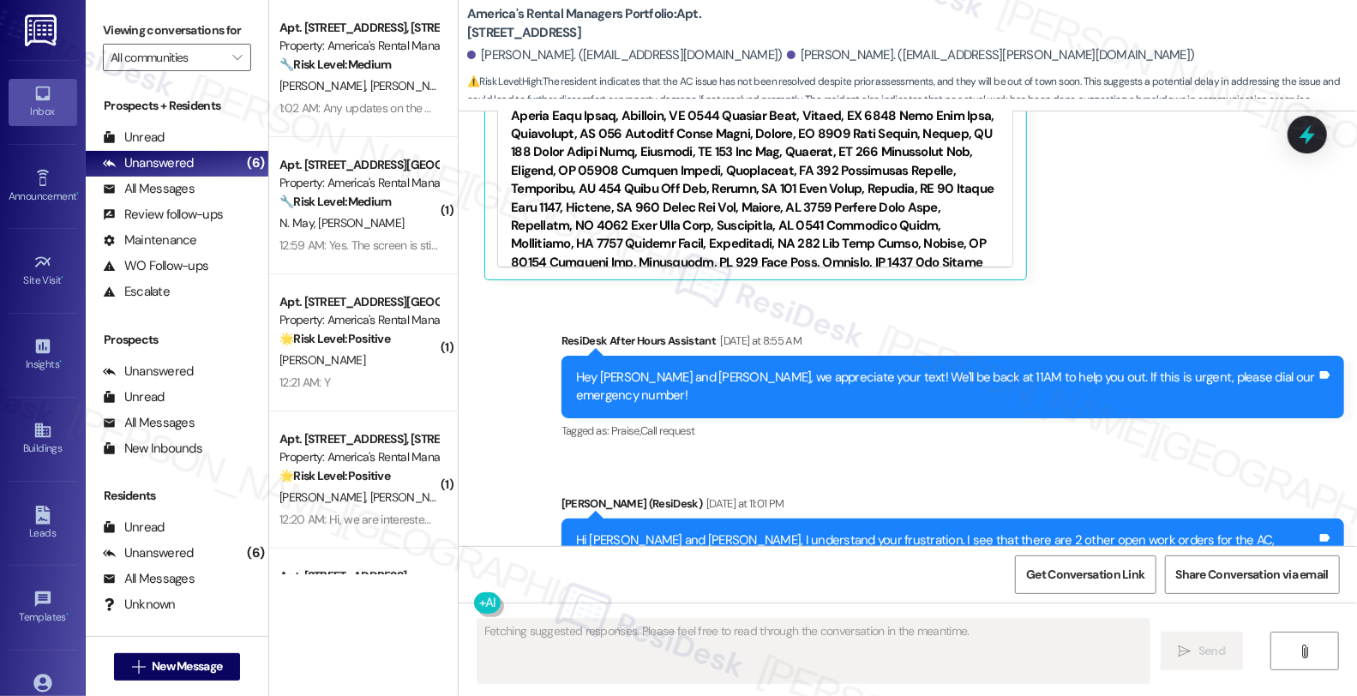
scroll to position [1, 0]
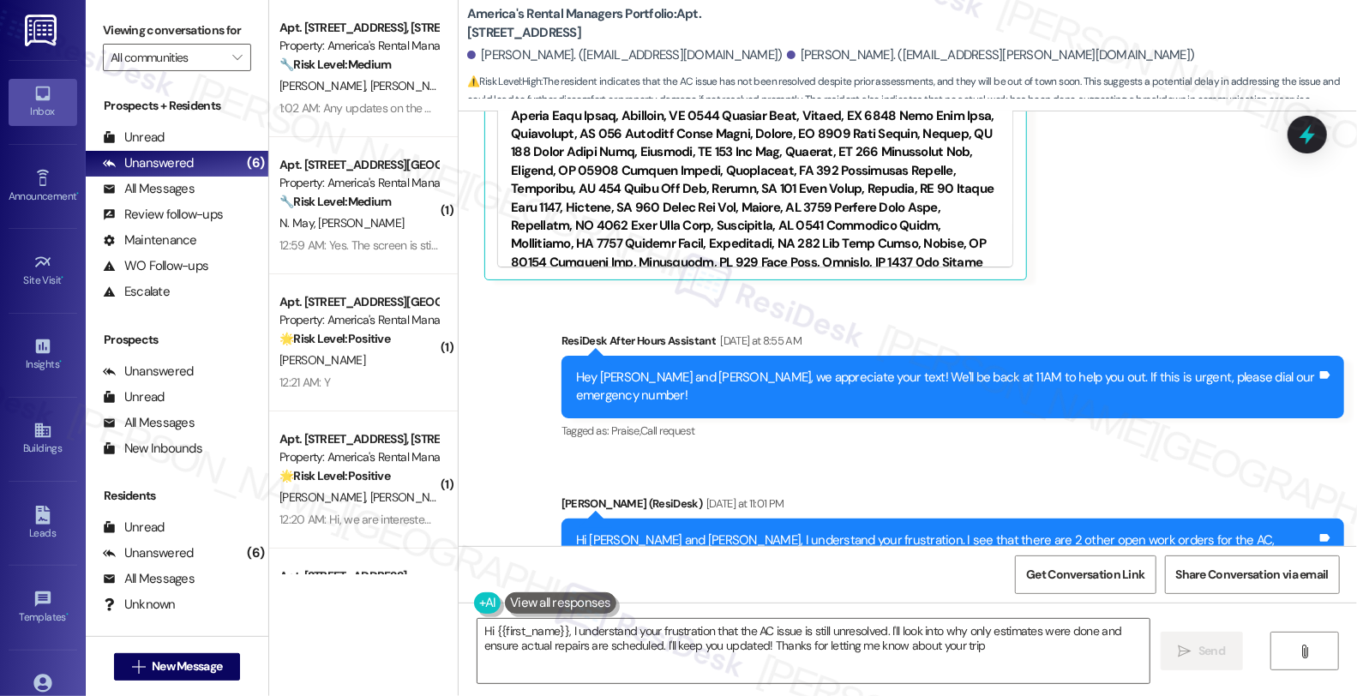
type textarea "Hi {{first_name}}, I understand your frustration that the AC issue is still unr…"
drag, startPoint x: 1112, startPoint y: 442, endPoint x: 1250, endPoint y: 444, distance: 138.0
click at [1250, 532] on div "Hi Angel and Billy, I understand your frustration. I see that there are 2 other…" at bounding box center [946, 569] width 741 height 74
copy div "#53630-1 and #53531-1."
click at [1301, 137] on icon at bounding box center [1307, 135] width 21 height 27
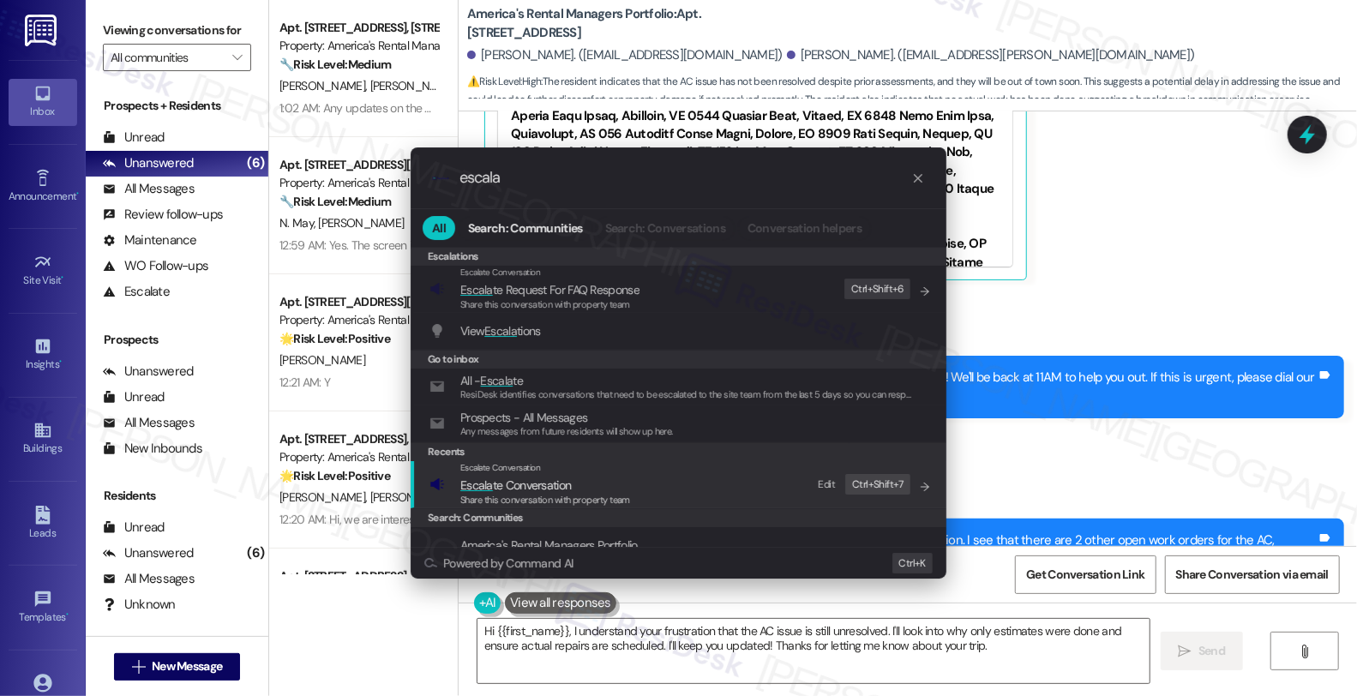
type input "escala"
click at [558, 490] on span "Escala te Conversation" at bounding box center [515, 485] width 111 height 15
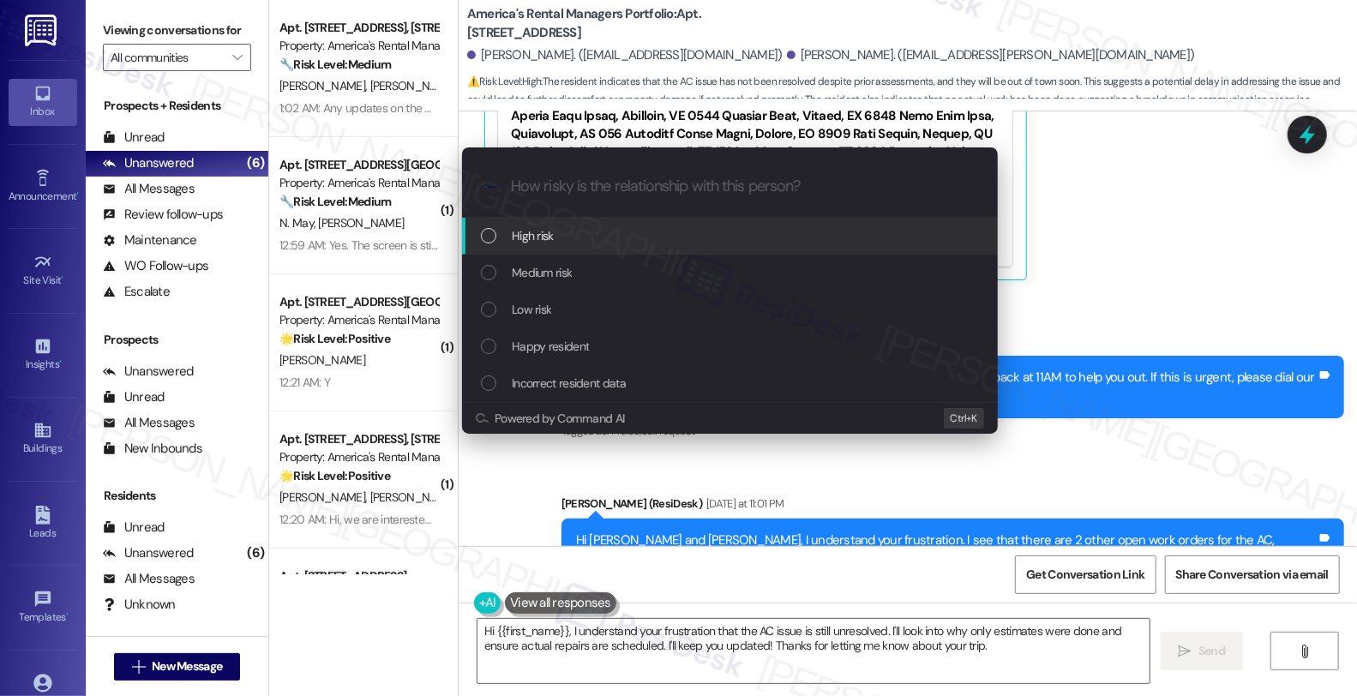
click at [542, 228] on span "High risk" at bounding box center [533, 235] width 42 height 19
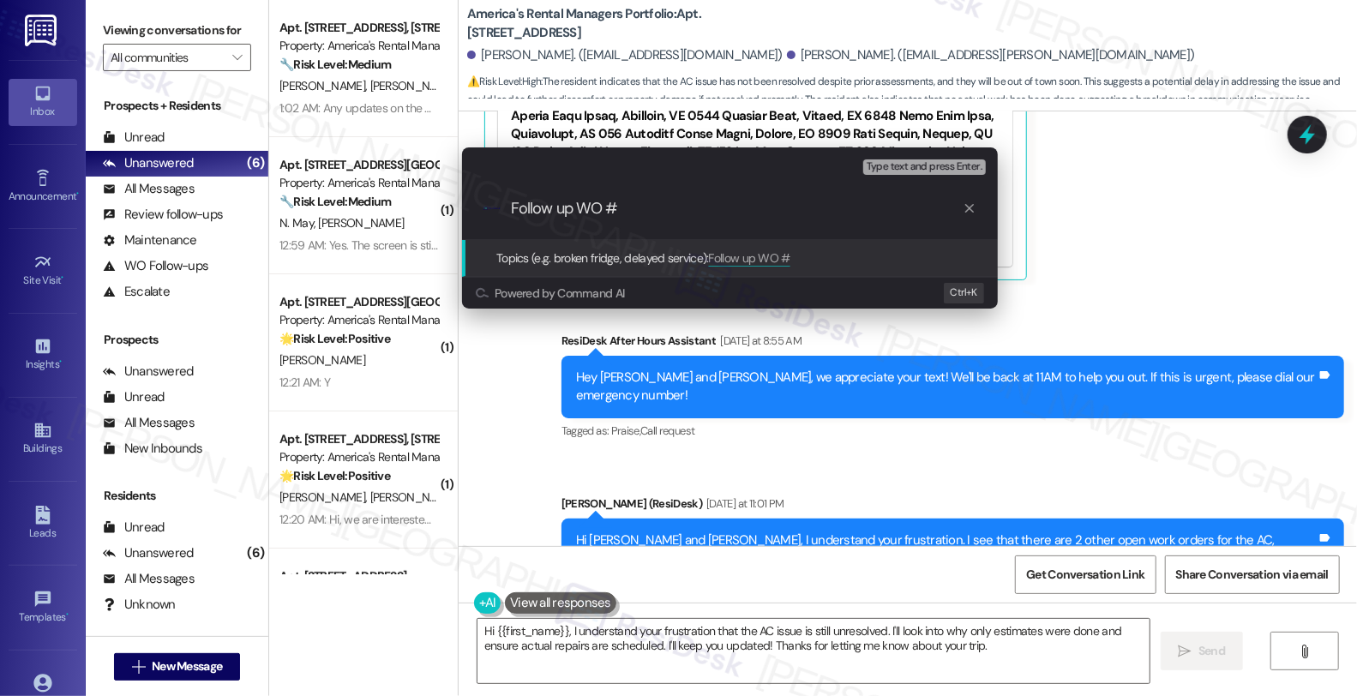
paste input "53546-1"
type input "Follow up WO #53546-1 (AC)"
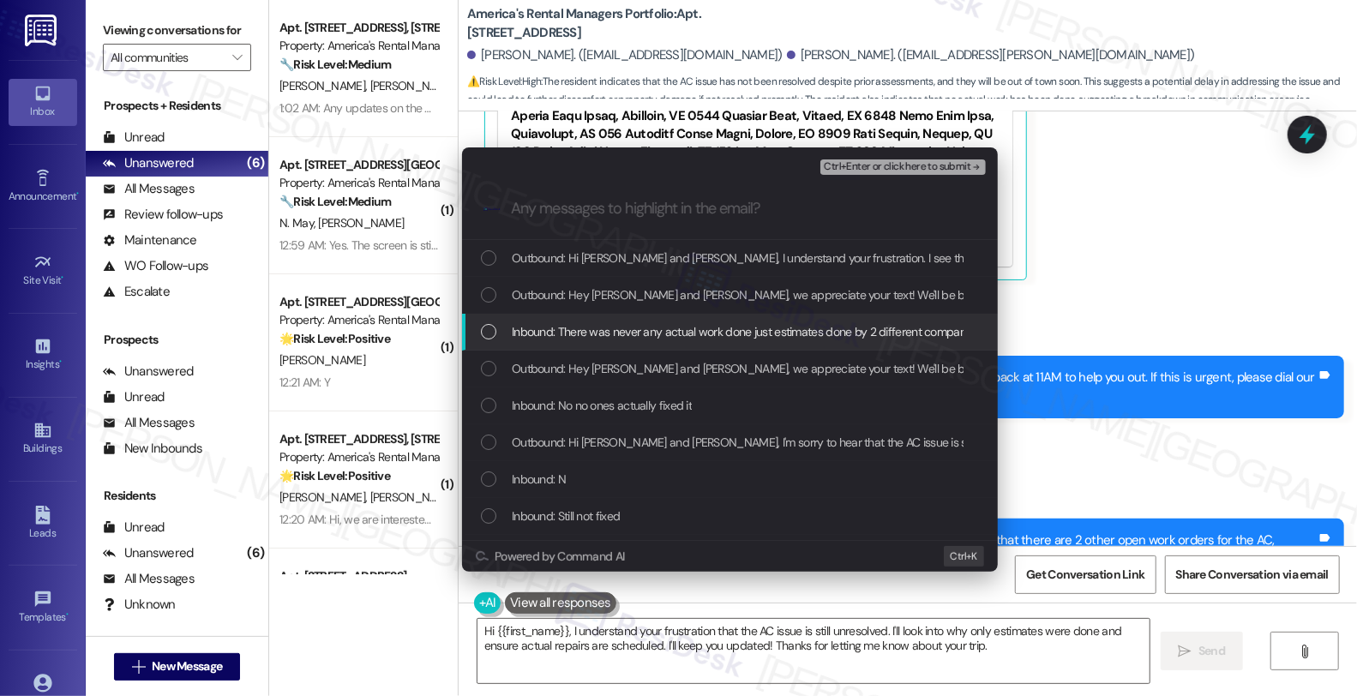
click at [572, 326] on span "Inbound: There was never any actual work done just estimates done by 2 differen…" at bounding box center [864, 331] width 705 height 19
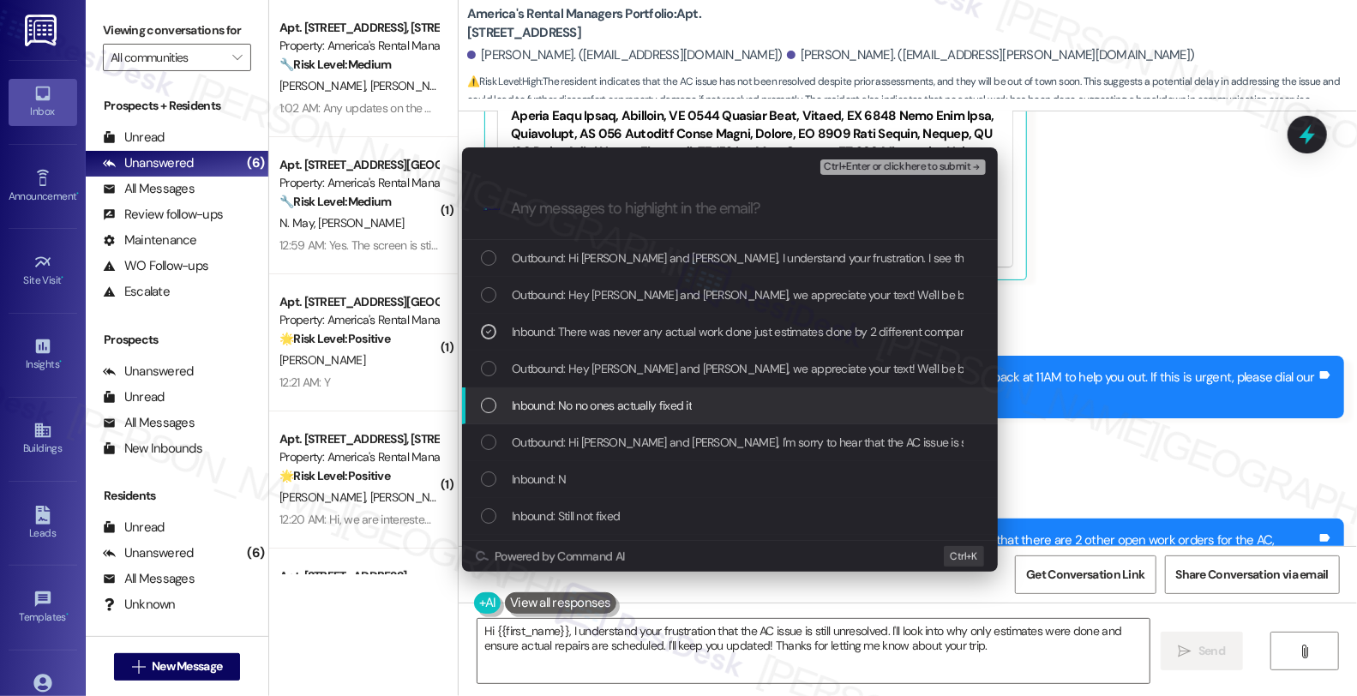
click at [623, 406] on span "Inbound: No no ones actually fixed it" at bounding box center [602, 405] width 180 height 19
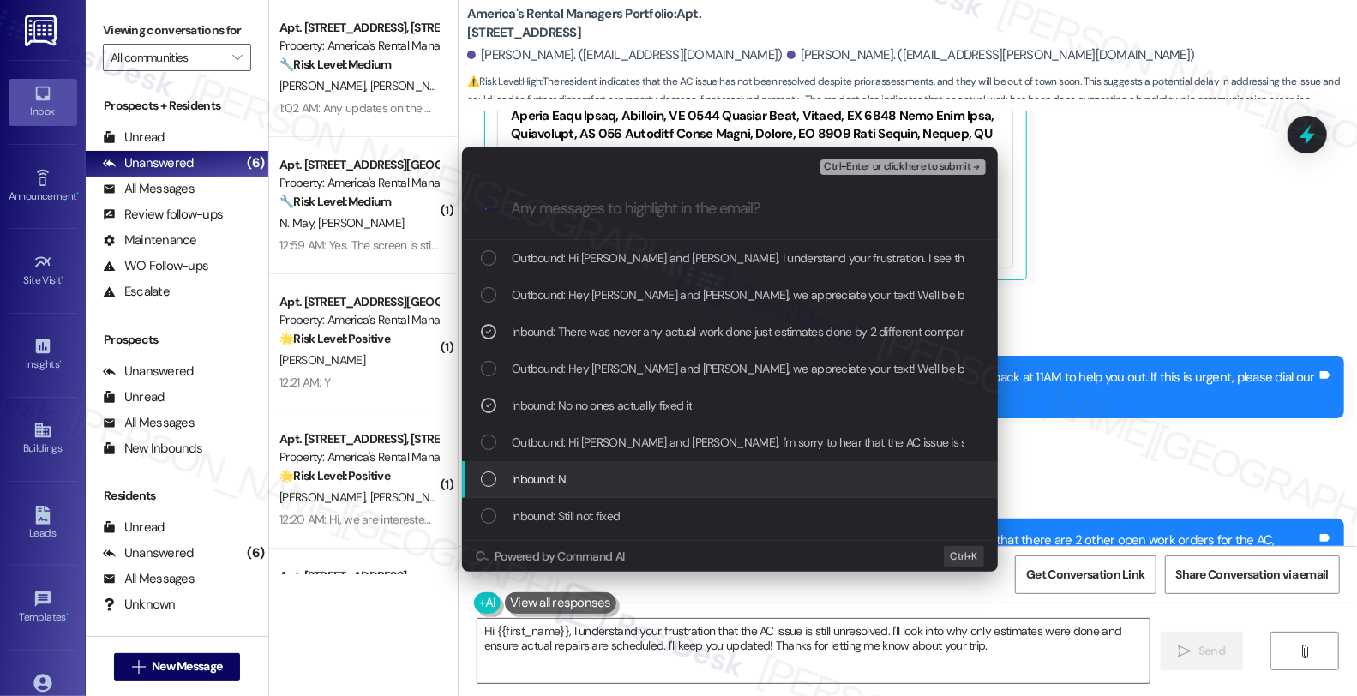
click at [610, 476] on div "Inbound: N" at bounding box center [732, 479] width 502 height 19
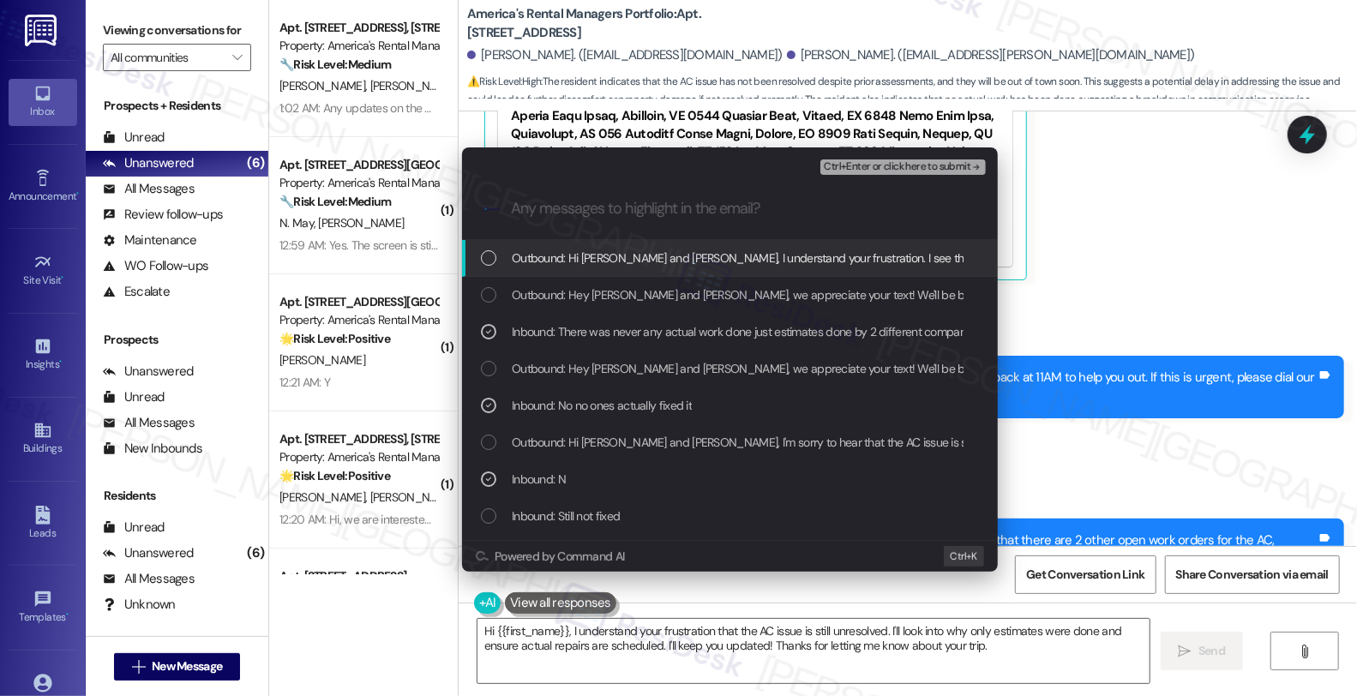
click at [904, 167] on span "Ctrl+Enter or click here to submit" at bounding box center [897, 167] width 147 height 12
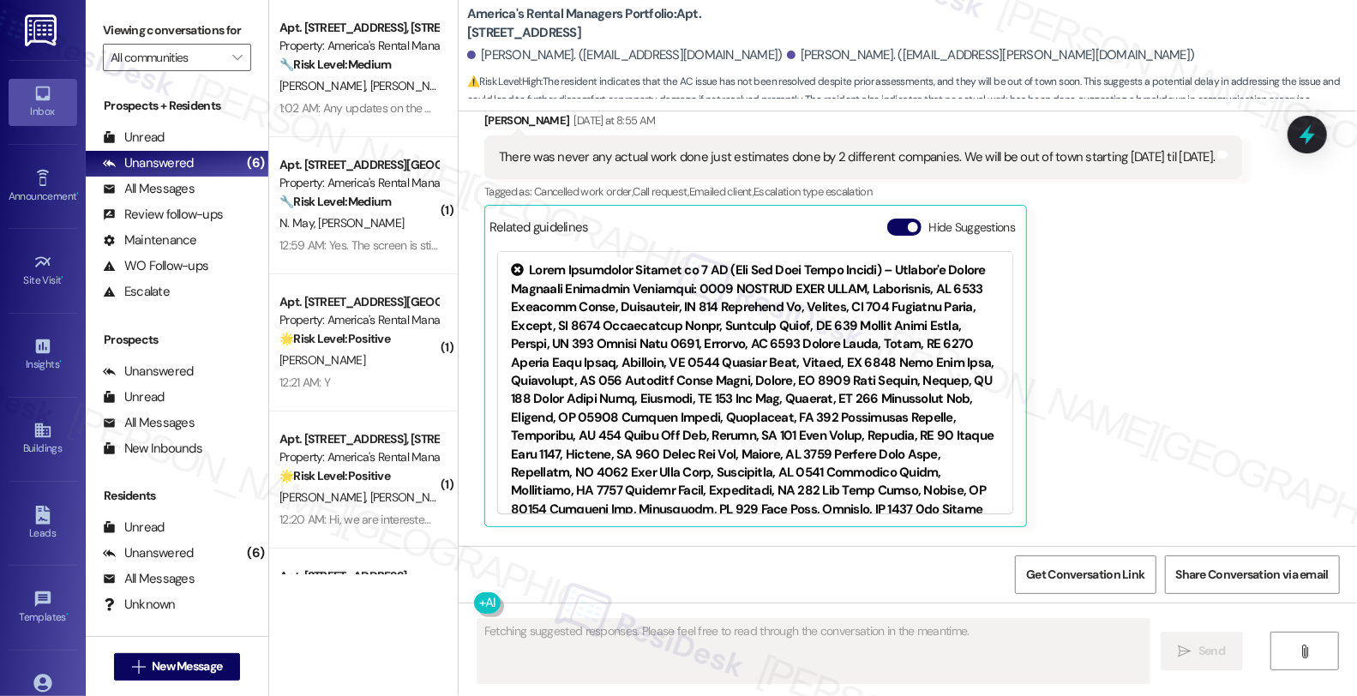
scroll to position [4595, 0]
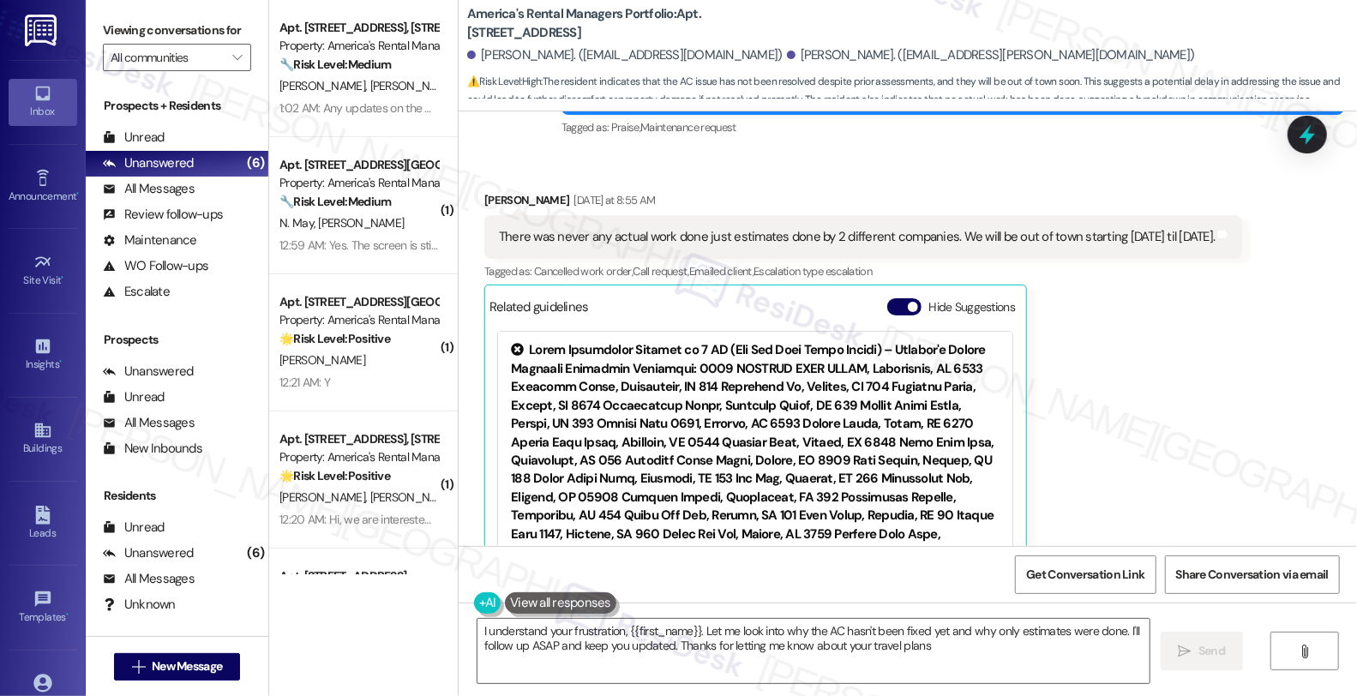
type textarea "I understand your frustration, {{first_name}}. Let me look into why the AC hasn…"
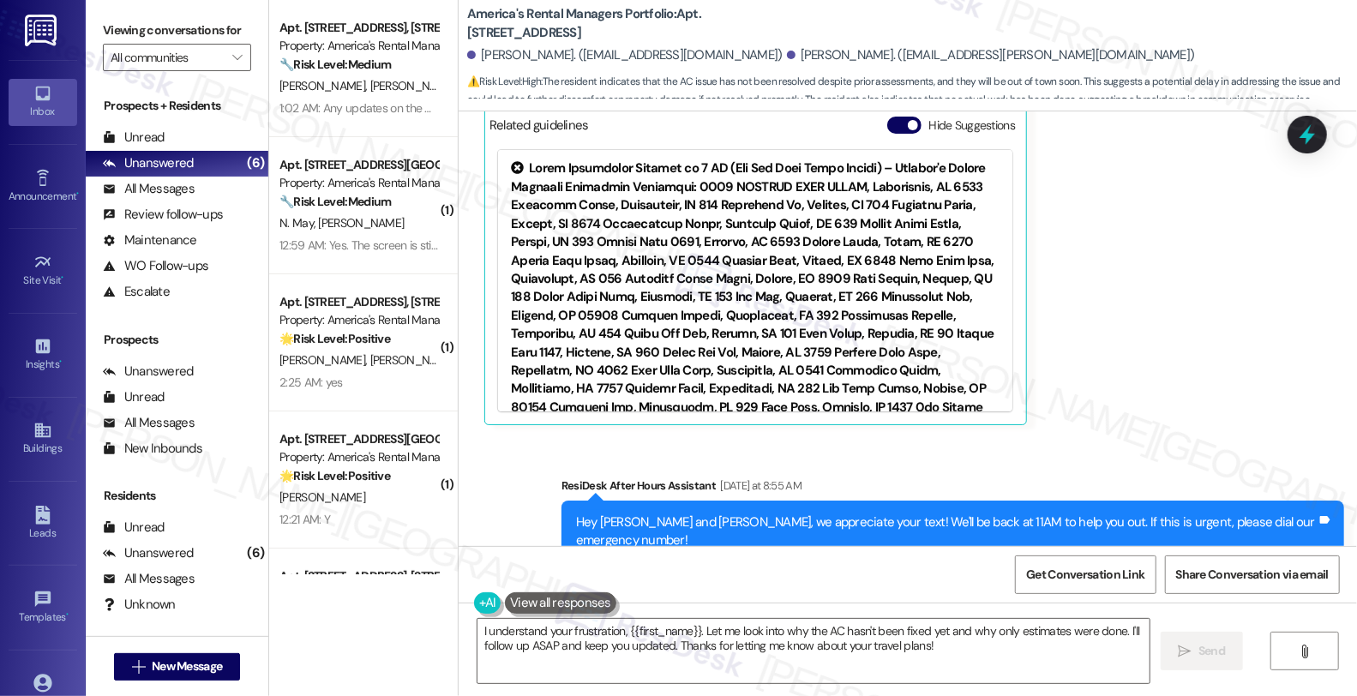
scroll to position [4922, 0]
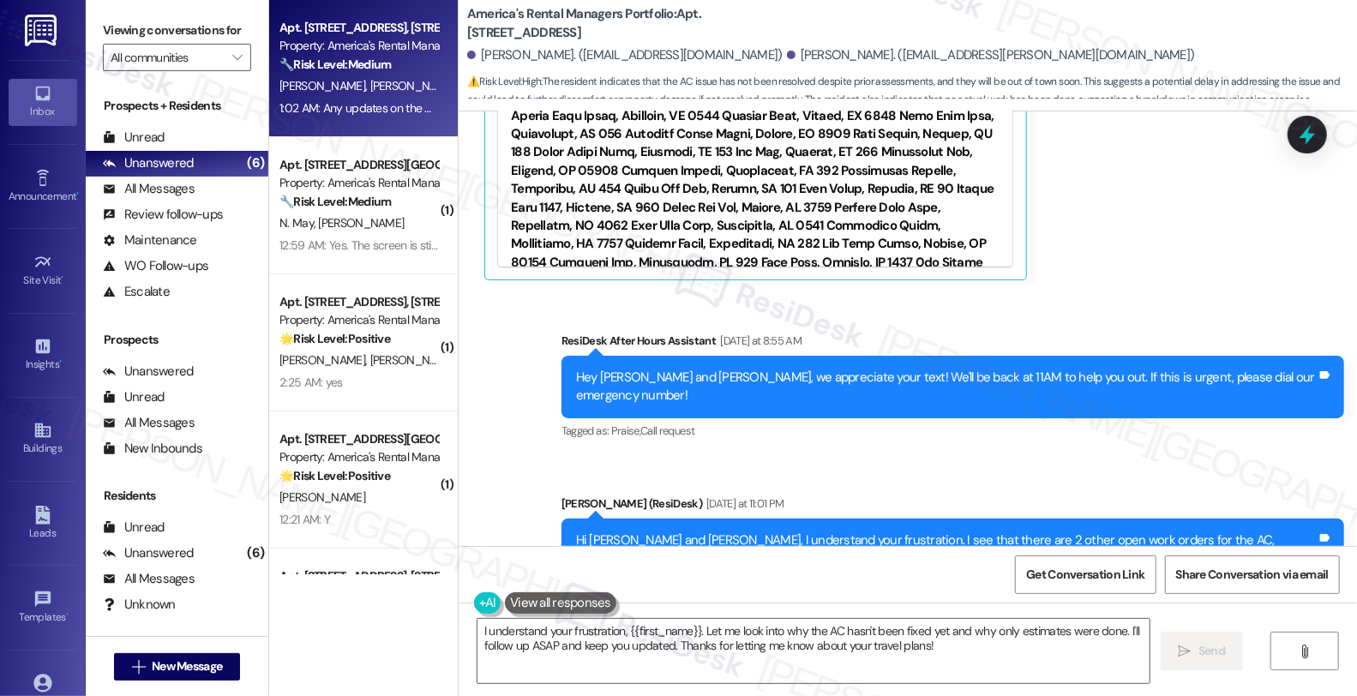
click at [375, 69] on strong "🔧 Risk Level: Medium" at bounding box center [334, 64] width 111 height 15
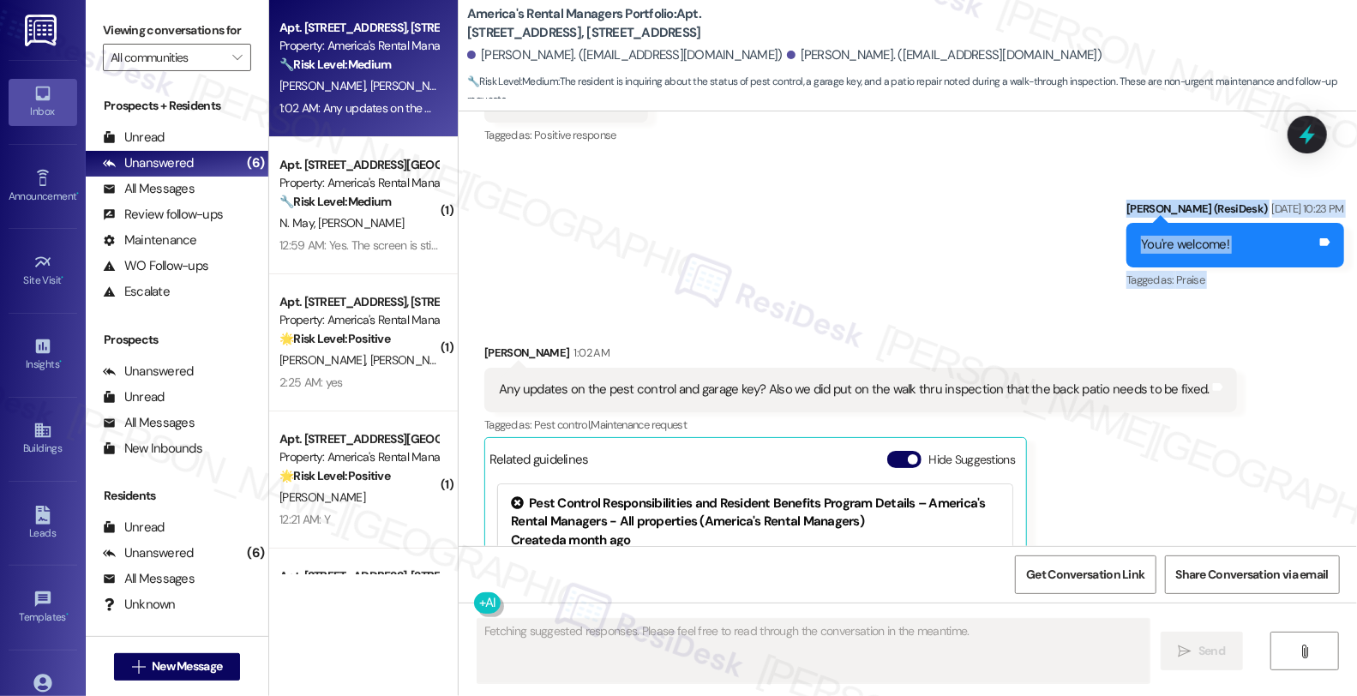
scroll to position [2598, 0]
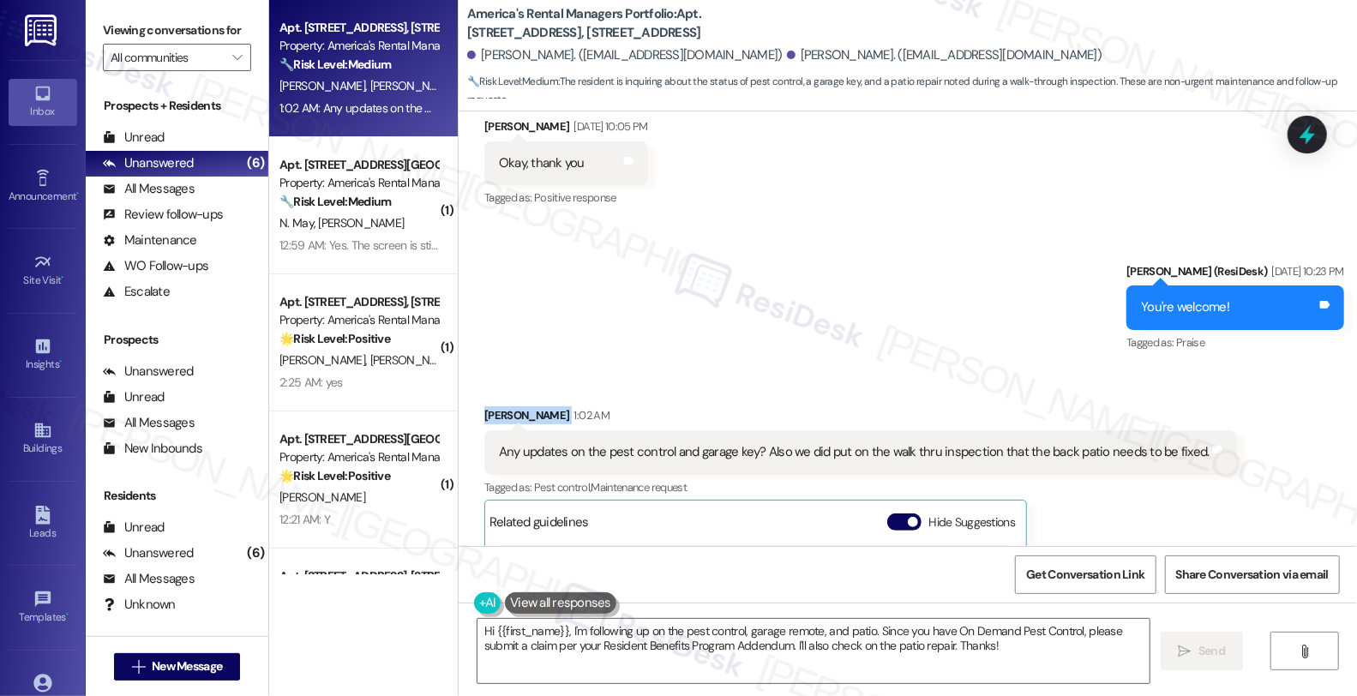
drag, startPoint x: 467, startPoint y: 123, endPoint x: 533, endPoint y: 343, distance: 230.0
click at [533, 394] on div "Received via SMS Alex Harden 1:02 AM Any updates on the pest control and garage…" at bounding box center [861, 615] width 778 height 442
copy div "[PERSON_NAME]"
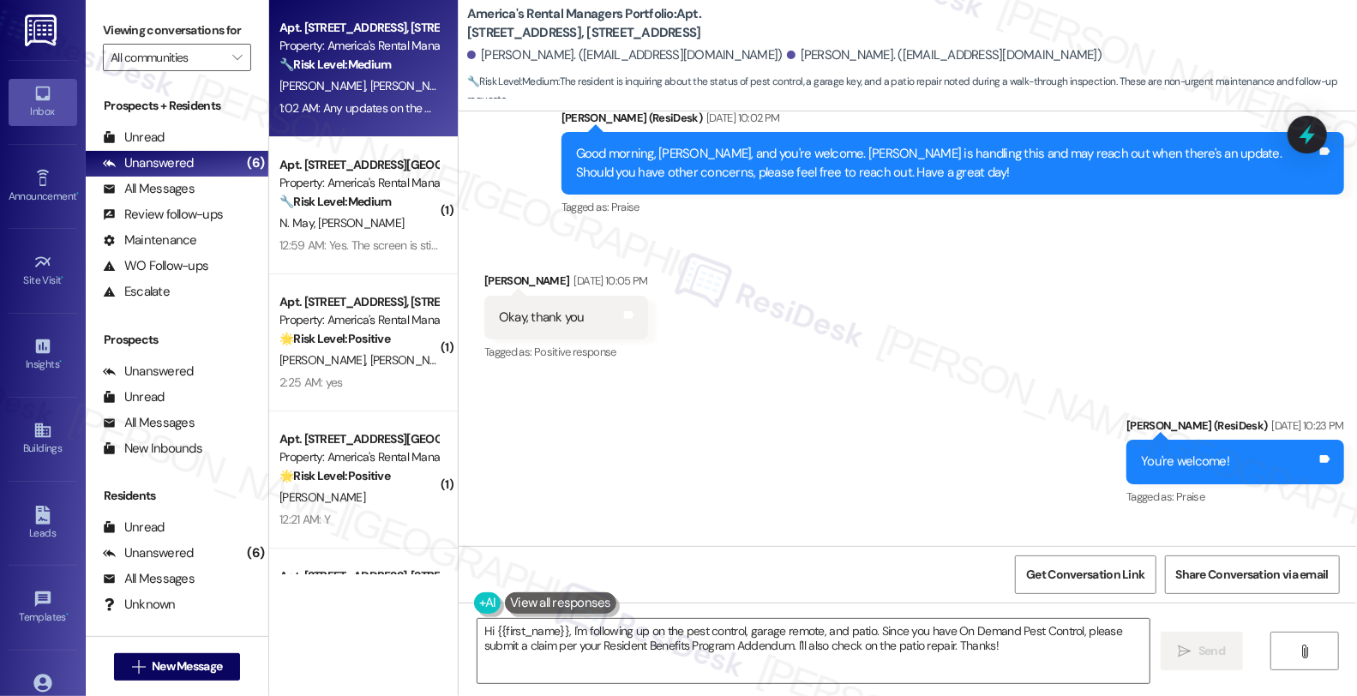
scroll to position [2624, 0]
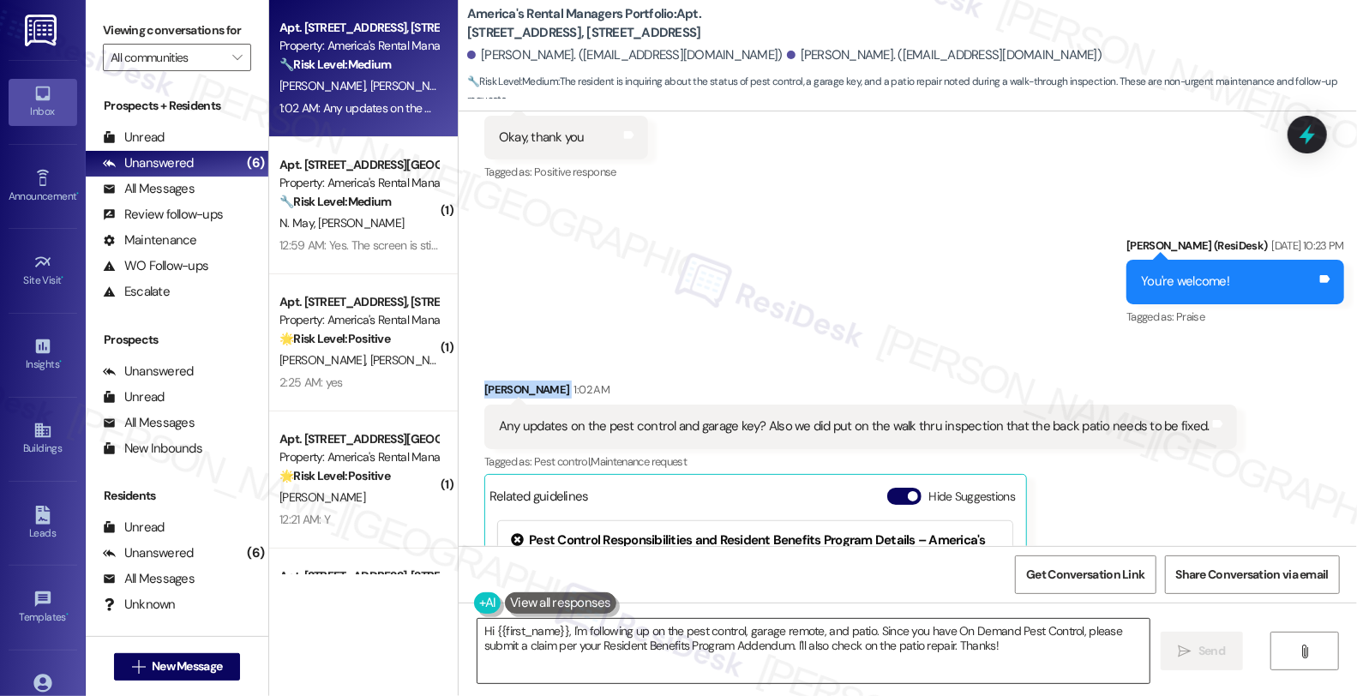
click at [596, 657] on textarea "Hi {{first_name}}, I'm following up on the pest control, garage remote, and pat…" at bounding box center [814, 651] width 672 height 64
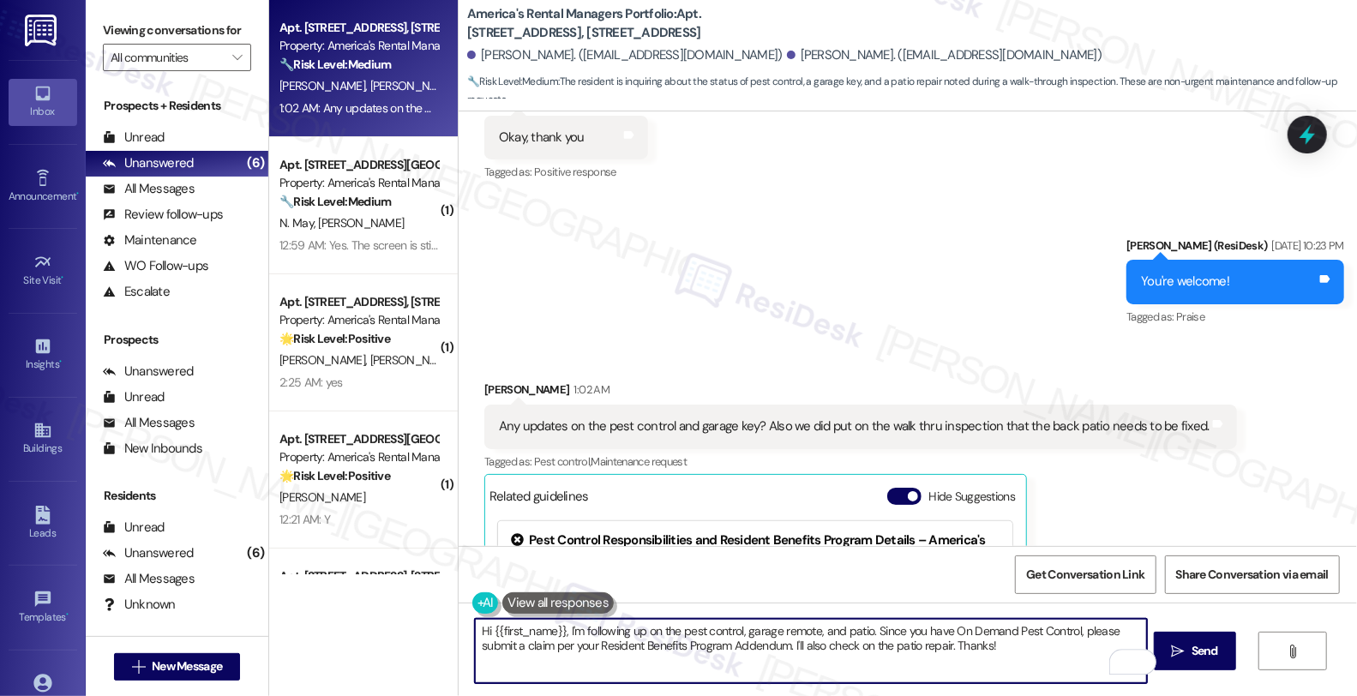
click at [485, 381] on div "Alex Harden 1:02 AM" at bounding box center [860, 393] width 753 height 24
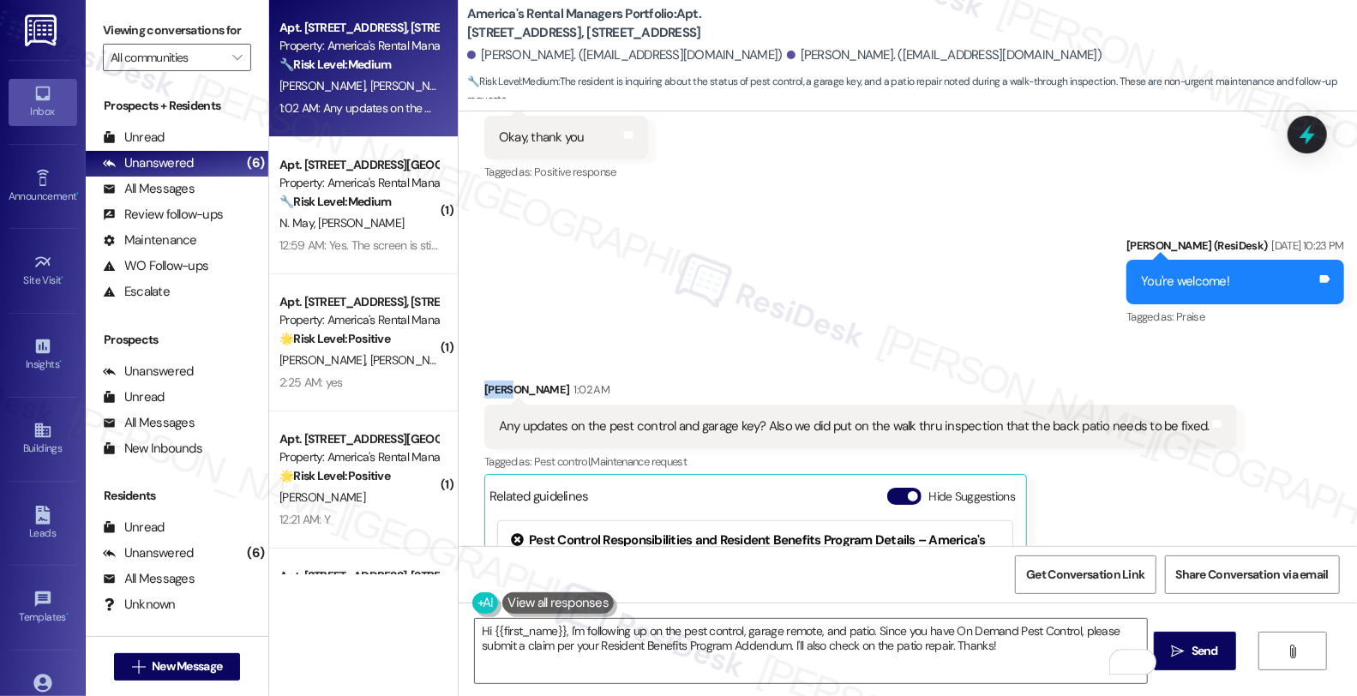
click at [485, 381] on div "Alex Harden 1:02 AM" at bounding box center [860, 393] width 753 height 24
copy div "Alex"
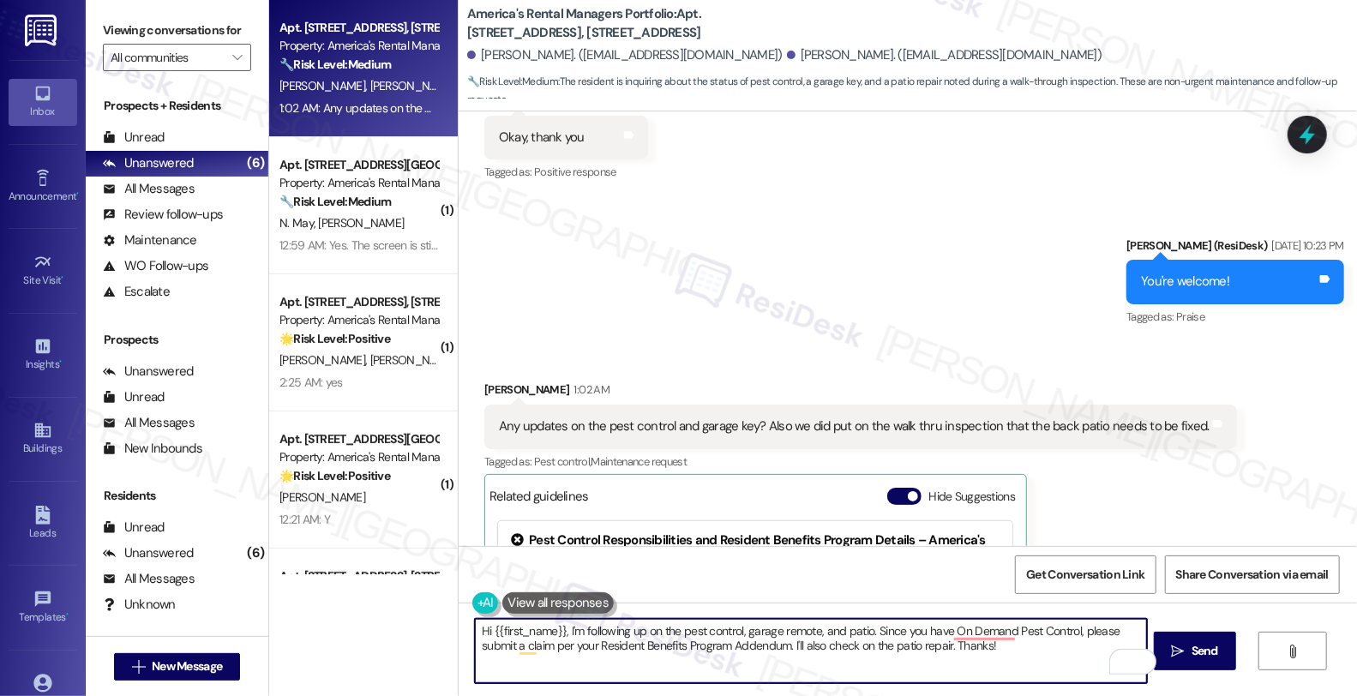
click at [484, 626] on textarea "Hi {{first_name}}, I'm following up on the pest control, garage remote, and pat…" at bounding box center [811, 651] width 672 height 64
paste textarea "Alex"
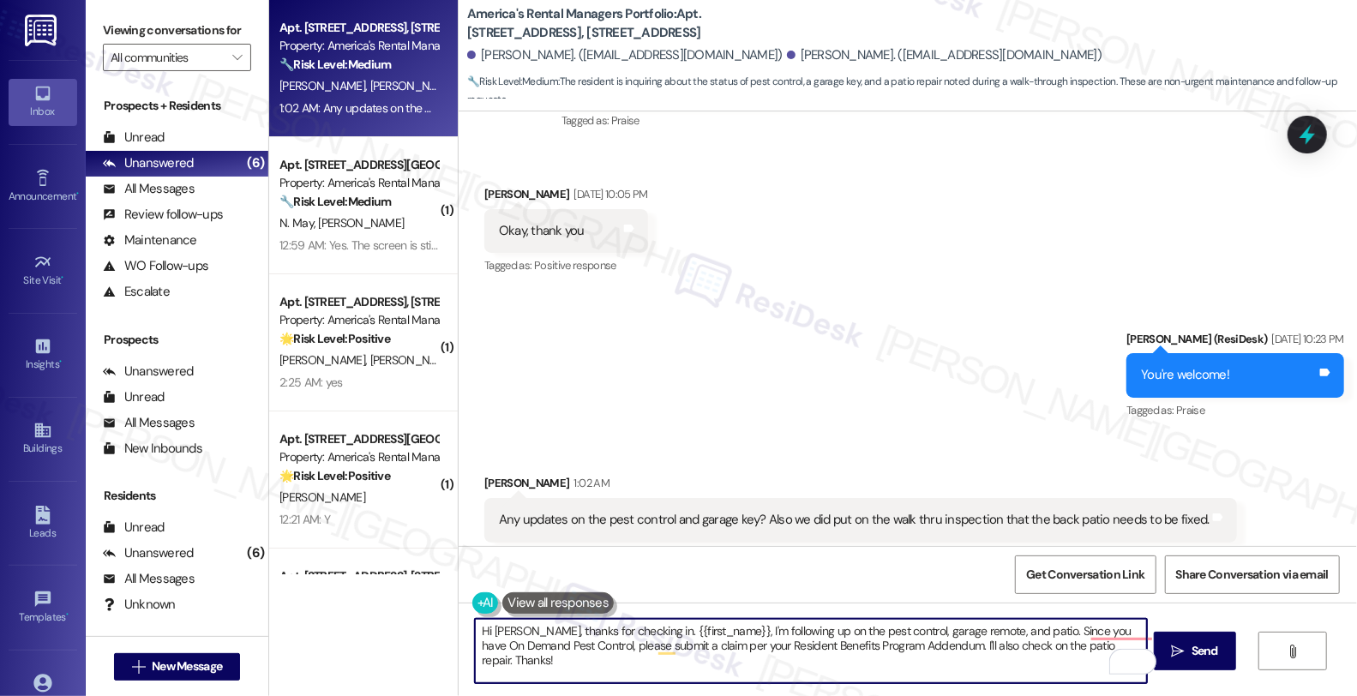
scroll to position [2529, 0]
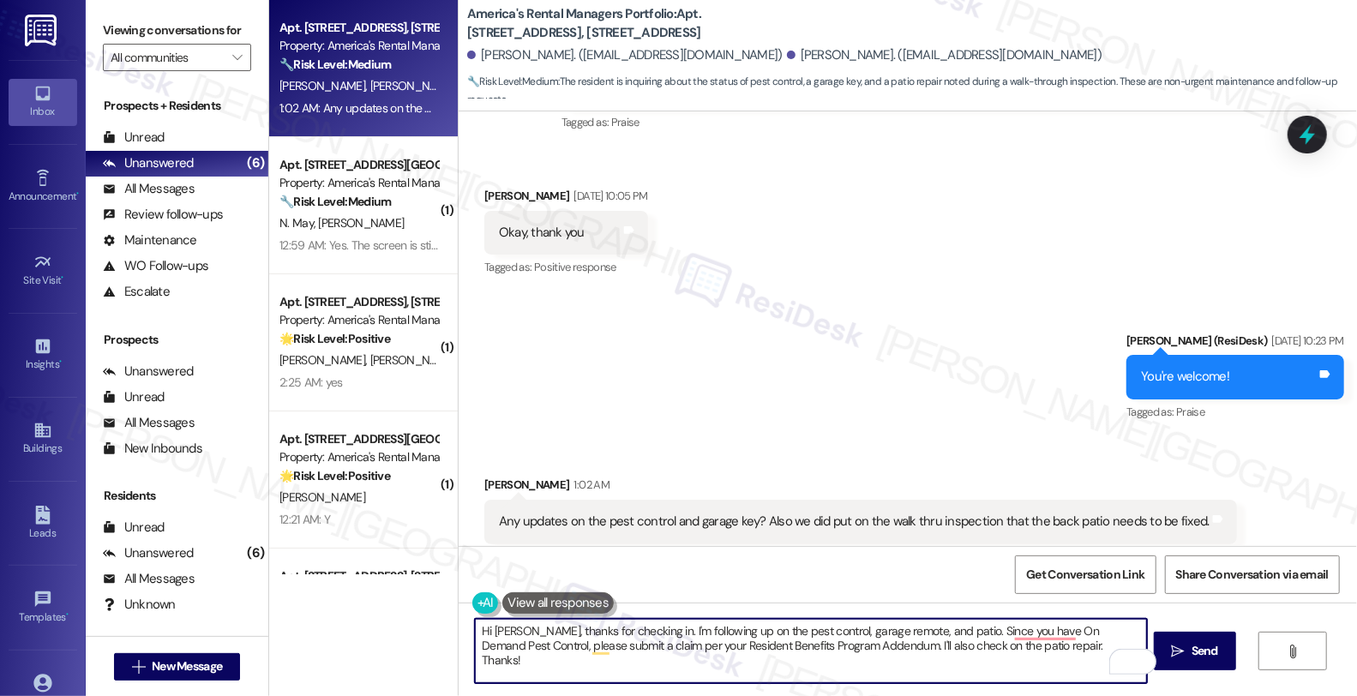
type textarea "Hi Alex, thanks for checking in. I'm following up on the pest control, garage r…"
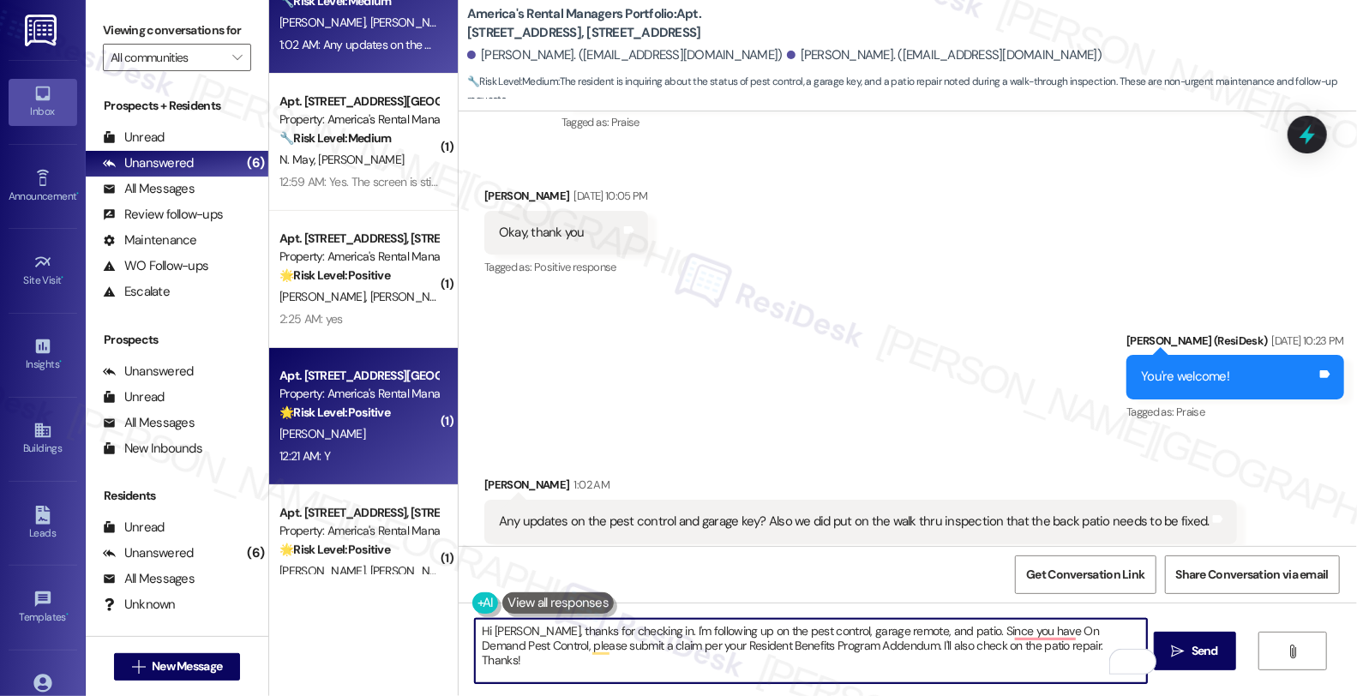
scroll to position [57, 0]
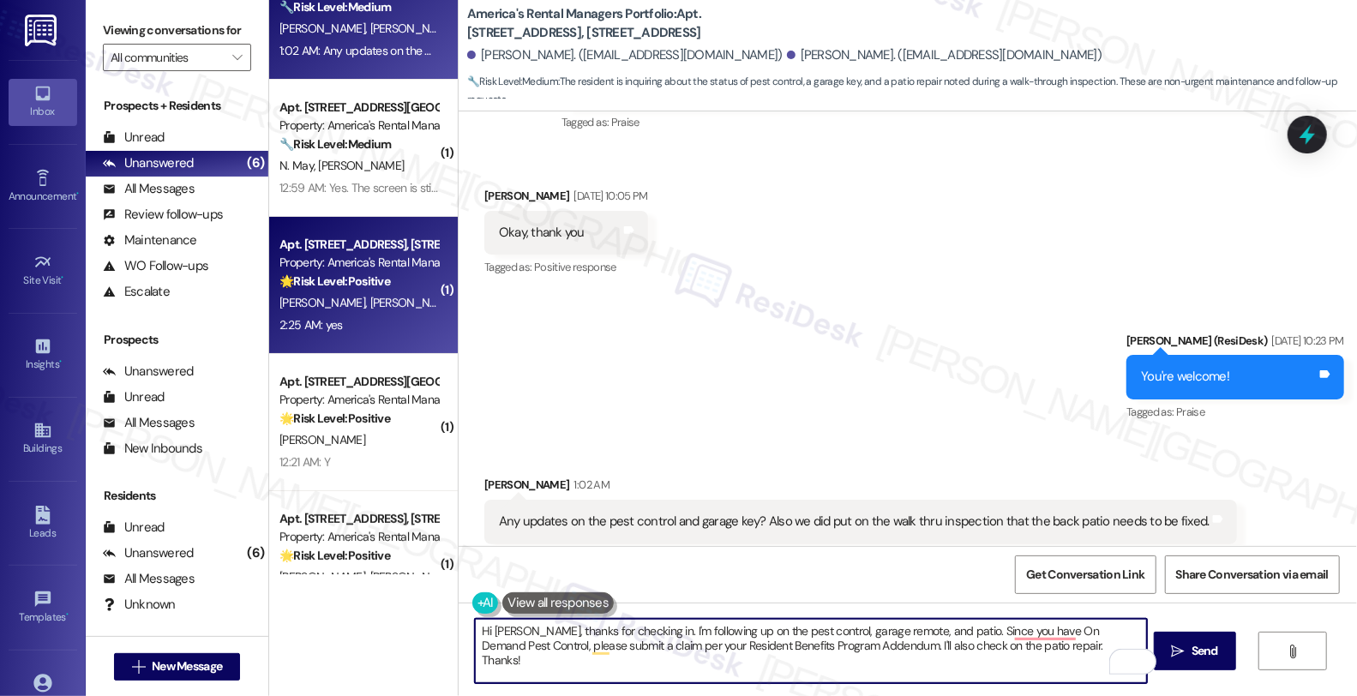
click at [460, 303] on span "[PERSON_NAME]" at bounding box center [503, 302] width 86 height 15
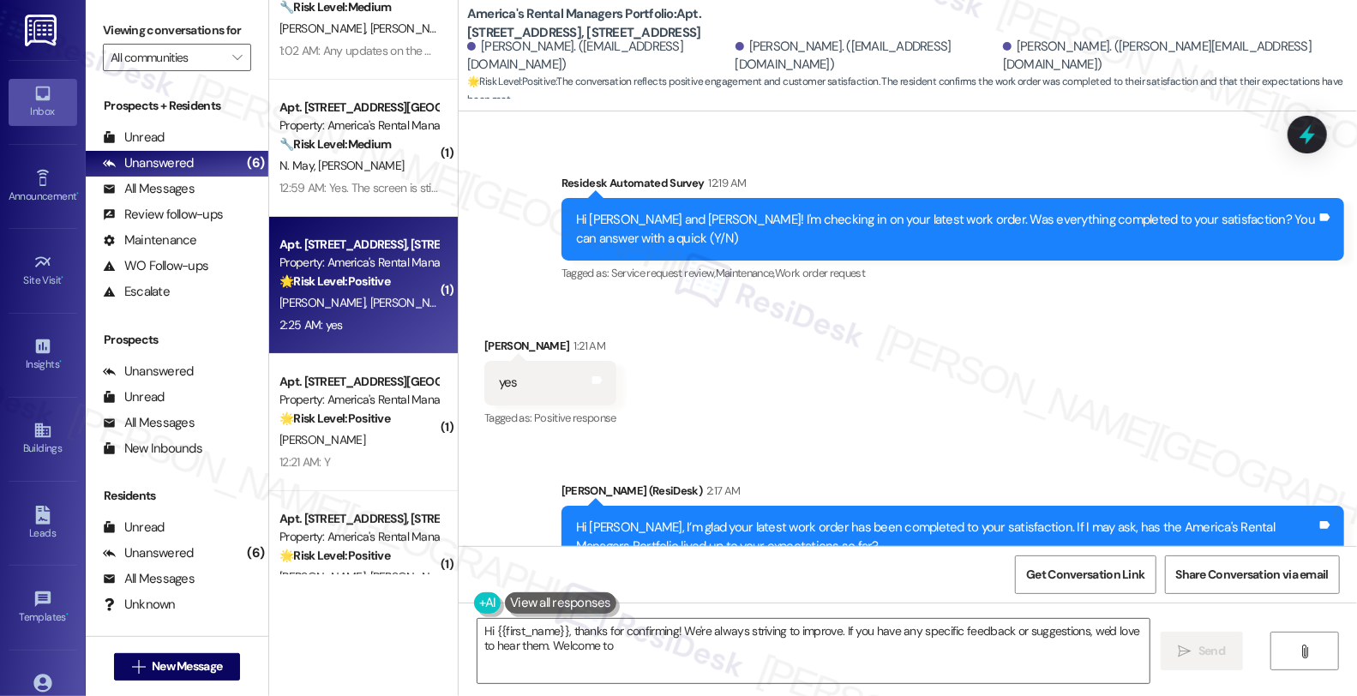
scroll to position [901, 0]
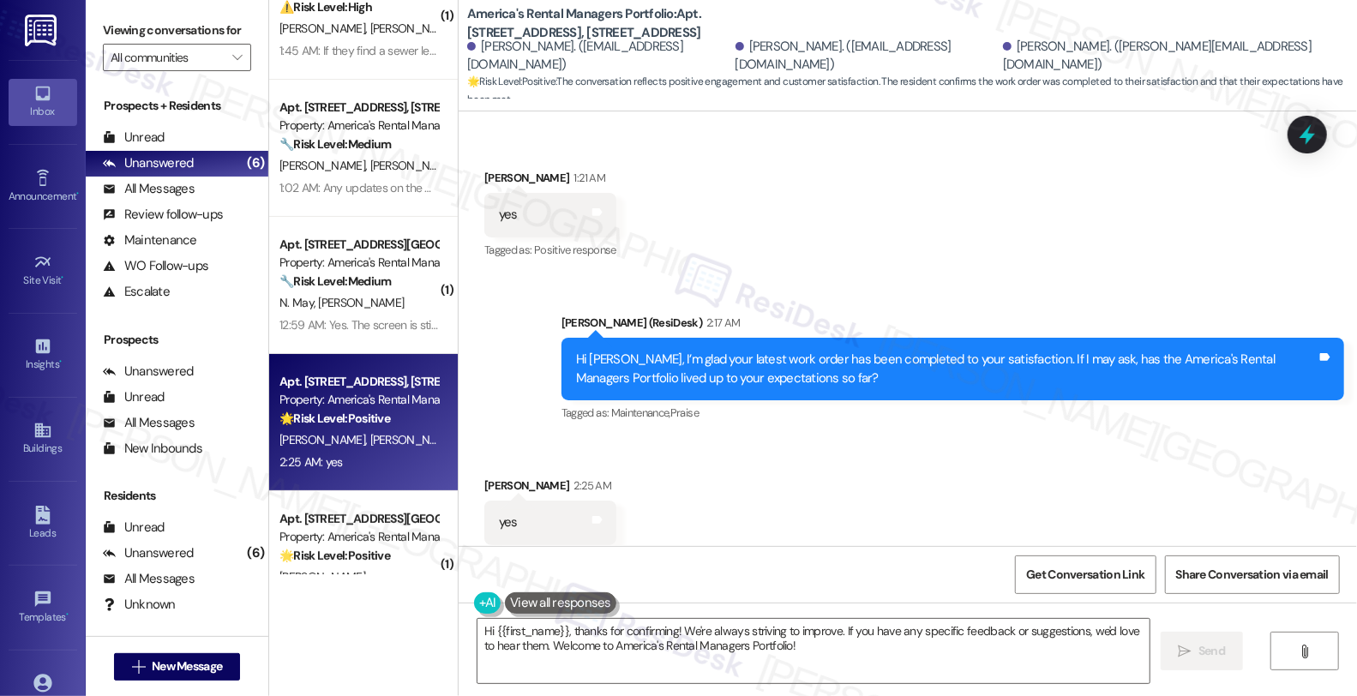
click at [886, 498] on div "Received via SMS Perpetua Williams 2:25 AM yes Tags and notes Tagged as: Positi…" at bounding box center [908, 510] width 898 height 145
click at [809, 644] on textarea "Hi {{first_name}}, thanks for confirming! We're always striving to improve. If …" at bounding box center [814, 651] width 672 height 64
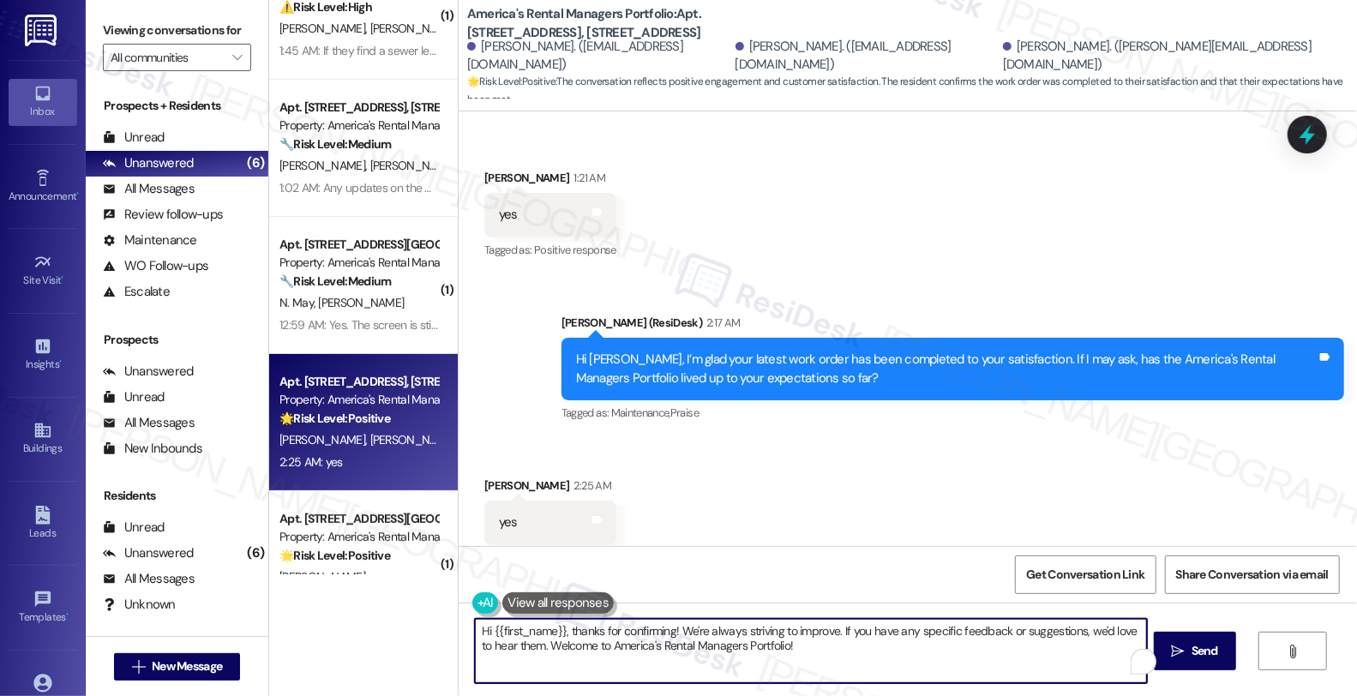
drag, startPoint x: 830, startPoint y: 646, endPoint x: 388, endPoint y: 626, distance: 442.8
click at [388, 626] on div "( 1 ) Apt. Unit B, 1701 Berkley Avenue Property: America's Rental Managers Port…" at bounding box center [813, 348] width 1088 height 696
paste textarea "Alex"
click at [544, 631] on textarea "Awesome! Alex" at bounding box center [811, 651] width 672 height 64
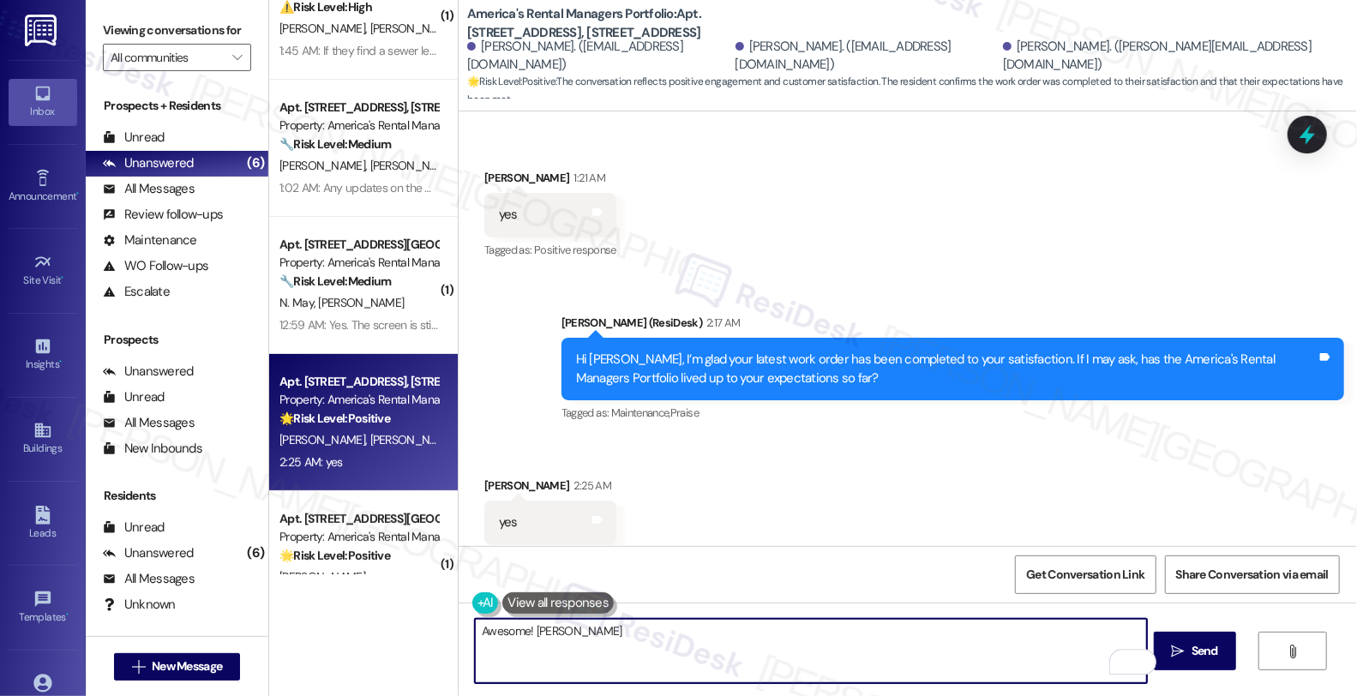
paste textarea "We strive to make your experience here as smooth as possible, and your positive…"
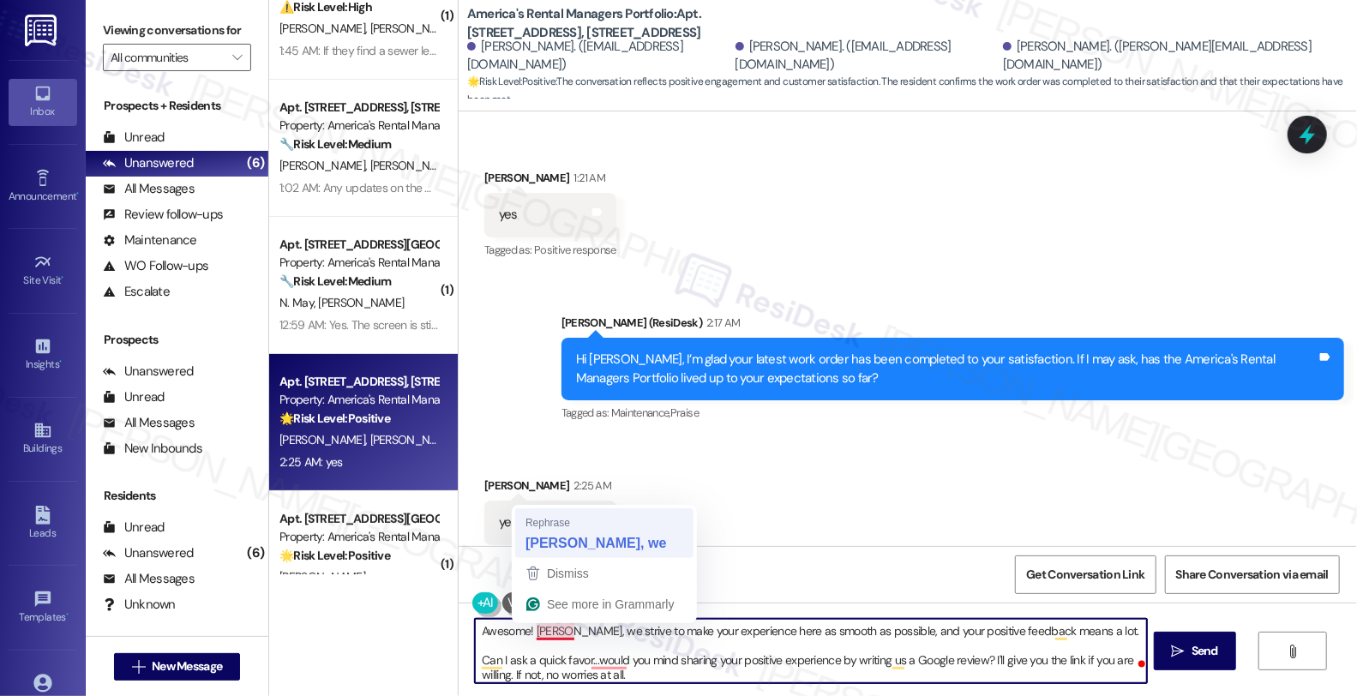
scroll to position [13, 0]
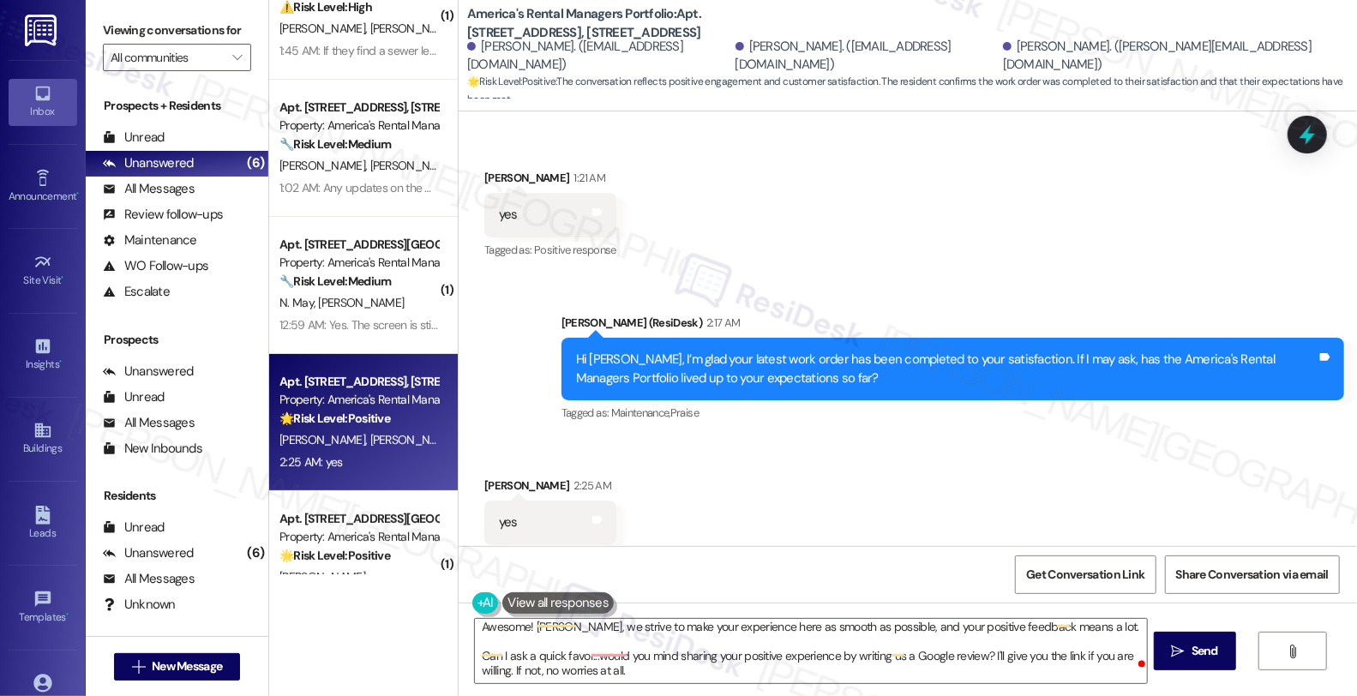
click at [542, 538] on div "Received via SMS Perpetua Williams 2:25 AM yes Tags and notes Tagged as: Positi…" at bounding box center [551, 523] width 158 height 119
click at [535, 634] on textarea "Awesome! Alex, we strive to make your experience here as smooth as possible, an…" at bounding box center [811, 651] width 672 height 64
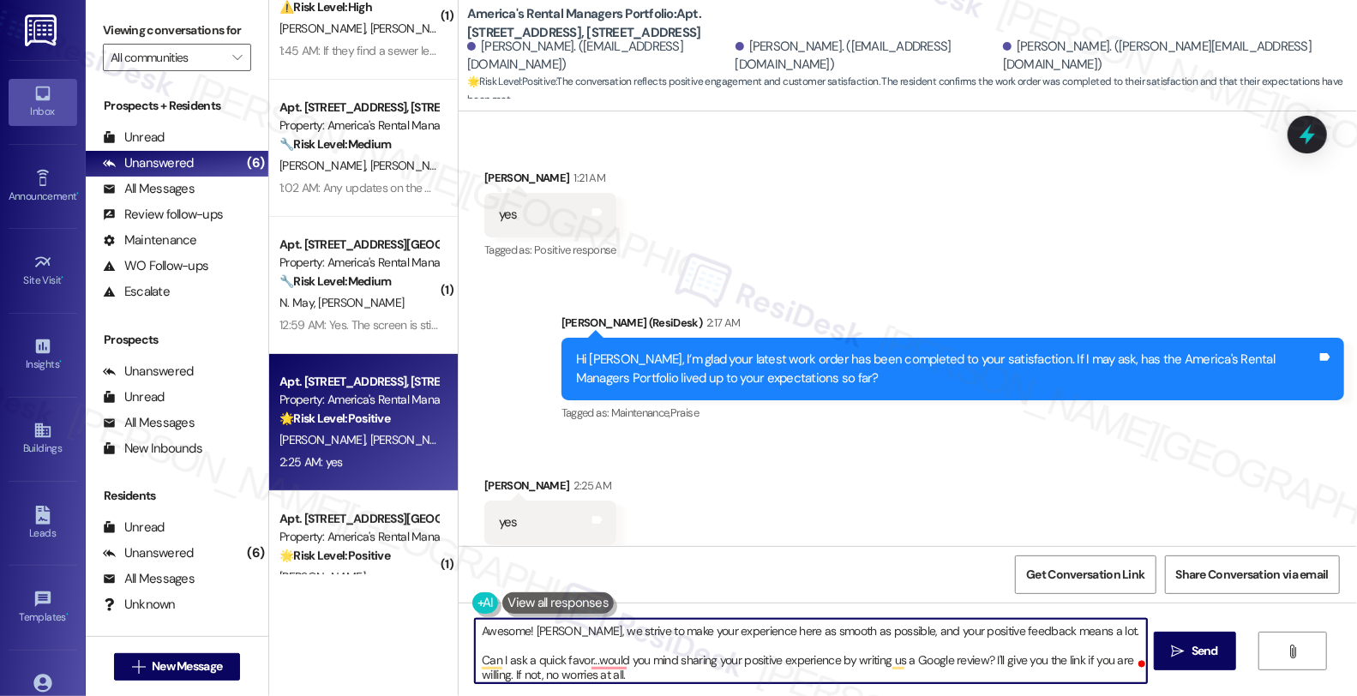
click at [535, 634] on textarea "Awesome! Alex, we strive to make your experience here as smooth as possible, an…" at bounding box center [811, 651] width 672 height 64
type textarea "Awesome! We strive to make your experience here as smooth as possible, and your…"
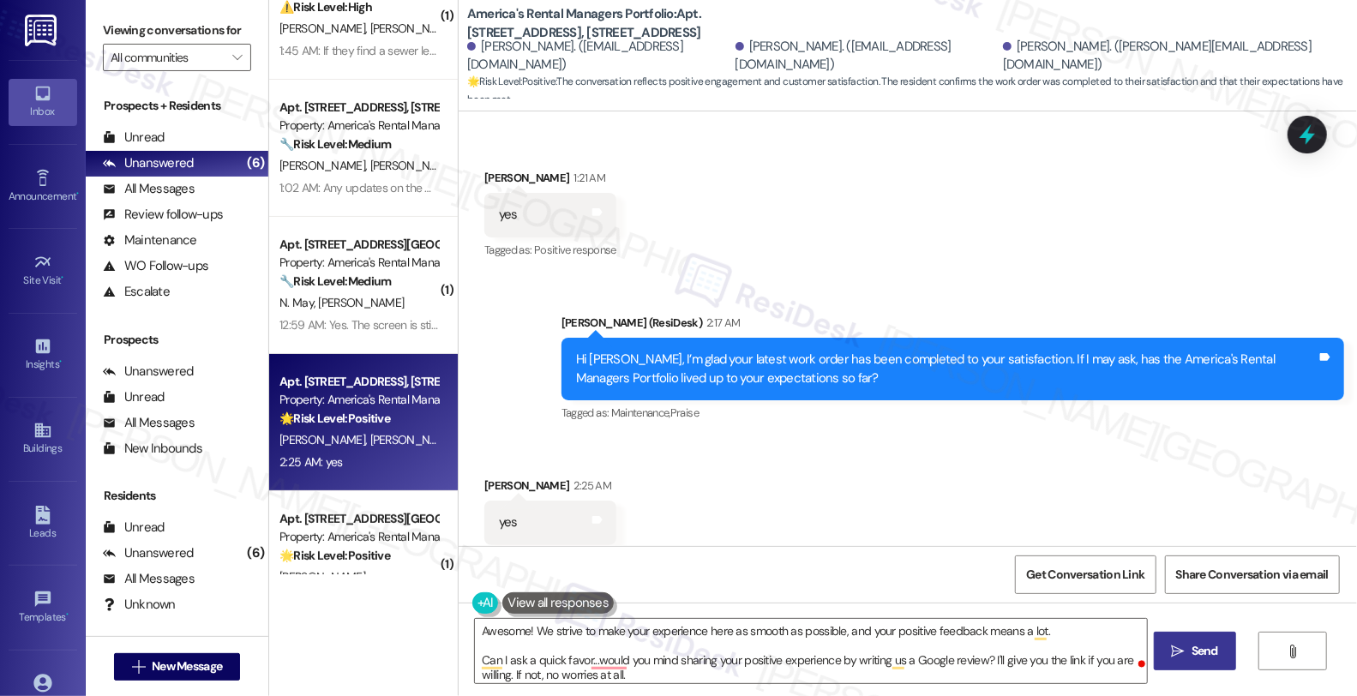
click at [1202, 661] on button " Send" at bounding box center [1195, 651] width 83 height 39
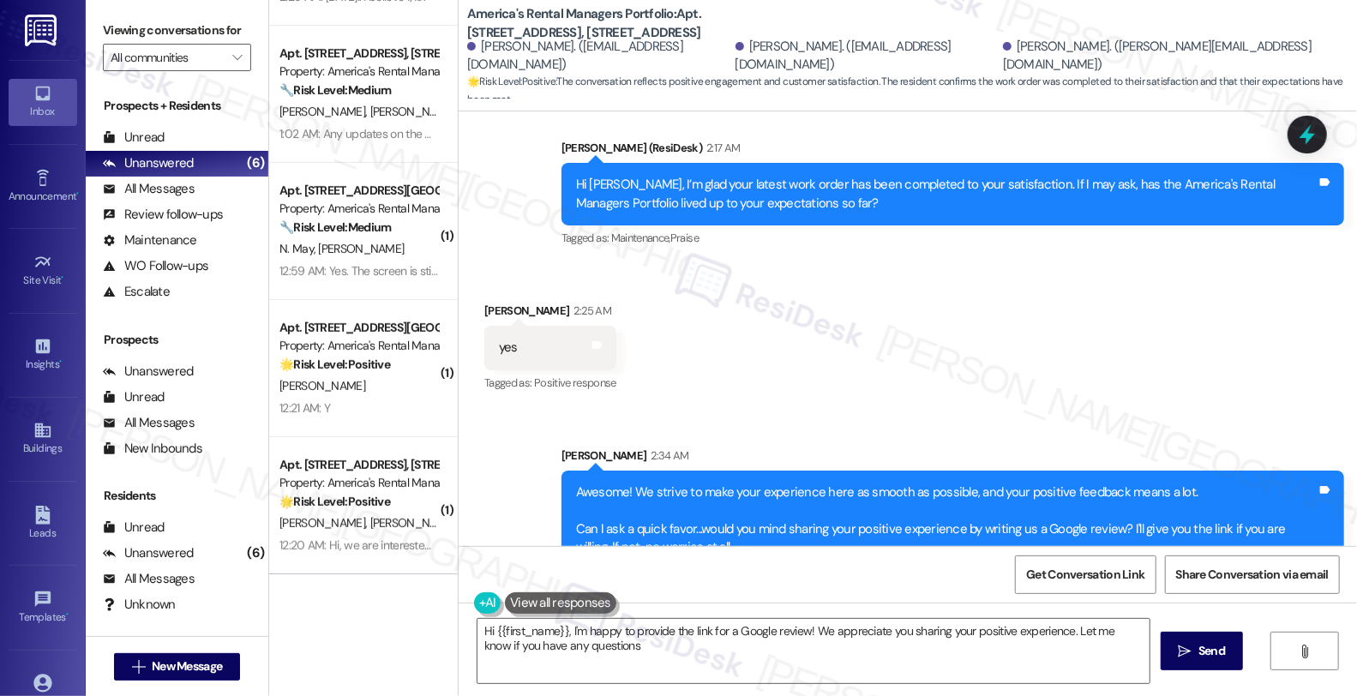
type textarea "Hi {{first_name}}, I'm happy to provide the link for a Google review! We apprec…"
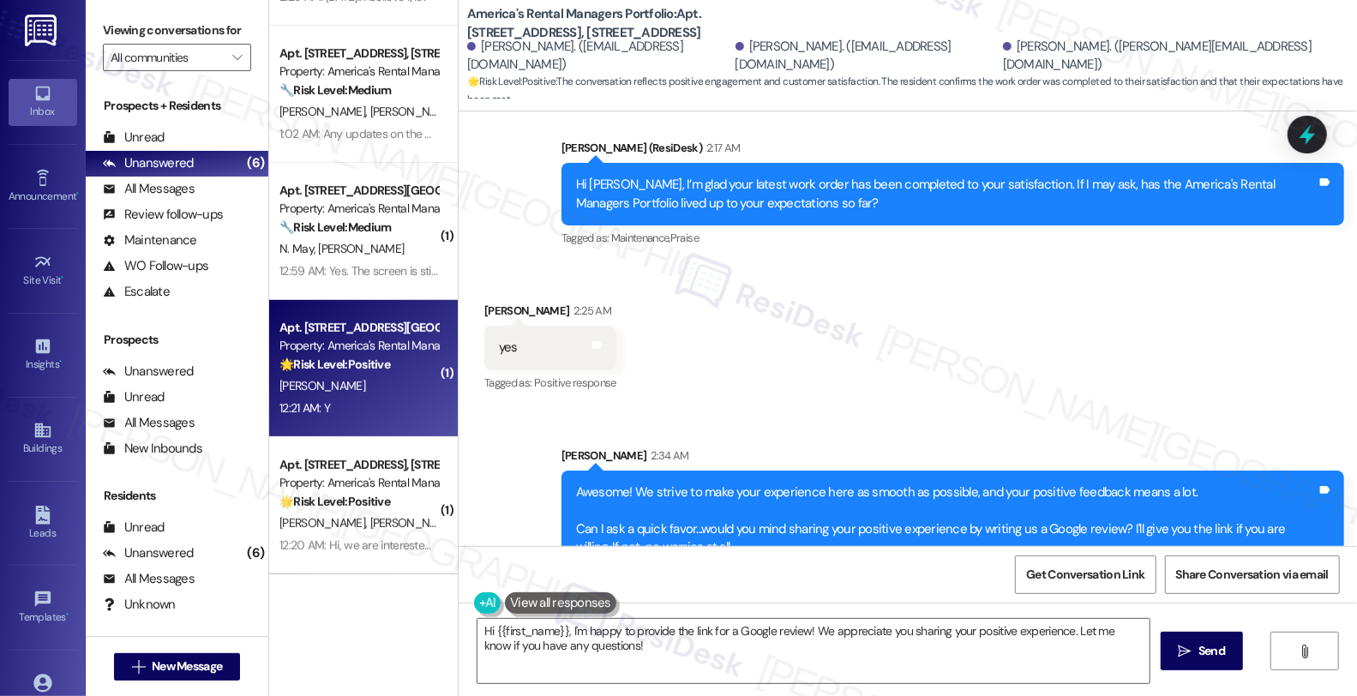
click at [350, 358] on strong "🌟 Risk Level: Positive" at bounding box center [334, 364] width 111 height 15
type textarea "Fetching suggested responses. Please feel free to read through the conversation…"
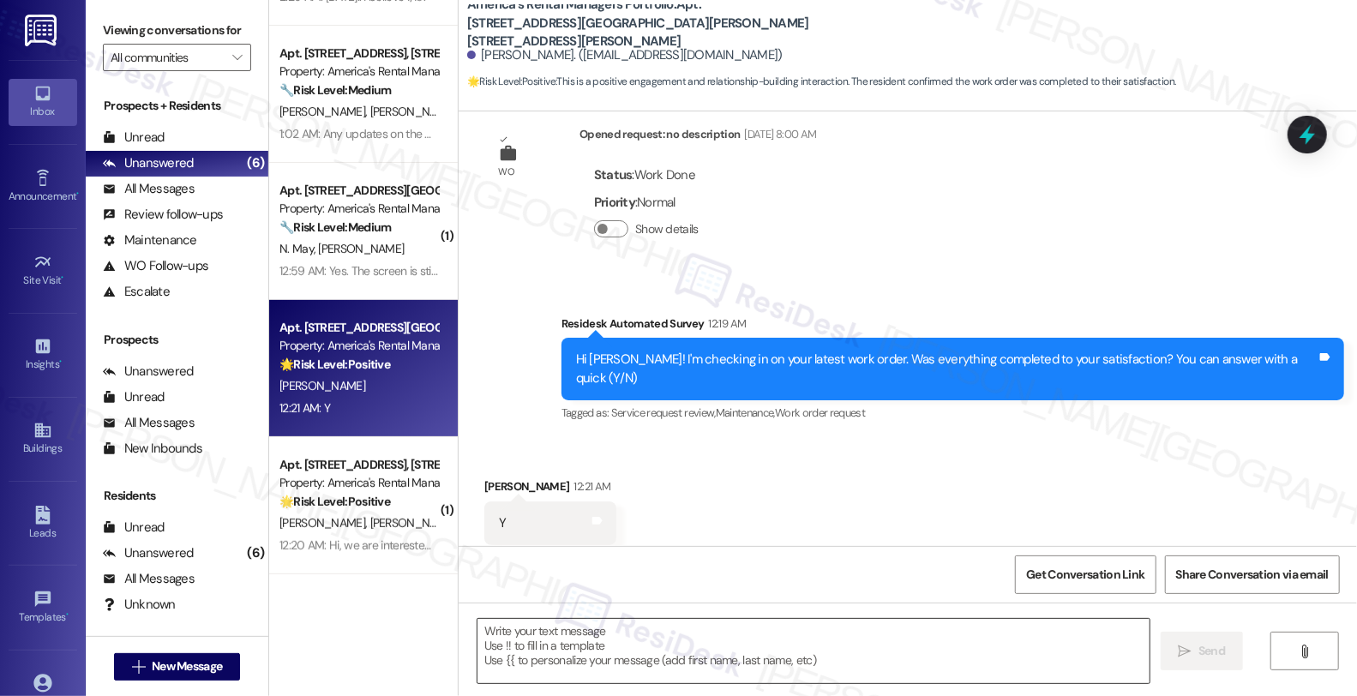
click at [636, 662] on textarea at bounding box center [814, 651] width 672 height 64
drag, startPoint x: 786, startPoint y: 450, endPoint x: 744, endPoint y: 527, distance: 87.9
click at [786, 450] on div "Received via SMS Tamieka Malone 12:21 AM Y Tags and notes Tagged as: Positive r…" at bounding box center [908, 511] width 898 height 145
click at [633, 681] on textarea "To enrich screen reader interactions, please activate Accessibility in Grammarl…" at bounding box center [811, 651] width 672 height 64
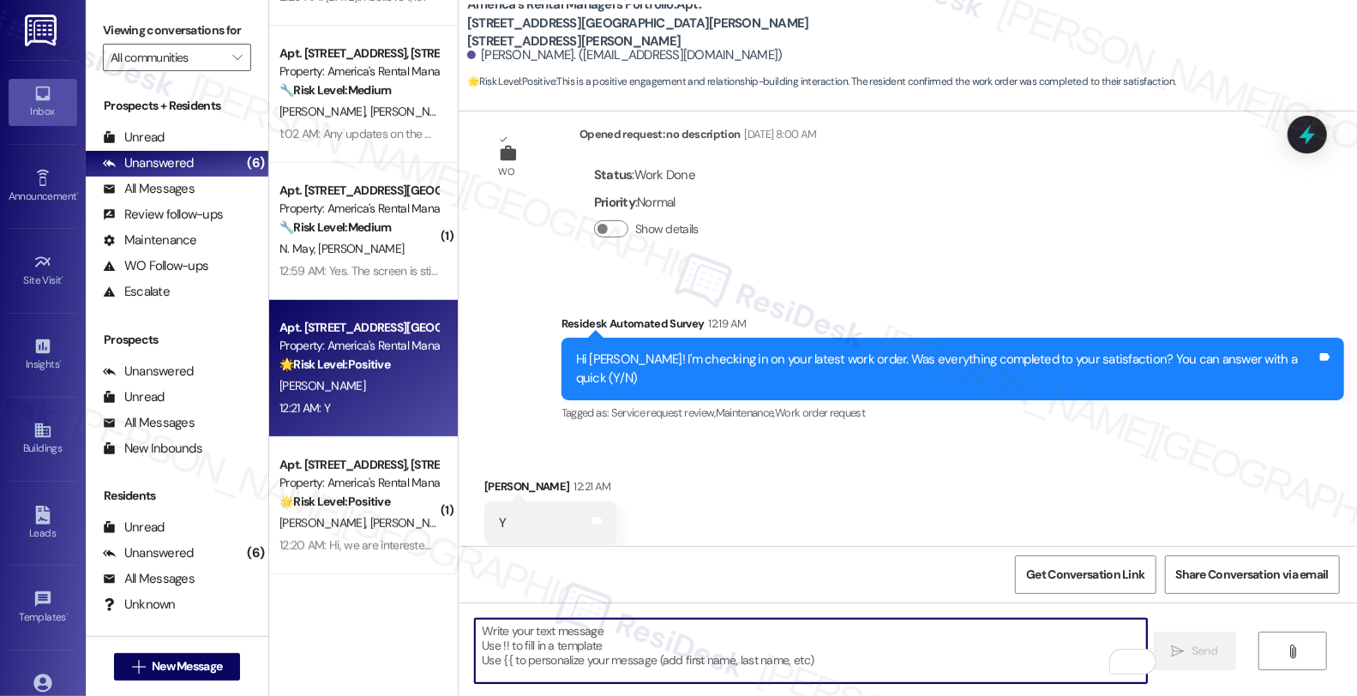
paste textarea "We strive to make your experience here as smooth as possible, and your positive…"
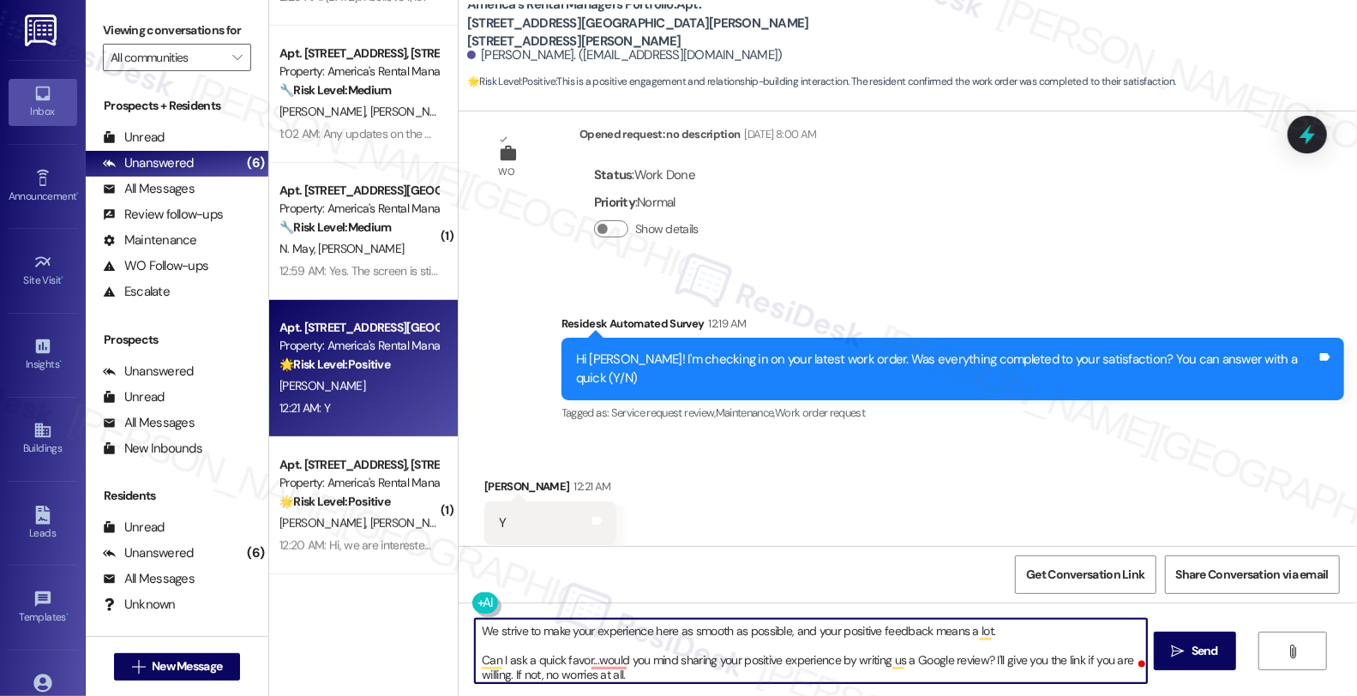
click at [709, 646] on textarea "We strive to make your experience here as smooth as possible, and your positive…" at bounding box center [811, 651] width 672 height 64
paste textarea "Hi, it’s great to hear from you, and I’m glad your latest work order has been c…"
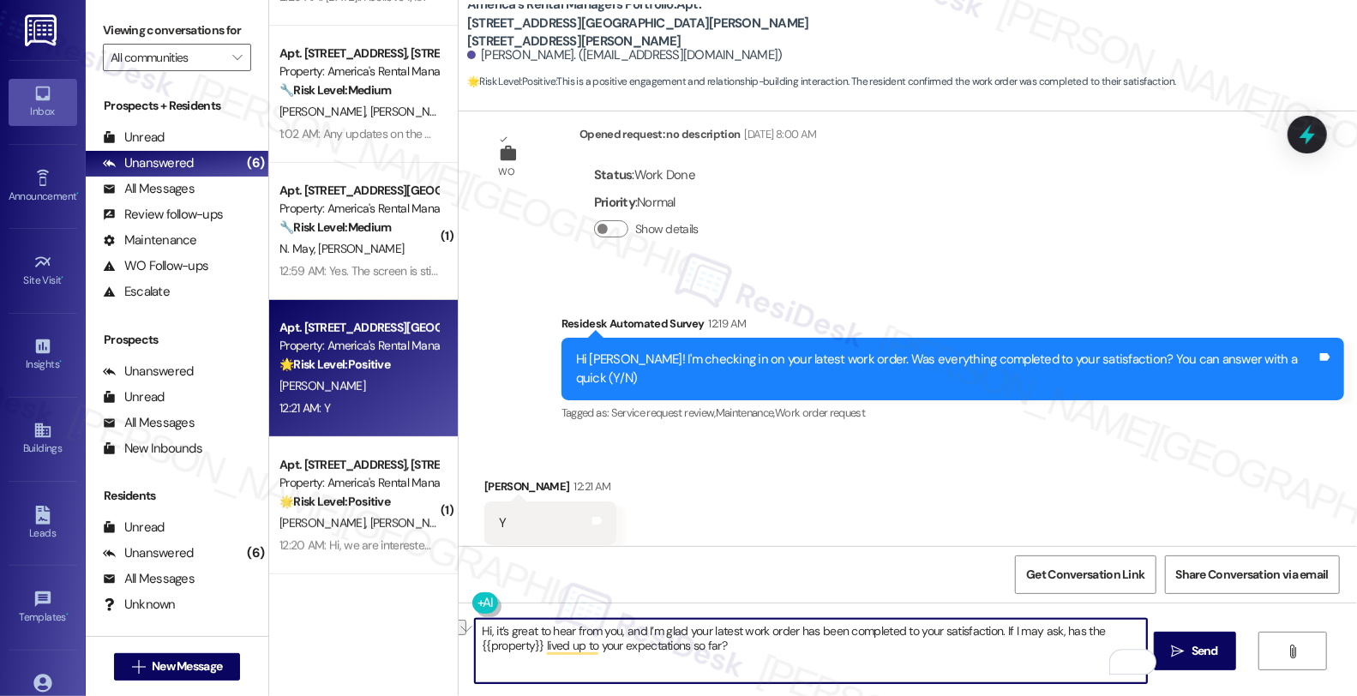
drag, startPoint x: 487, startPoint y: 626, endPoint x: 424, endPoint y: 623, distance: 63.5
click at [424, 623] on div "( 1 ) Apt. Unit B, 1701 Berkley Avenue Property: America's Rental Managers Port…" at bounding box center [813, 348] width 1088 height 696
type textarea "It’s great to hear from you, and I’m glad your latest work order has been compl…"
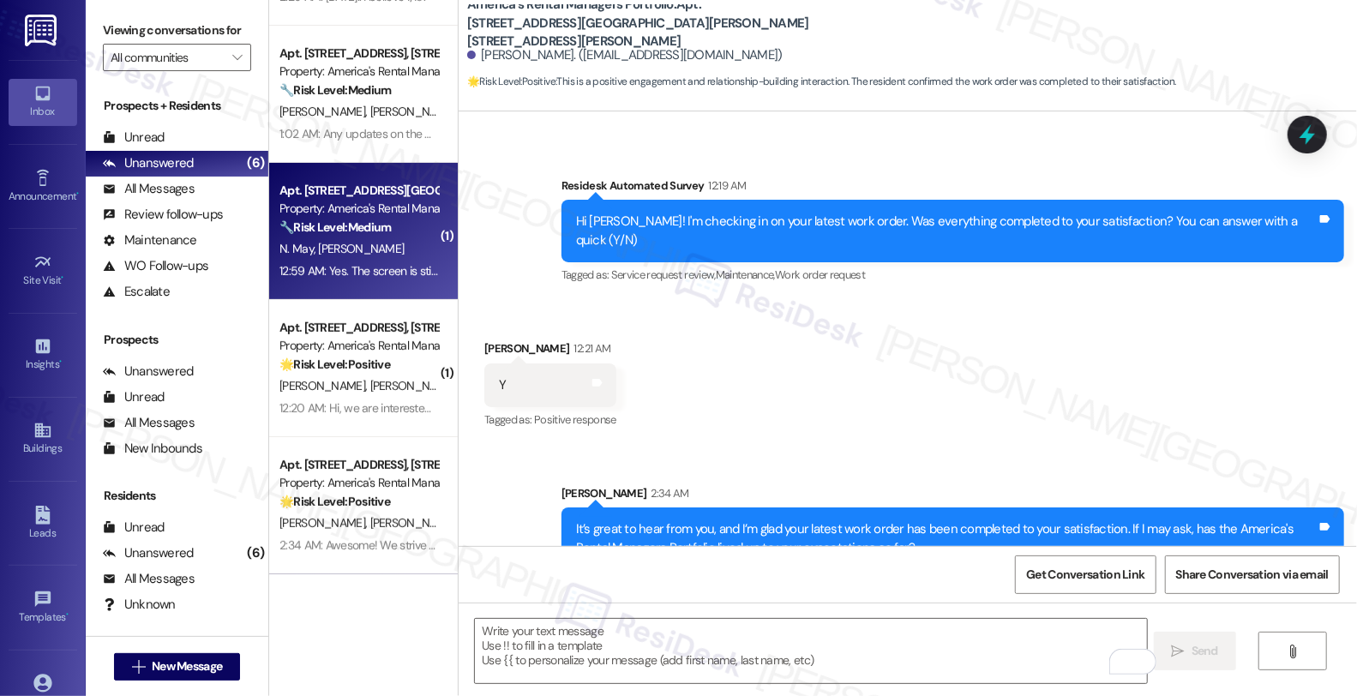
click at [361, 253] on div "N. May N. Parker" at bounding box center [359, 248] width 162 height 21
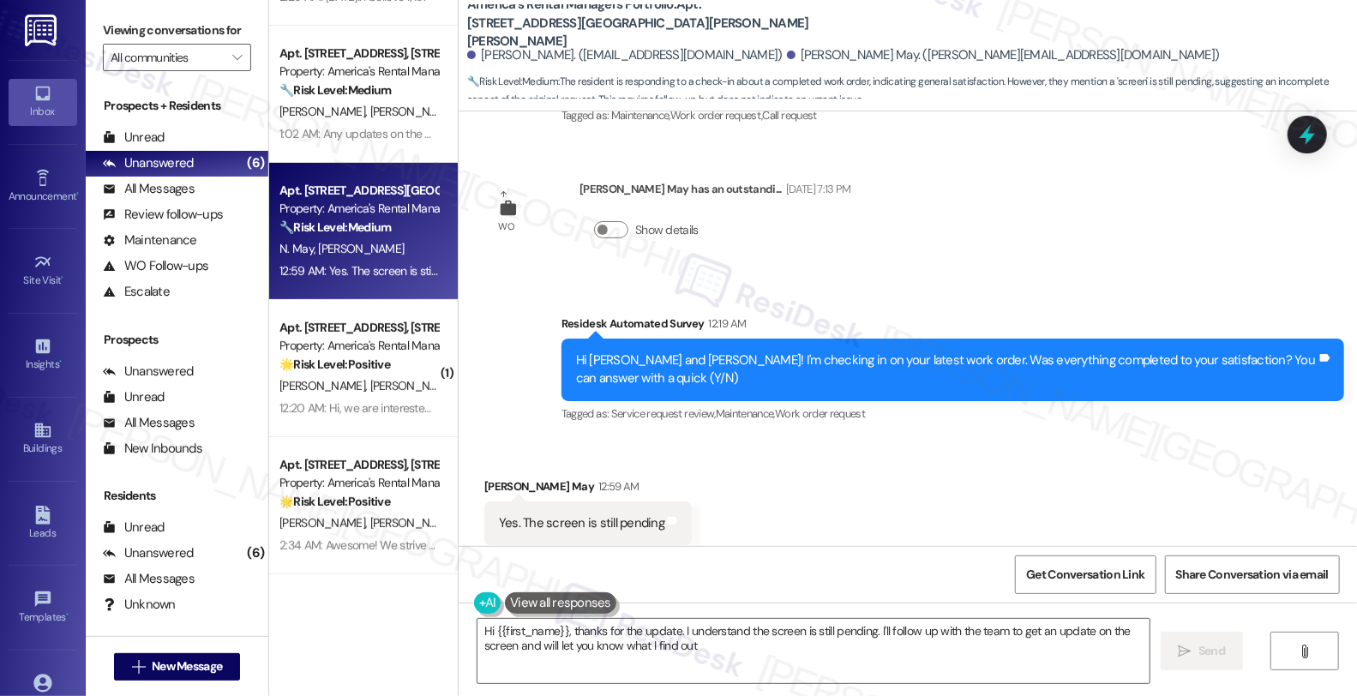
type textarea "Hi {{first_name}}, thanks for the update. I understand the screen is still pend…"
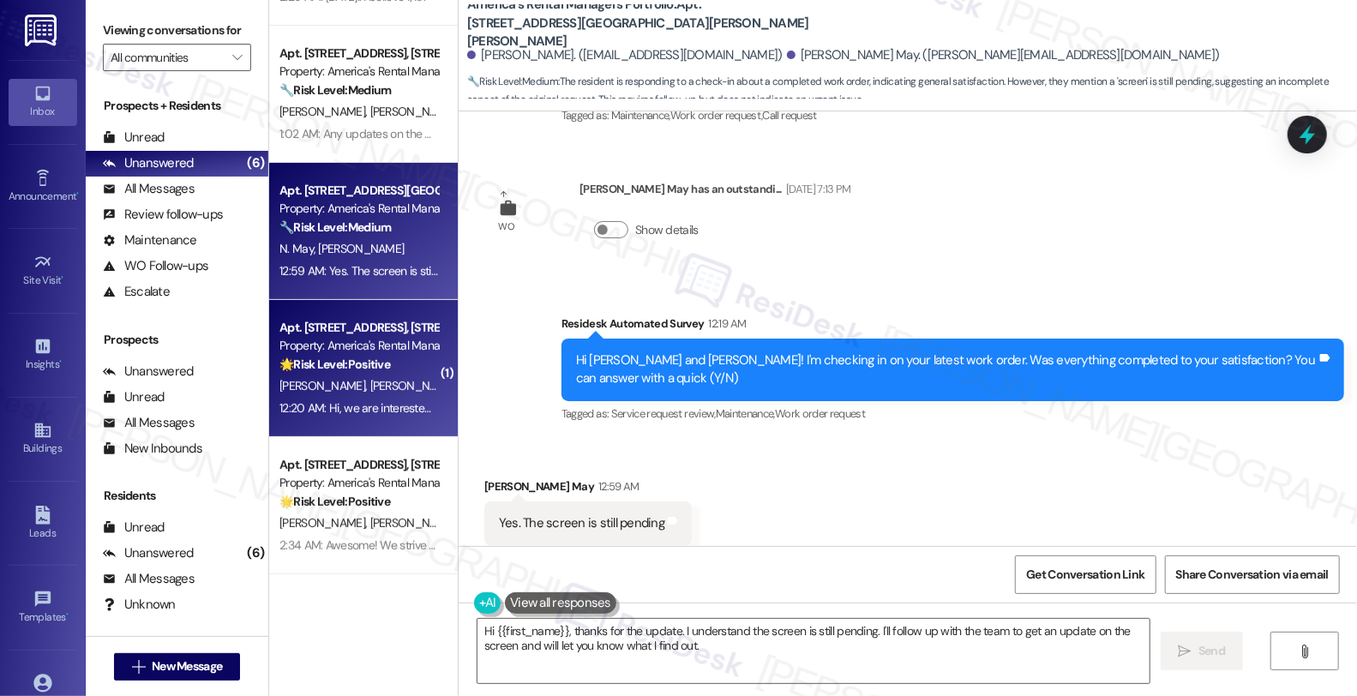
click at [395, 389] on div "J. Peterson T. Peterson" at bounding box center [359, 386] width 162 height 21
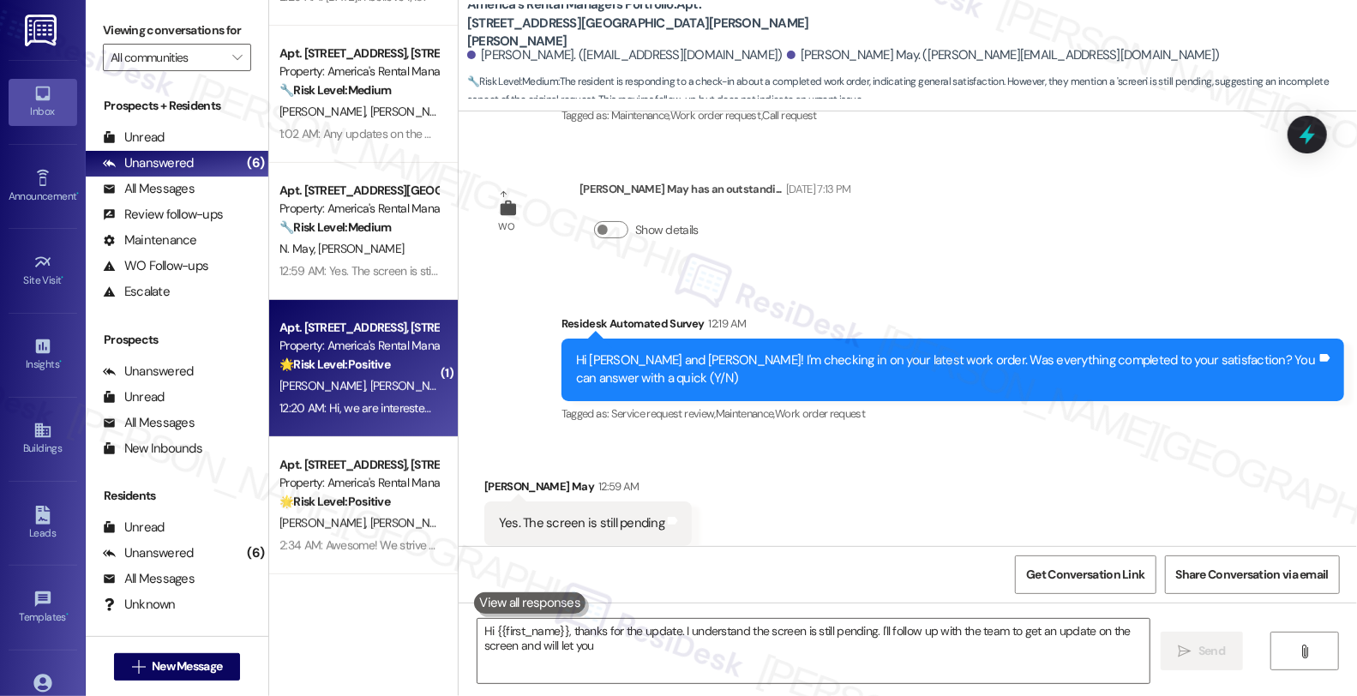
type textarea "Hi {{first_name}}, thanks for the update. I understand the screen is still pend…"
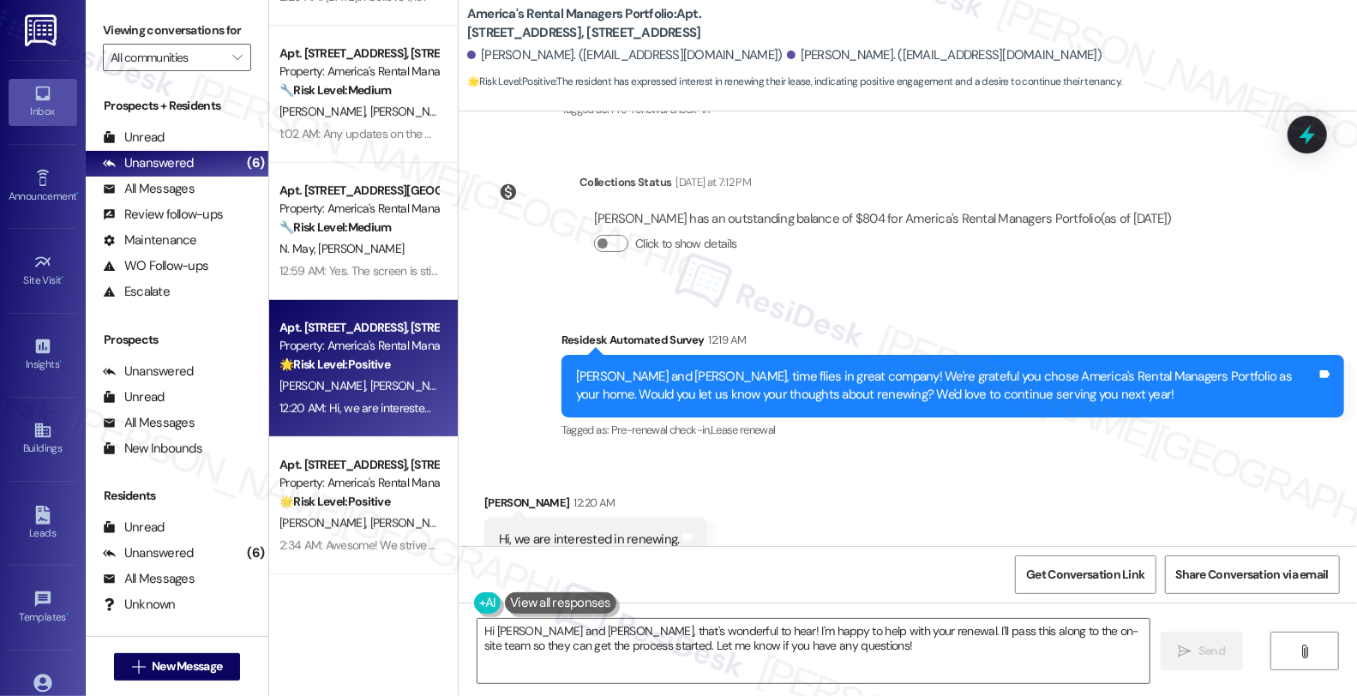
scroll to position [490, 0]
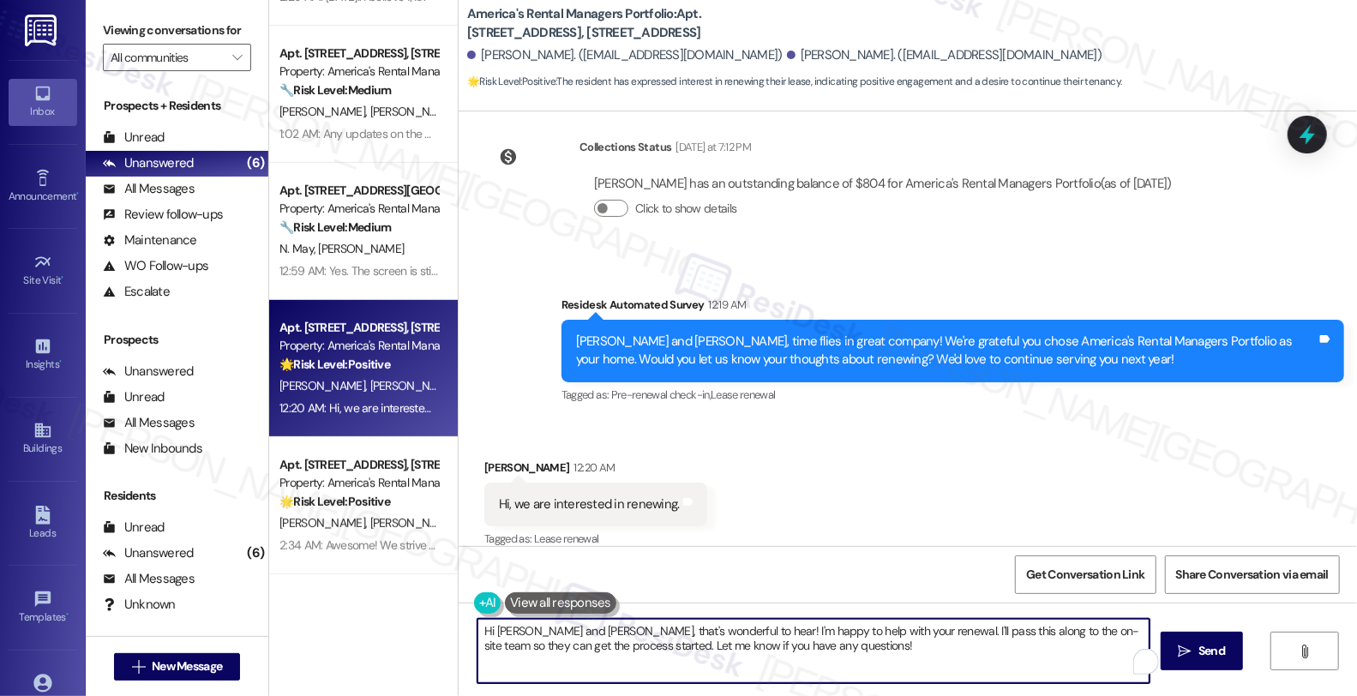
drag, startPoint x: 518, startPoint y: 634, endPoint x: 581, endPoint y: 627, distance: 63.9
click at [581, 627] on textarea "Hi Tiffany and Jaquan, that's wonderful to hear! I'm happy to help with your re…" at bounding box center [814, 651] width 672 height 64
click at [508, 634] on textarea "Hi Tiffany, that's wonderful to hear! I'm happy to help with your renewal. I'll…" at bounding box center [811, 651] width 672 height 64
drag, startPoint x: 490, startPoint y: 631, endPoint x: 448, endPoint y: 624, distance: 41.7
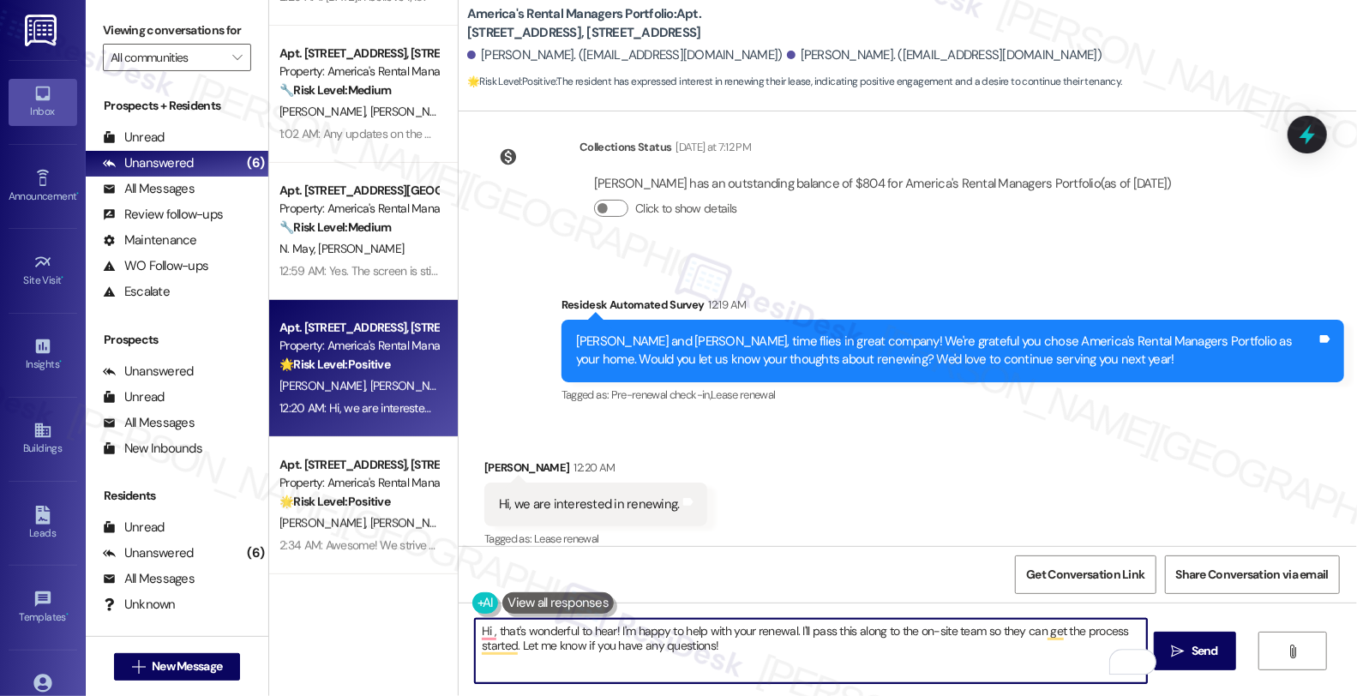
click at [459, 624] on div "Hi , that's wonderful to hear! I'm happy to help with your renewal. I'll pass t…" at bounding box center [908, 667] width 898 height 129
click at [589, 630] on textarea "That's wonderful to hear! I'm happy to help with your renewal. I'll pass this a…" at bounding box center [811, 651] width 672 height 64
paste textarea "Tiffany"
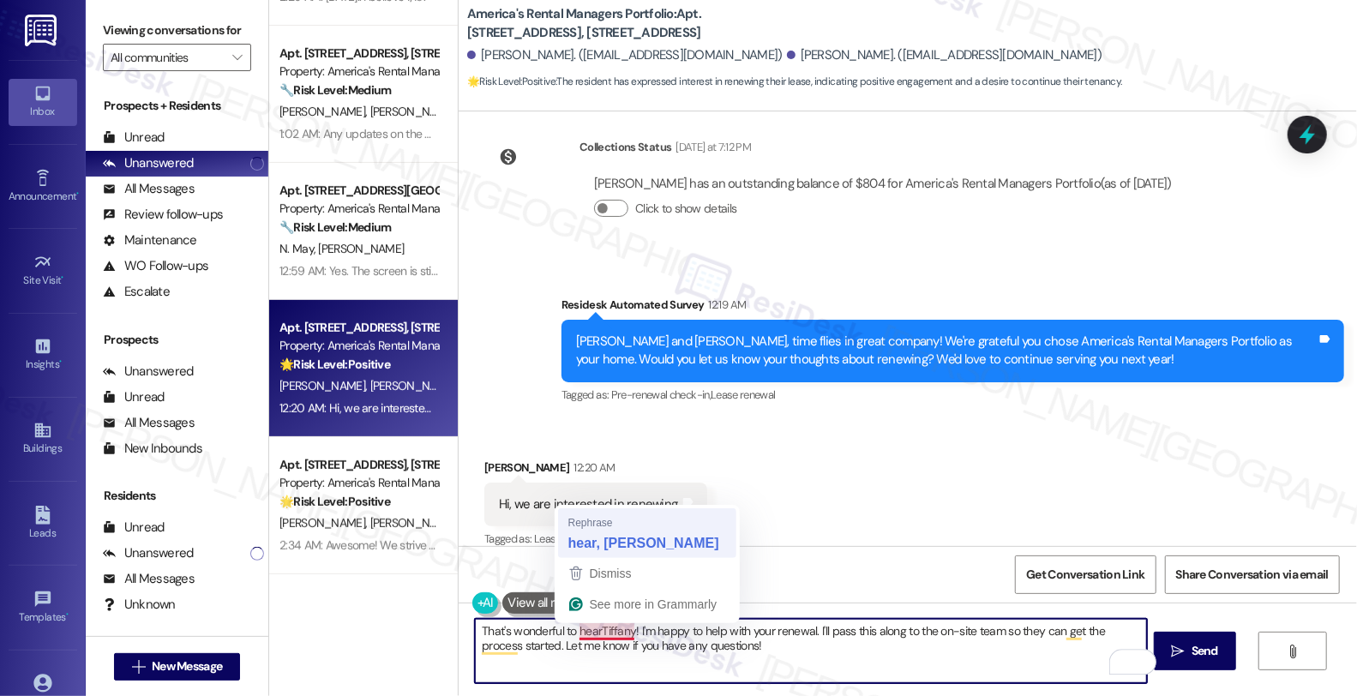
type textarea "That's wonderful to hear, Tiffany! I'm happy to help with your renewal. I'll pa…"
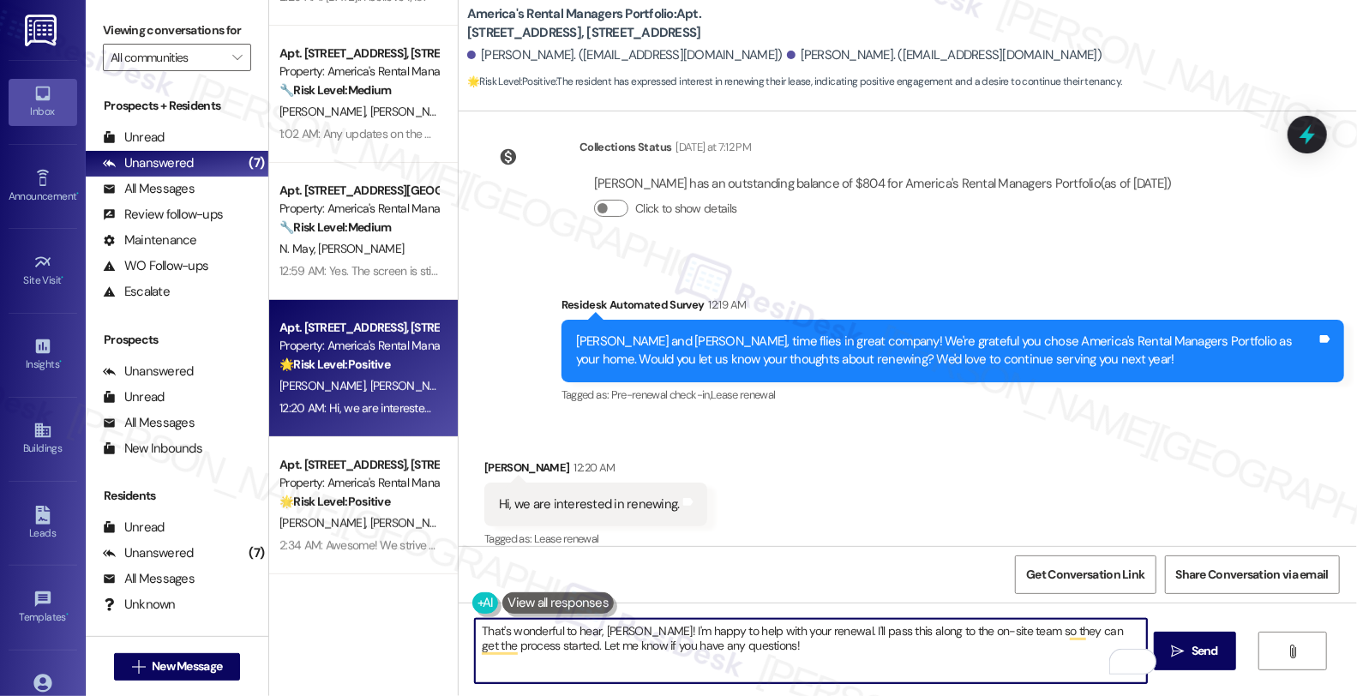
click at [650, 629] on textarea "That's wonderful to hear, Tiffany! I'm happy to help with your renewal. I'll pa…" at bounding box center [811, 651] width 672 height 64
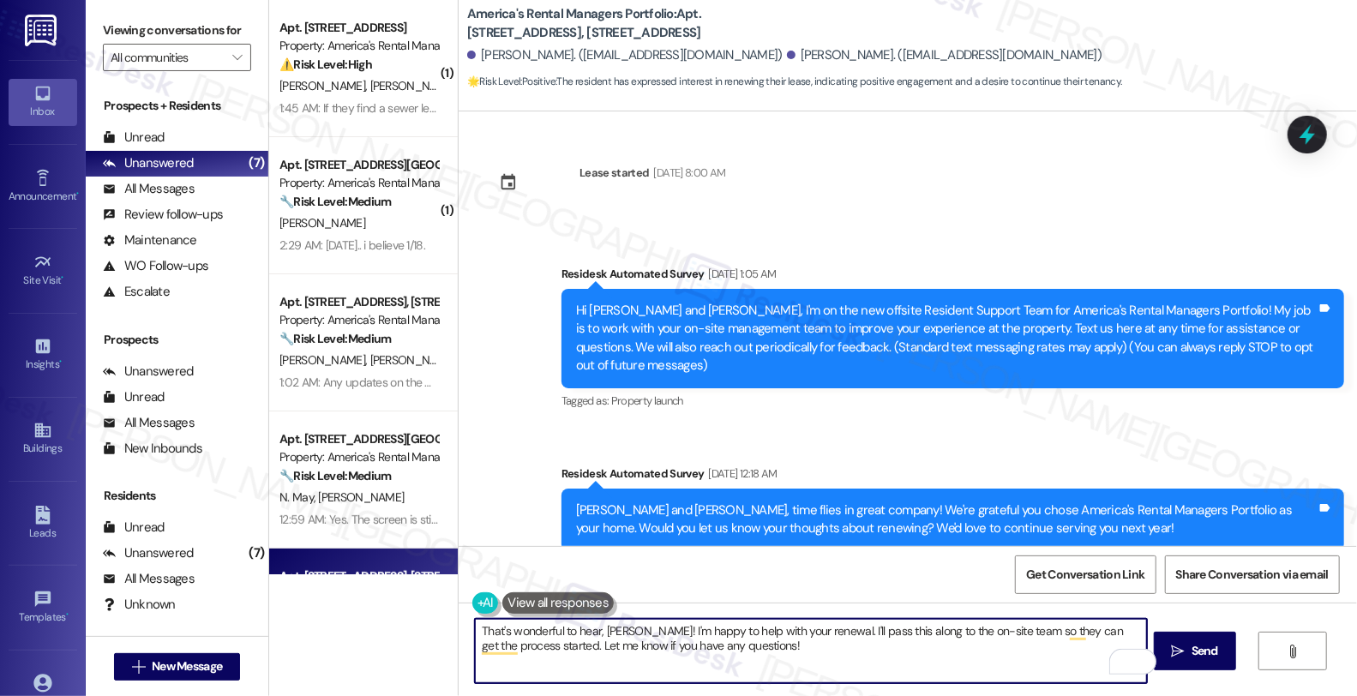
scroll to position [490, 0]
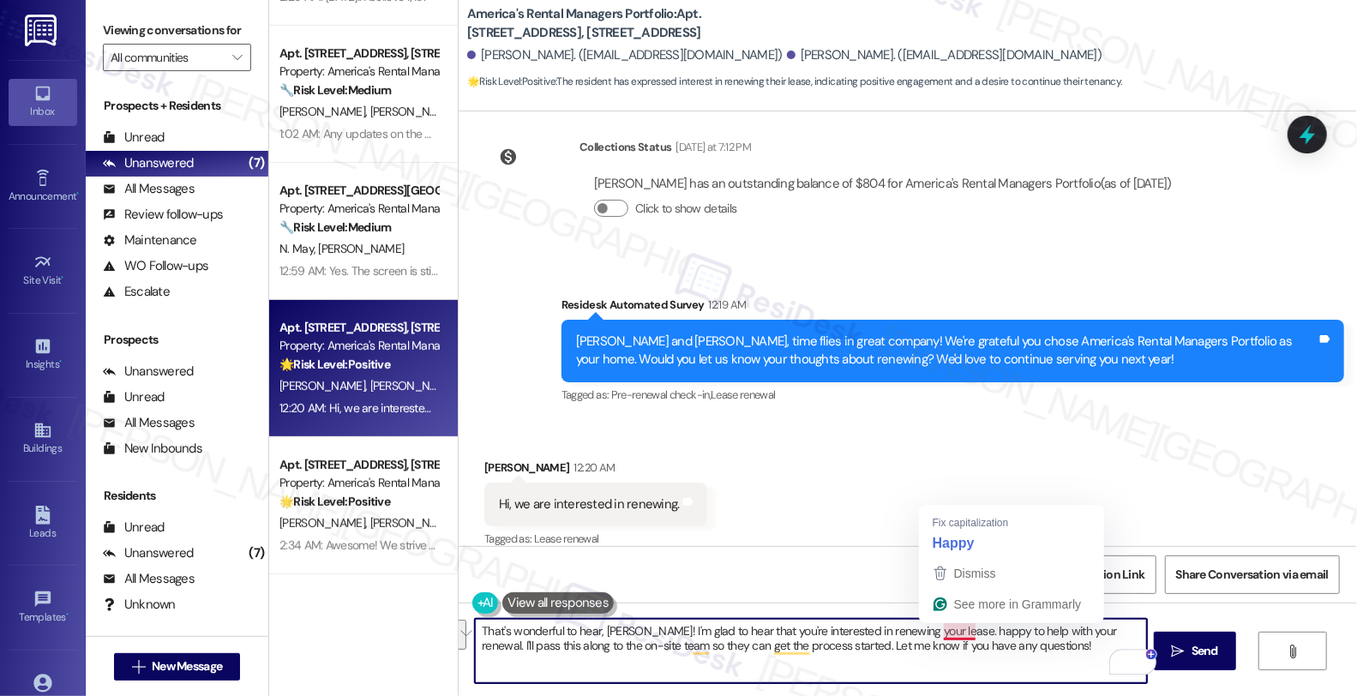
drag, startPoint x: 934, startPoint y: 628, endPoint x: 1026, endPoint y: 663, distance: 97.9
click at [1026, 663] on textarea "That's wonderful to hear, Tiffany! I'm glad to hear that you're interested in r…" at bounding box center [811, 651] width 672 height 64
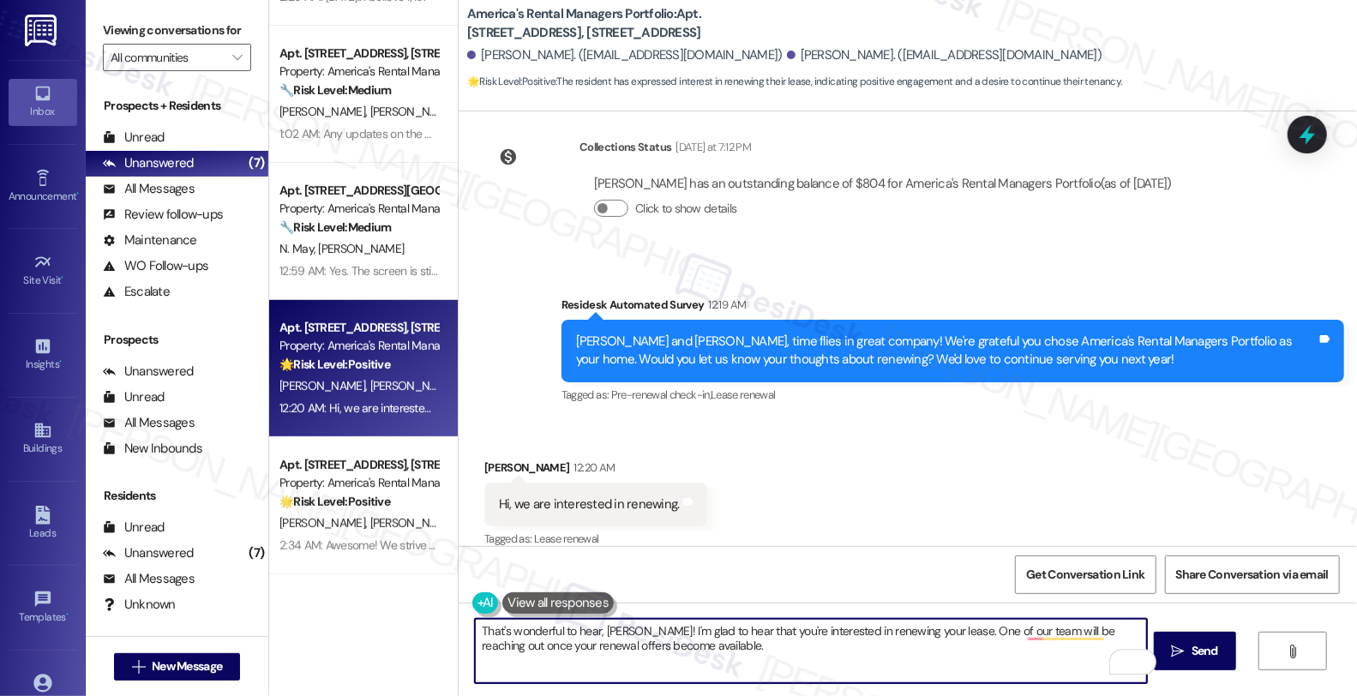
click at [705, 652] on textarea "That's wonderful to hear, Tiffany! I'm glad to hear that you're interested in r…" at bounding box center [811, 651] width 672 height 64
click at [798, 688] on div "That's wonderful to hear, Tiffany! I'm glad to hear that you're interested in r…" at bounding box center [908, 667] width 898 height 129
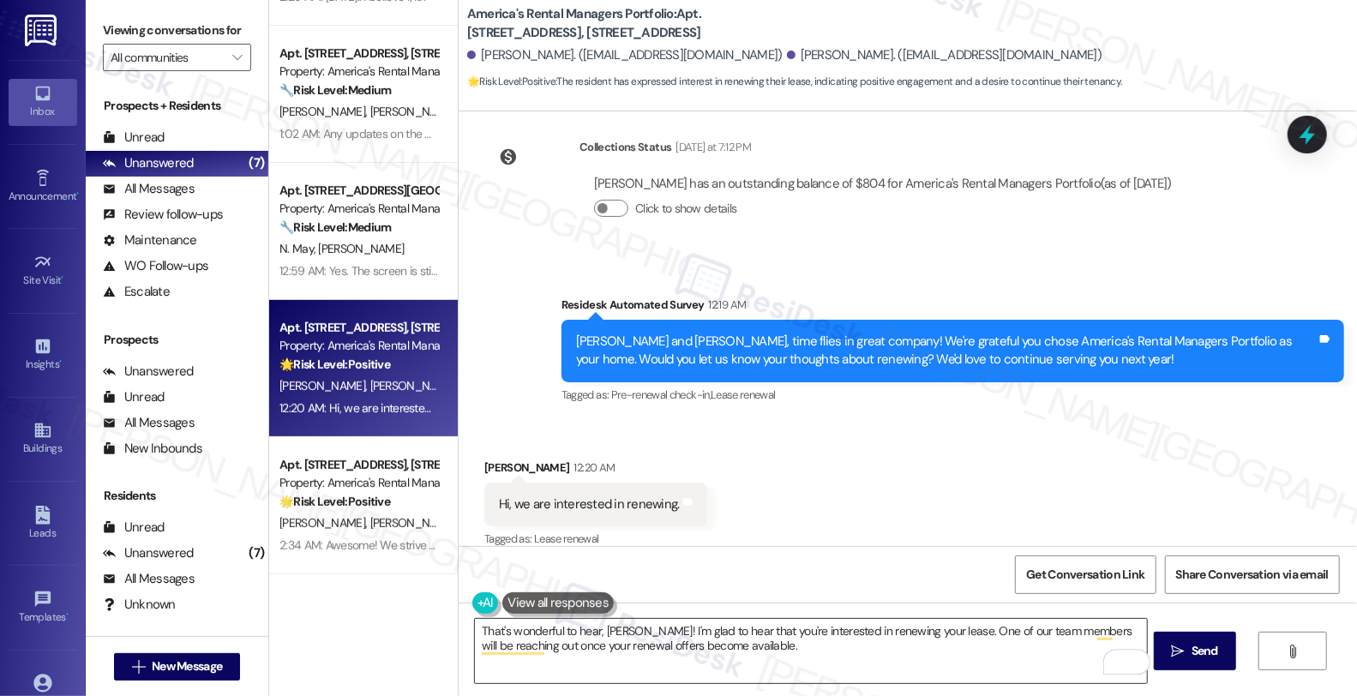
click at [807, 674] on textarea "That's wonderful to hear, Tiffany! I'm glad to hear that you're interested in r…" at bounding box center [811, 651] width 672 height 64
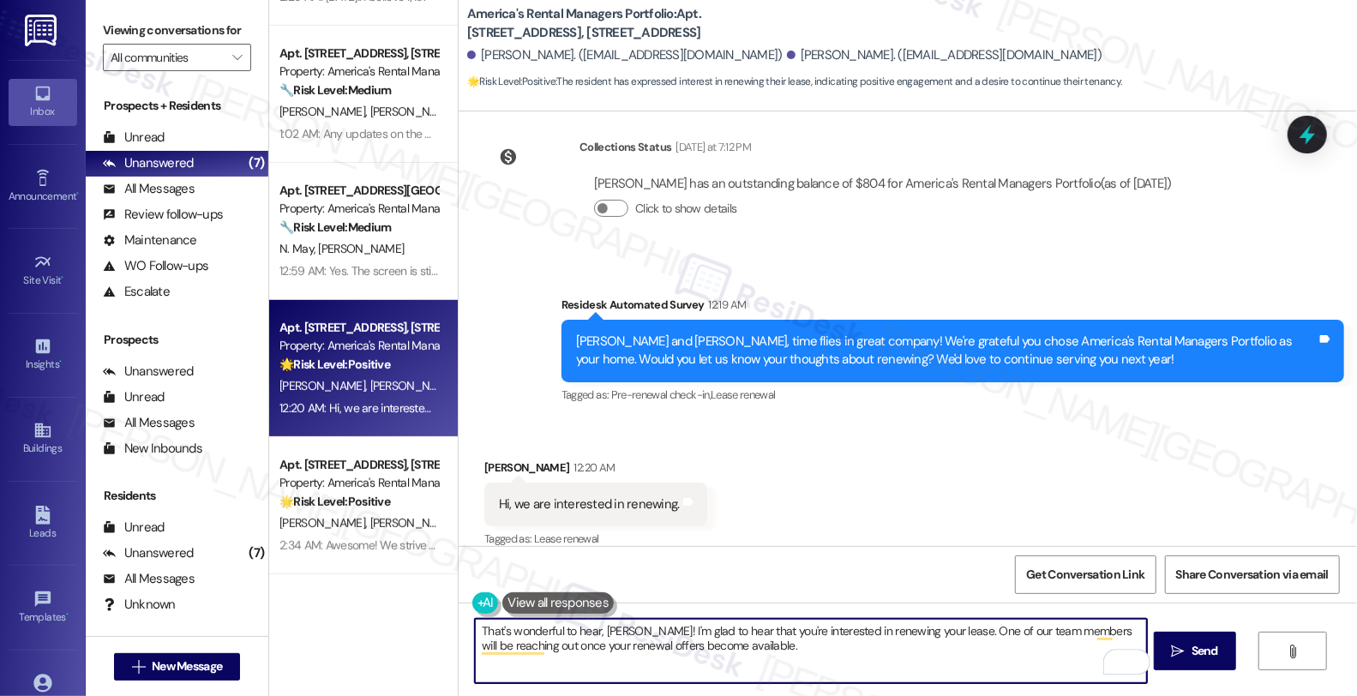
paste textarea "In the meantime, we'd love to hear more about your living experience. What’s th…"
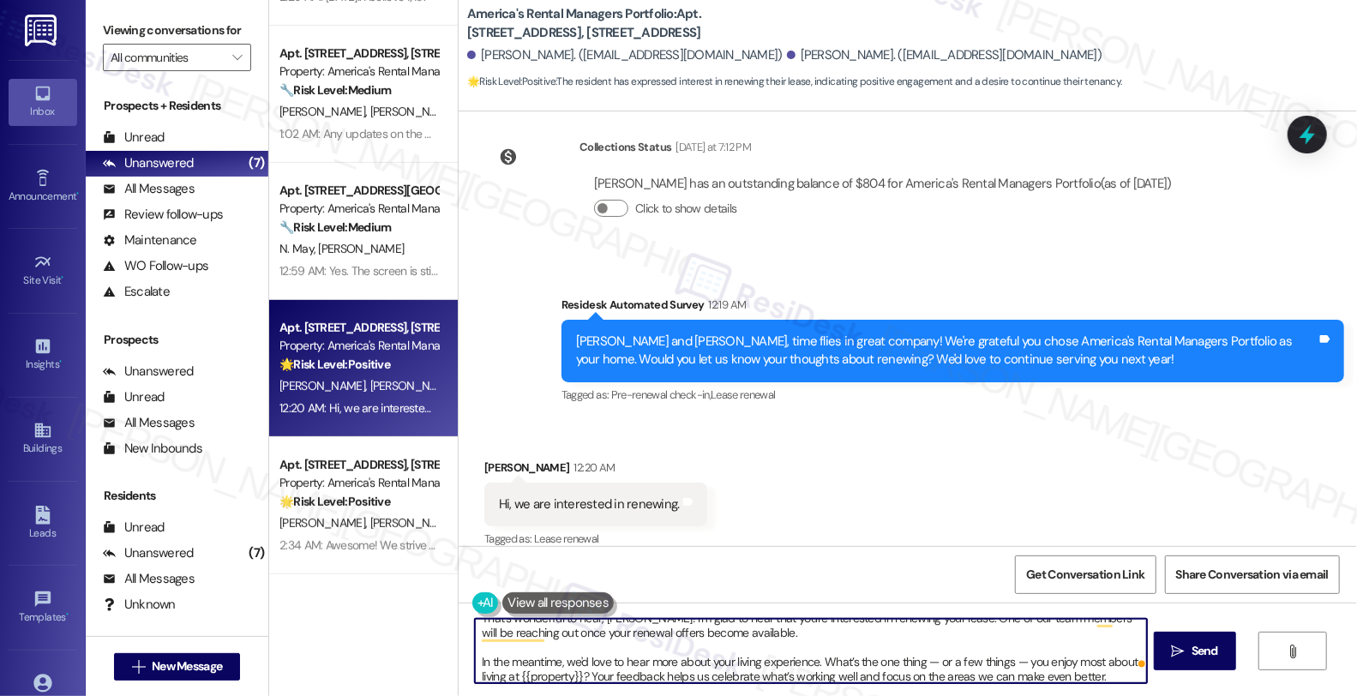
click at [915, 657] on textarea "That's wonderful to hear, Tiffany! I'm glad to hear that you're interested in r…" at bounding box center [811, 651] width 672 height 64
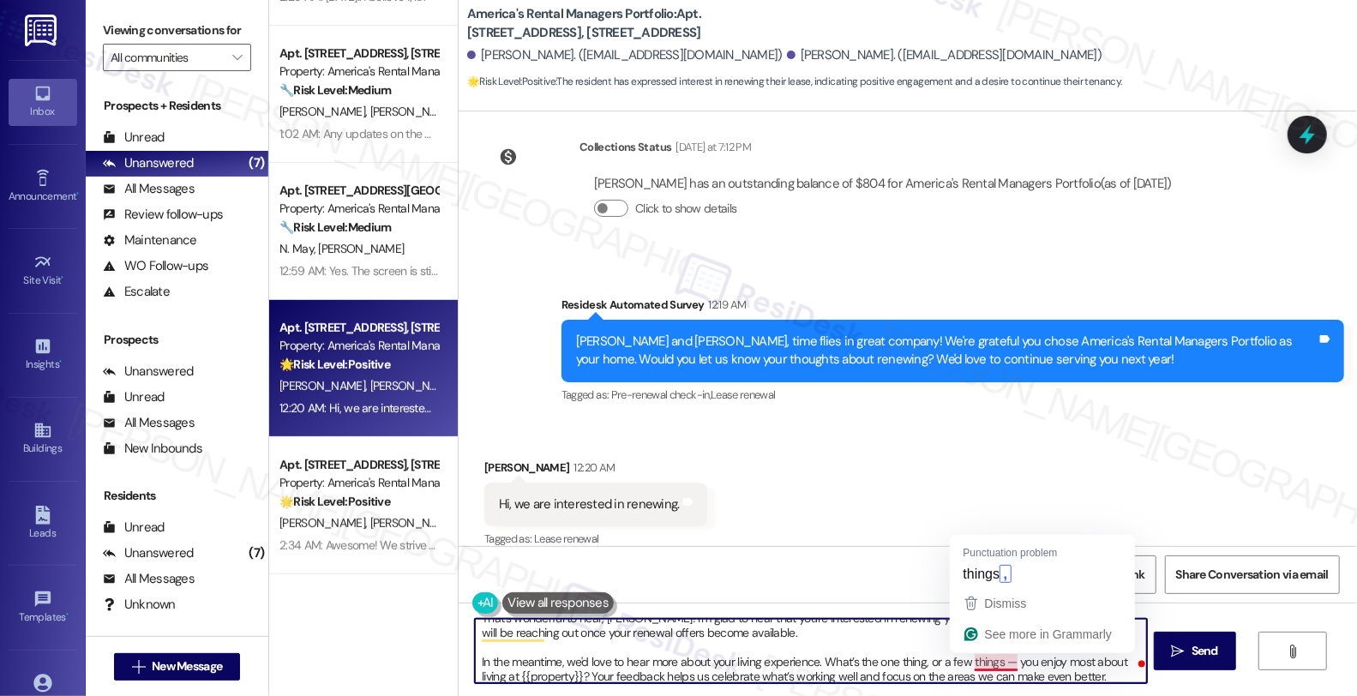
click at [989, 663] on textarea "That's wonderful to hear, Tiffany! I'm glad to hear that you're interested in r…" at bounding box center [811, 651] width 672 height 64
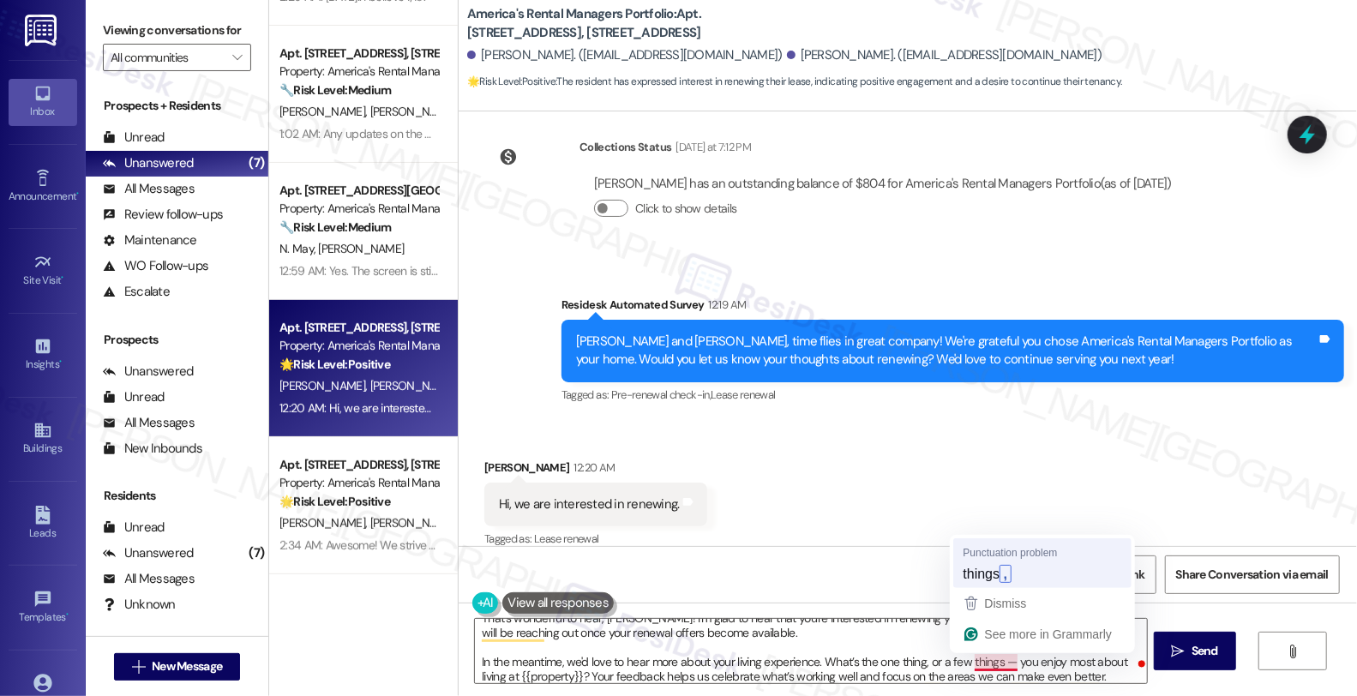
type textarea "That's wonderful to hear, Tiffany! I'm glad to hear that you're interested in r…"
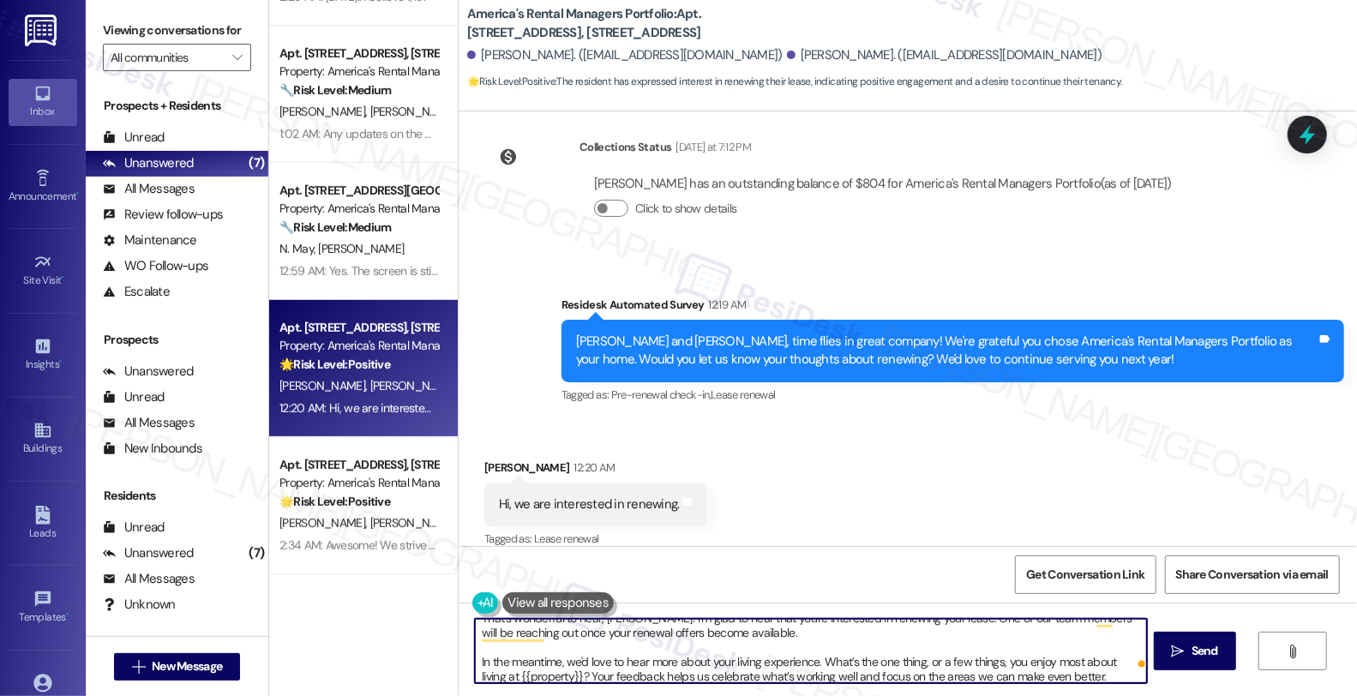
scroll to position [18, 0]
click at [722, 657] on textarea "That's wonderful to hear, Tiffany! I'm glad to hear that you're interested in r…" at bounding box center [811, 651] width 672 height 64
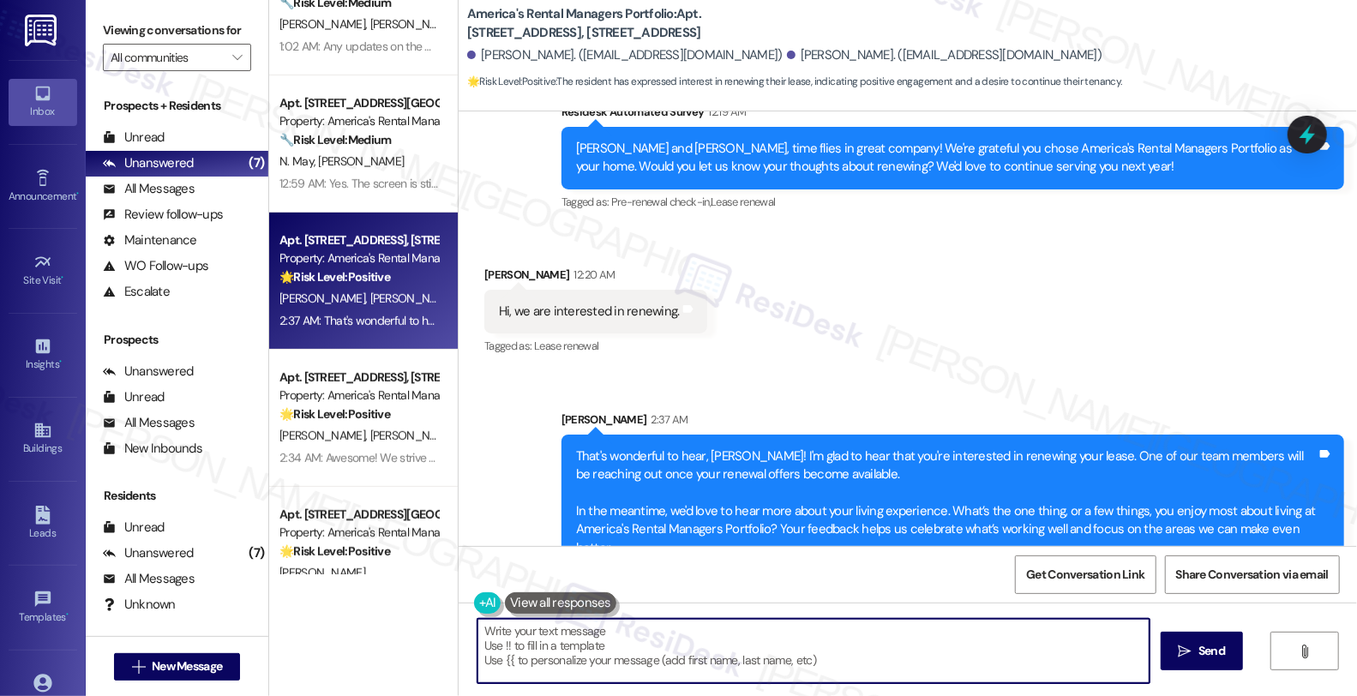
scroll to position [386, 0]
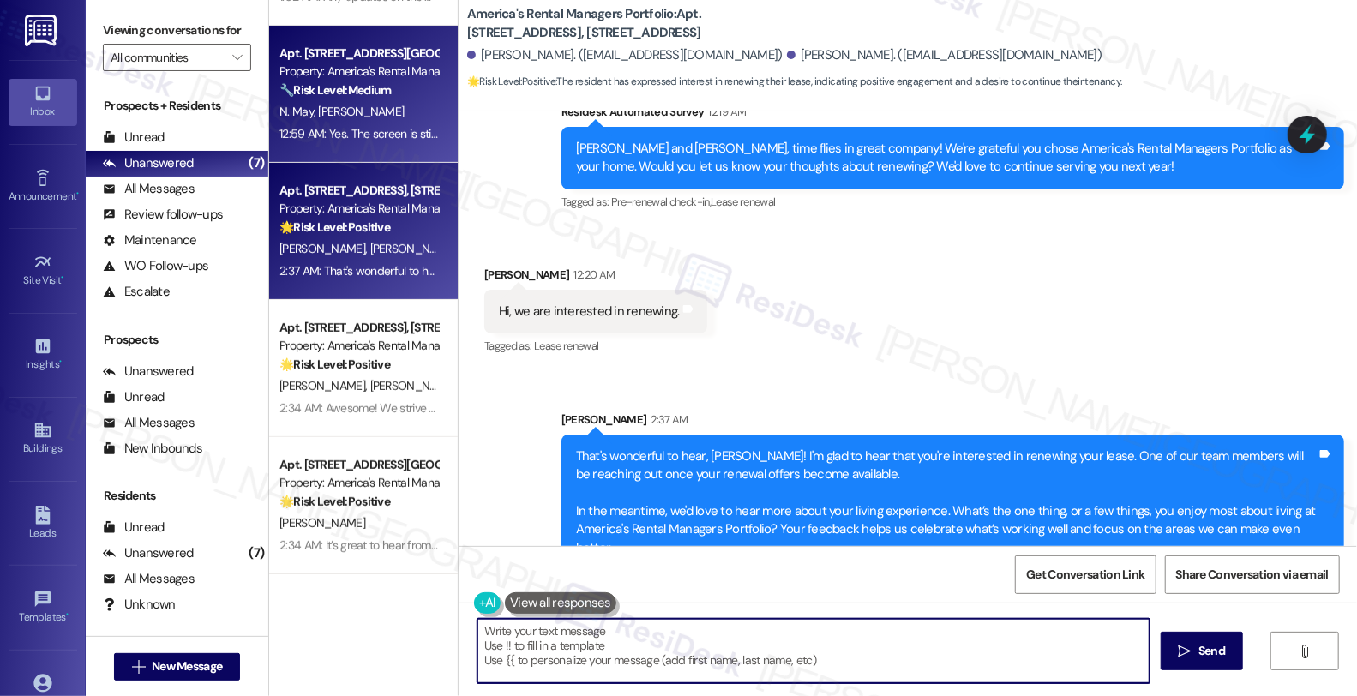
click at [302, 141] on div "12:59 AM: Yes. The screen is still pending 12:59 AM: Yes. The screen is still p…" at bounding box center [379, 133] width 200 height 15
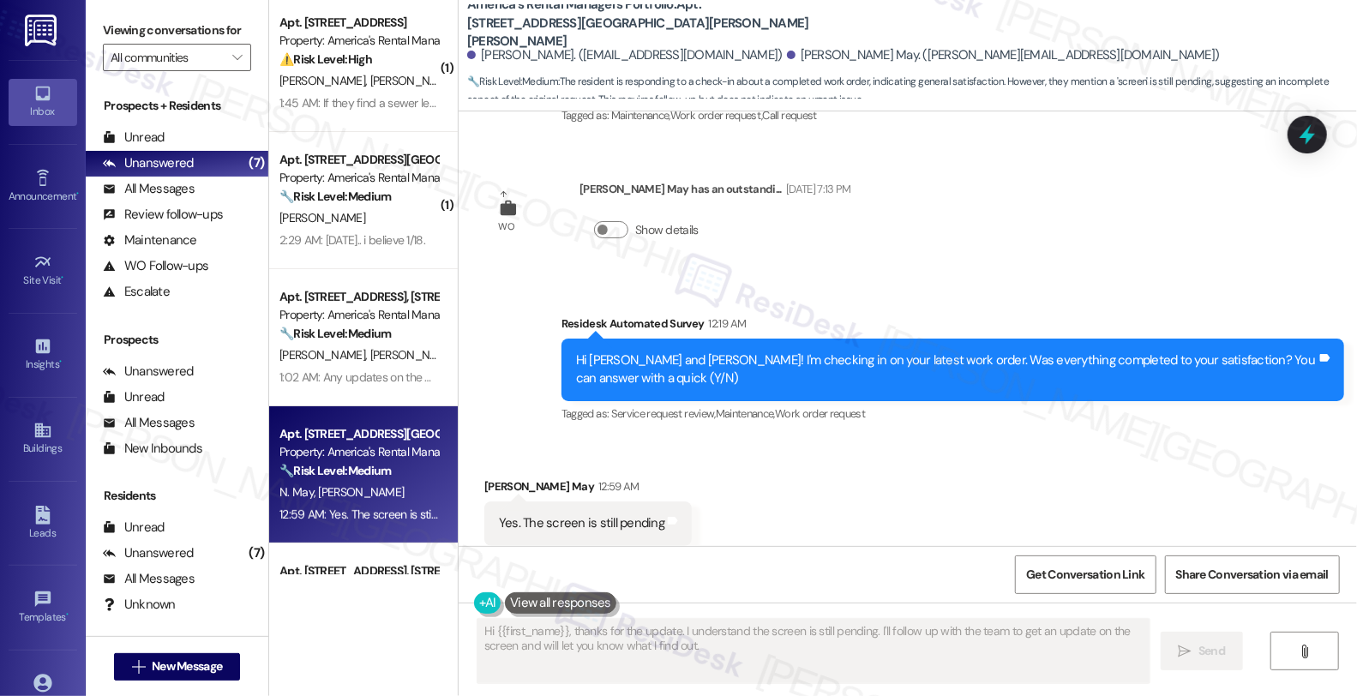
scroll to position [0, 0]
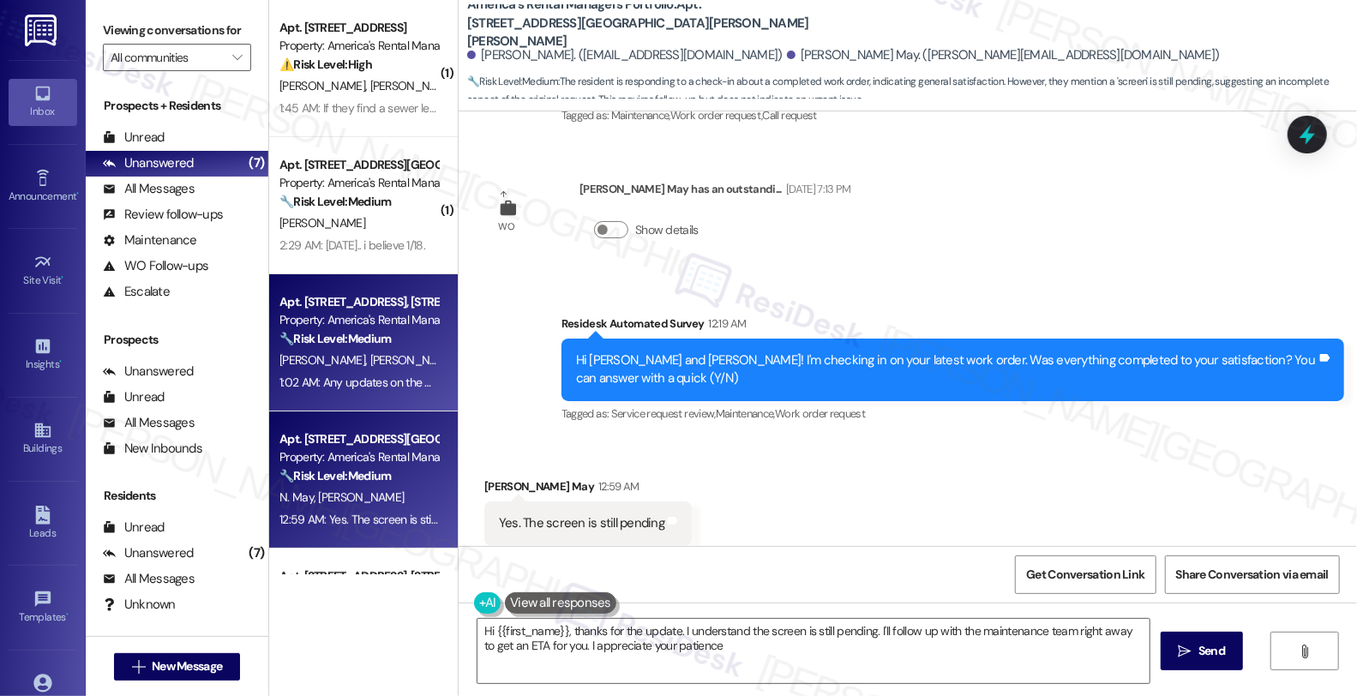
type textarea "Hi {{first_name}}, thanks for the update. I understand the screen is still pend…"
click at [362, 354] on div "A. Harden T. Ray" at bounding box center [359, 360] width 162 height 21
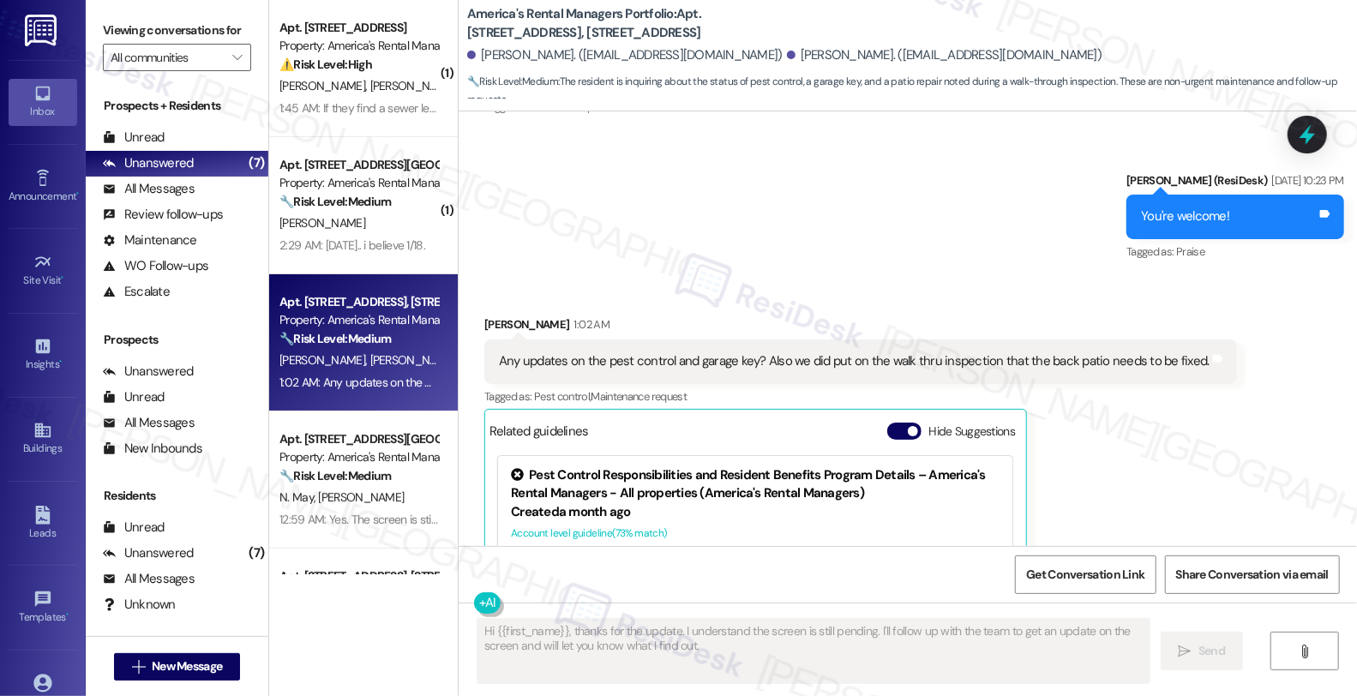
scroll to position [2814, 0]
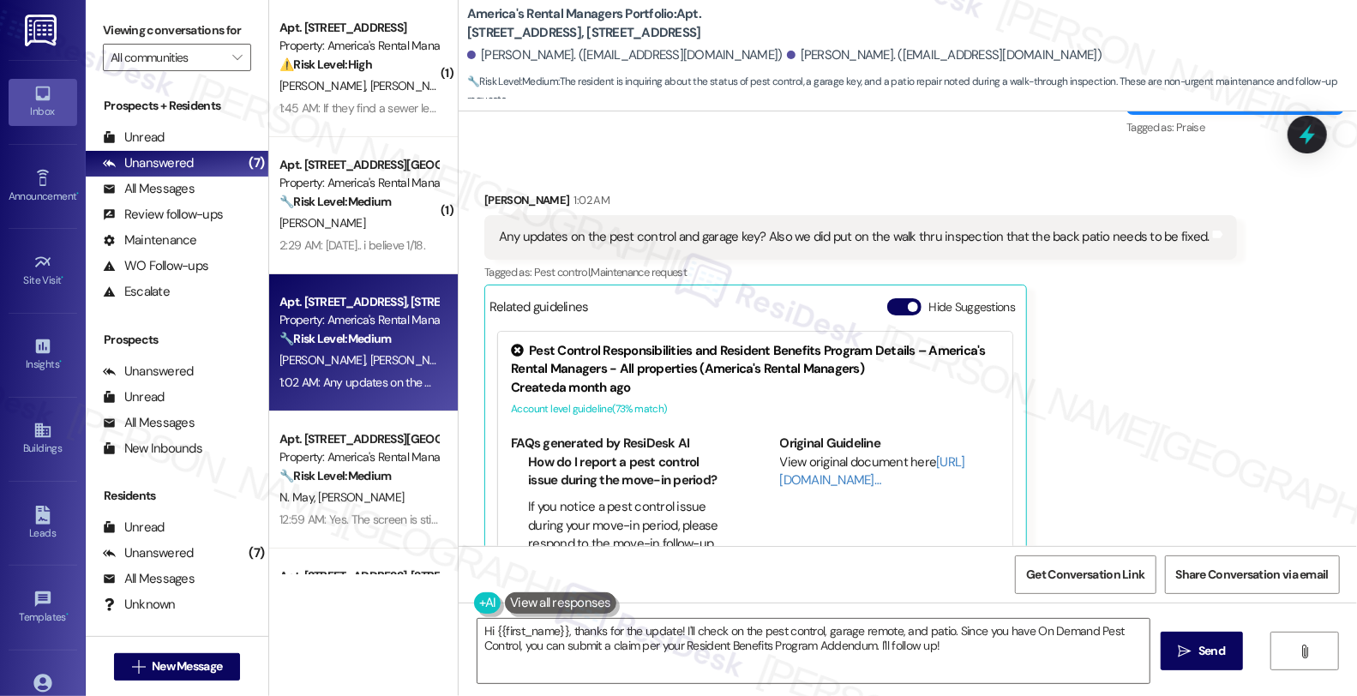
click at [1193, 357] on div "Alex Harden 1:02 AM Any updates on the pest control and garage key? Also we did…" at bounding box center [860, 399] width 753 height 416
click at [478, 56] on div "[PERSON_NAME]. ([EMAIL_ADDRESS][DOMAIN_NAME])" at bounding box center [624, 55] width 315 height 18
copy div "Alex"
click at [486, 630] on textarea "Hi {{first_name}}, thanks for the update! I'll check on the pest control, garag…" at bounding box center [814, 651] width 672 height 64
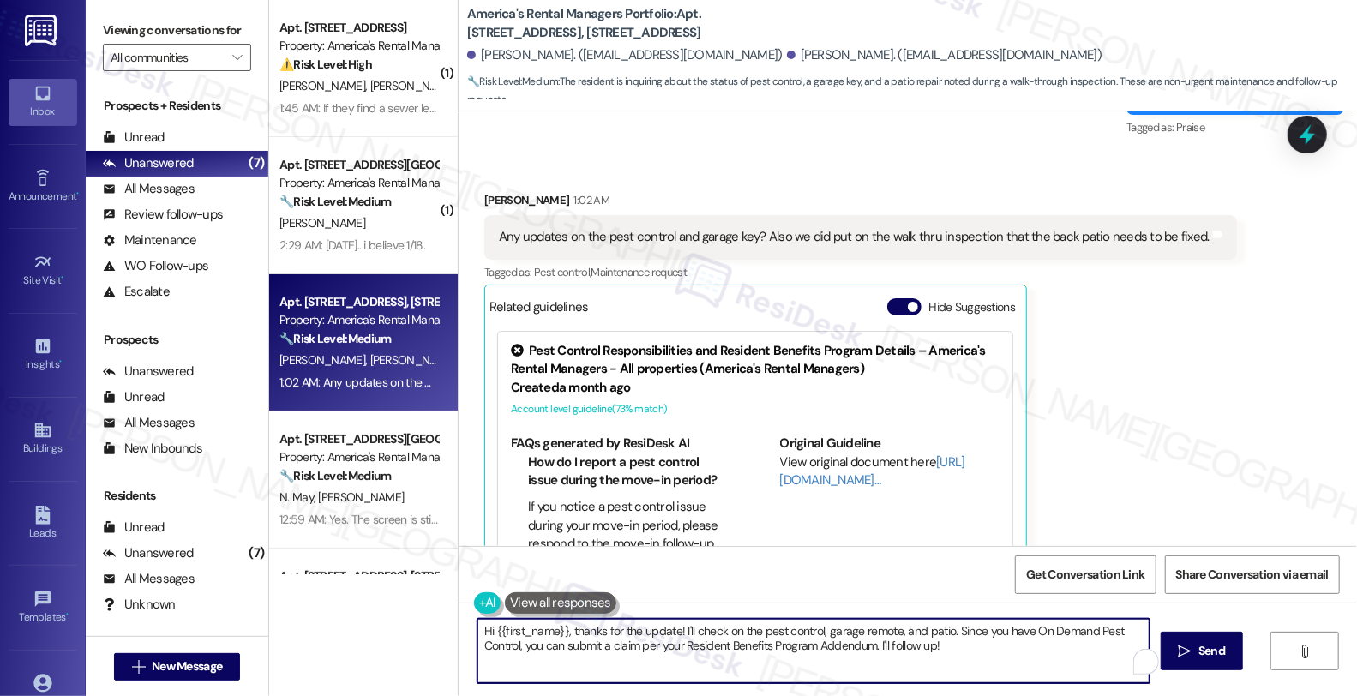
paste textarea "Alex"
click at [633, 628] on textarea "Hi Alex, thanks for checking in. I'll check on the pest control, garage remote,…" at bounding box center [811, 651] width 672 height 64
drag, startPoint x: 791, startPoint y: 630, endPoint x: 934, endPoint y: 630, distance: 143.2
click at [934, 630] on textarea "Hi Alex, thanks for checking in. I'll follow up on your request for poest conto…" at bounding box center [811, 651] width 672 height 64
click at [837, 633] on textarea "Hi Alex, thanks for checking in. I'll follow up on your request for pest contro…" at bounding box center [811, 651] width 672 height 64
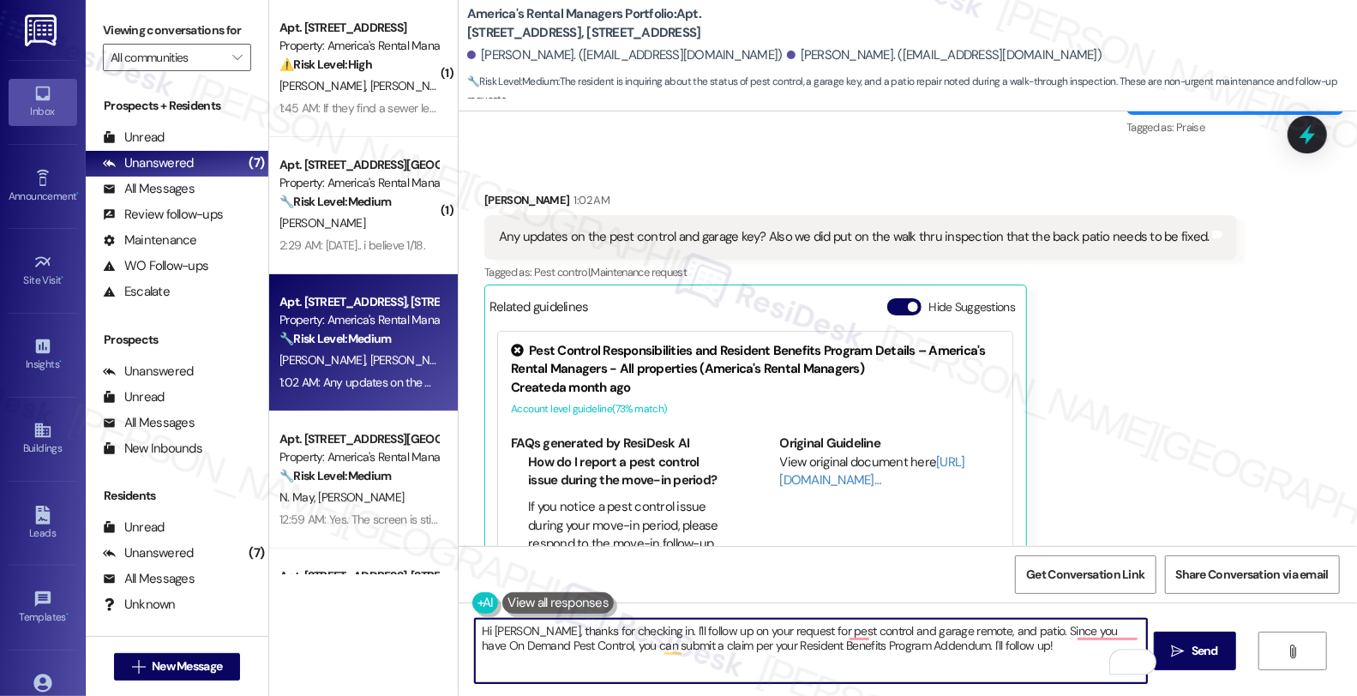
click at [932, 632] on textarea "Hi Alex, thanks for checking in. I'll follow up on your request for pest contro…" at bounding box center [811, 651] width 672 height 64
click at [1039, 631] on textarea "Hi Alex, thanks for checking in. I'll follow up on your request for pest contro…" at bounding box center [811, 651] width 672 height 64
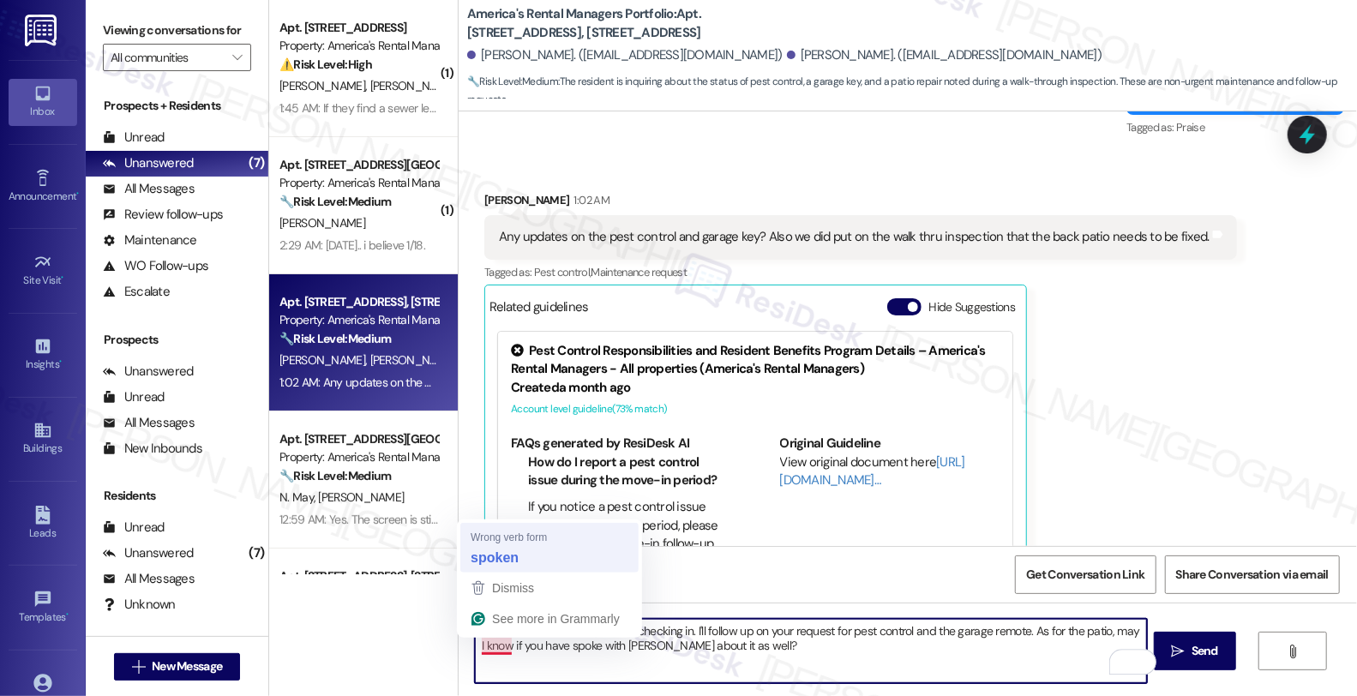
type textarea "Hi [PERSON_NAME], thanks for checking in. I'll follow up on your request for pe…"
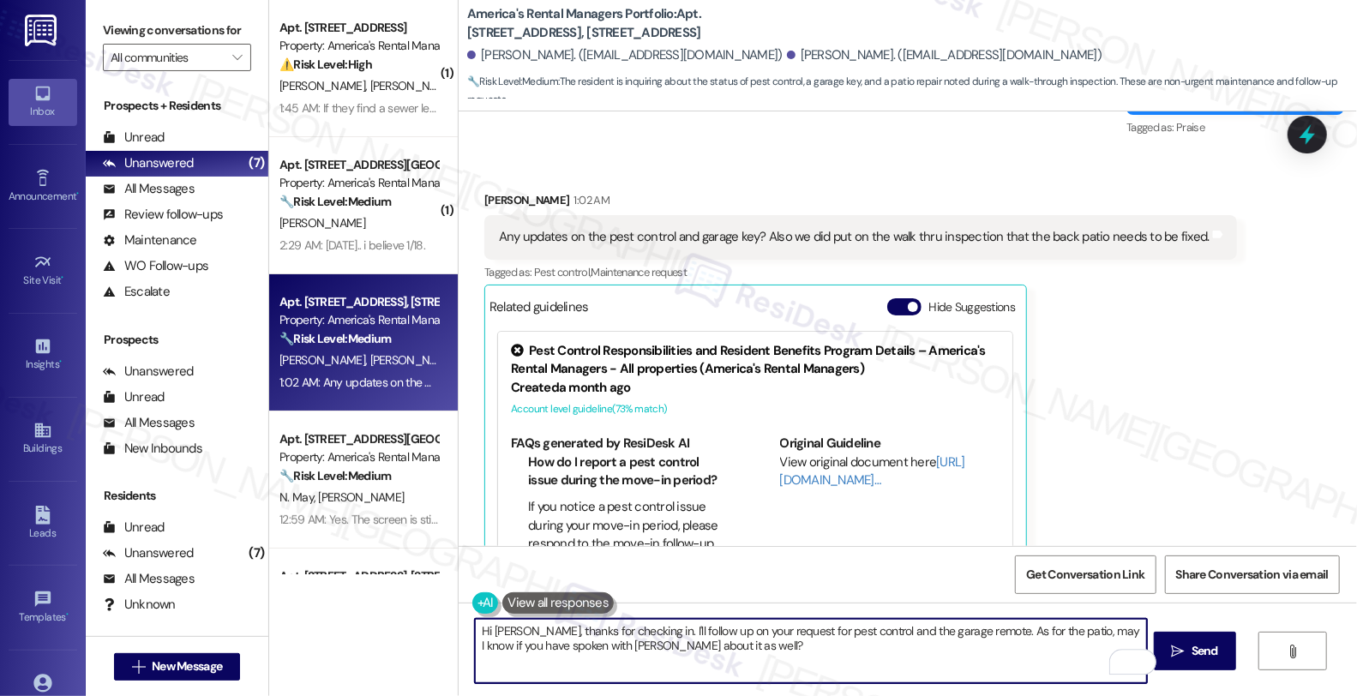
click at [914, 664] on textarea "Hi [PERSON_NAME], thanks for checking in. I'll follow up on your request for pe…" at bounding box center [811, 651] width 672 height 64
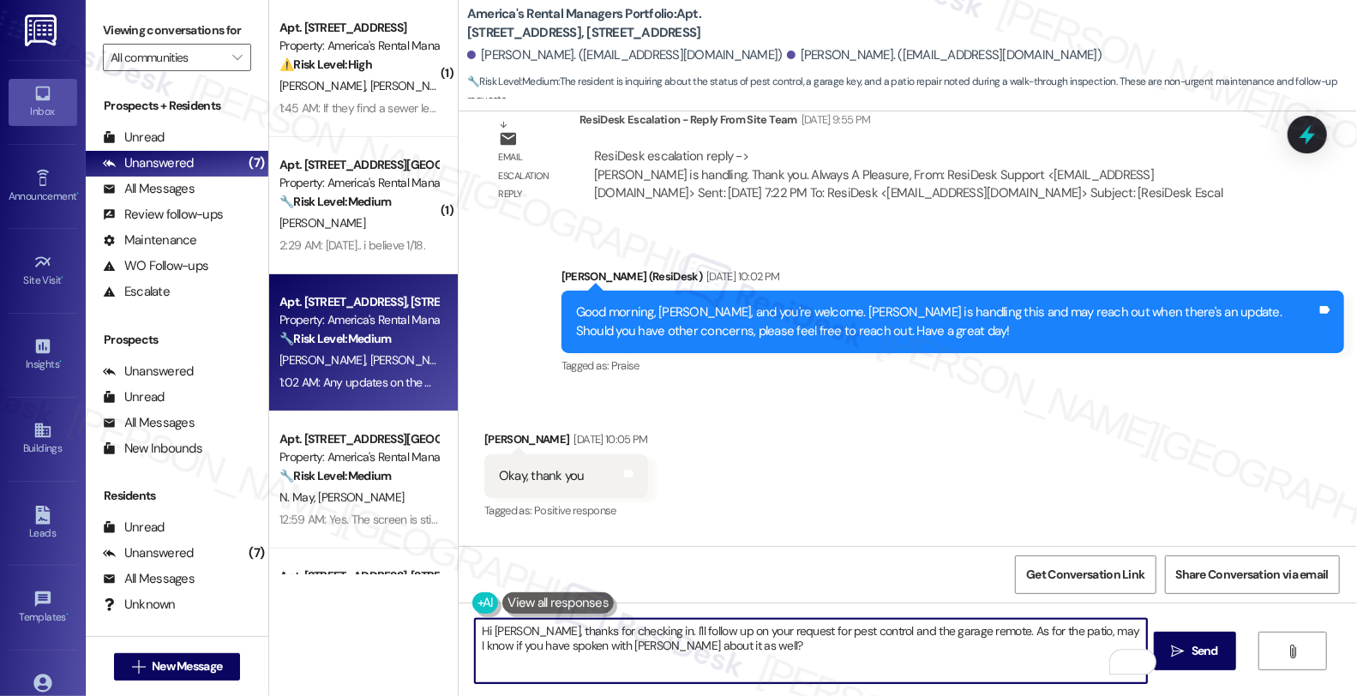
scroll to position [2147, 0]
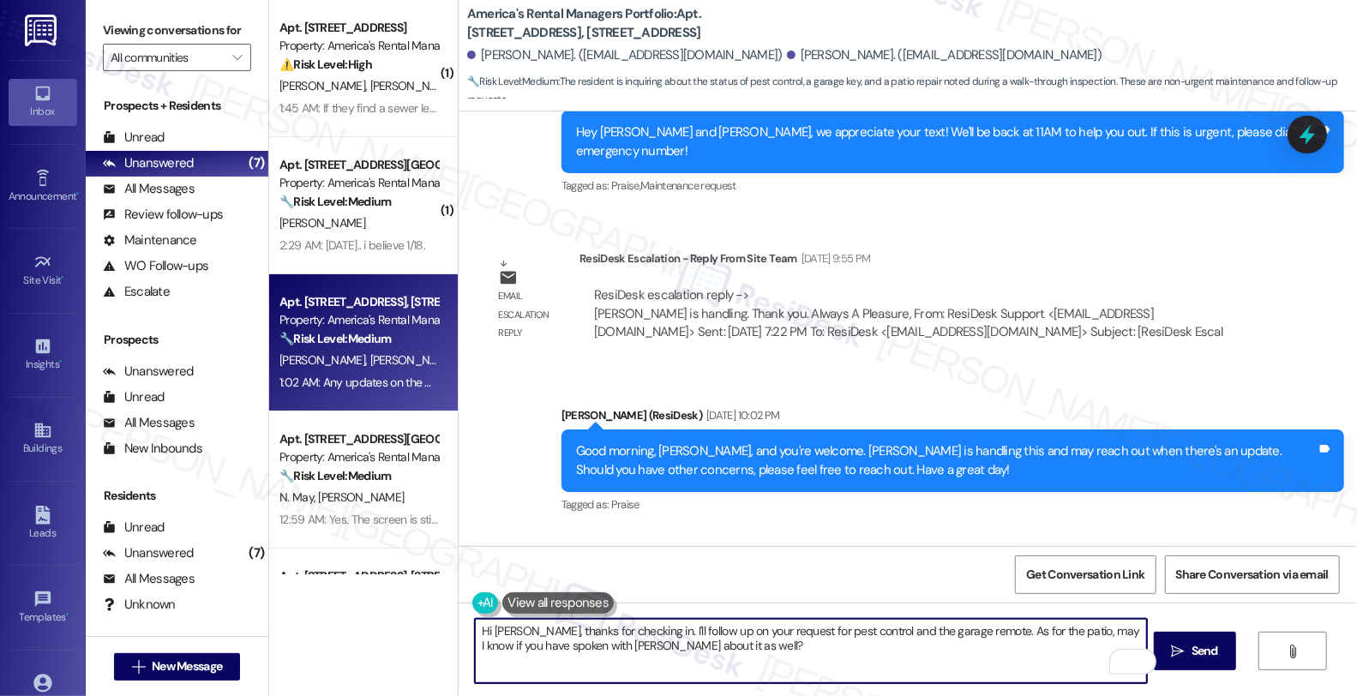
click at [682, 640] on textarea "Hi [PERSON_NAME], thanks for checking in. I'll follow up on your request for pe…" at bounding box center [811, 651] width 672 height 64
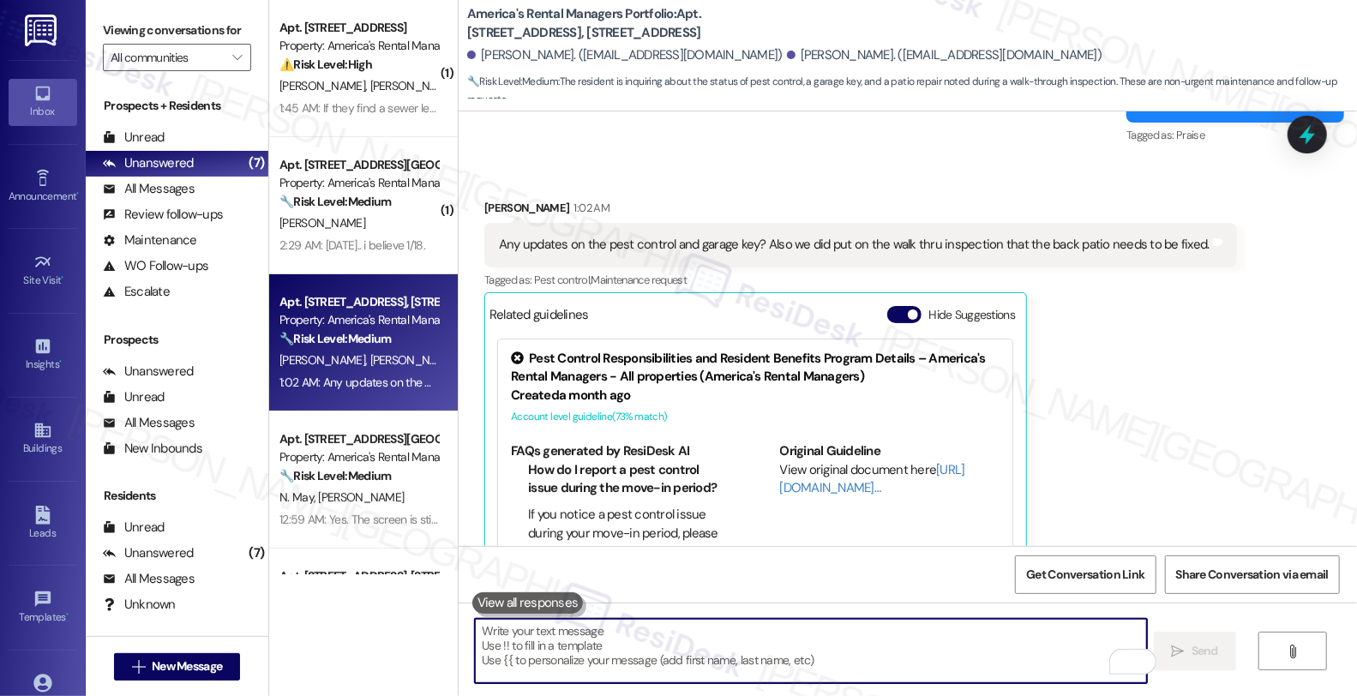
scroll to position [2814, 0]
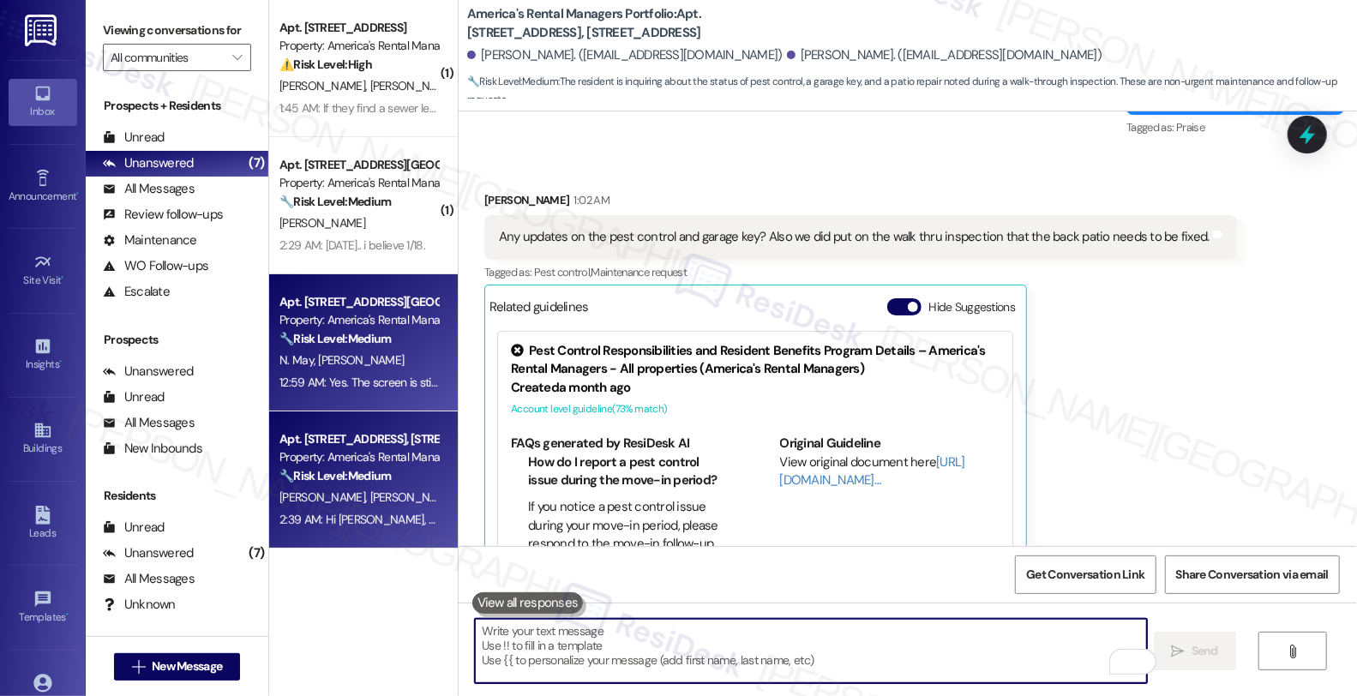
click at [375, 348] on div "Apt. [STREET_ADDRESS][GEOGRAPHIC_DATA][PERSON_NAME][PERSON_NAME] Trail Property…" at bounding box center [359, 320] width 162 height 58
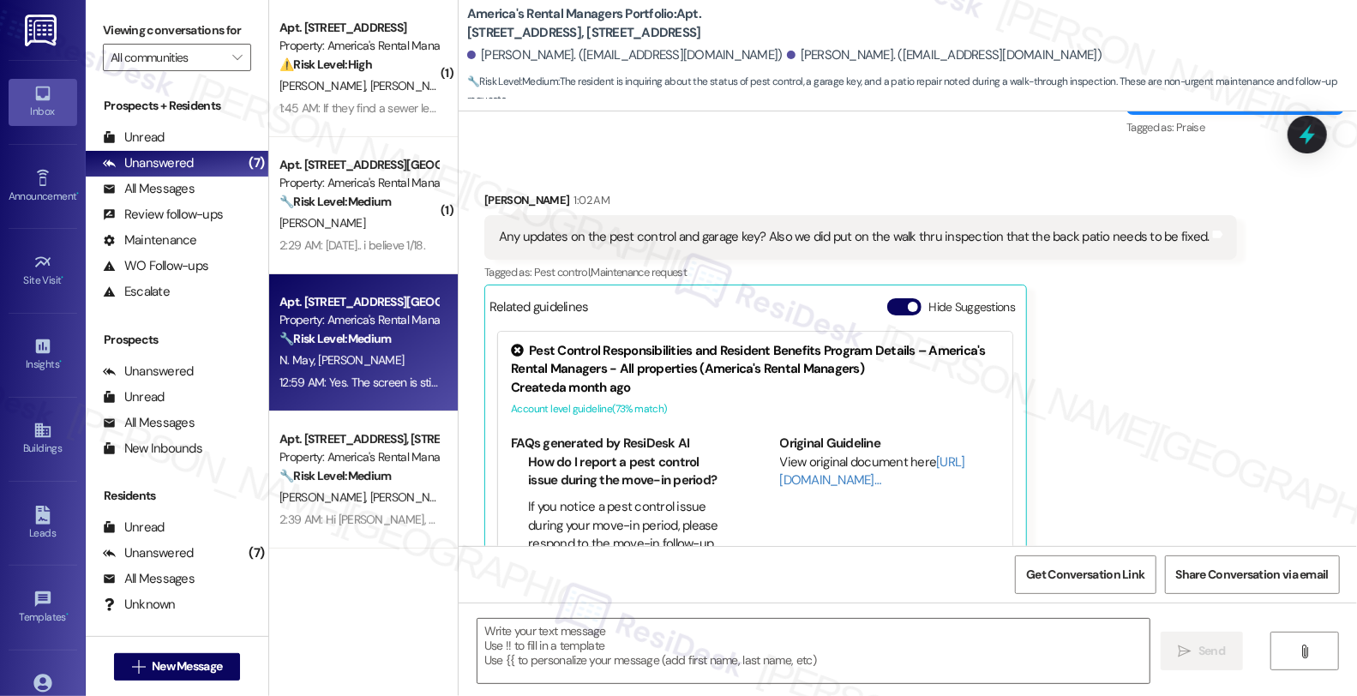
type textarea "Fetching suggested responses. Please feel free to read through the conversation…"
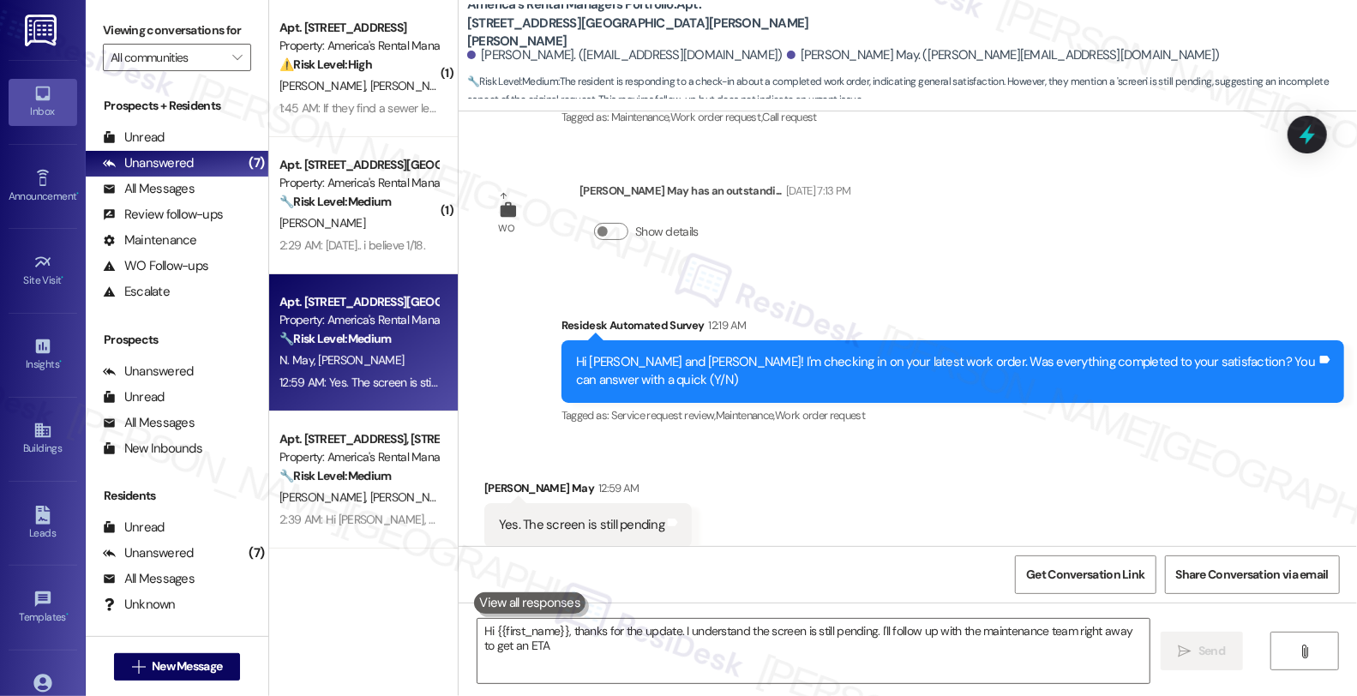
scroll to position [663, 0]
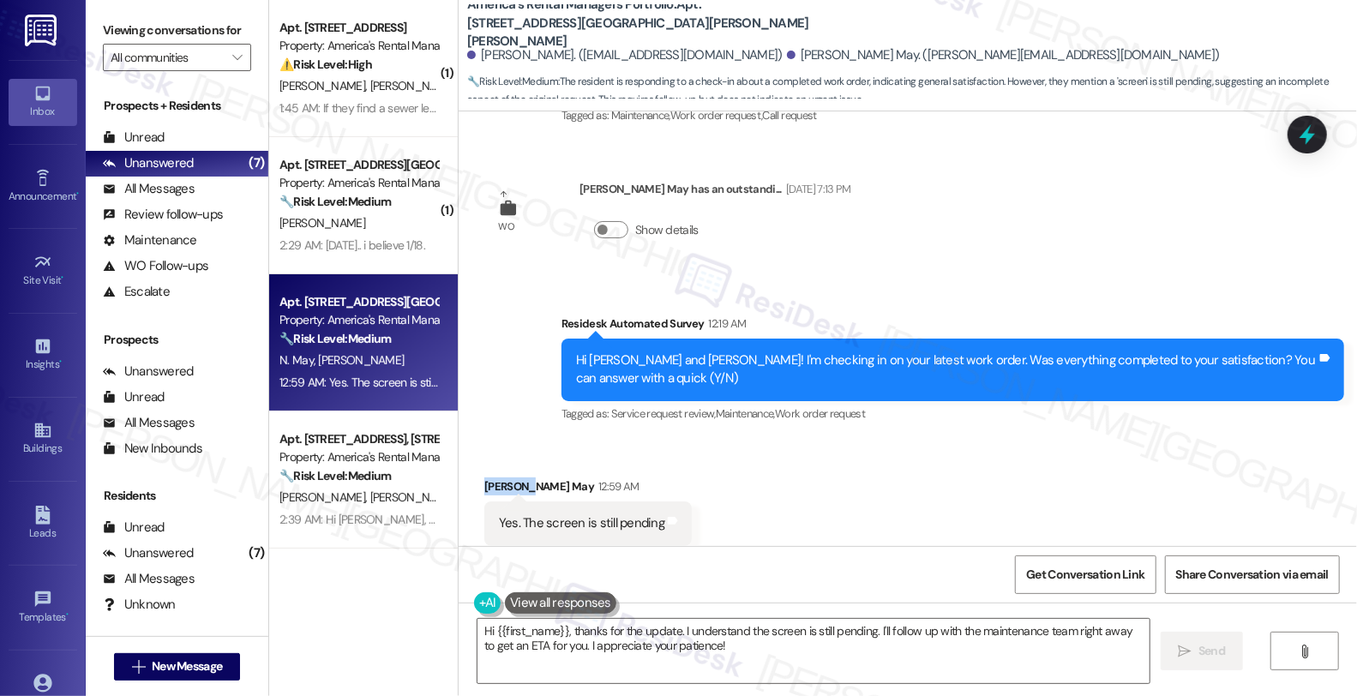
drag, startPoint x: 470, startPoint y: 450, endPoint x: 516, endPoint y: 444, distance: 46.7
click at [516, 465] on div "Received via SMS Nakeya May 12:59 AM Yes. The screen is still pending Tags and …" at bounding box center [588, 524] width 233 height 119
copy div "Nakeya M"
click at [594, 478] on div "12:59 AM" at bounding box center [616, 487] width 45 height 18
copy div "[PERSON_NAME] May"
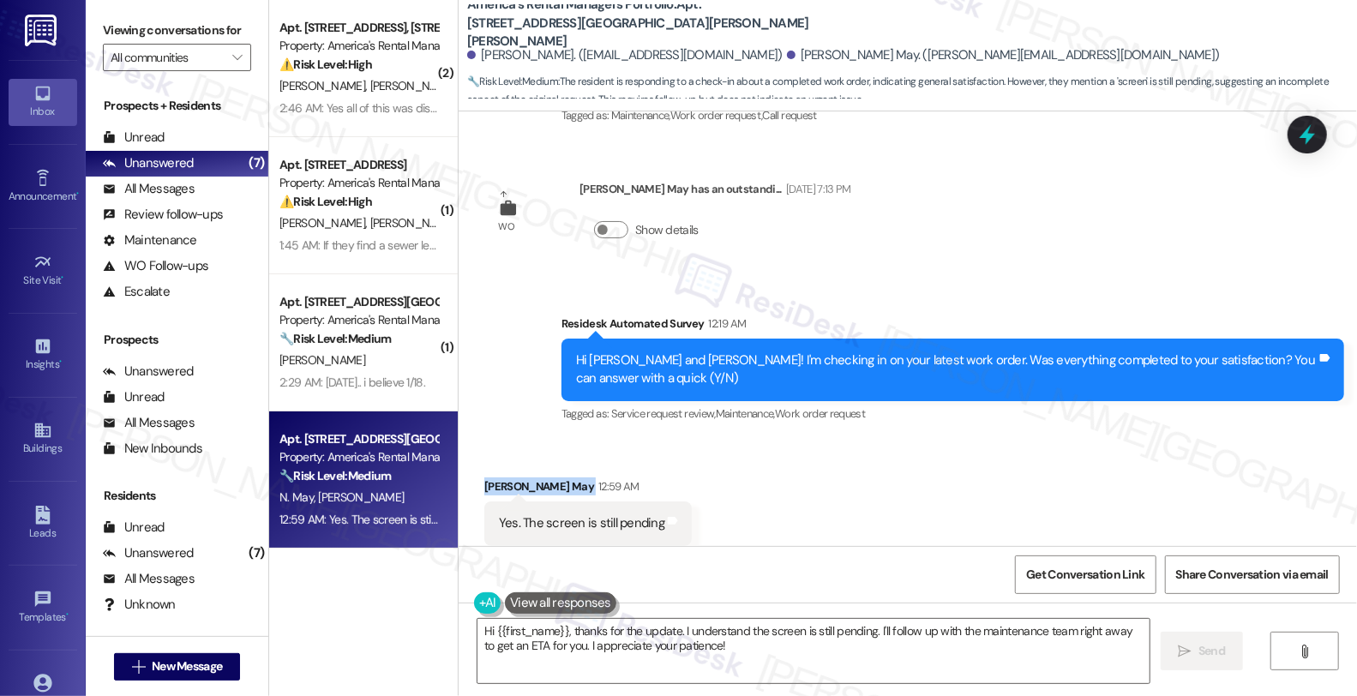
scroll to position [664, 0]
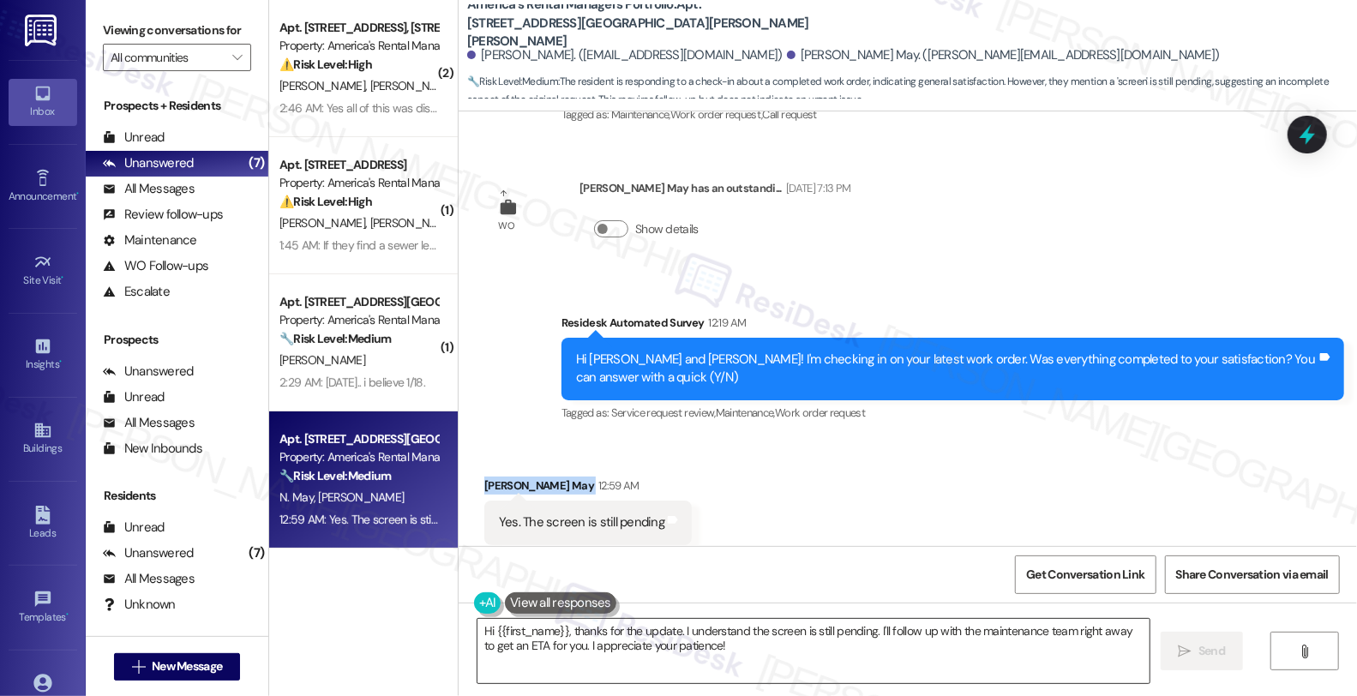
copy div "[PERSON_NAME] May"
click at [489, 477] on div "Nakeya May 12:59 AM" at bounding box center [587, 489] width 207 height 24
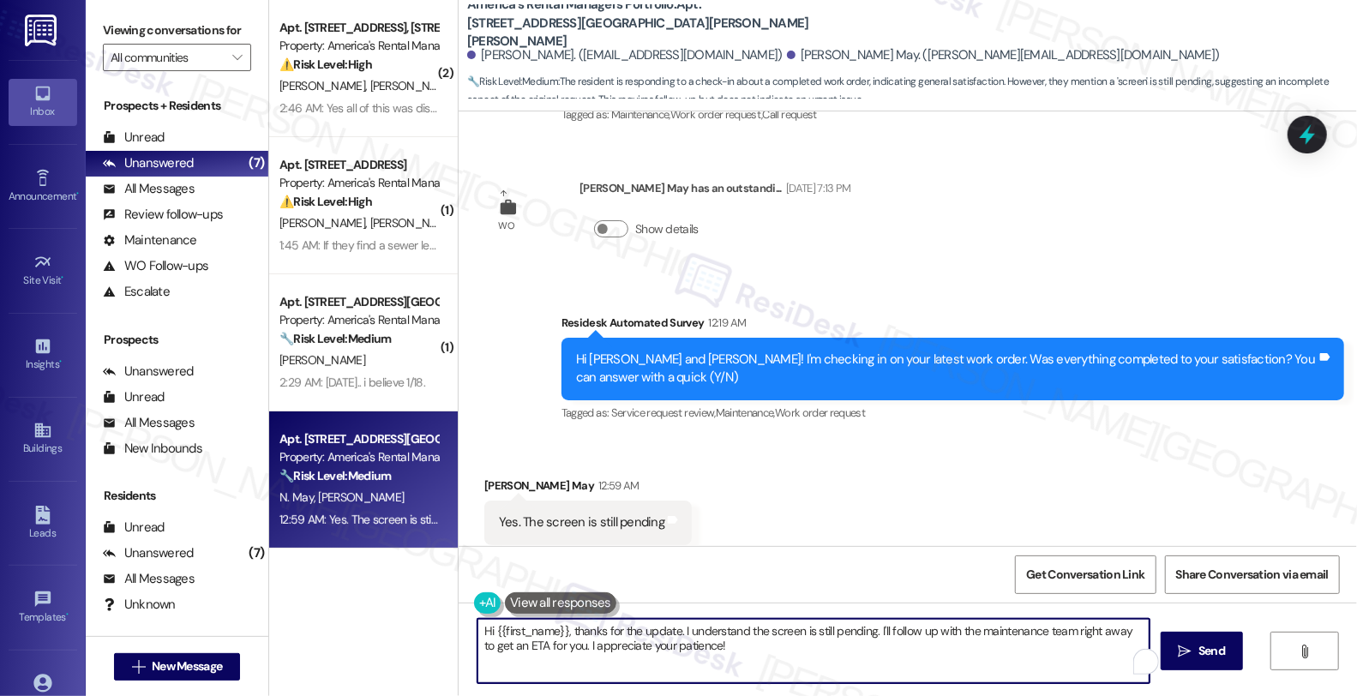
drag, startPoint x: 489, startPoint y: 629, endPoint x: 557, endPoint y: 629, distance: 68.6
click at [557, 629] on textarea "Hi {{first_name}}, thanks for the update. I understand the screen is still pend…" at bounding box center [814, 651] width 672 height 64
paste textarea "Nakeya"
type textarea "Hi [PERSON_NAME], thanks for the update. I understand the screen is still pendi…"
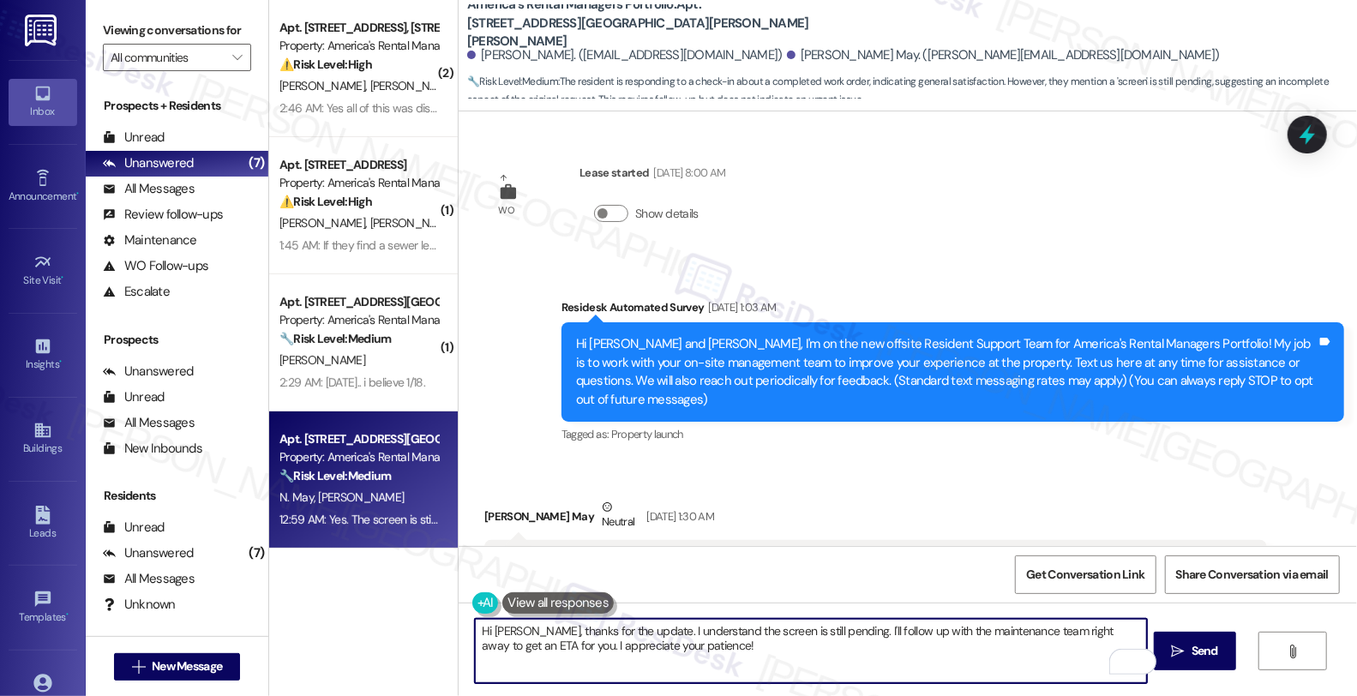
scroll to position [664, 0]
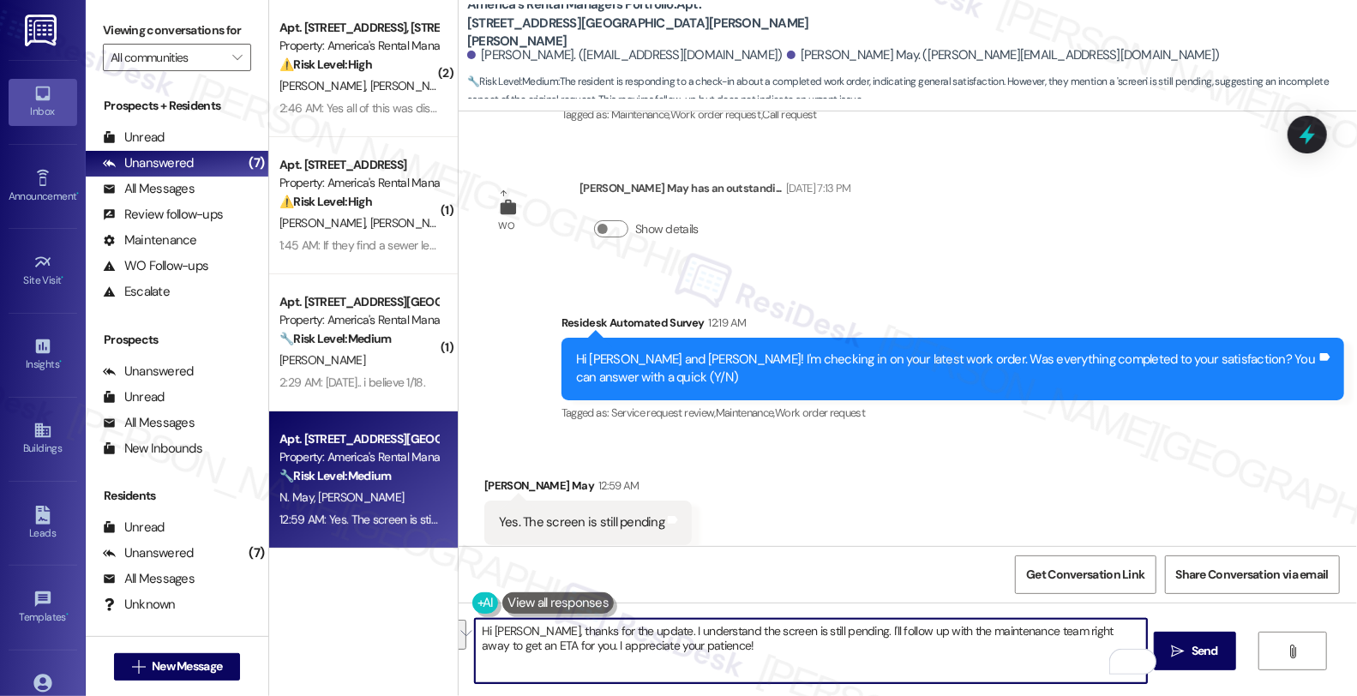
drag, startPoint x: 828, startPoint y: 628, endPoint x: 886, endPoint y: 678, distance: 76.0
click at [886, 678] on textarea "Hi [PERSON_NAME], thanks for the update. I understand the screen is still pendi…" at bounding box center [811, 651] width 672 height 64
click at [986, 641] on textarea "Hi [PERSON_NAME], thanks for the update. I understand the screen is still pendi…" at bounding box center [811, 651] width 672 height 64
paste textarea "#53548-1"
click at [1024, 634] on textarea "Hi [PERSON_NAME], thanks for the update. I understand the screen is still pendi…" at bounding box center [811, 651] width 672 height 64
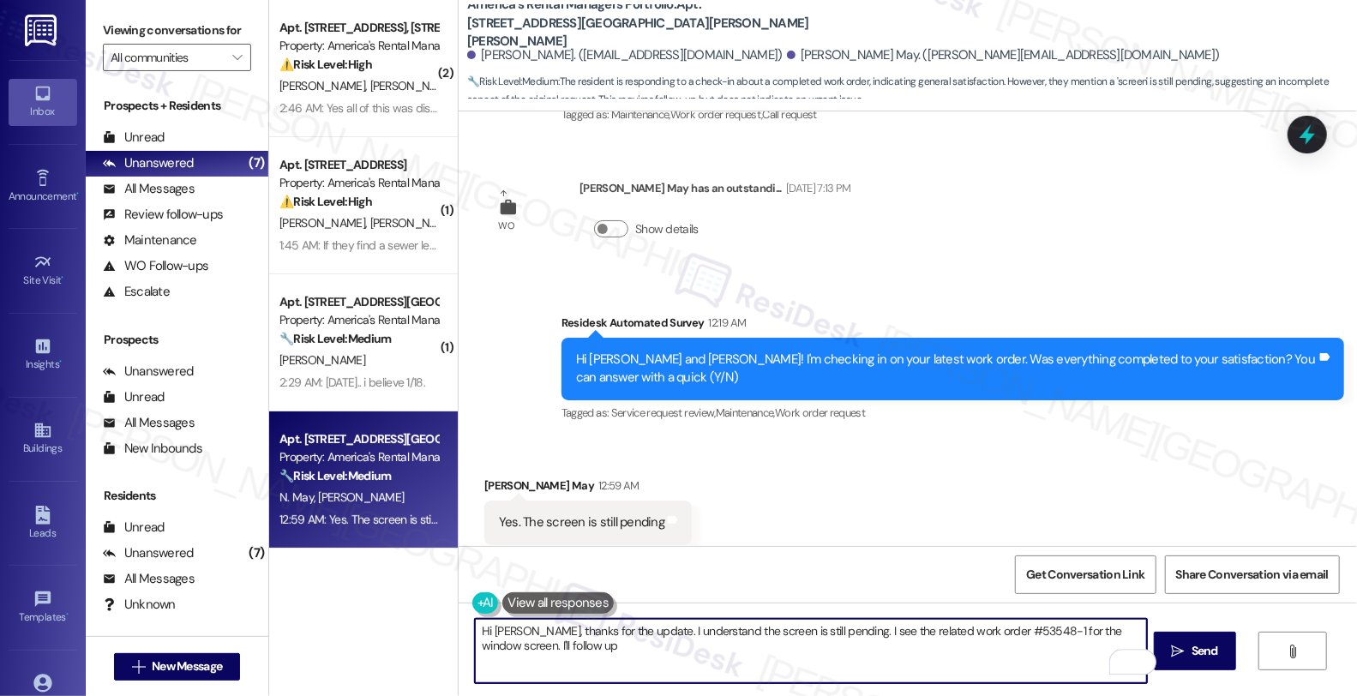
click at [560, 643] on textarea "Hi [PERSON_NAME], thanks for the update. I understand the screen is still pendi…" at bounding box center [811, 651] width 672 height 64
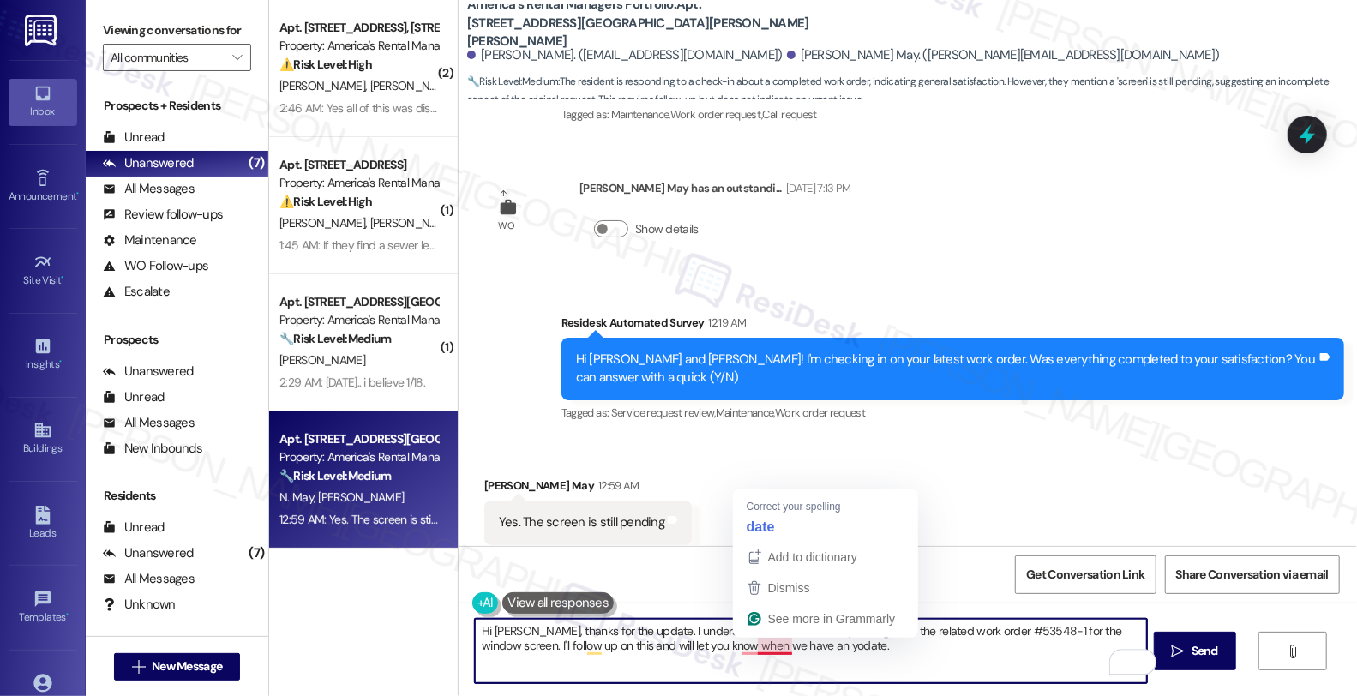
click at [760, 652] on textarea "Hi [PERSON_NAME], thanks for the update. I understand the screen is still pendi…" at bounding box center [811, 651] width 672 height 64
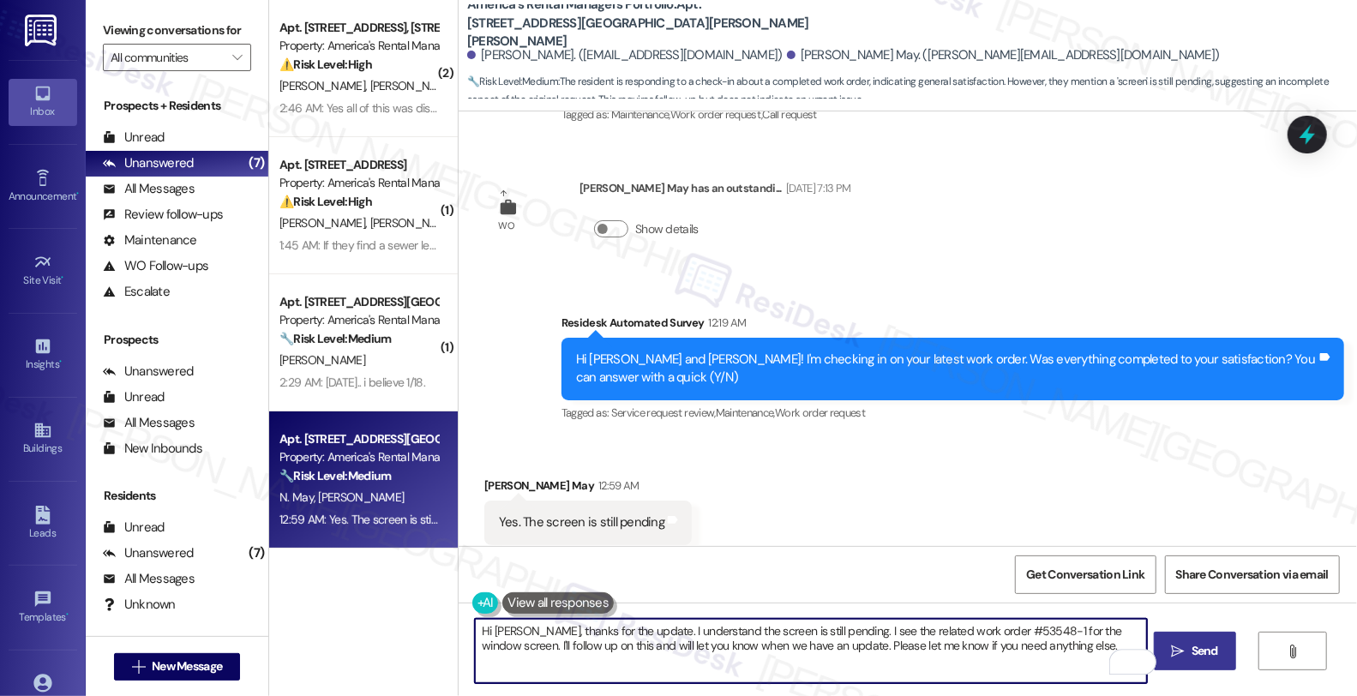
type textarea "Hi [PERSON_NAME], thanks for the update. I understand the screen is still pendi…"
click at [1218, 644] on span "Send" at bounding box center [1205, 651] width 27 height 18
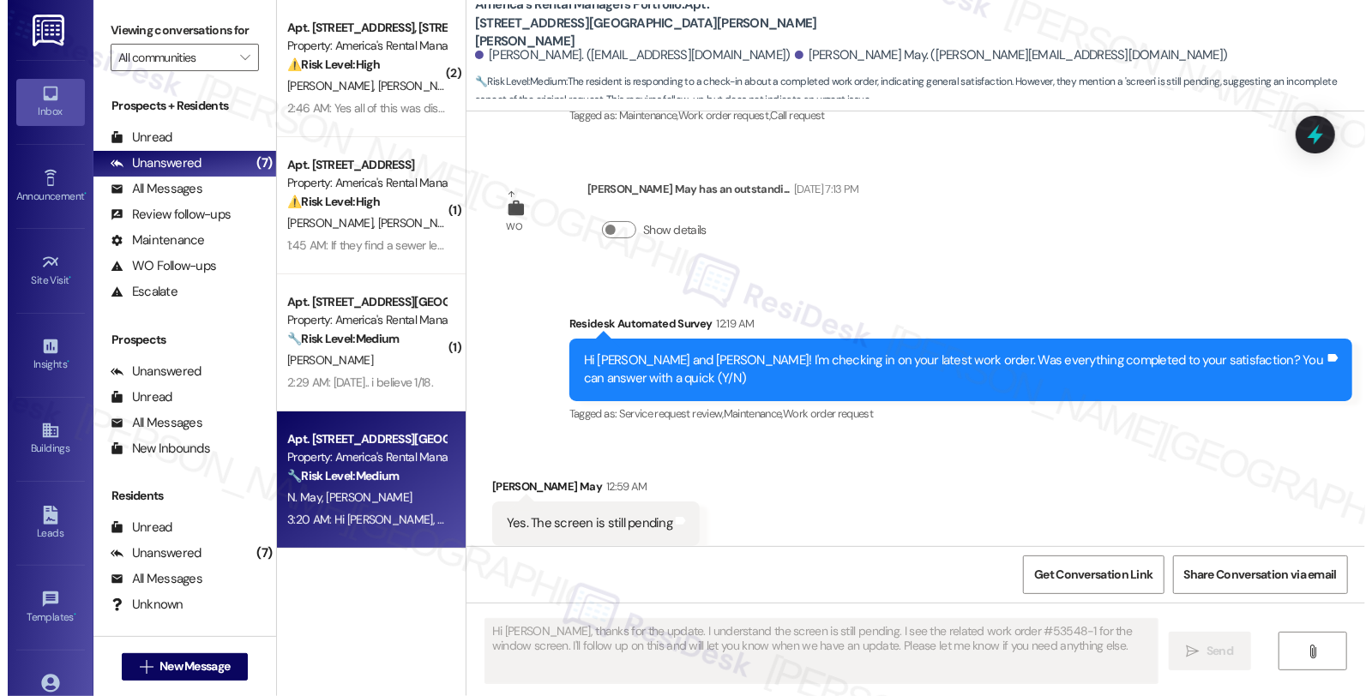
scroll to position [802, 0]
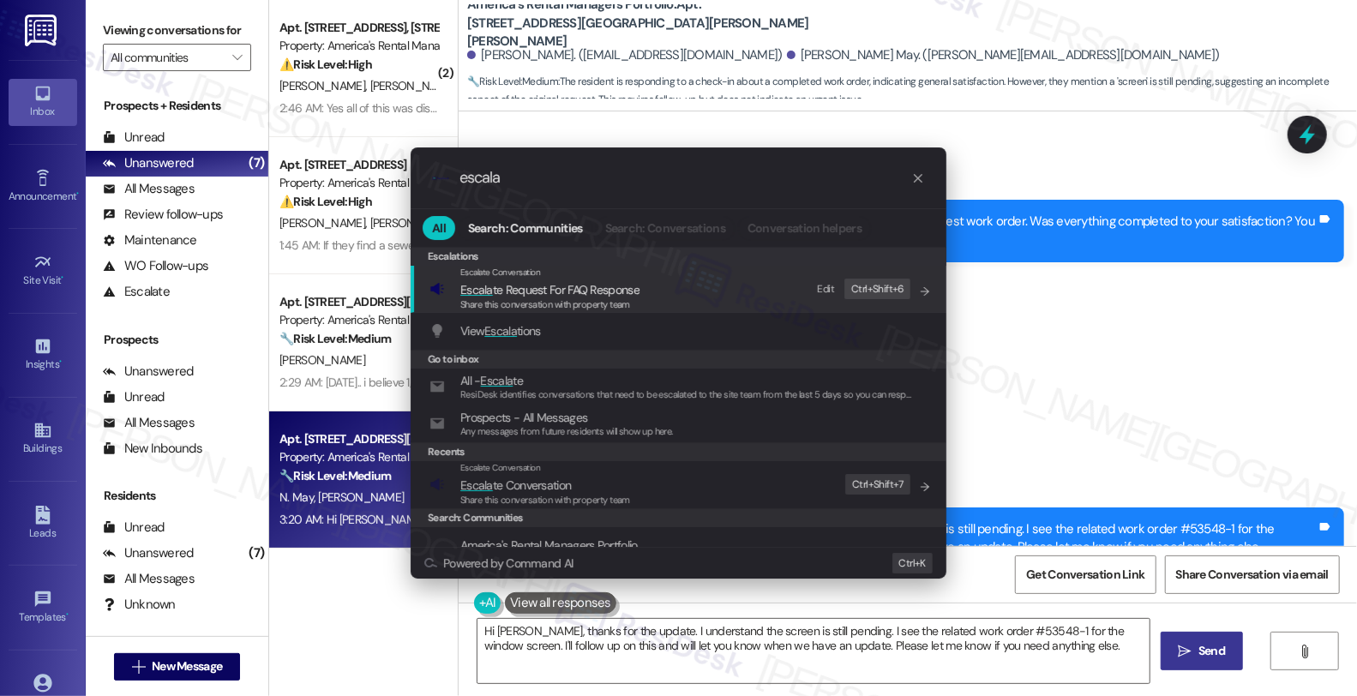
type input "escala"
click at [528, 478] on span "Escala te Conversation" at bounding box center [515, 485] width 111 height 15
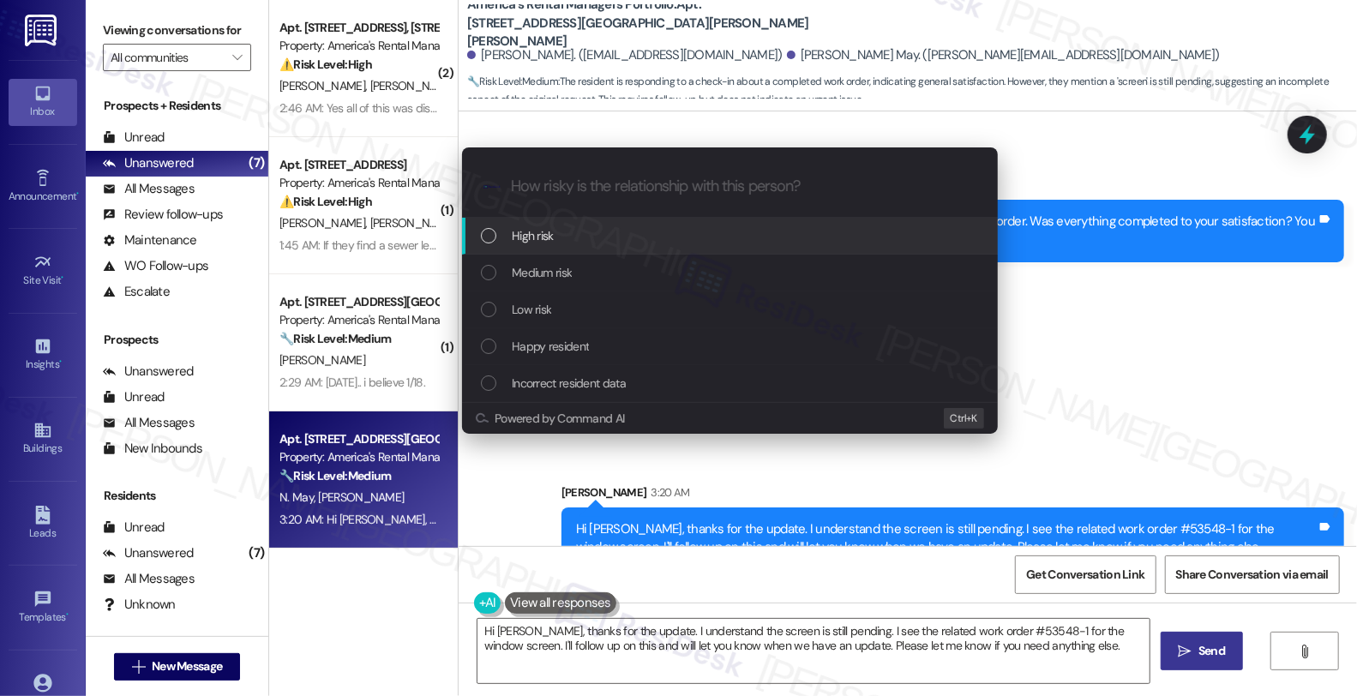
click at [528, 276] on span "Medium risk" at bounding box center [542, 272] width 60 height 19
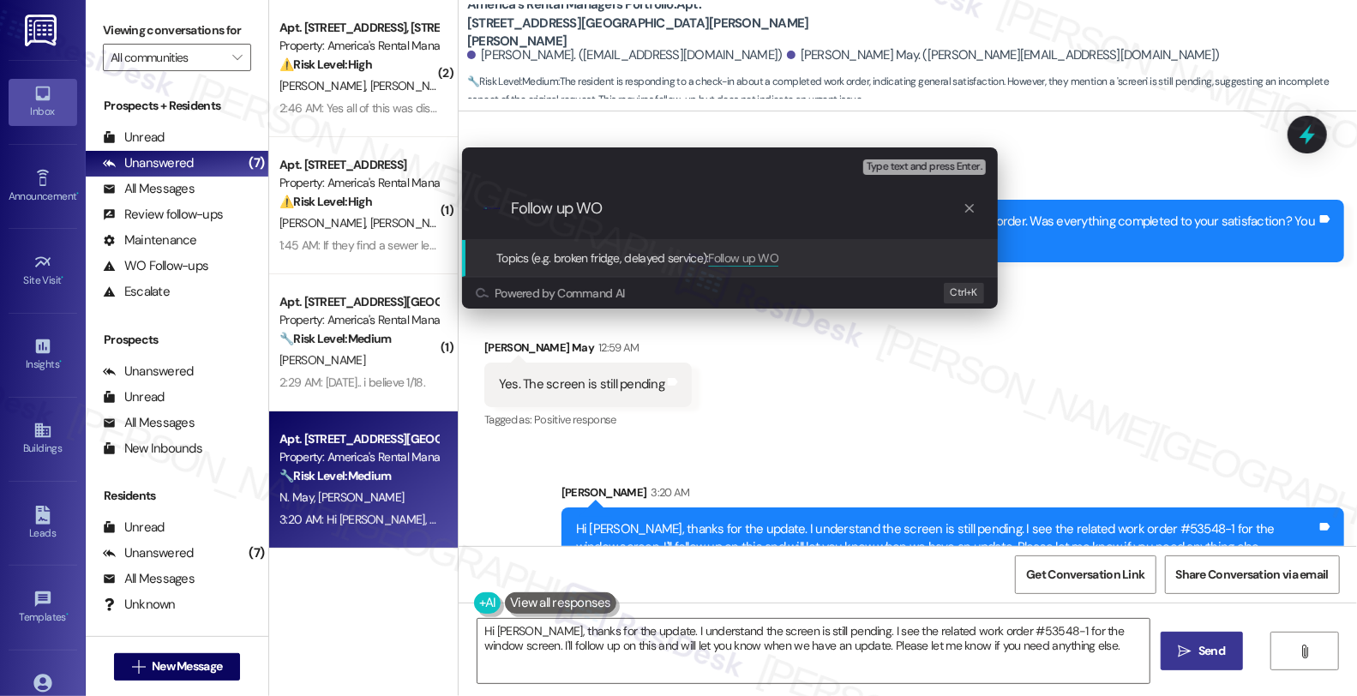
paste input "#53548-1"
type input "Follow up WO #53548-1 (window screen)"
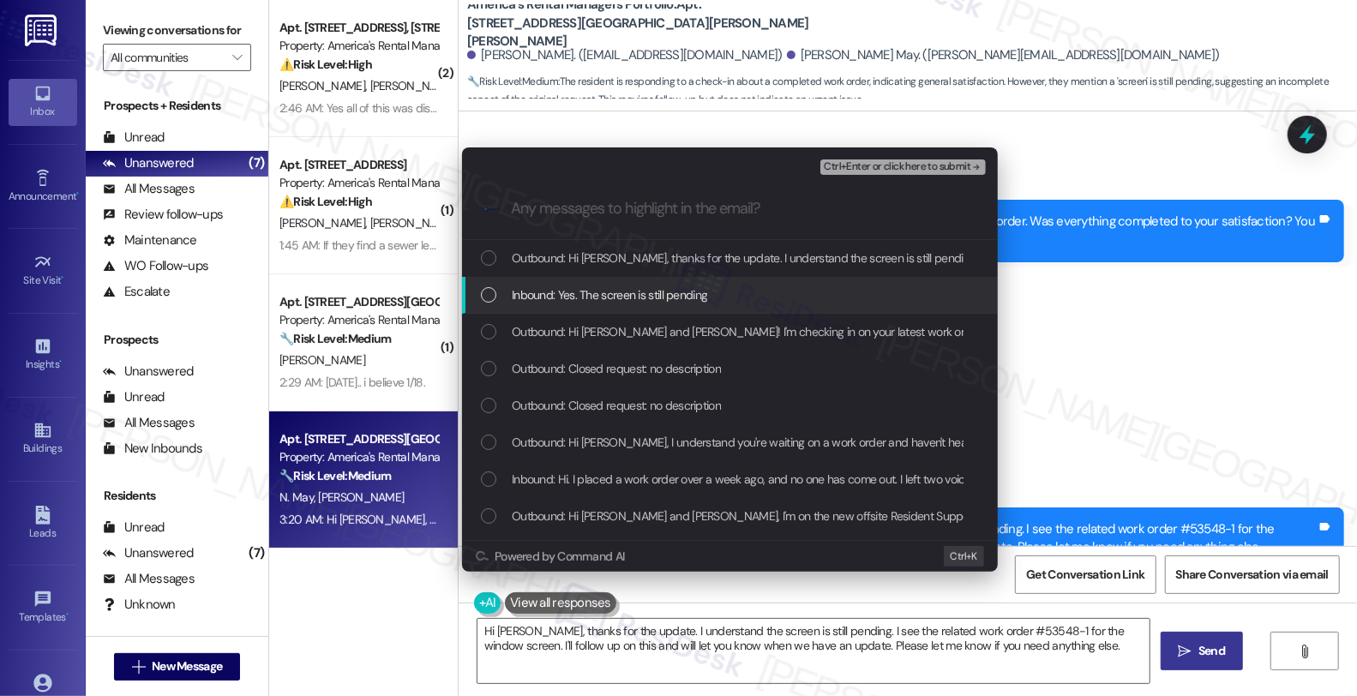
click at [550, 298] on span "Inbound: Yes. The screen is still pending" at bounding box center [609, 294] width 195 height 19
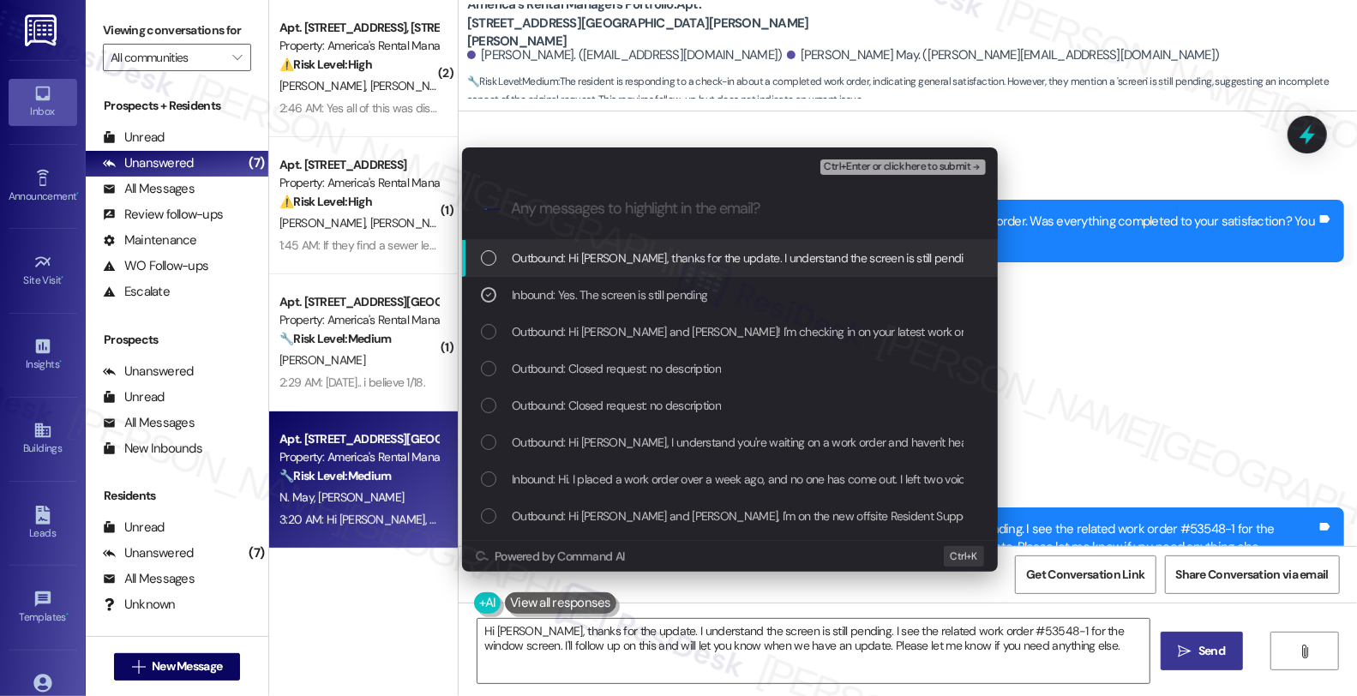
click at [851, 161] on span "Ctrl+Enter or click here to submit" at bounding box center [897, 167] width 147 height 12
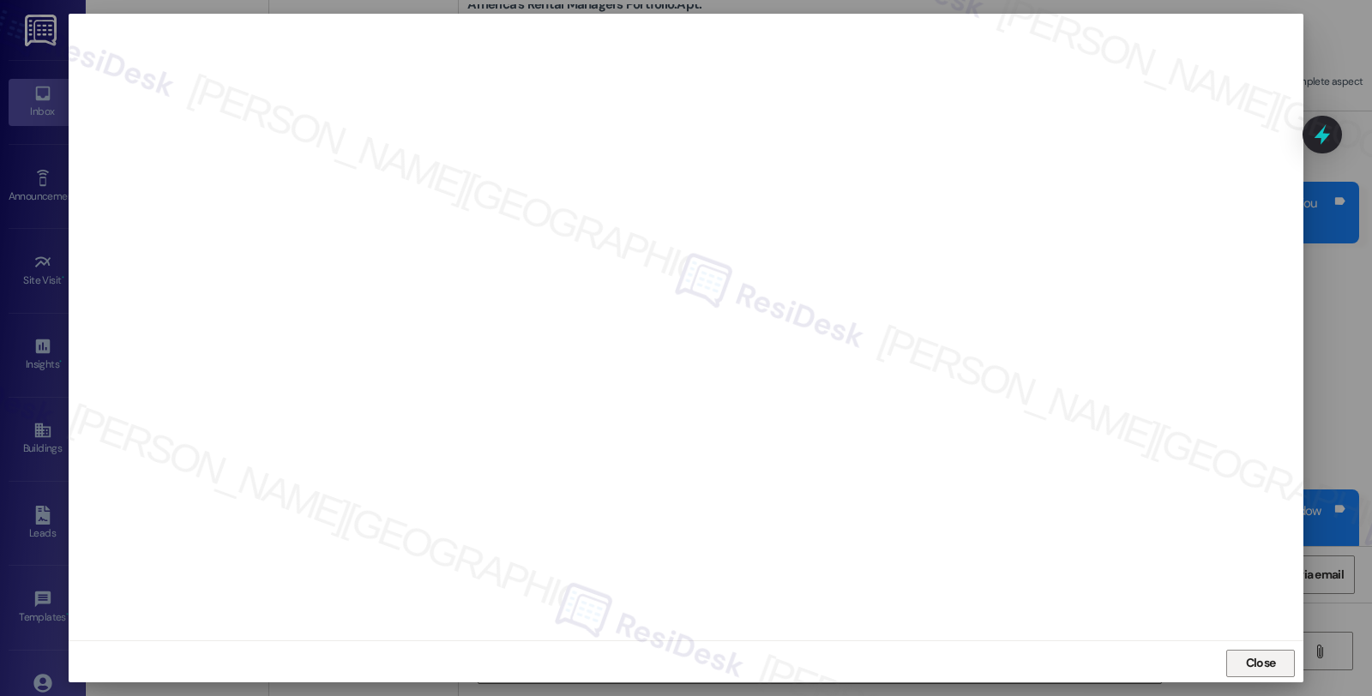
click at [1277, 662] on button "Close" at bounding box center [1260, 663] width 69 height 27
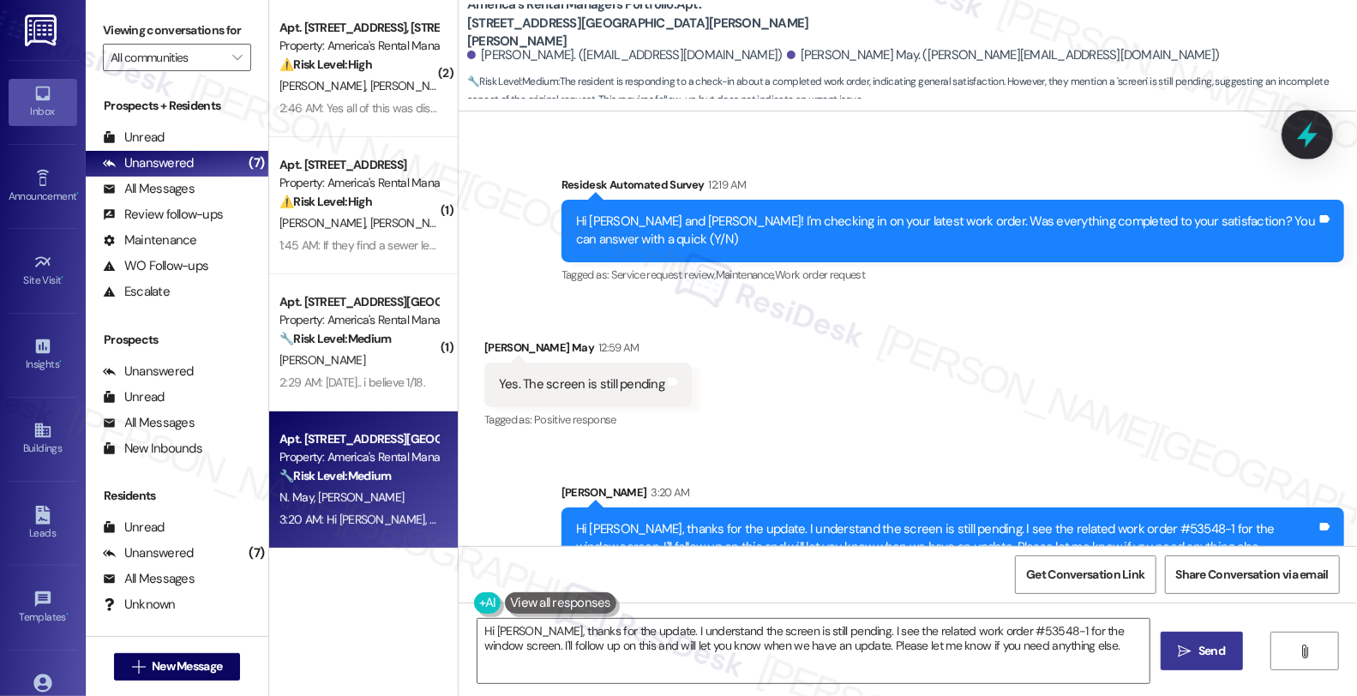
click at [1303, 132] on icon at bounding box center [1307, 134] width 29 height 29
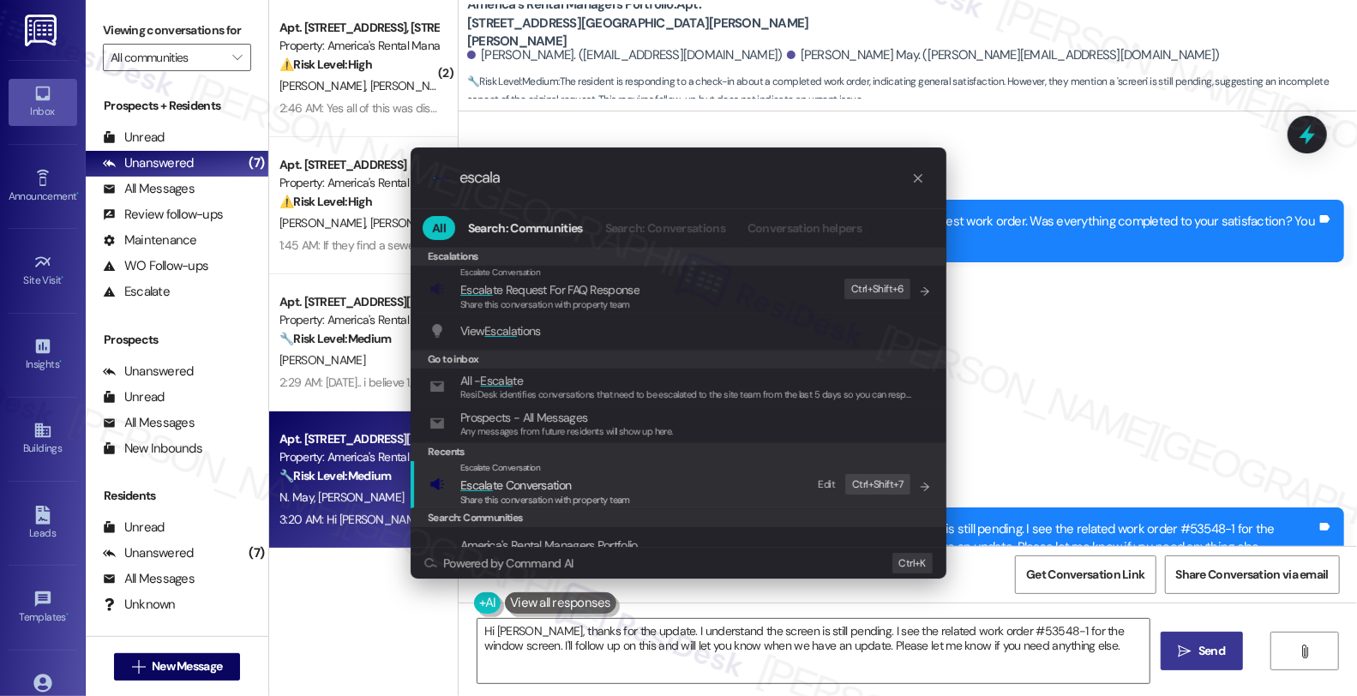
type input "escala"
click at [607, 484] on span "Escala te Conversation" at bounding box center [545, 485] width 170 height 19
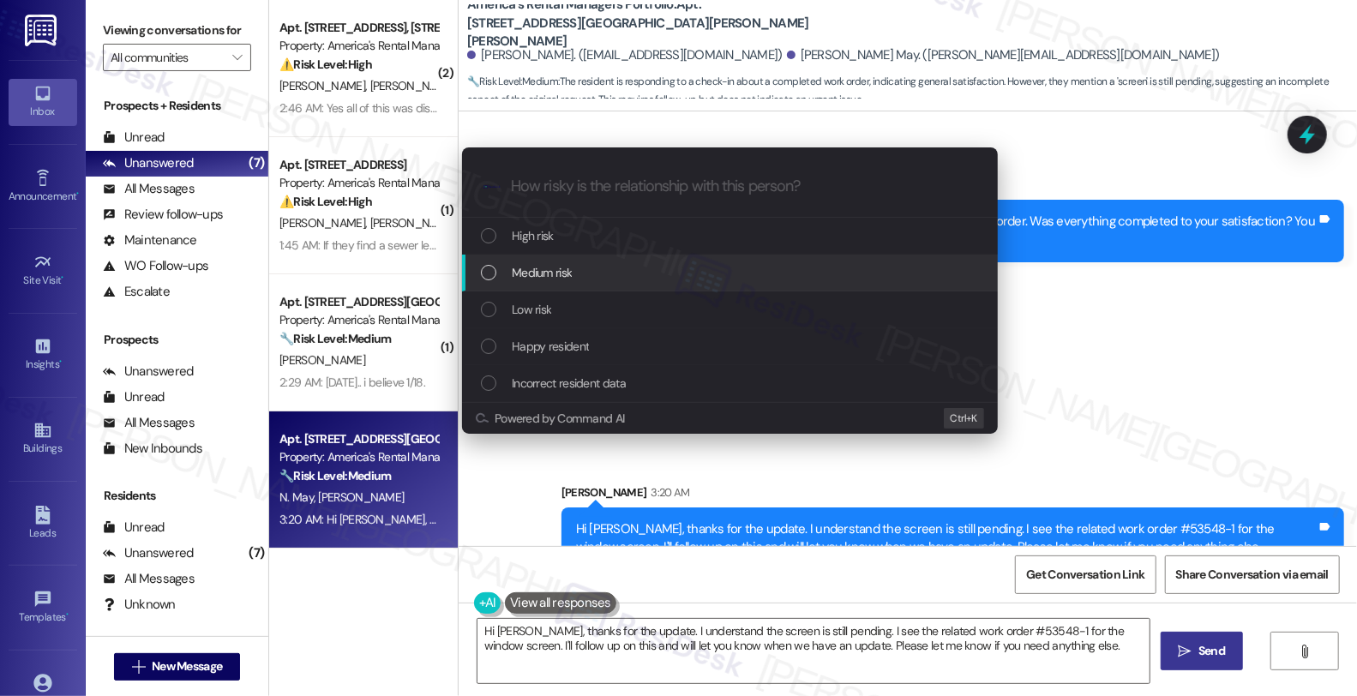
click at [577, 259] on div "Medium risk" at bounding box center [730, 273] width 536 height 37
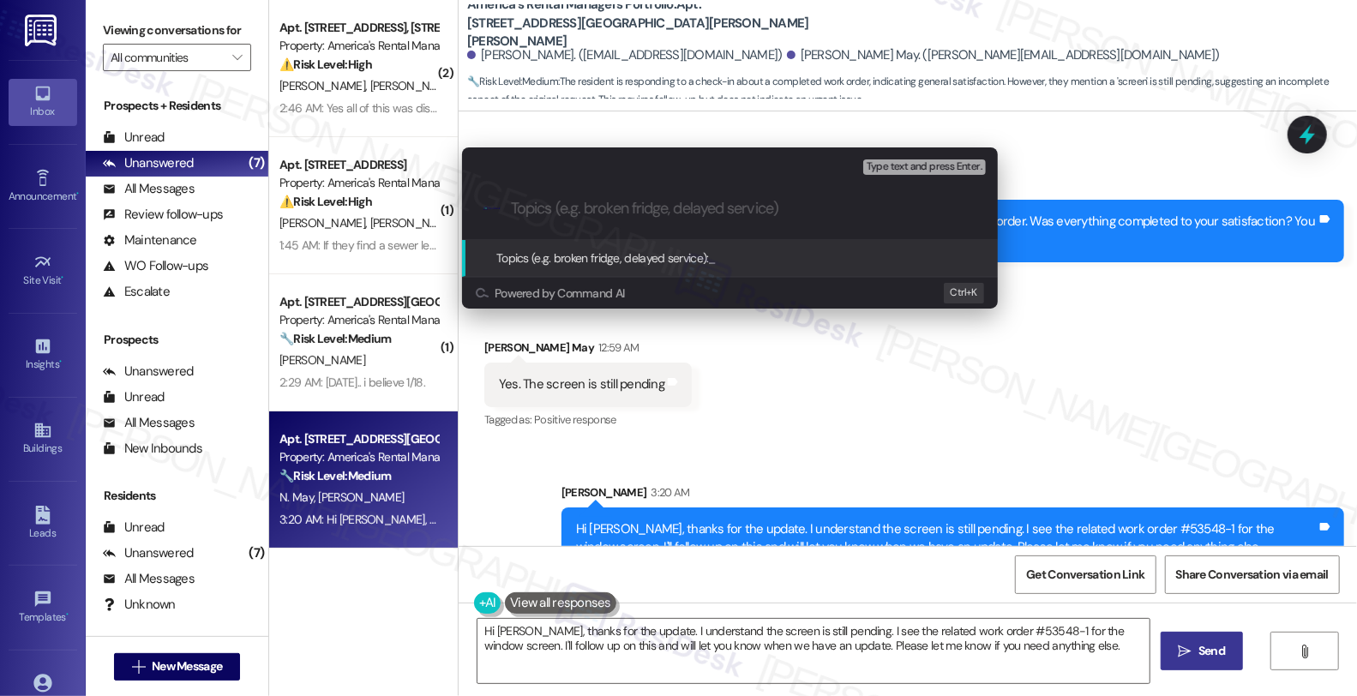
paste input "Follow up WO #53548-1 (window screen)"
type input "Follow up WO #53548-1 (window screen)"
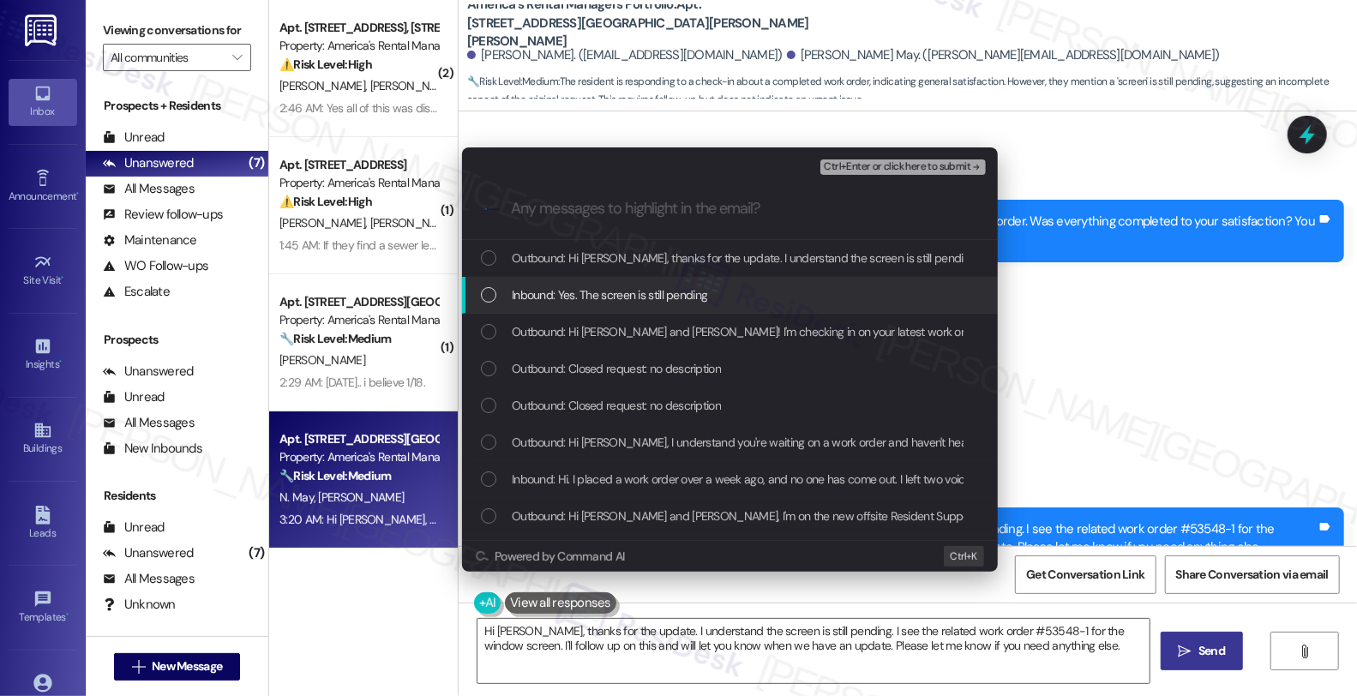
click at [613, 303] on span "Inbound: Yes. The screen is still pending" at bounding box center [609, 294] width 195 height 19
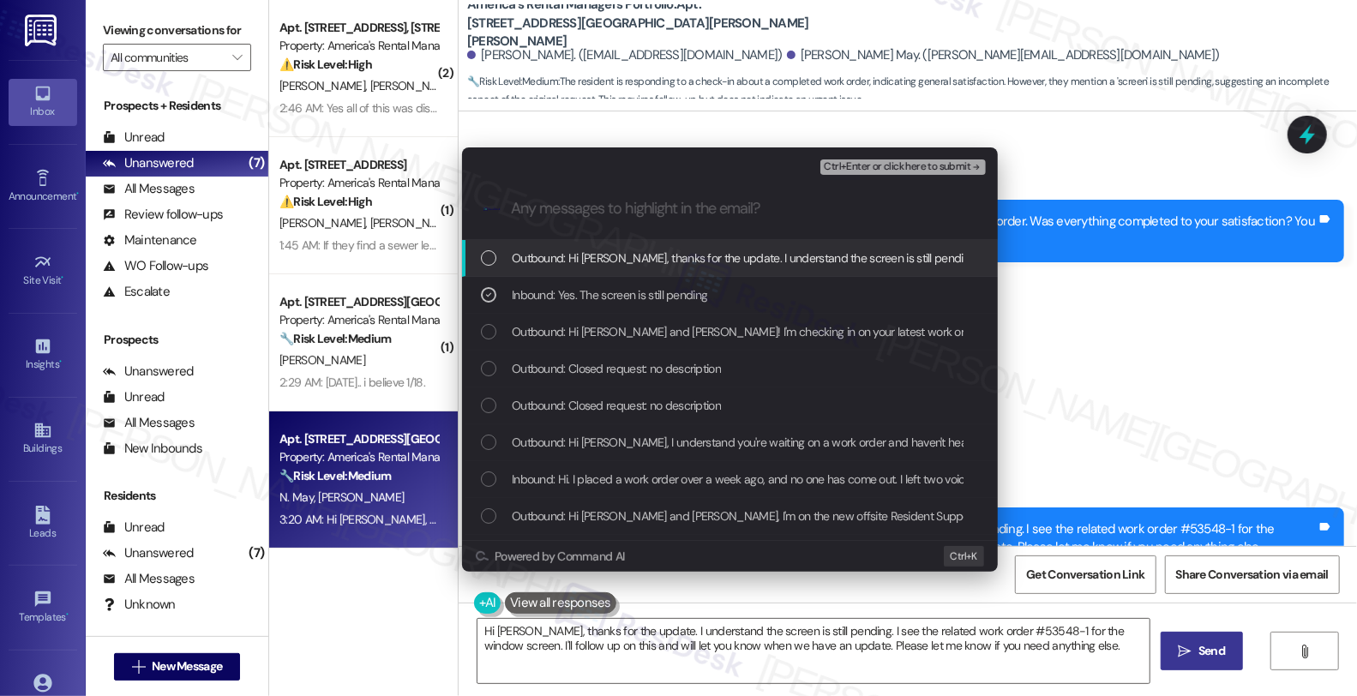
click at [892, 161] on span "Ctrl+Enter or click here to submit" at bounding box center [897, 167] width 147 height 12
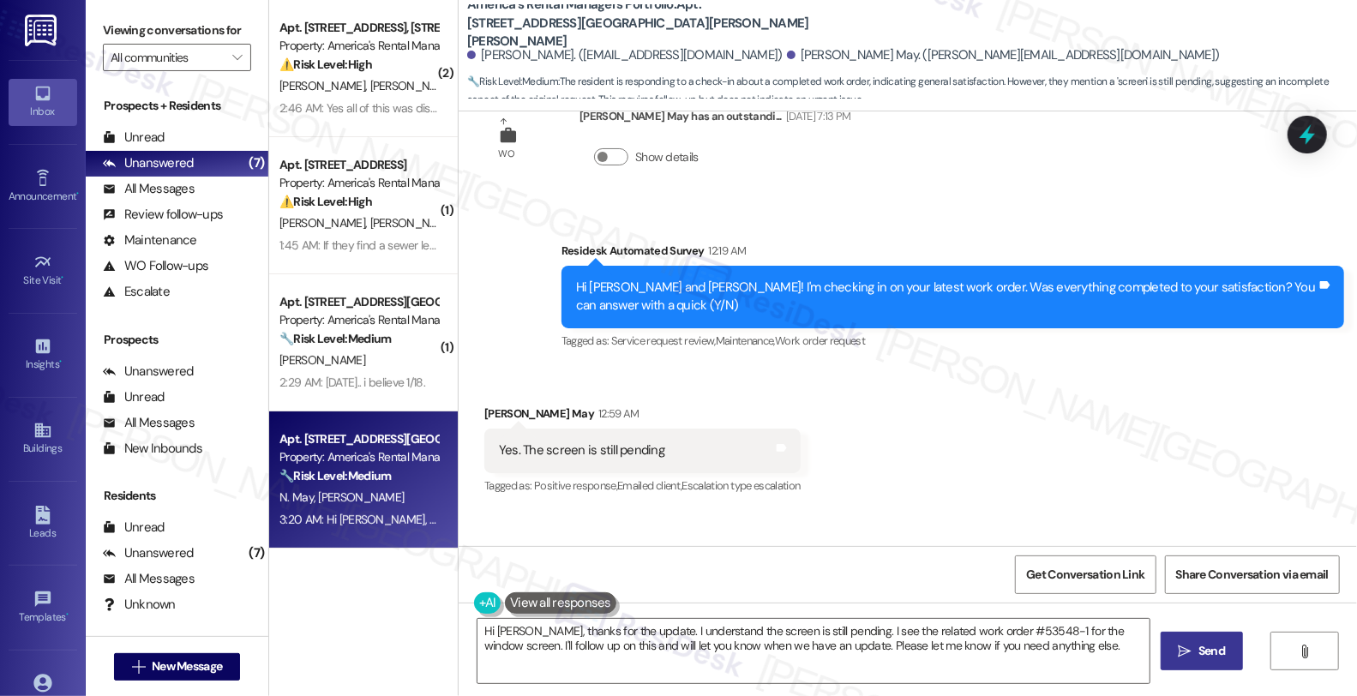
scroll to position [826, 0]
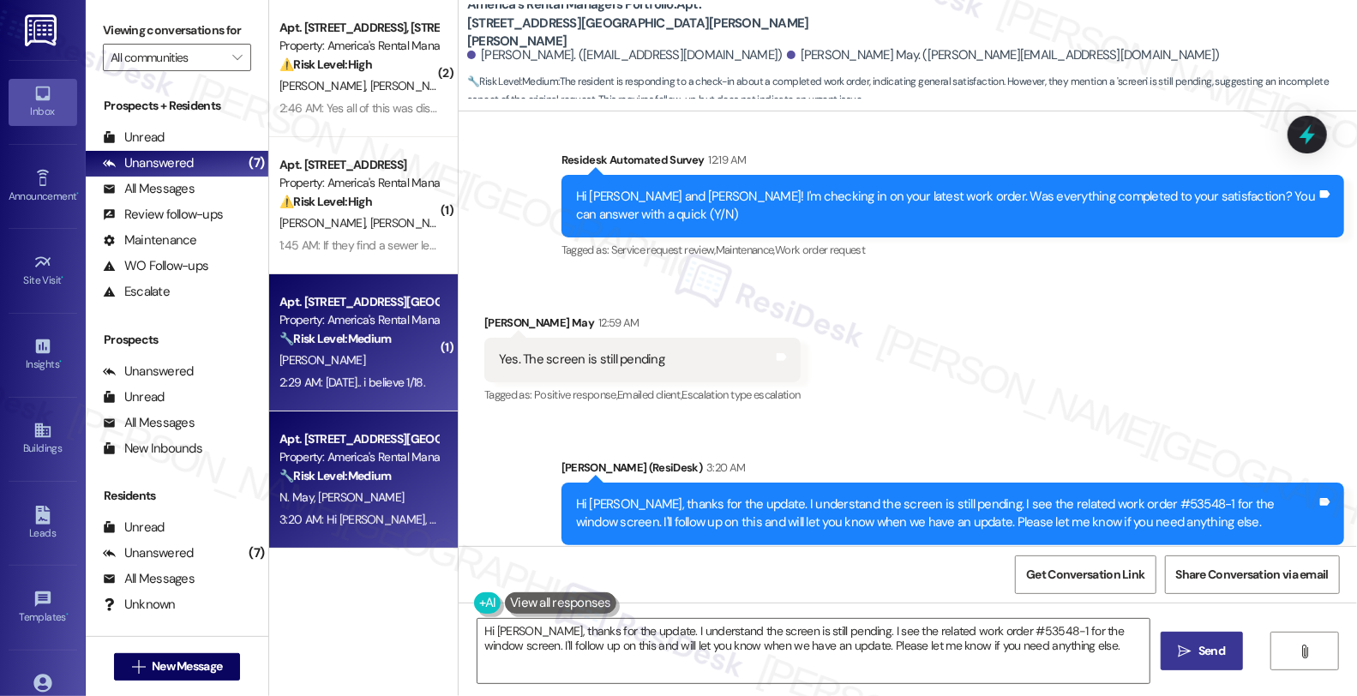
click at [384, 343] on strong "🔧 Risk Level: Medium" at bounding box center [334, 338] width 111 height 15
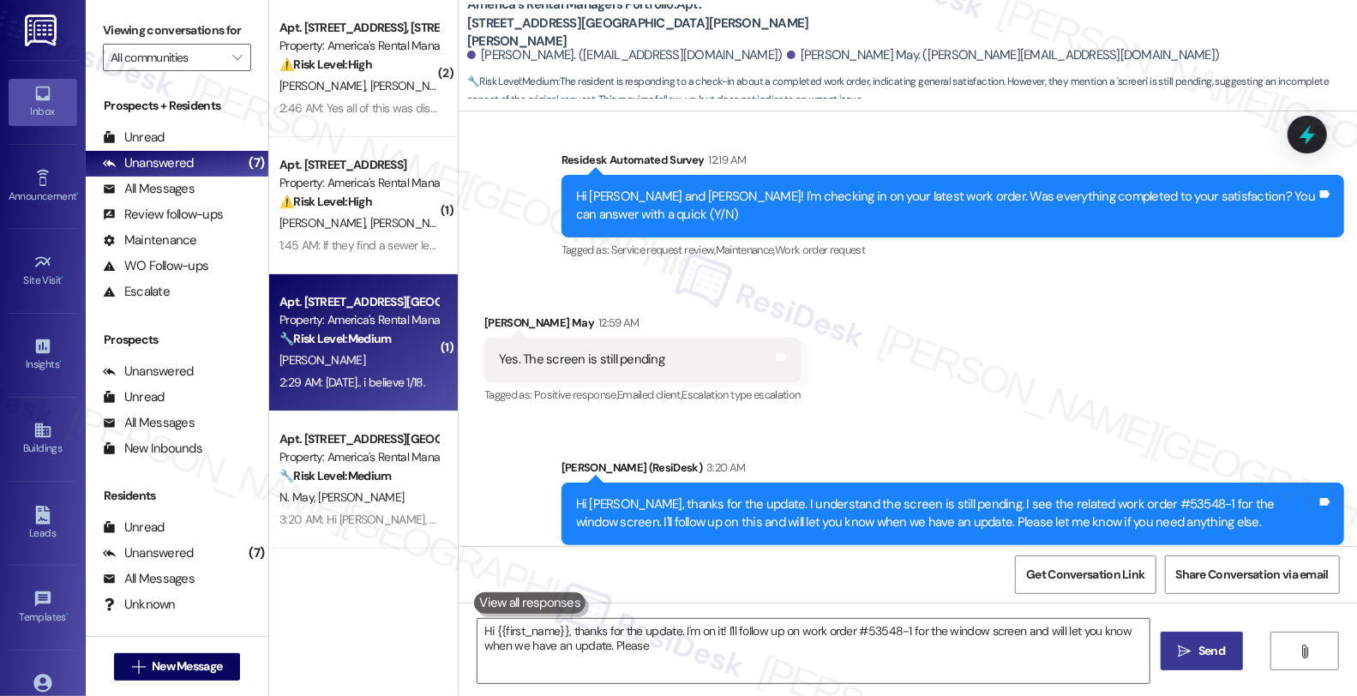
scroll to position [143, 0]
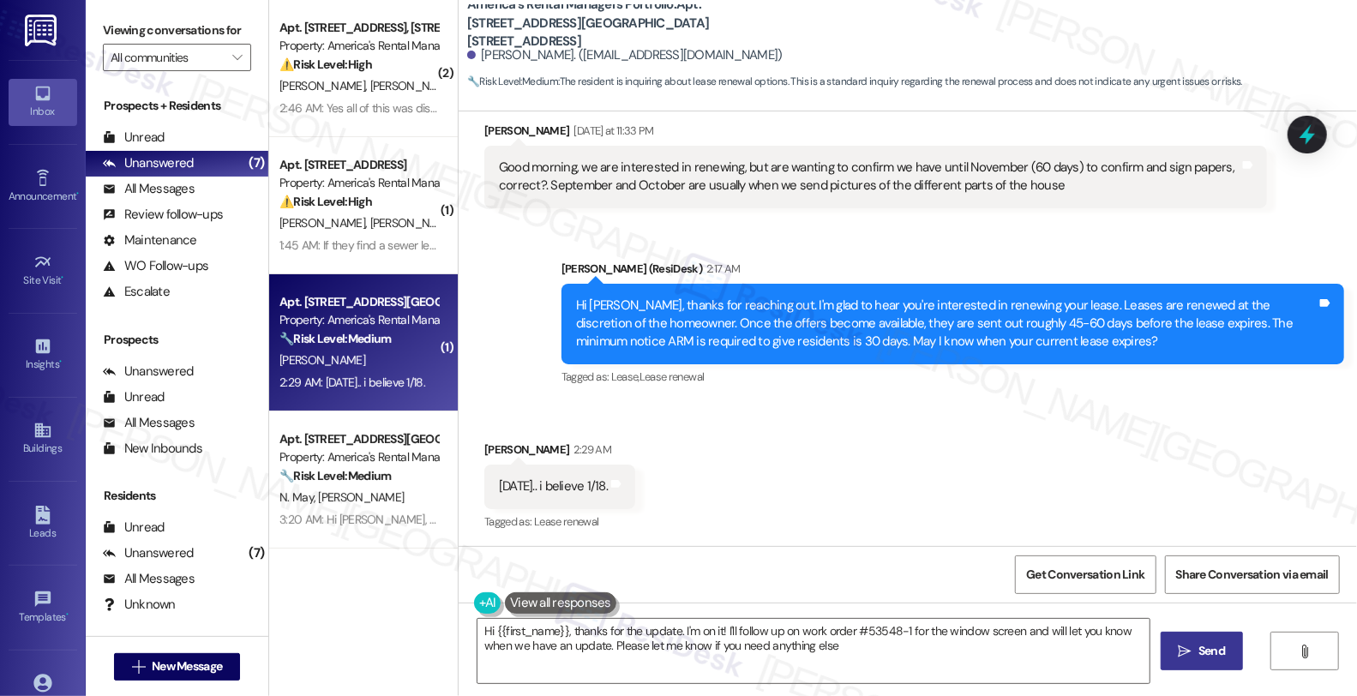
type textarea "Hi {{first_name}}, thanks for the update. I'm on it! I'll follow up on work ord…"
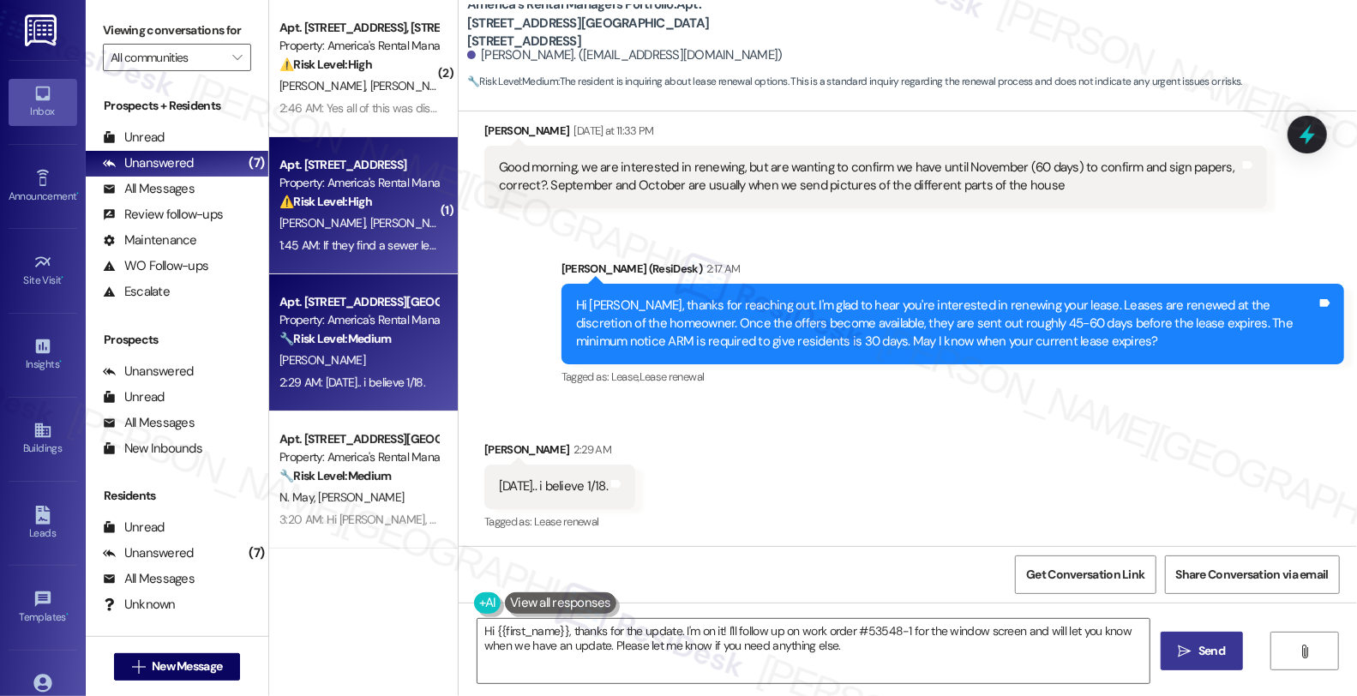
click at [387, 207] on div "⚠️ Risk Level: High The resident is inquiring about a potential sewer leak and …" at bounding box center [358, 202] width 159 height 18
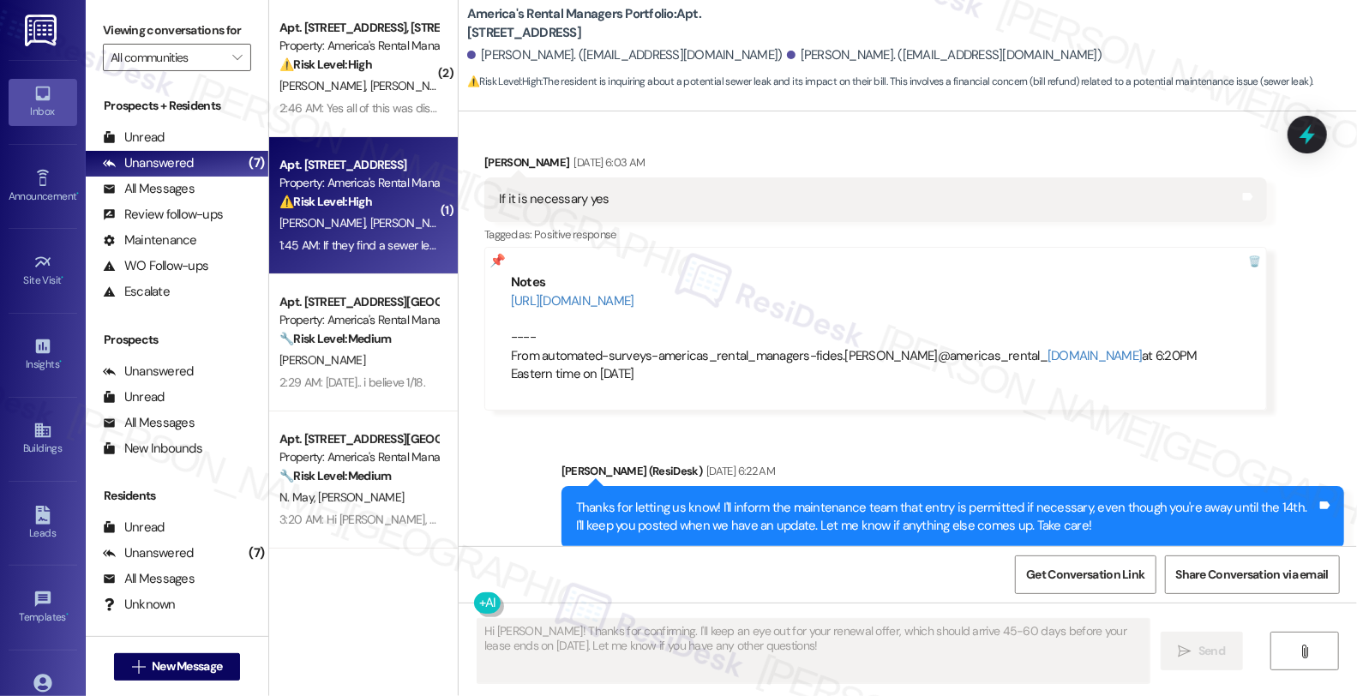
scroll to position [3952, 0]
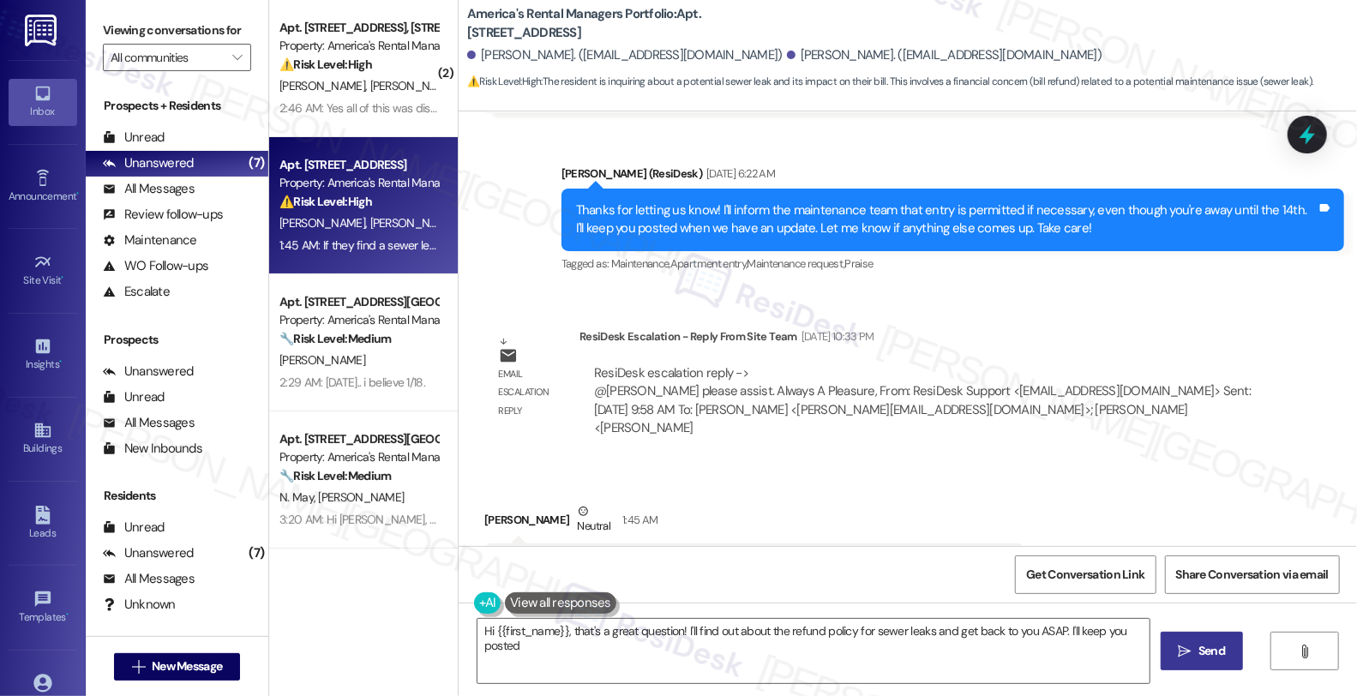
type textarea "Hi {{first_name}}, that's a great question! I'll find out about the refund poli…"
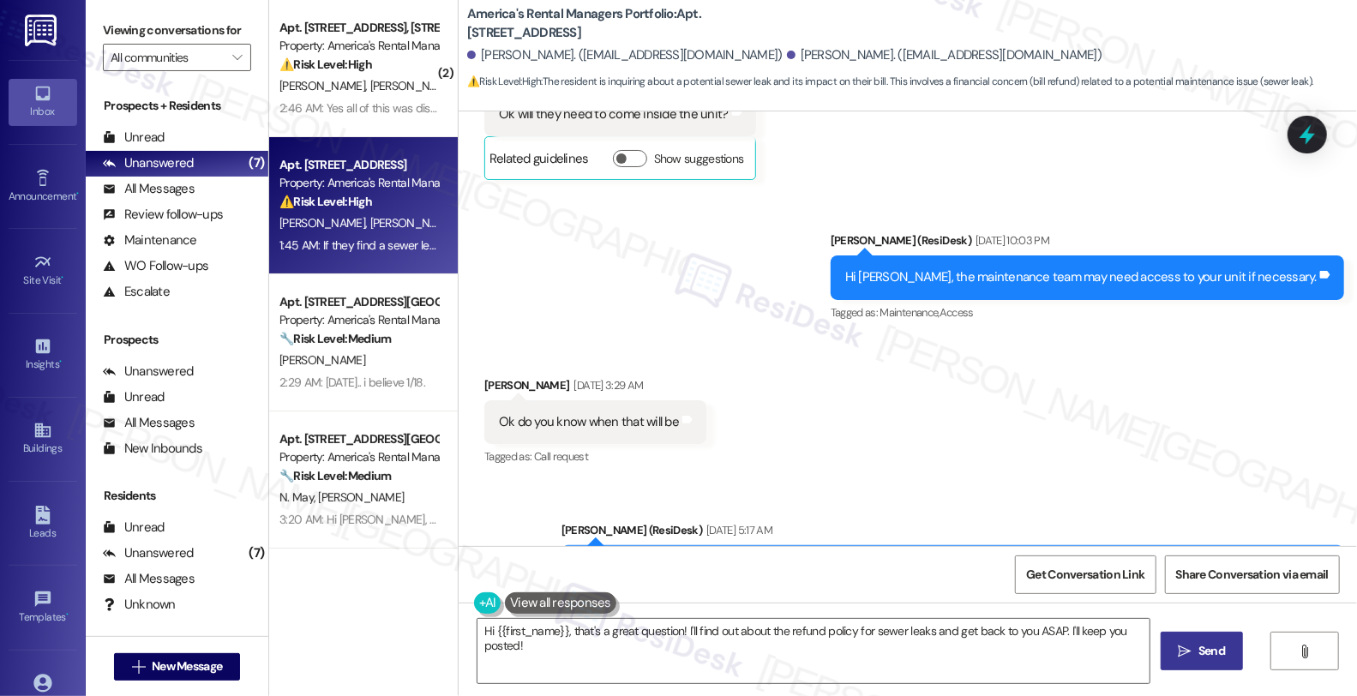
scroll to position [2713, 0]
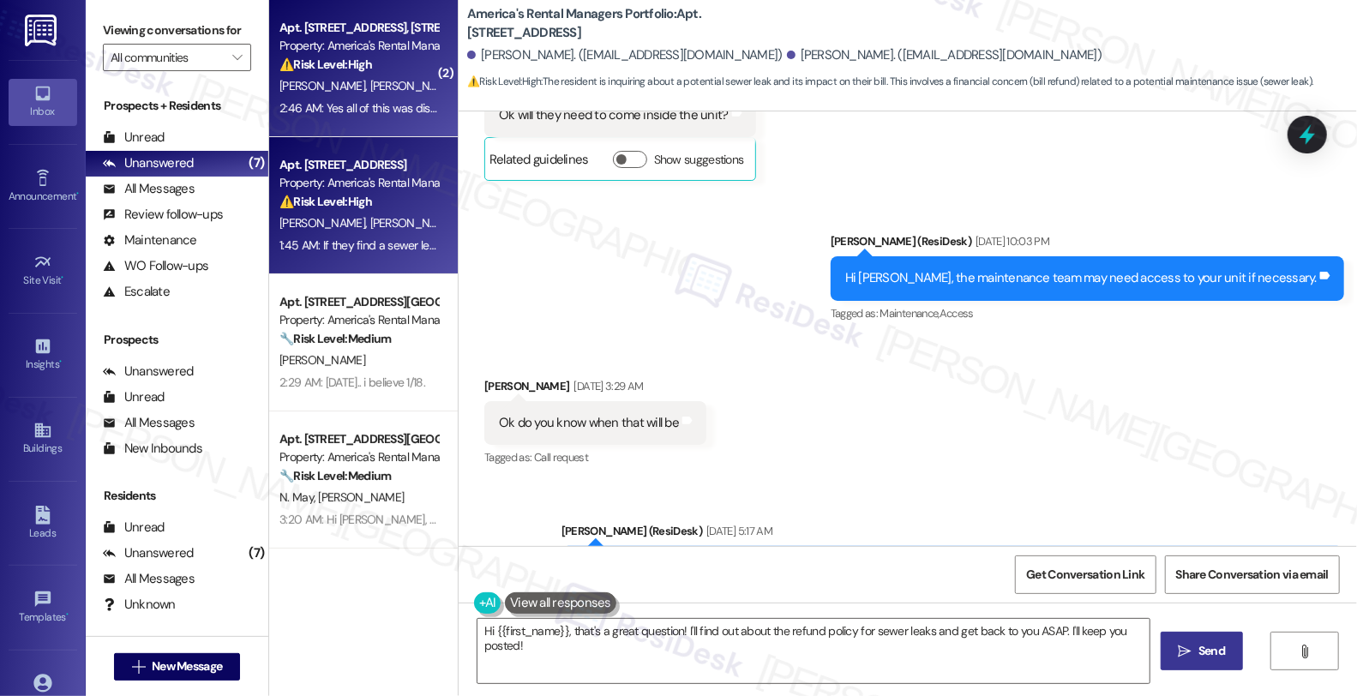
click at [365, 89] on div "T. [PERSON_NAME]" at bounding box center [359, 85] width 162 height 21
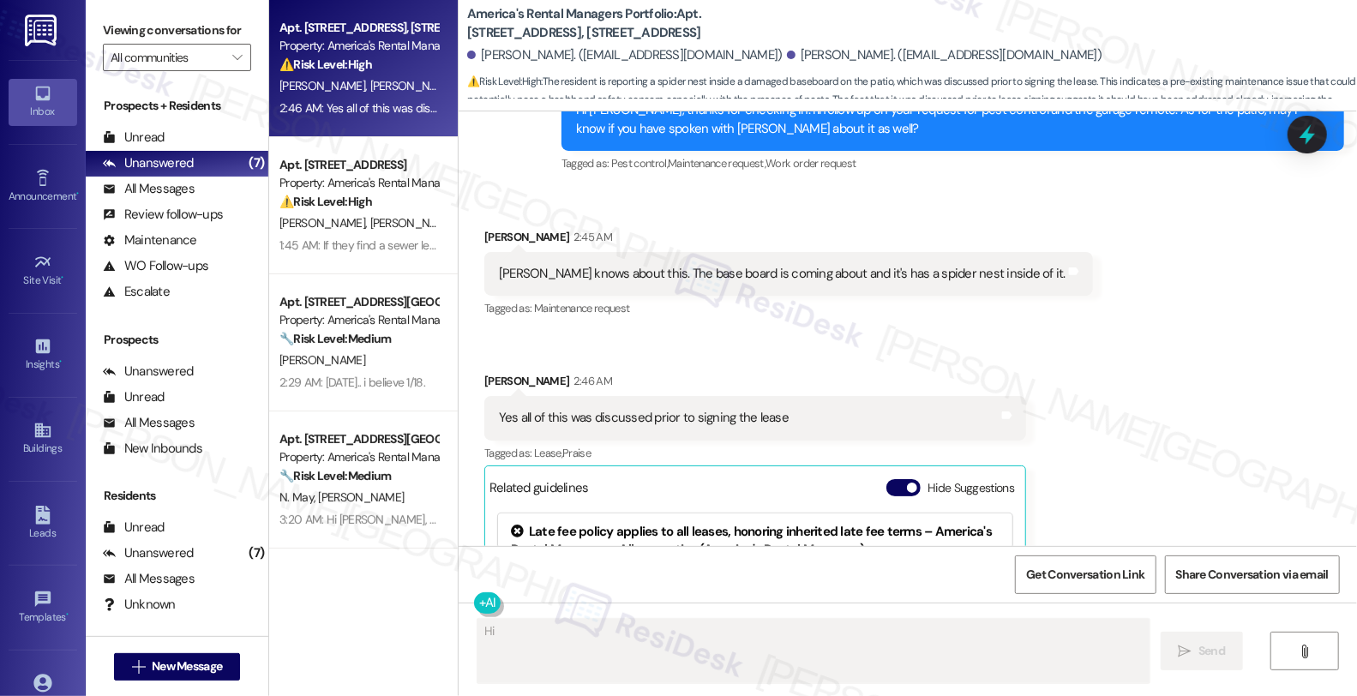
scroll to position [3121, 0]
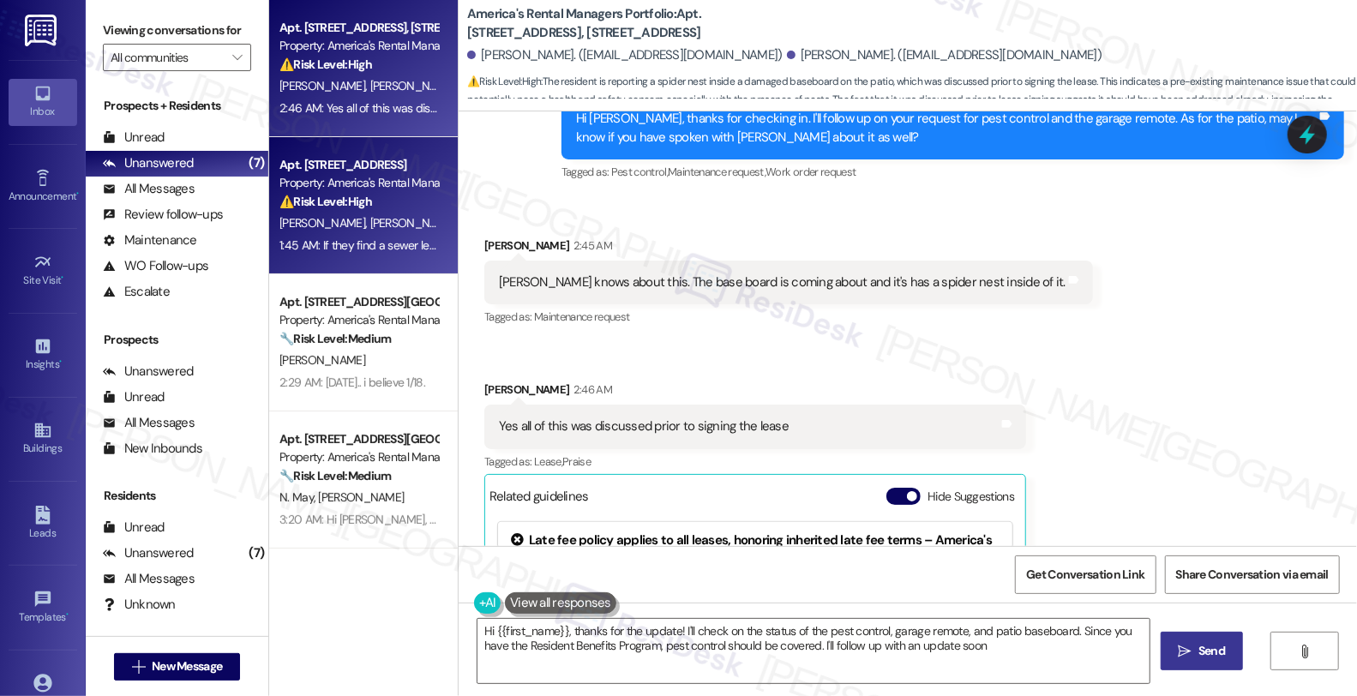
type textarea "Hi {{first_name}}, thanks for the update! I'll check on the status of the pest …"
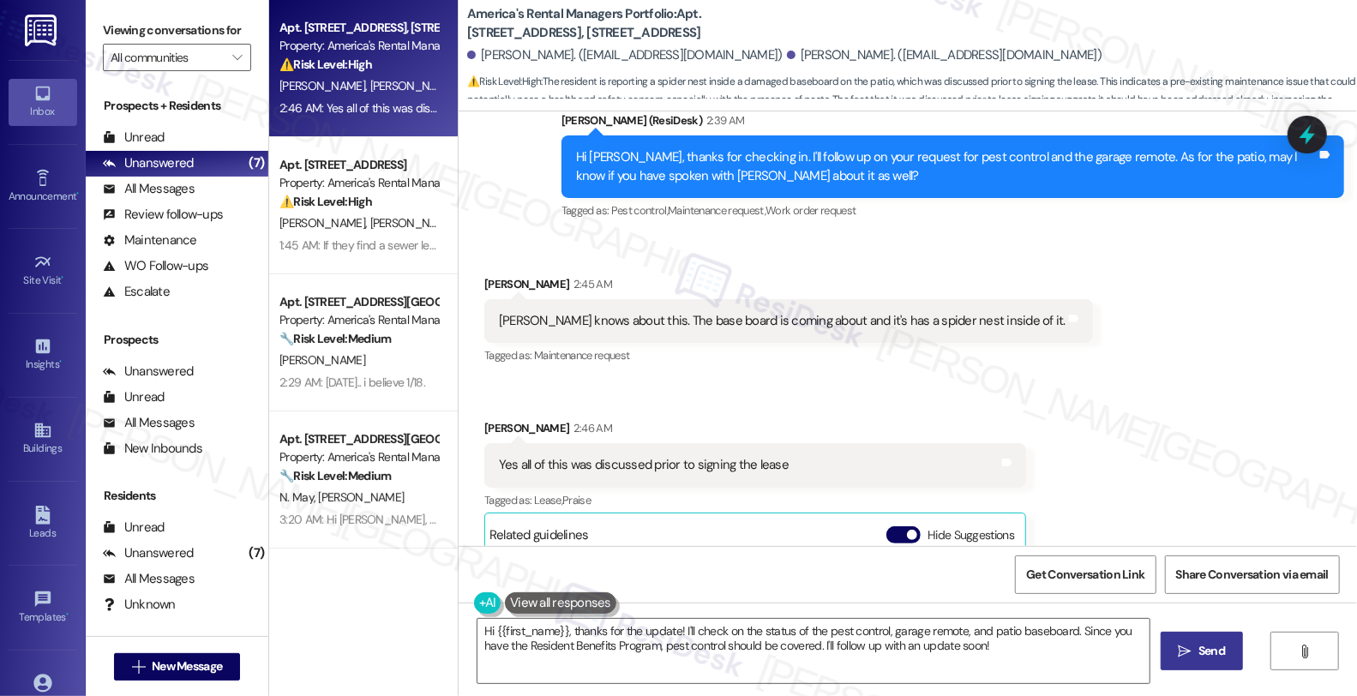
scroll to position [3311, 0]
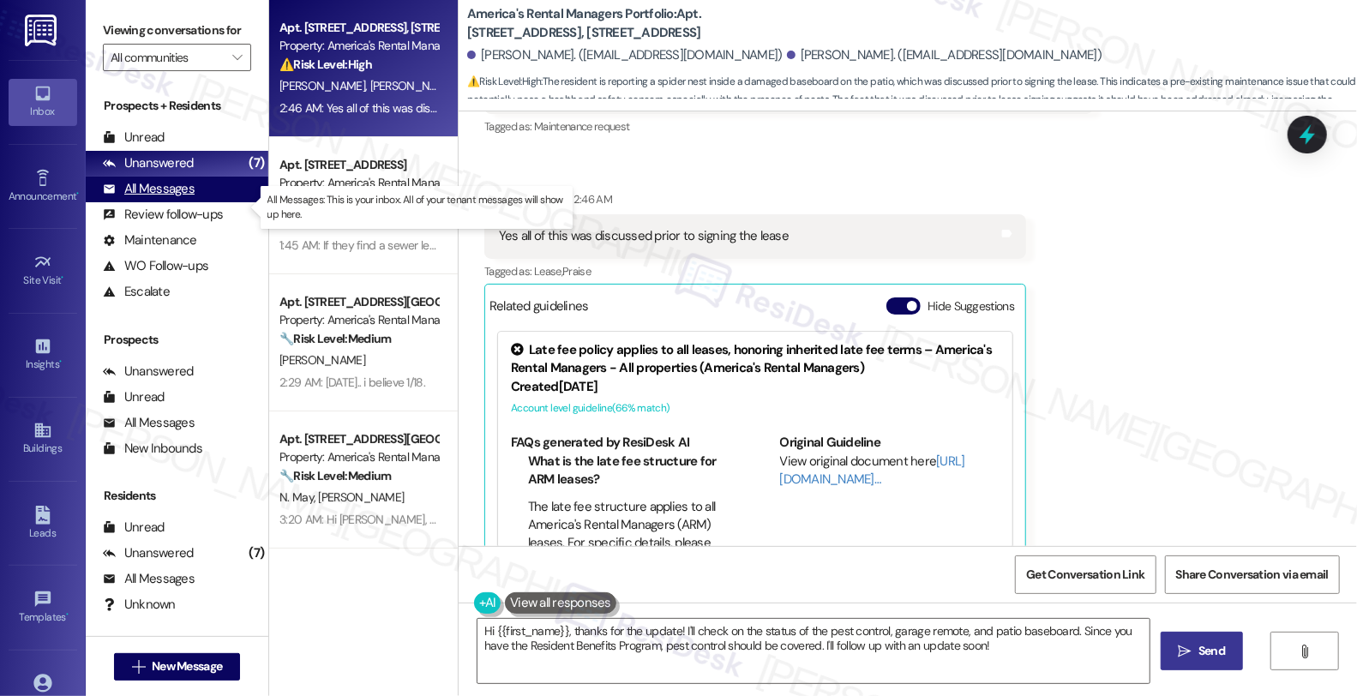
click at [199, 202] on div "All Messages (undefined)" at bounding box center [177, 190] width 183 height 26
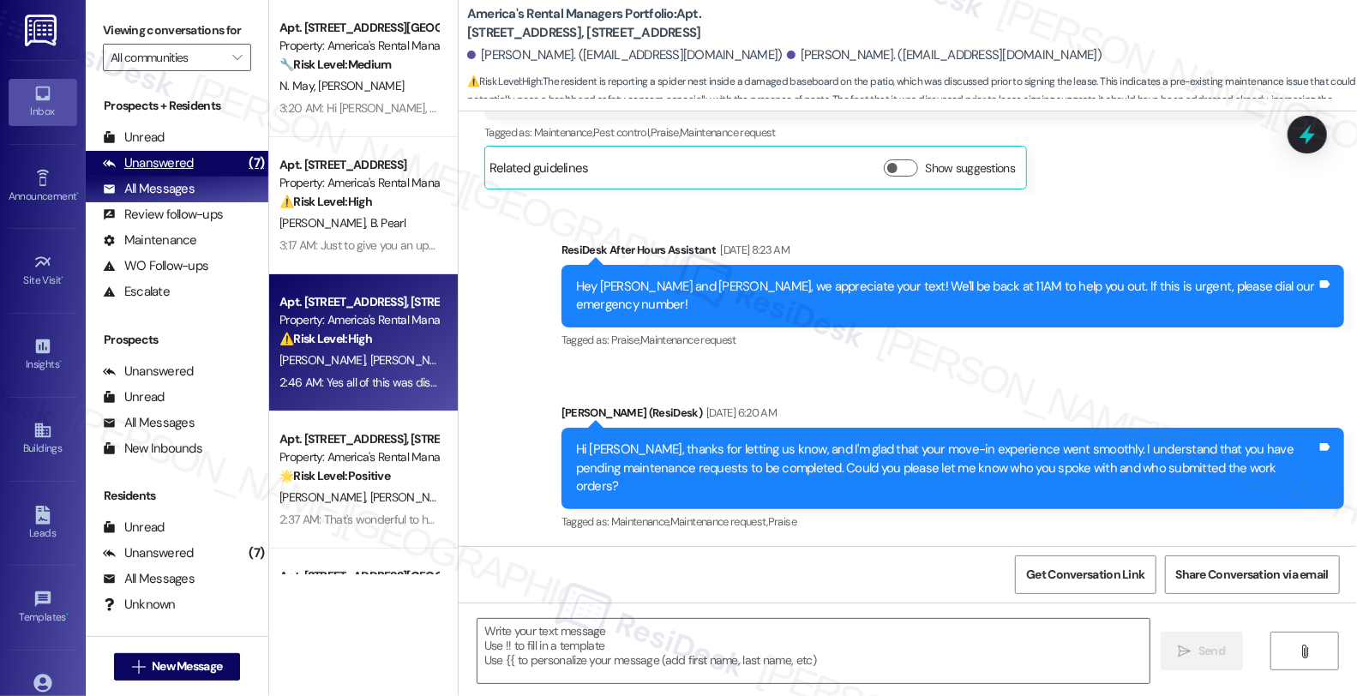
click at [186, 172] on div "Unanswered" at bounding box center [148, 163] width 91 height 18
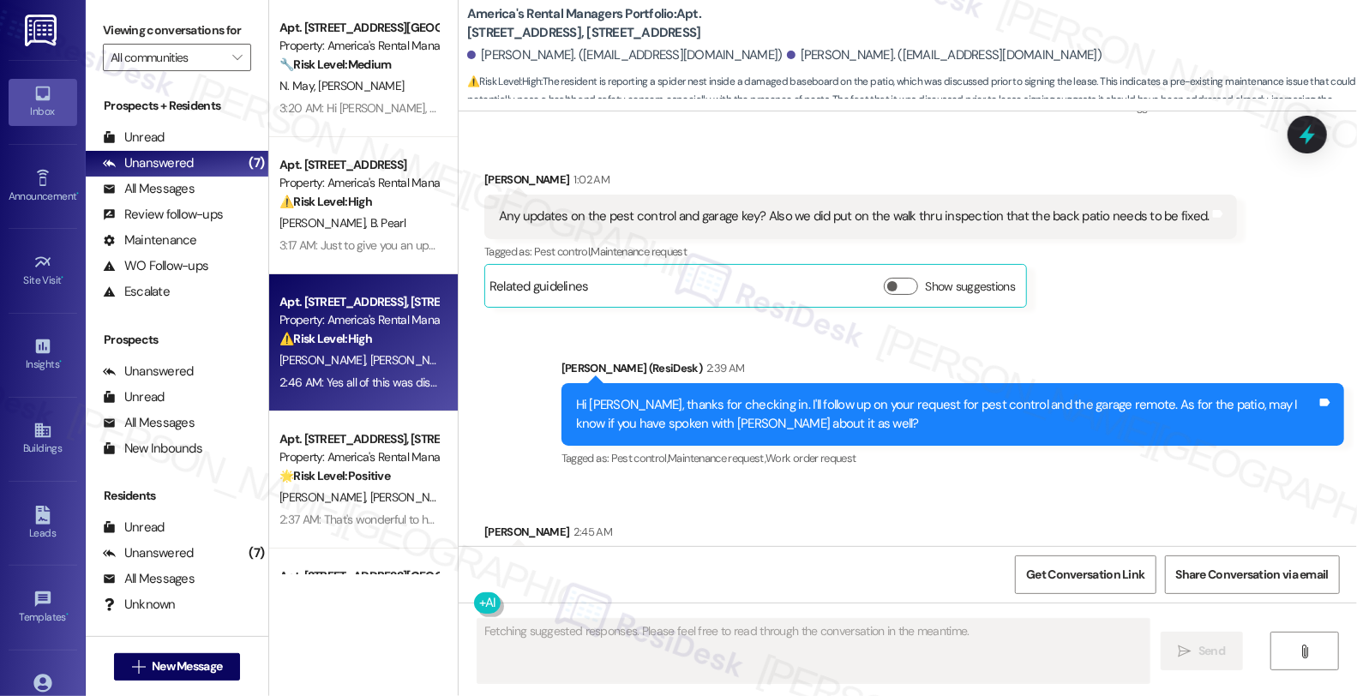
scroll to position [3310, 0]
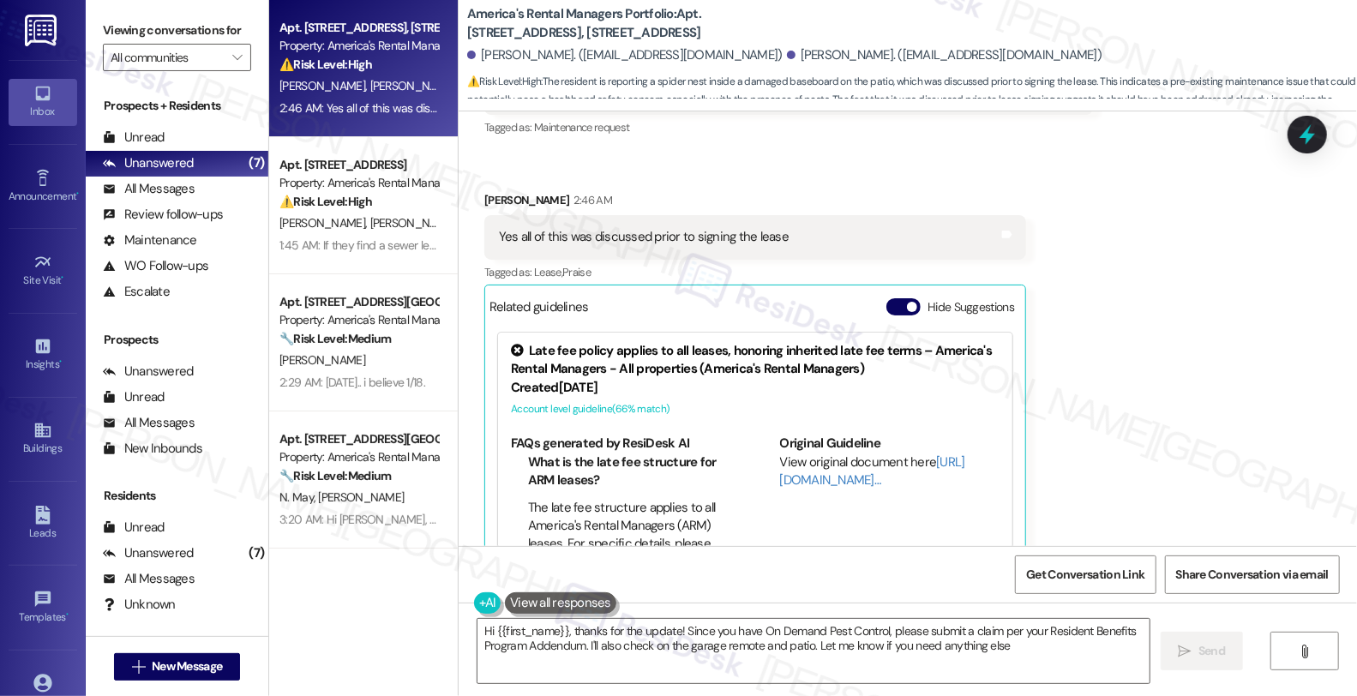
type textarea "Hi {{first_name}}, thanks for the update! Since you have On Demand Pest Control…"
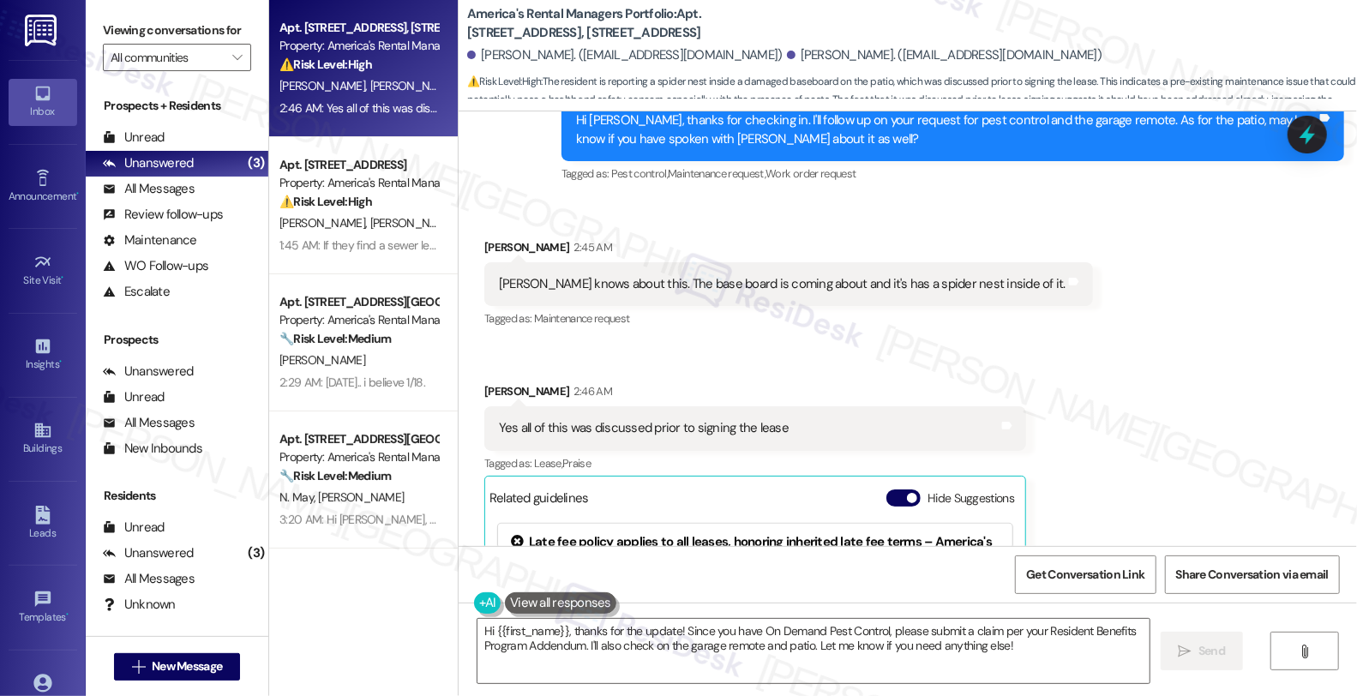
scroll to position [3024, 0]
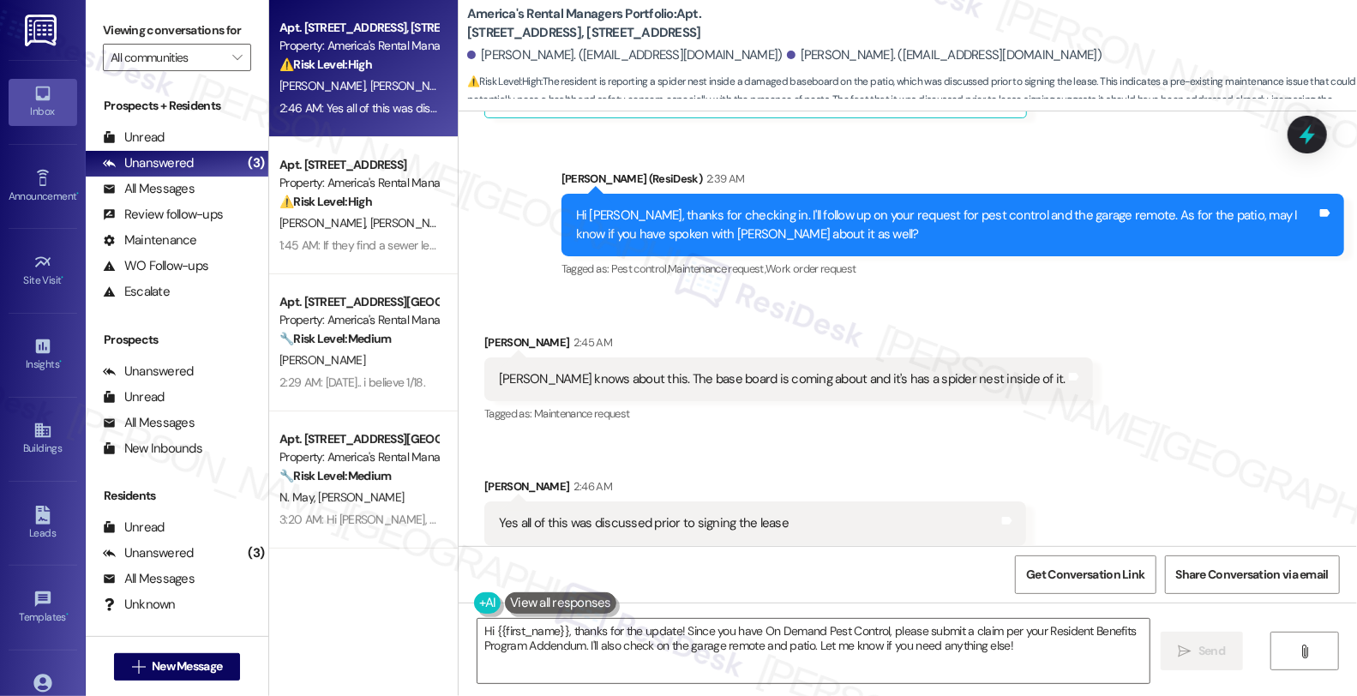
click at [1217, 388] on div "Received via SMS [PERSON_NAME] 2:45 AM [PERSON_NAME] knows about this. The base…" at bounding box center [908, 601] width 898 height 612
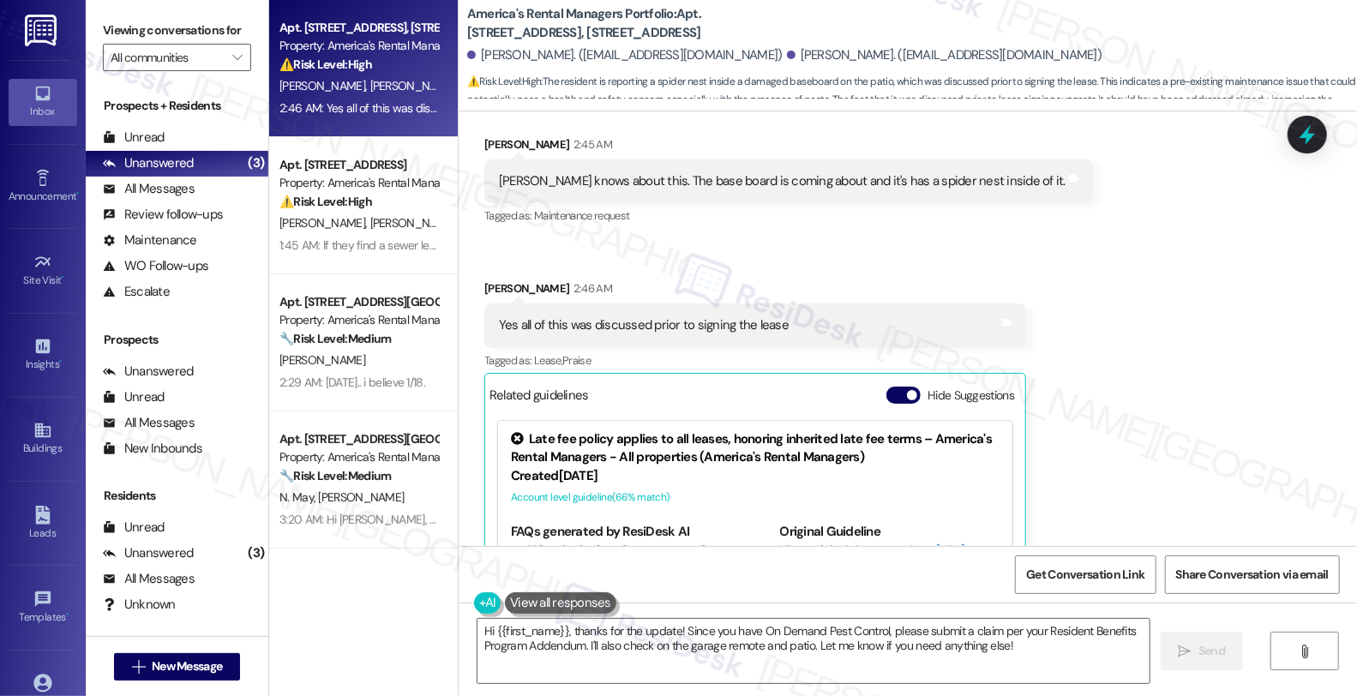
scroll to position [3311, 0]
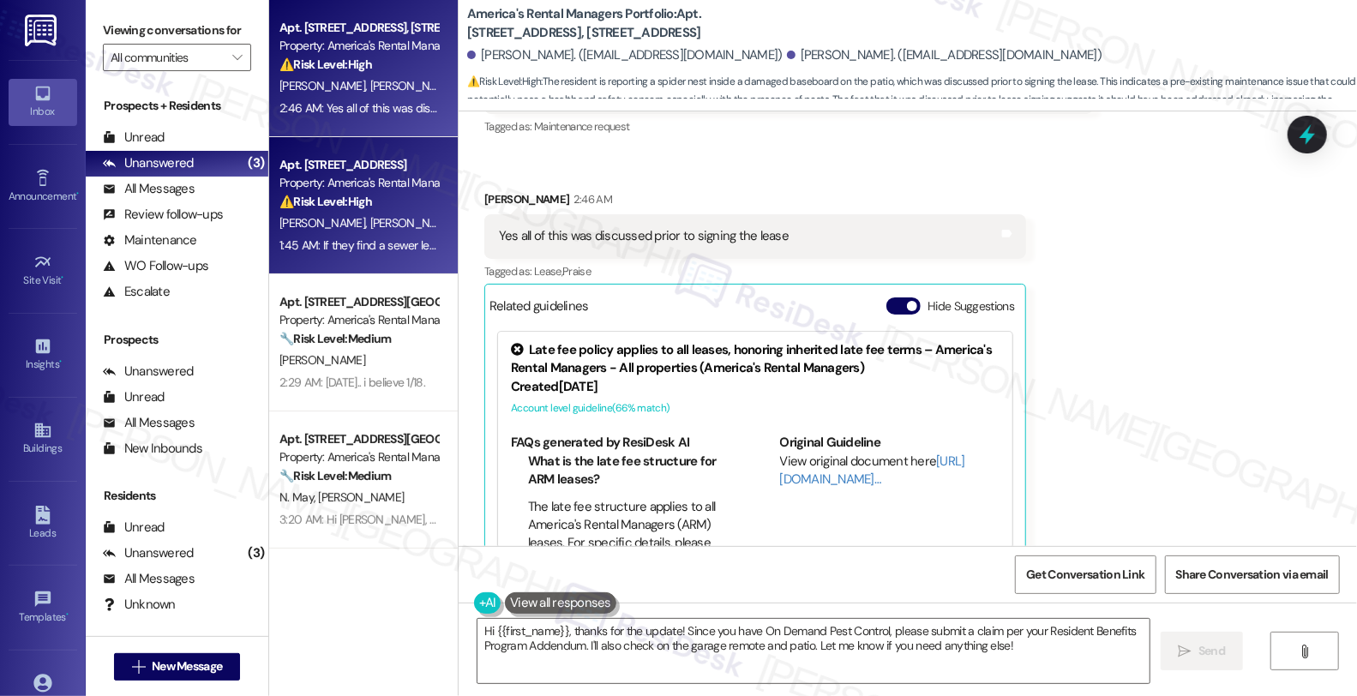
click at [401, 202] on div "⚠️ Risk Level: High The resident is inquiring about a potential sewer leak and …" at bounding box center [358, 202] width 159 height 18
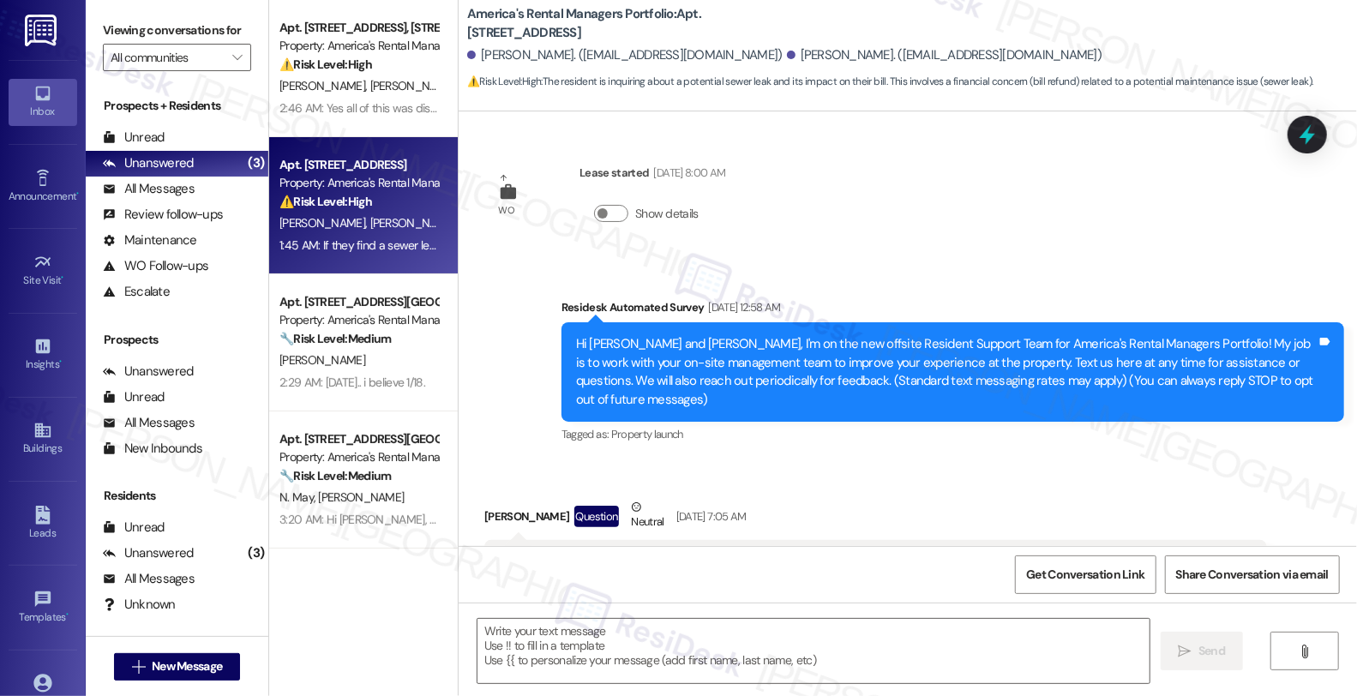
type textarea "Fetching suggested responses. Please feel free to read through the conversation…"
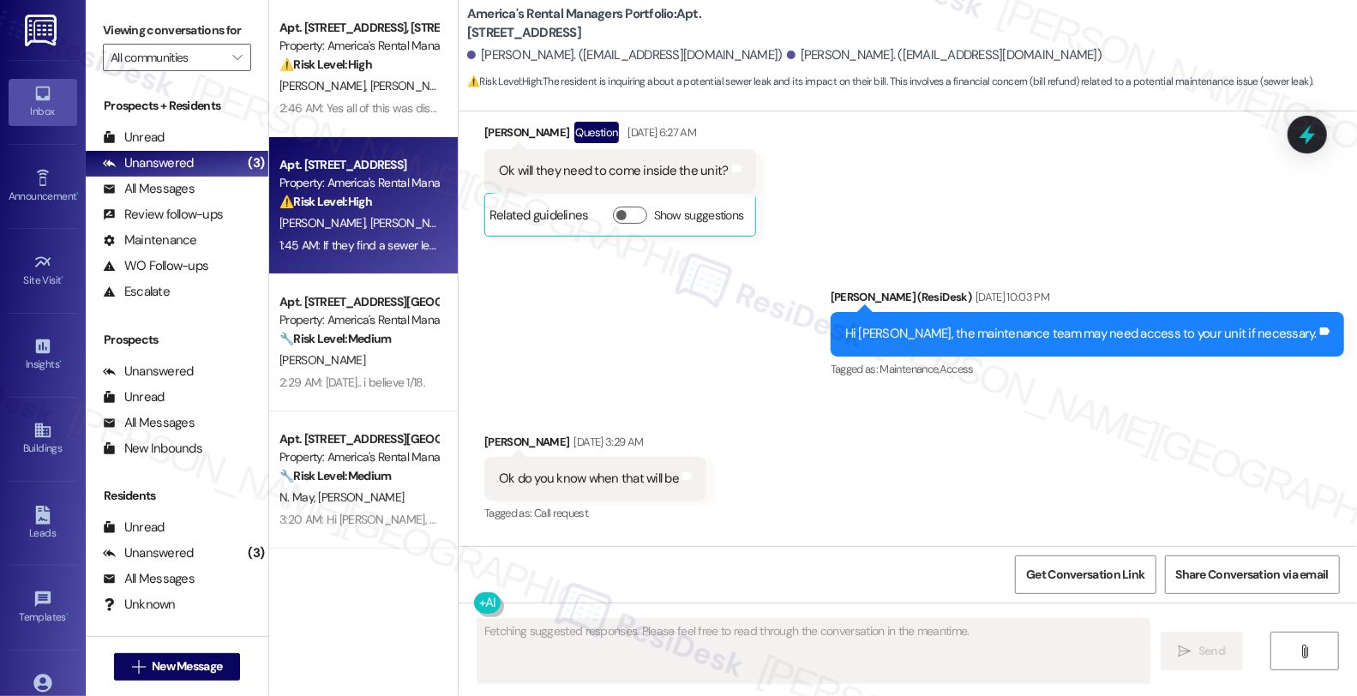
scroll to position [3952, 0]
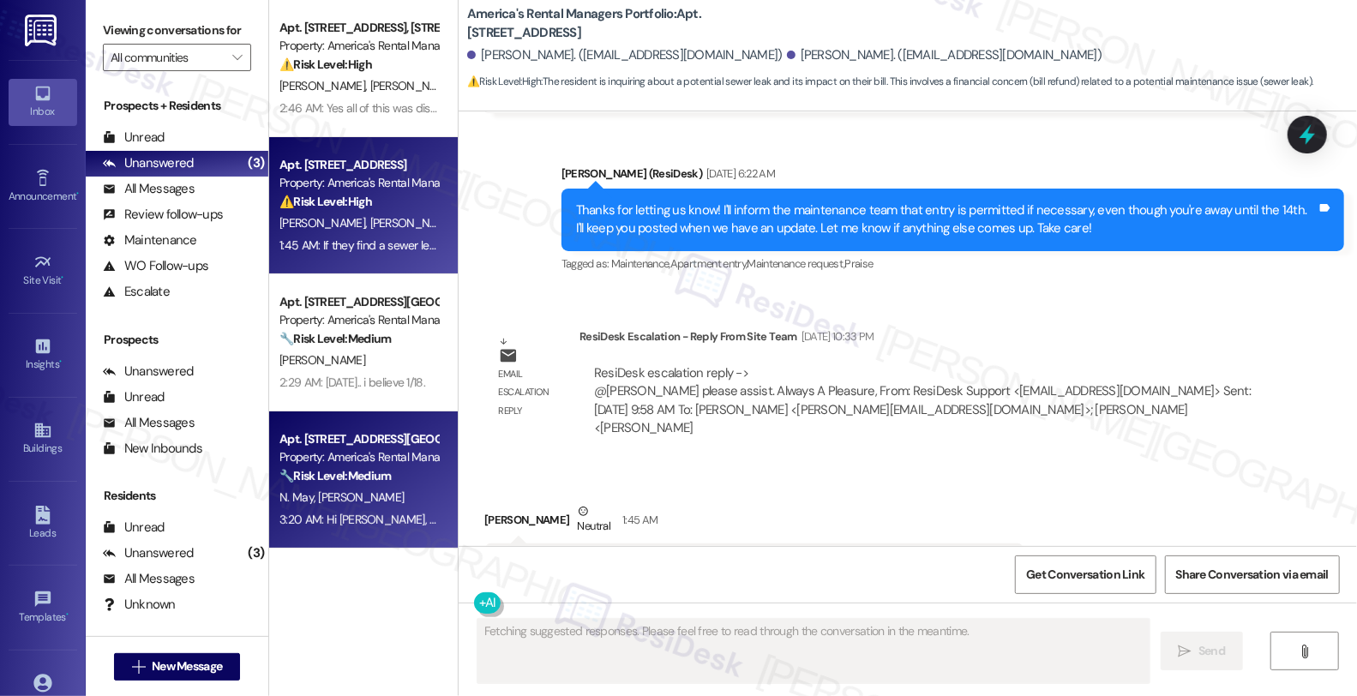
click at [343, 485] on div "Apt. [STREET_ADDRESS][GEOGRAPHIC_DATA][PERSON_NAME][PERSON_NAME] Trail Property…" at bounding box center [359, 458] width 162 height 58
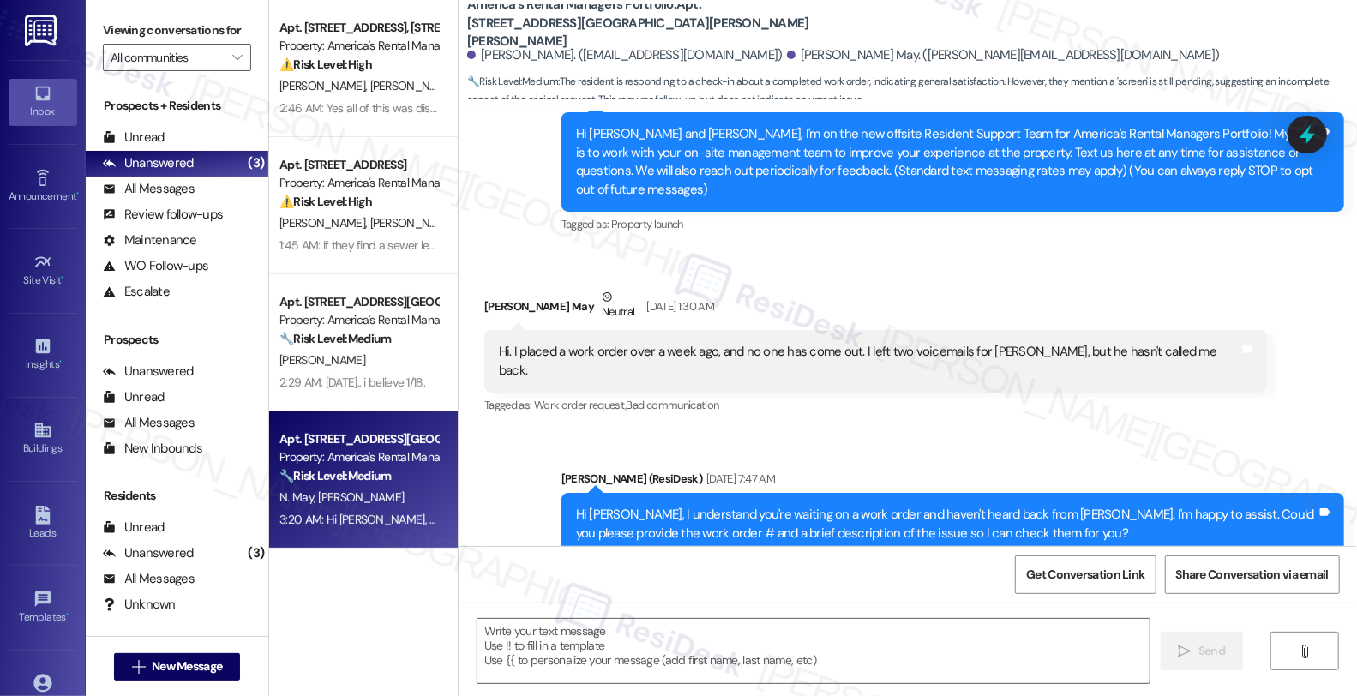
type textarea "Fetching suggested responses. Please feel free to read through the conversation…"
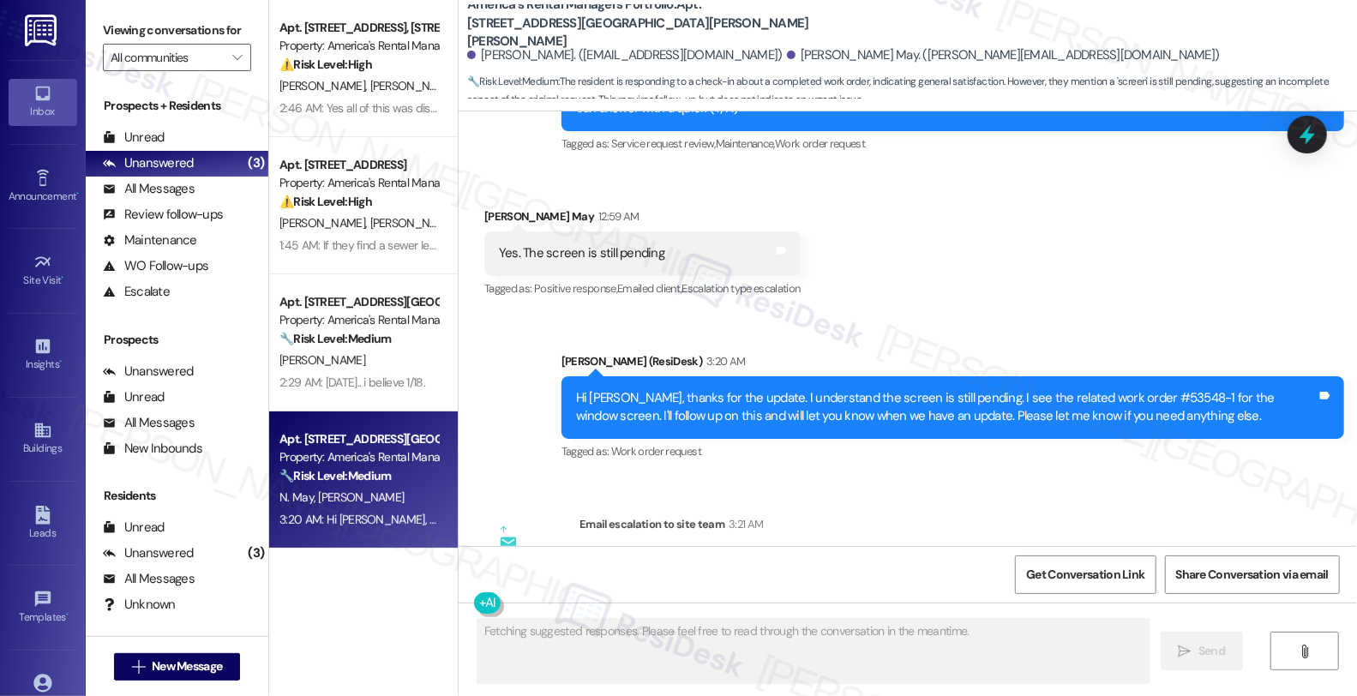
scroll to position [1176, 0]
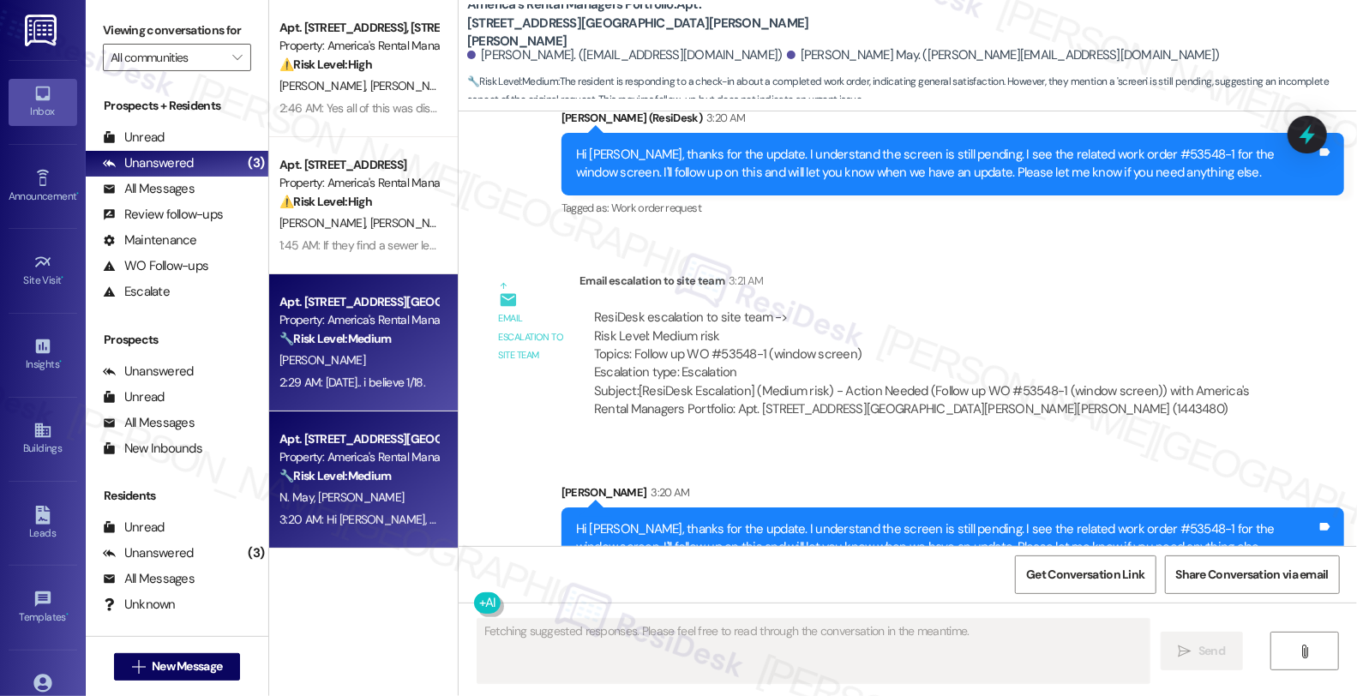
click at [383, 362] on div "[PERSON_NAME]" at bounding box center [359, 360] width 162 height 21
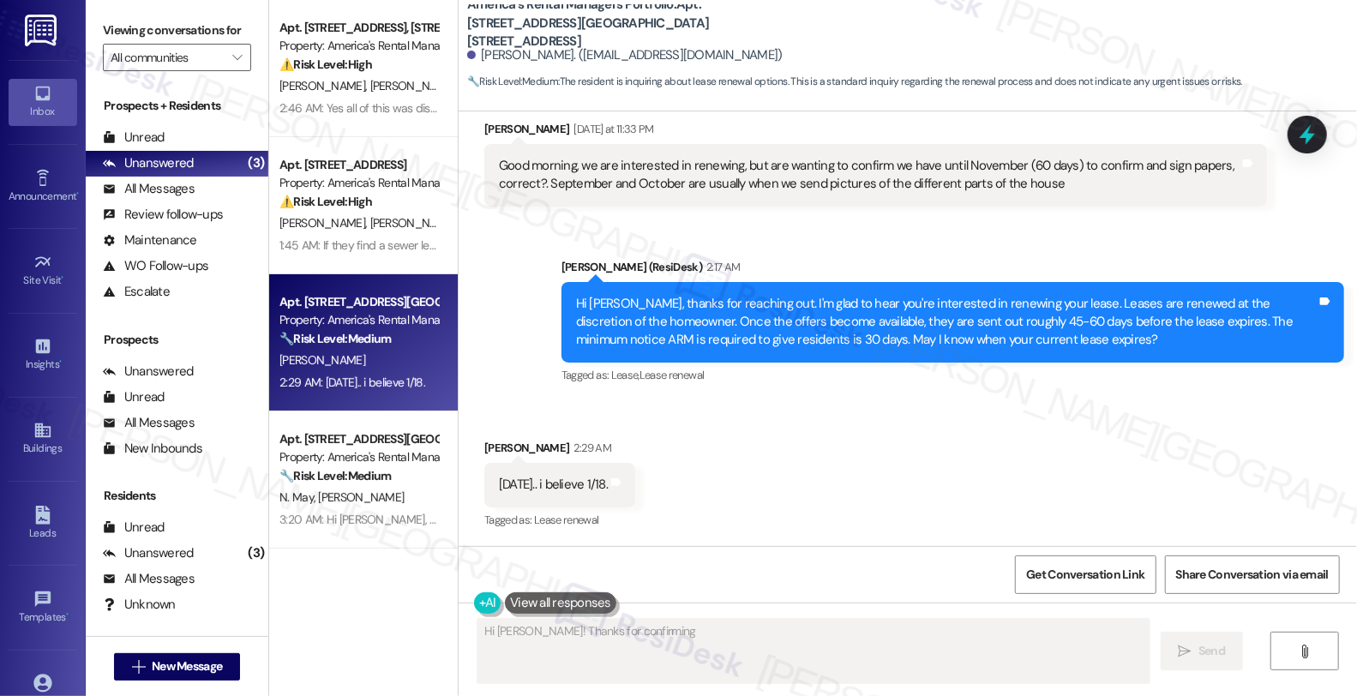
scroll to position [143, 0]
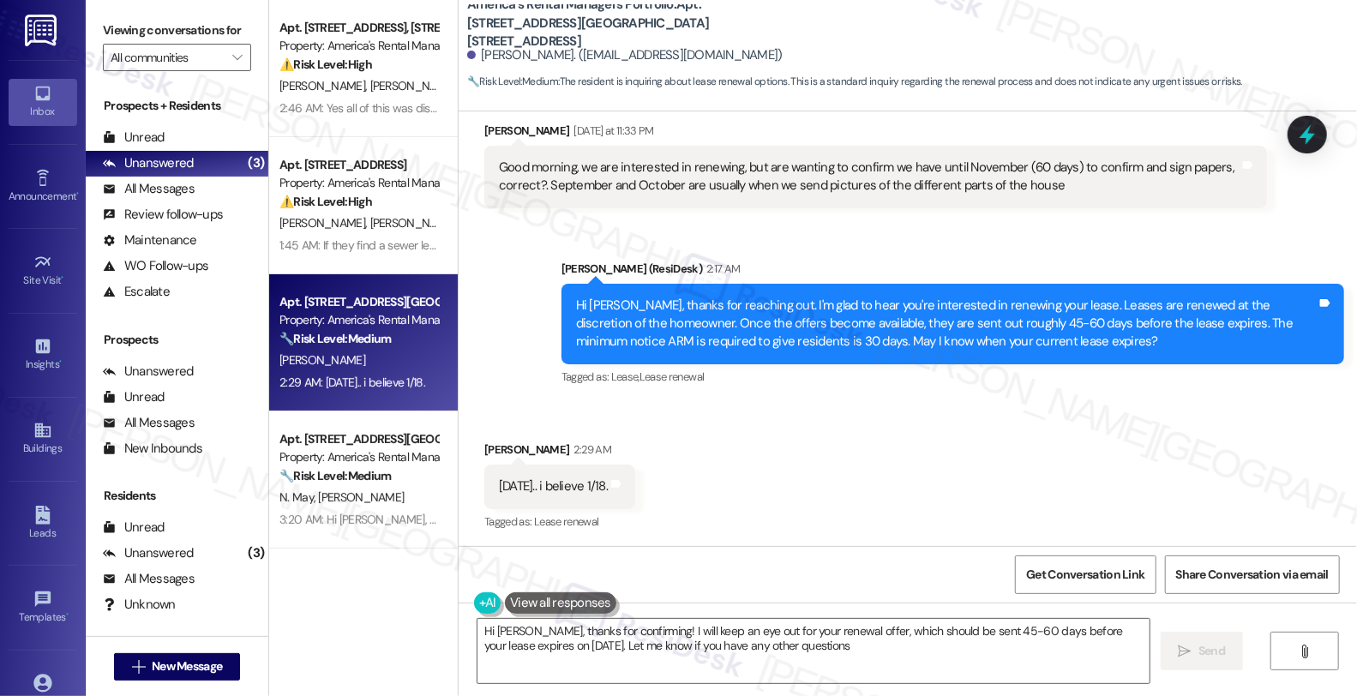
type textarea "Hi [PERSON_NAME], thanks for confirming! I will keep an eye out for your renewa…"
click at [903, 447] on div "Received via SMS [PERSON_NAME] 2:29 AM [DATE].. i believe 1/18. Tags and notes …" at bounding box center [908, 474] width 898 height 145
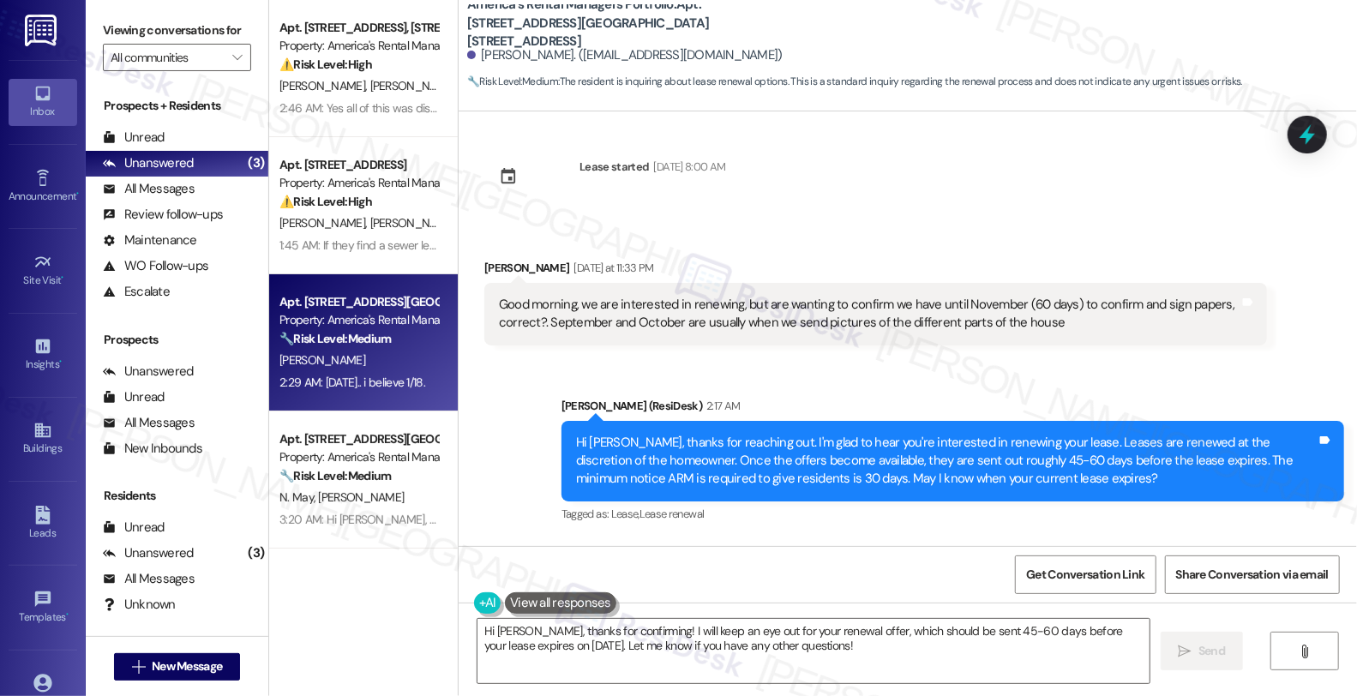
scroll to position [0, 0]
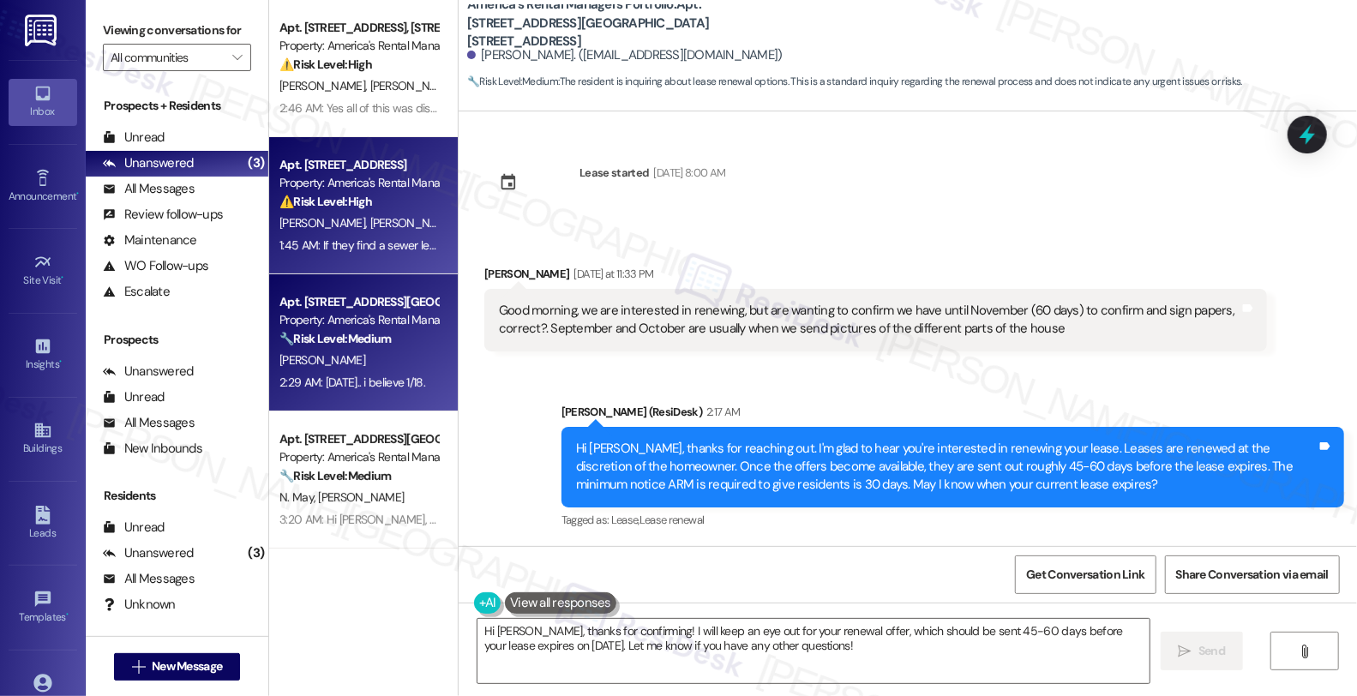
click at [294, 154] on div "Apt. [STREET_ADDRESS] Property: America's Rental Managers Portfolio ⚠️ Risk Lev…" at bounding box center [359, 183] width 162 height 58
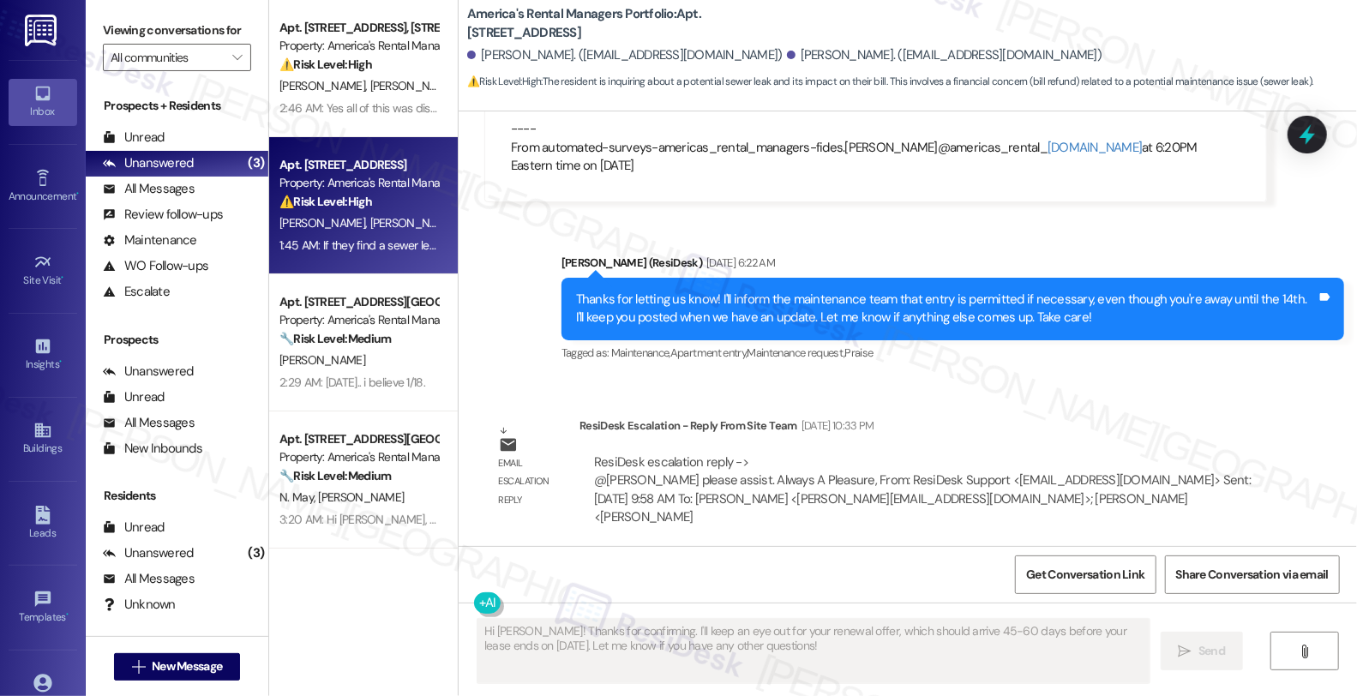
scroll to position [3952, 0]
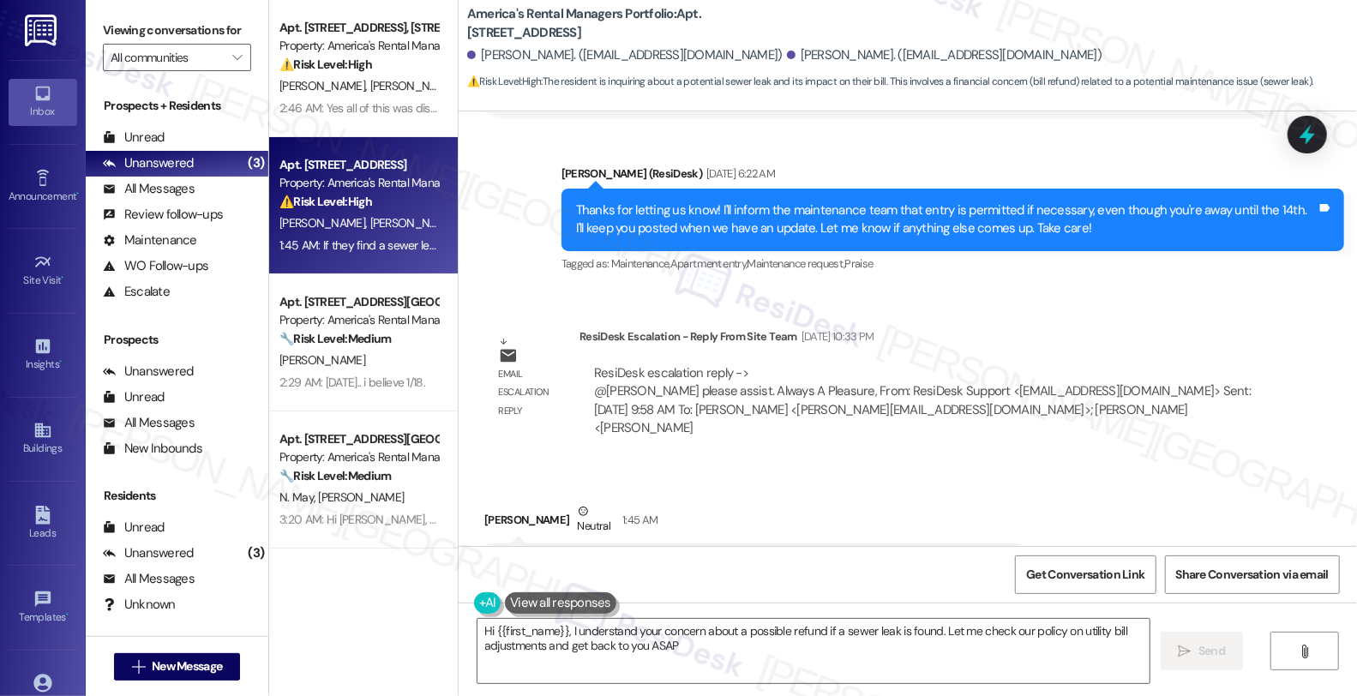
type textarea "Hi {{first_name}}, I understand your concern about a possible refund if a sewer…"
click at [1197, 464] on div "Received via SMS [PERSON_NAME] Neutral 1:45 AM If they find a sewer leak will w…" at bounding box center [908, 532] width 898 height 137
